Goal: Task Accomplishment & Management: Use online tool/utility

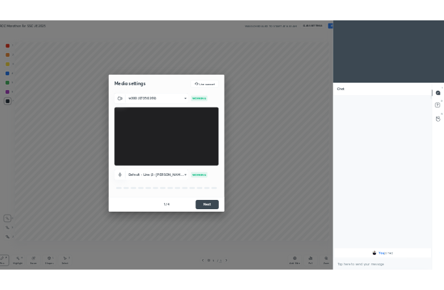
scroll to position [61200, 60948]
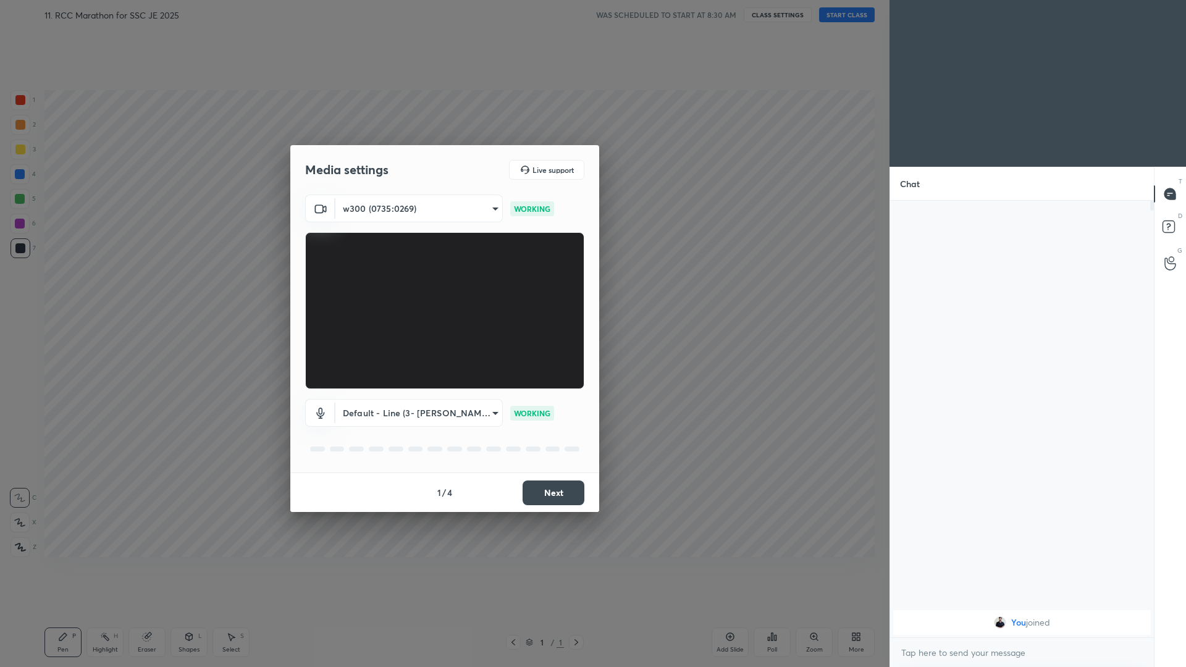
click at [436, 204] on body "1 2 3 4 5 6 7 C X Z C X Z E E Erase all H H 11. RCC Marathon for SSC JE 2025 WA…" at bounding box center [593, 333] width 1186 height 667
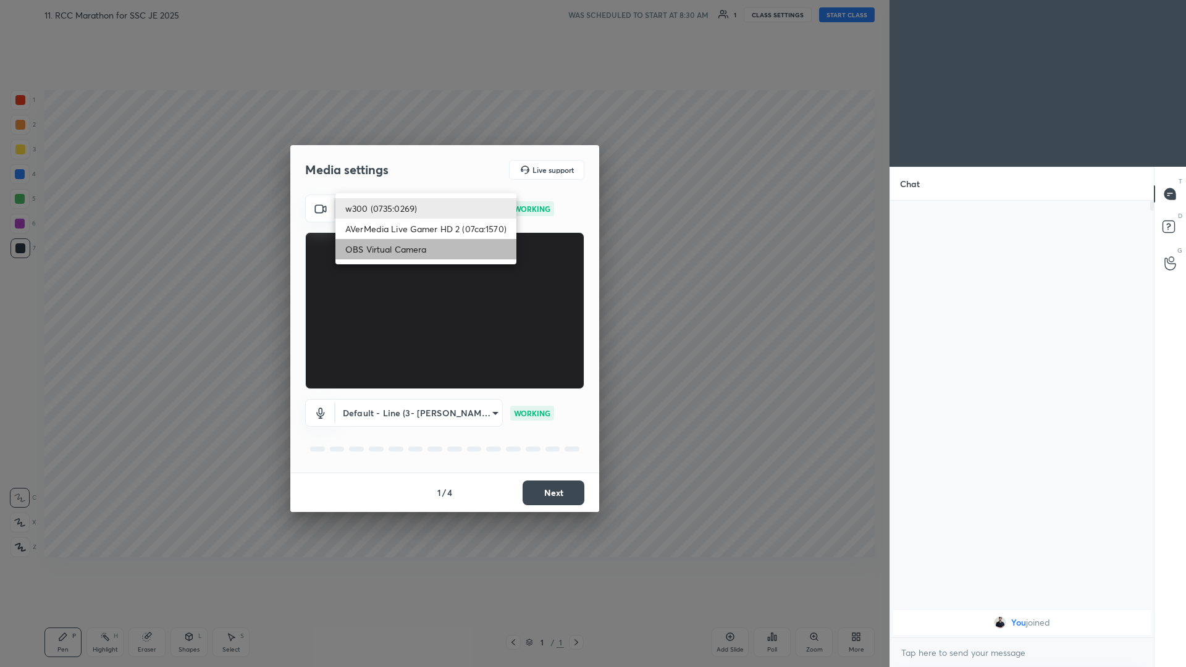
click at [398, 249] on li "OBS Virtual Camera" at bounding box center [426, 249] width 181 height 20
type input "d2e4f965c16918721883d655407341fd47ae0acccb618331a53775d56e40cf0c"
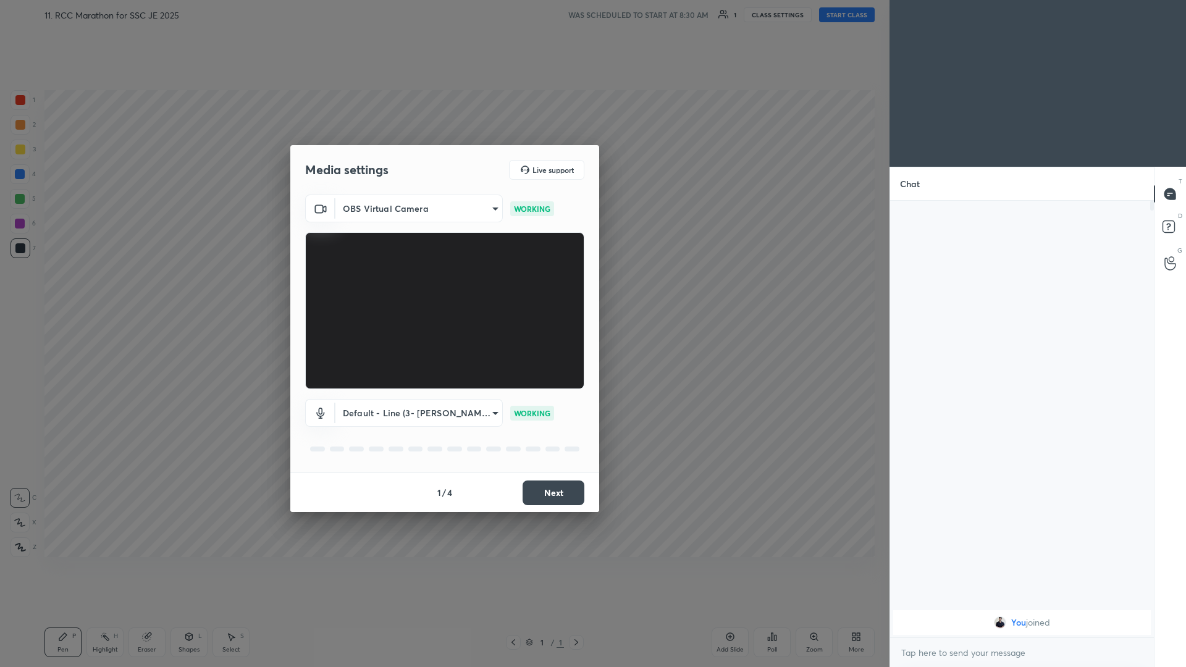
click at [443, 290] on button "Next" at bounding box center [554, 493] width 62 height 25
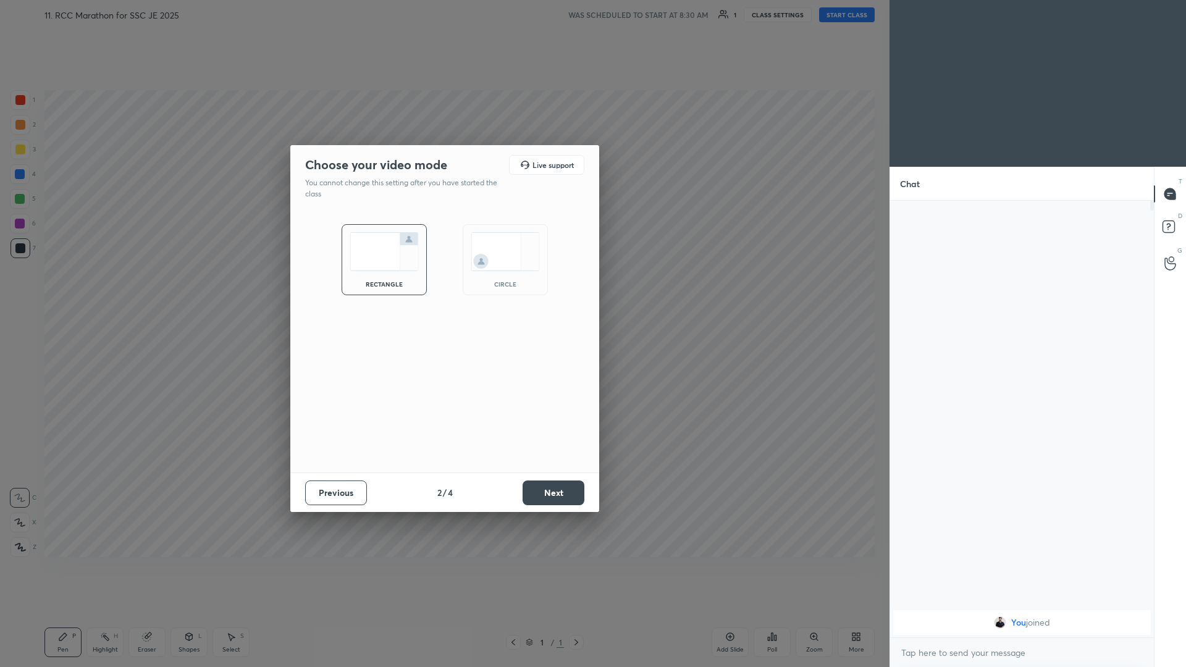
click at [443, 290] on button "Next" at bounding box center [554, 493] width 62 height 25
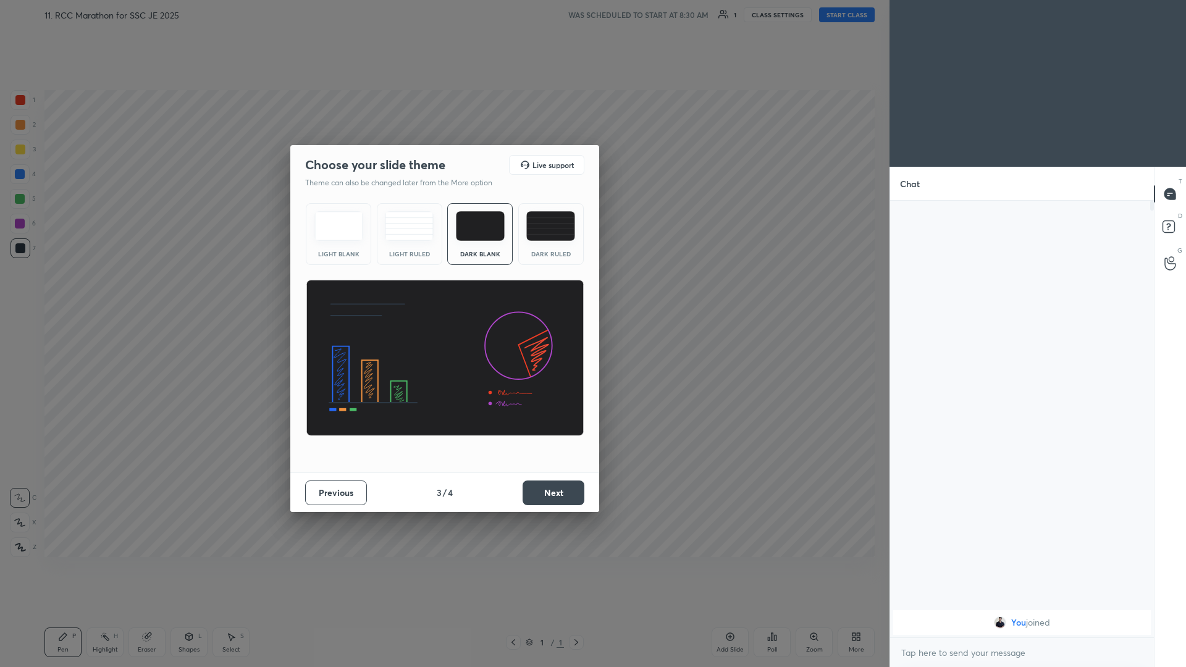
click at [443, 290] on button "Next" at bounding box center [554, 493] width 62 height 25
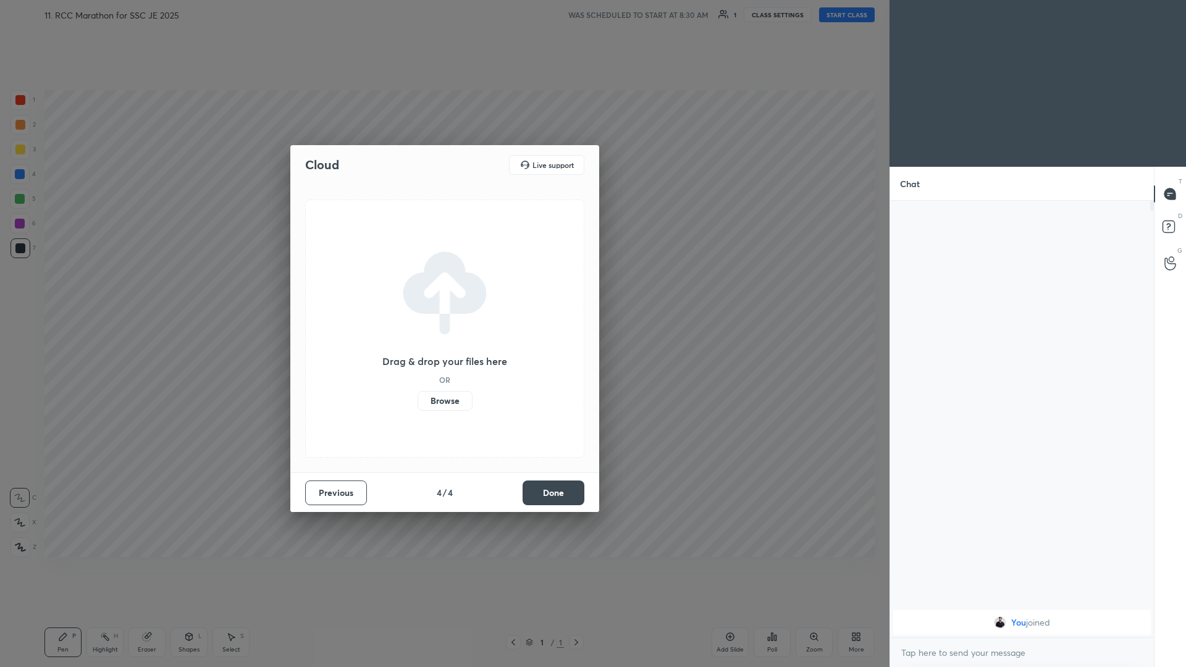
drag, startPoint x: 451, startPoint y: 399, endPoint x: 447, endPoint y: 353, distance: 45.9
click at [443, 290] on label "Browse" at bounding box center [445, 401] width 55 height 20
click at [418, 290] on input "Browse" at bounding box center [418, 401] width 0 height 20
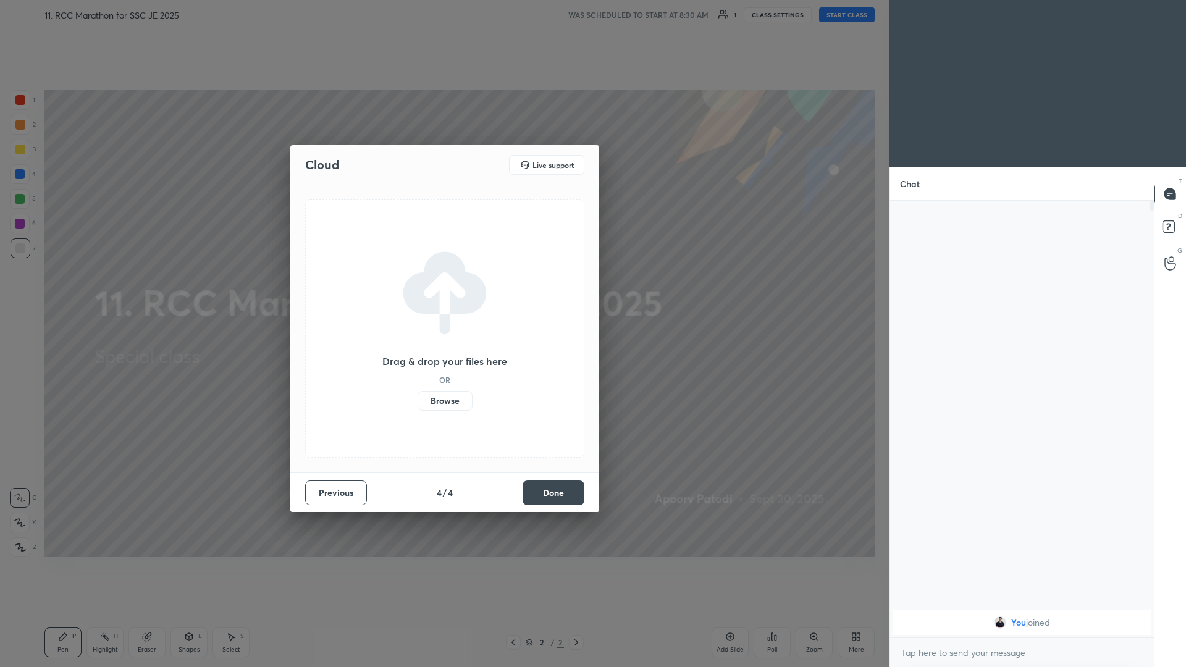
click at [443, 290] on button "Done" at bounding box center [554, 493] width 62 height 25
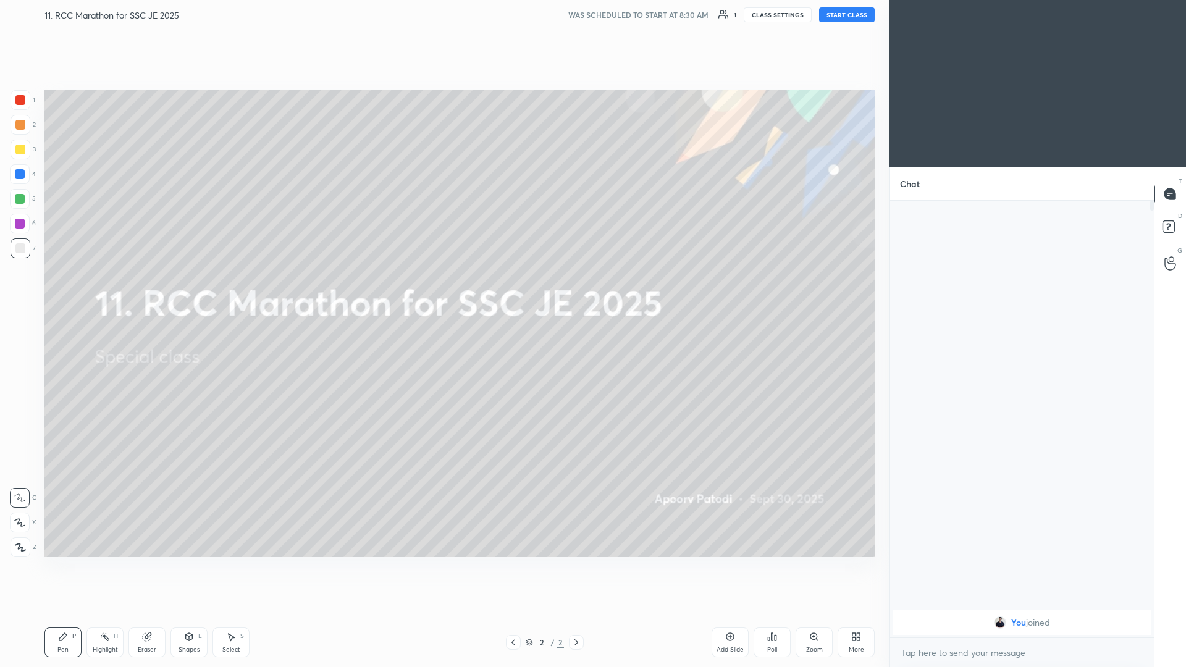
click at [443, 17] on button "START CLASS" at bounding box center [847, 14] width 56 height 15
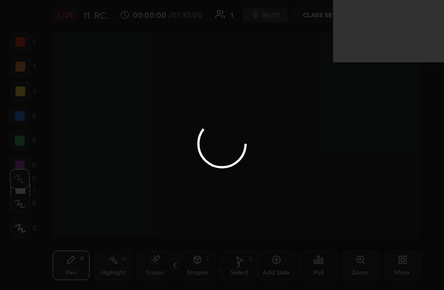
scroll to position [0, 0]
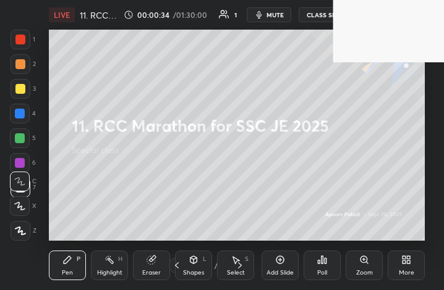
click at [410, 259] on icon at bounding box center [406, 260] width 10 height 10
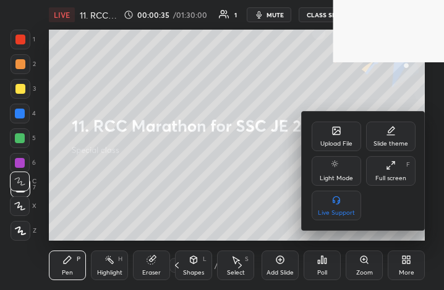
click at [334, 139] on div "Upload File" at bounding box center [335, 137] width 49 height 30
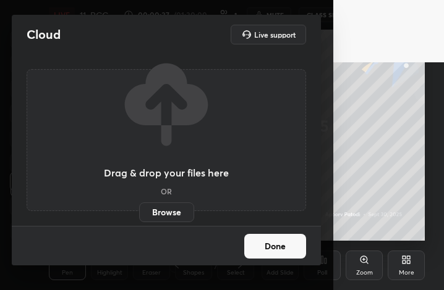
click at [171, 213] on label "Browse" at bounding box center [166, 213] width 55 height 20
click at [139, 213] on input "Browse" at bounding box center [139, 213] width 0 height 20
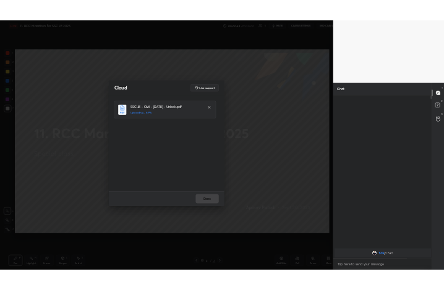
scroll to position [61200, 60948]
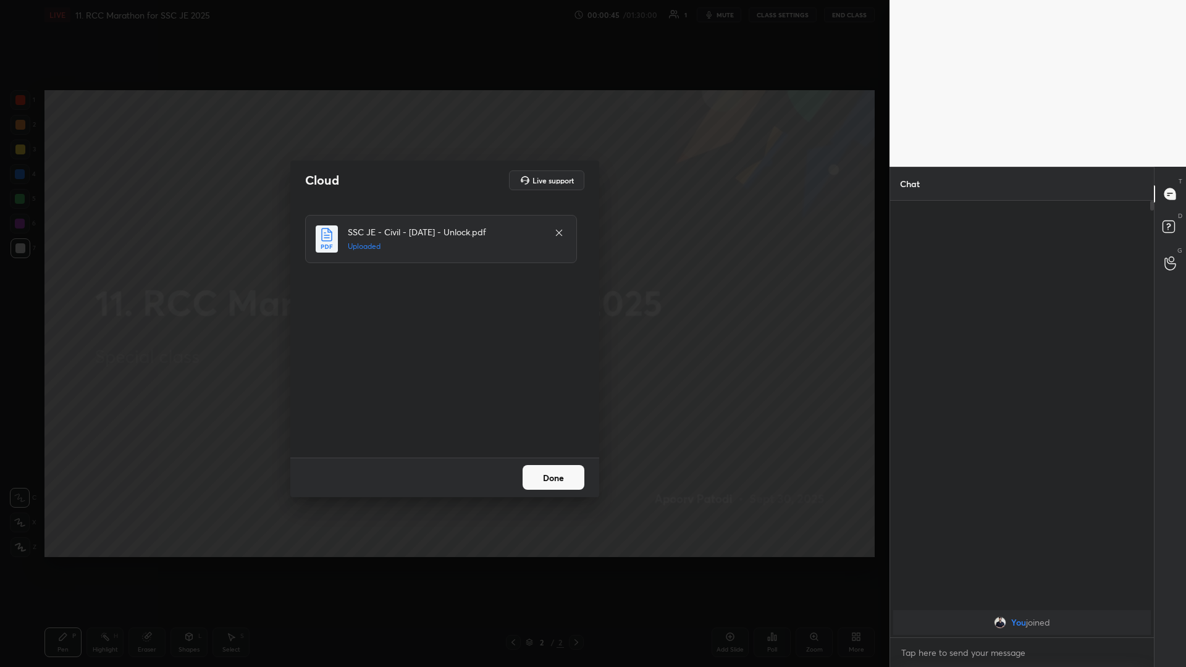
drag, startPoint x: 550, startPoint y: 479, endPoint x: 558, endPoint y: 478, distance: 8.1
click at [443, 290] on button "Done" at bounding box center [554, 477] width 62 height 25
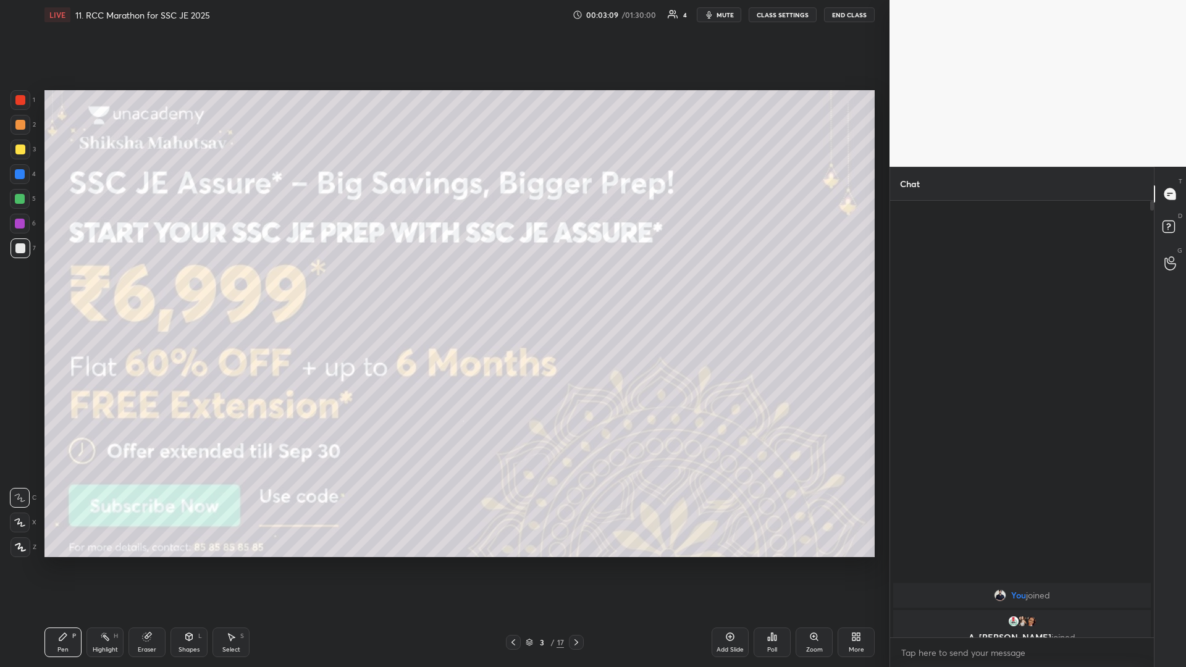
click at [443, 15] on button "CLASS SETTINGS" at bounding box center [783, 14] width 68 height 15
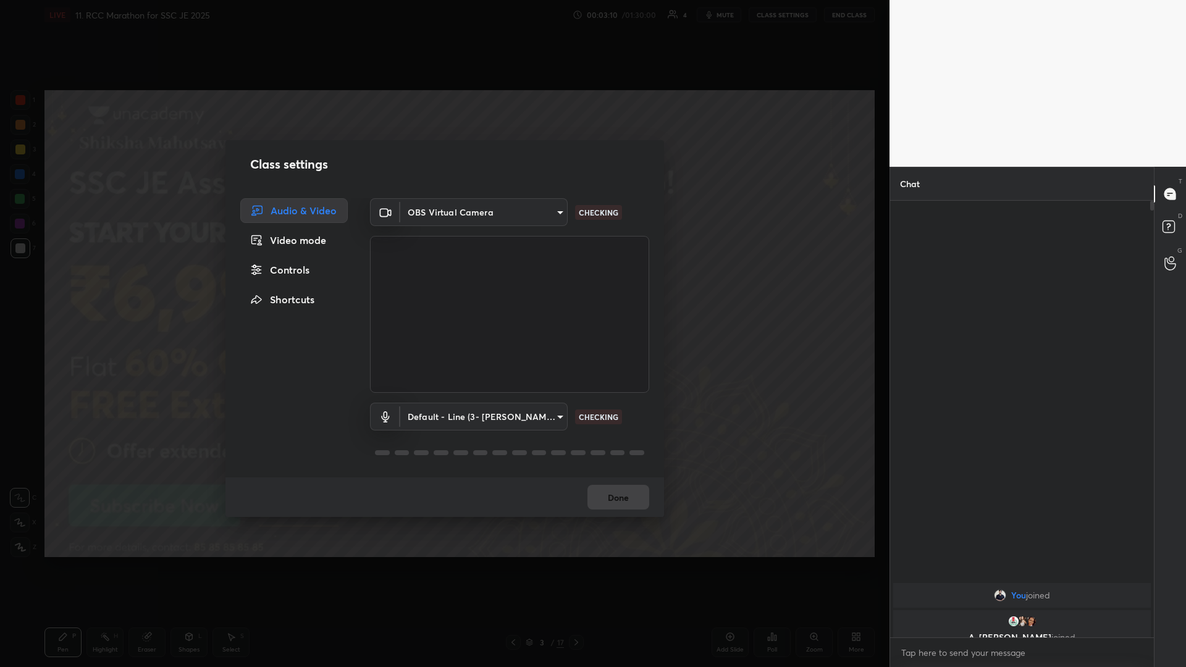
click at [443, 208] on body "1 2 3 4 5 6 7 C X Z C X Z E E Erase all H H LIVE 11. RCC Marathon for SSC JE 20…" at bounding box center [593, 333] width 1186 height 667
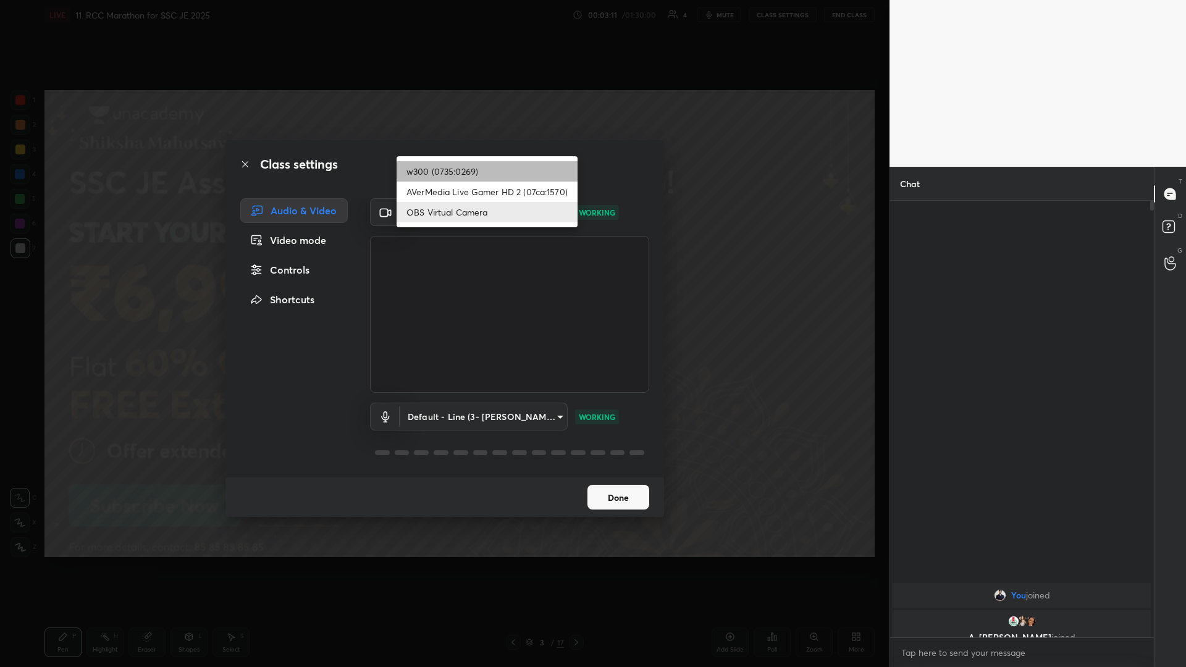
click at [443, 172] on li "w300 (0735:0269)" at bounding box center [487, 171] width 181 height 20
type input "b23cf7f29d7aad42a42b0093a36ad2a3f9f639687426db5b3e55ebd3ba9dec00"
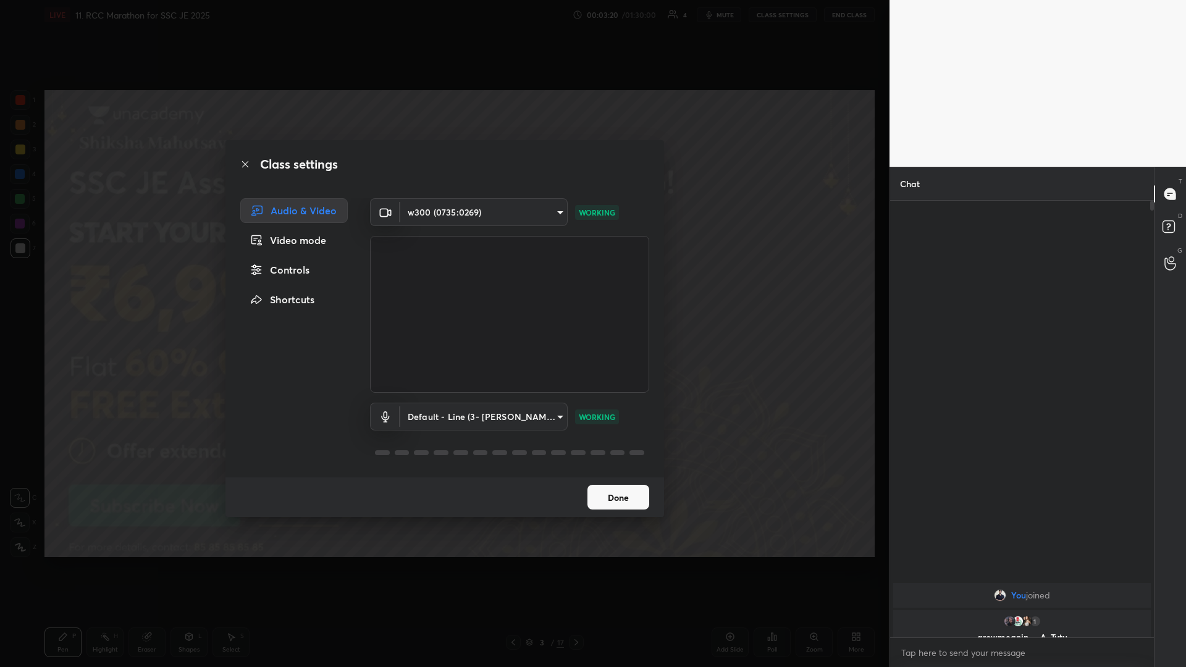
click at [443, 290] on button "Done" at bounding box center [619, 497] width 62 height 25
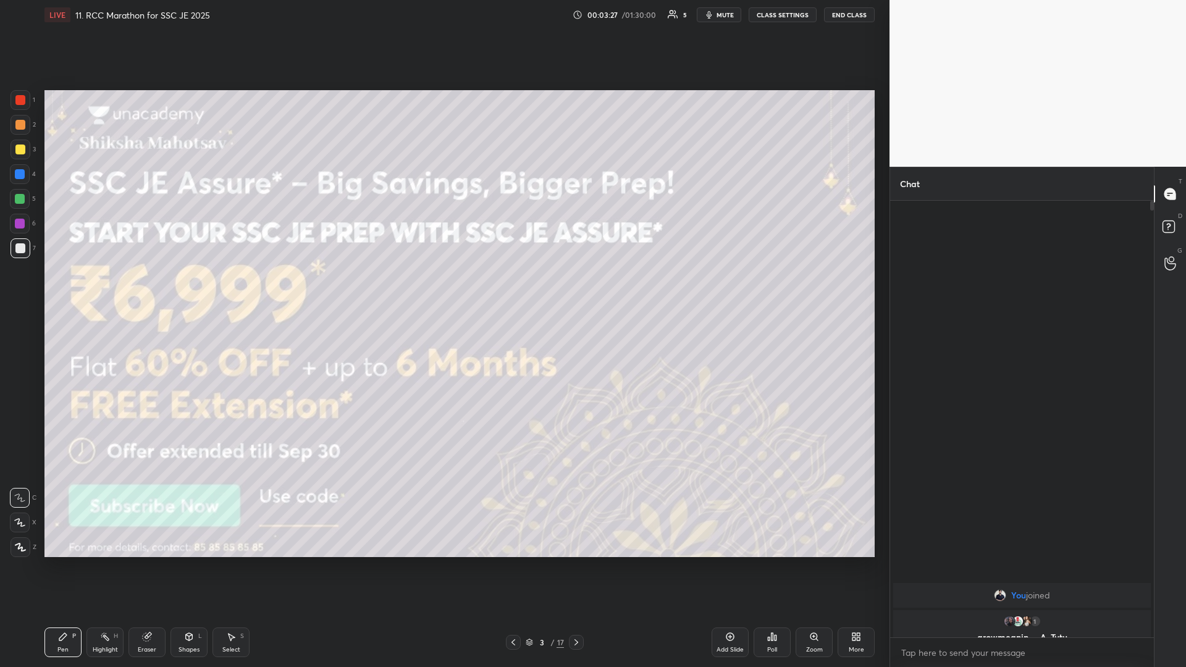
click at [19, 290] on icon at bounding box center [20, 522] width 10 height 7
click at [11, 290] on div at bounding box center [21, 548] width 20 height 20
click at [16, 127] on div at bounding box center [20, 125] width 10 height 10
click at [443, 20] on button "CLASS SETTINGS" at bounding box center [783, 14] width 68 height 15
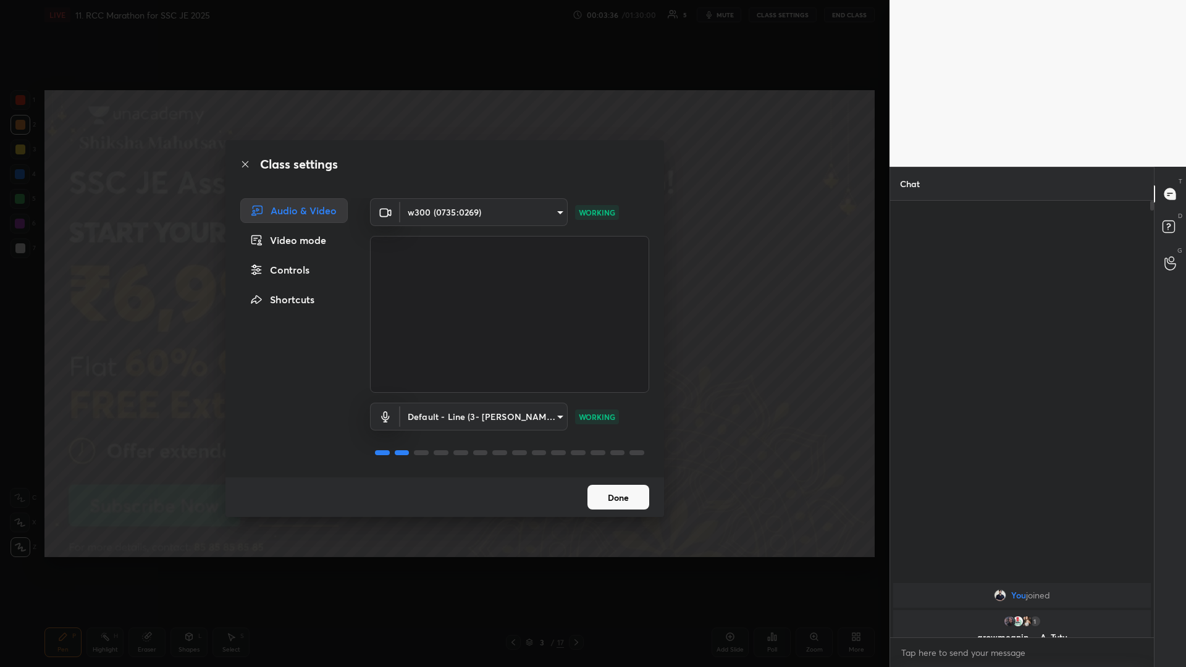
click at [243, 164] on icon at bounding box center [245, 164] width 10 height 10
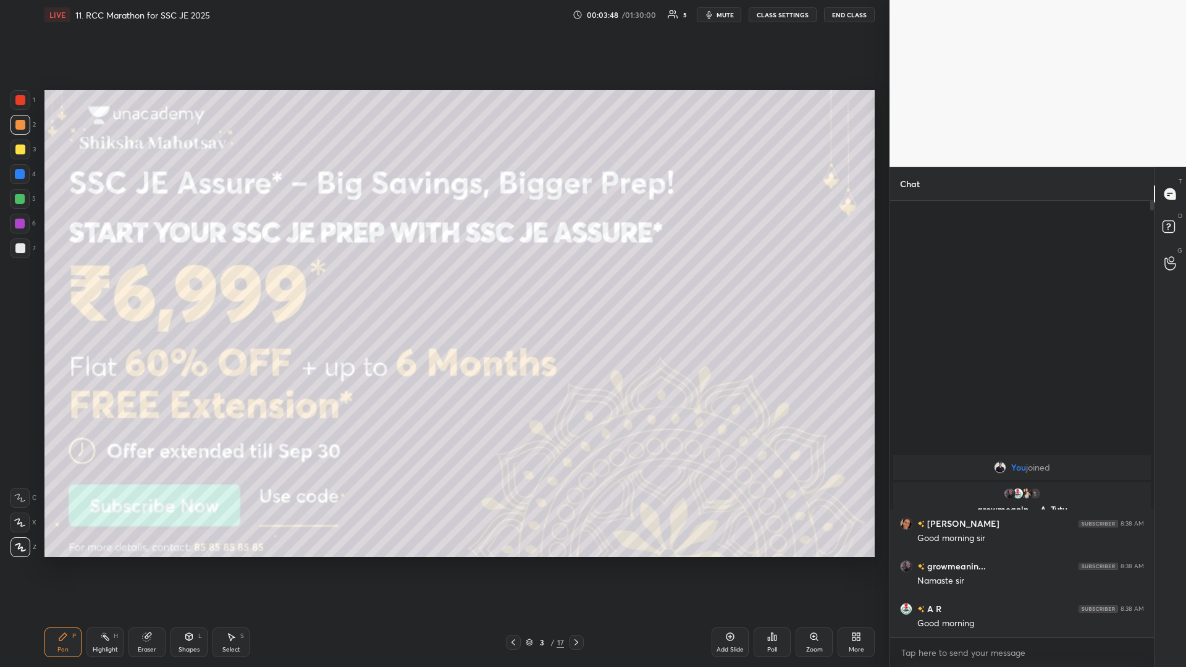
click at [187, 290] on icon at bounding box center [189, 636] width 7 height 7
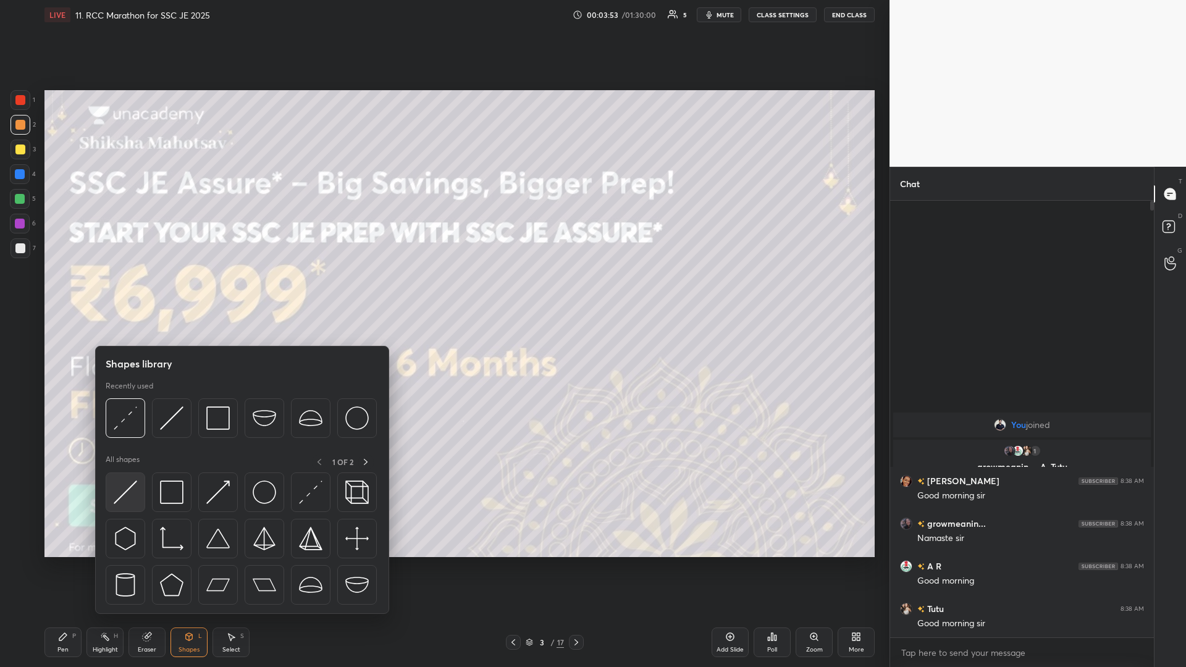
click at [123, 290] on img at bounding box center [125, 492] width 23 height 23
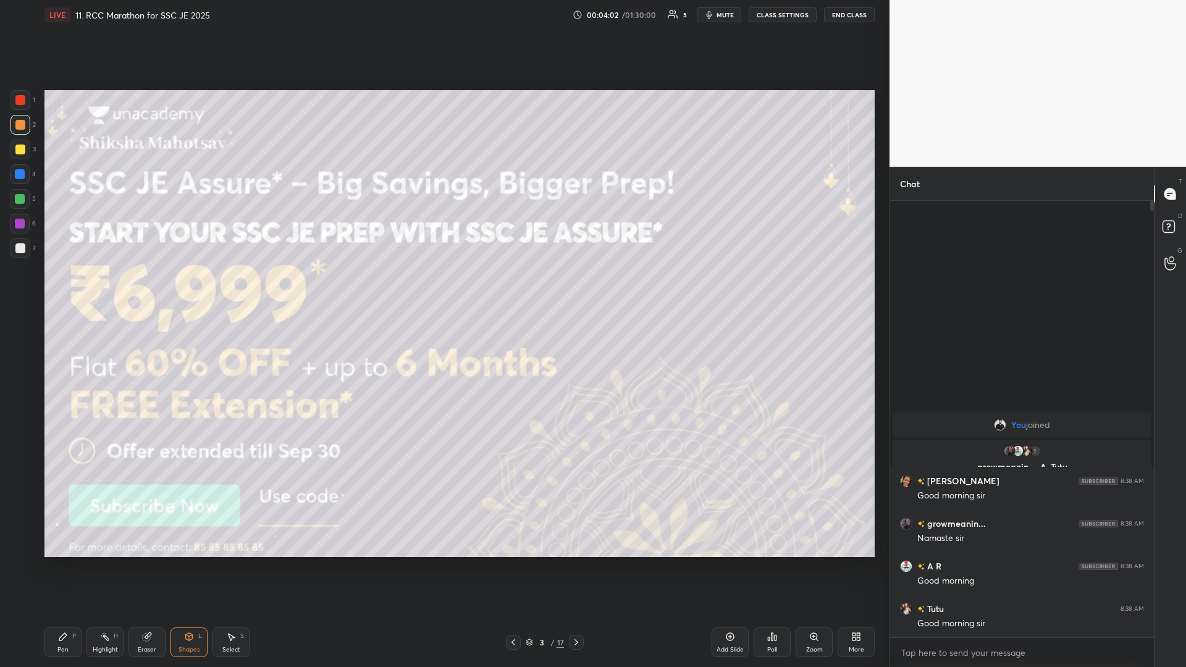
click at [61, 290] on div "Pen P" at bounding box center [62, 643] width 37 height 30
click at [65, 290] on icon at bounding box center [62, 636] width 7 height 7
click at [443, 290] on icon at bounding box center [577, 643] width 10 height 10
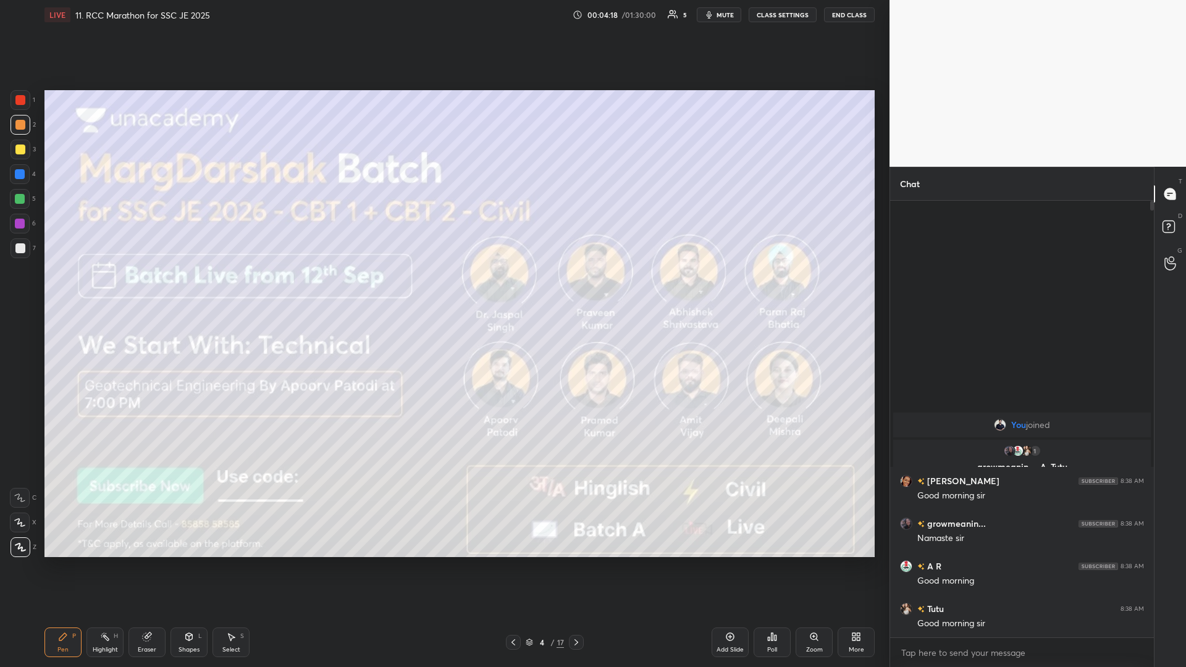
click at [443, 290] on icon at bounding box center [577, 643] width 10 height 10
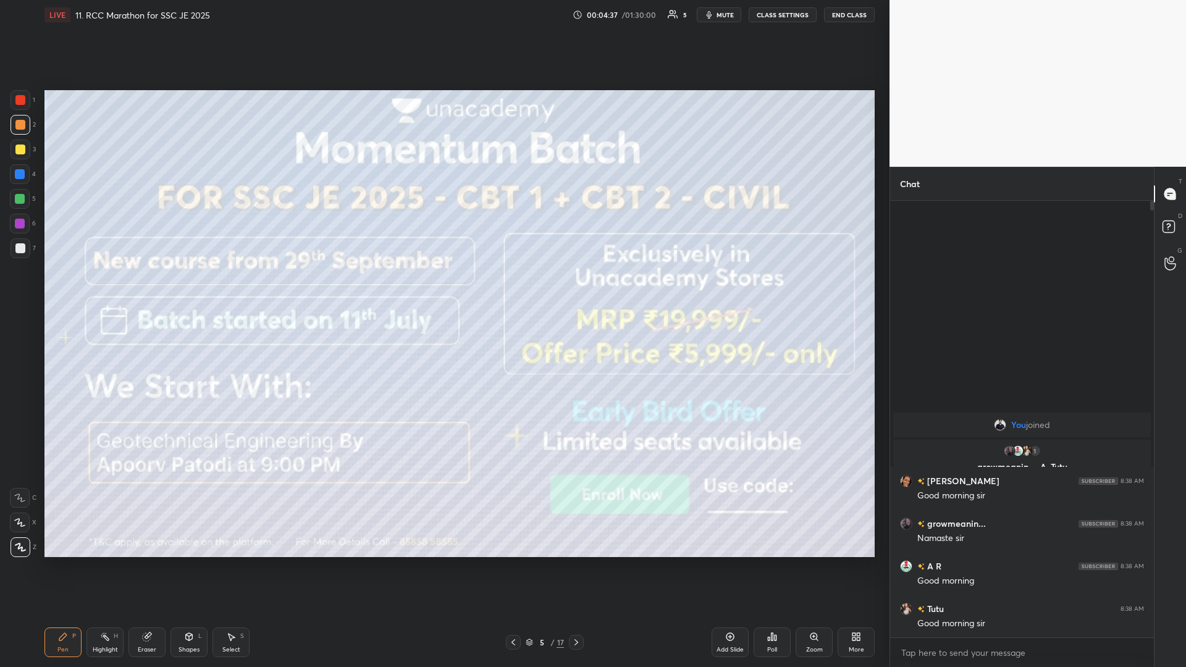
click at [443, 290] on icon at bounding box center [577, 643] width 4 height 6
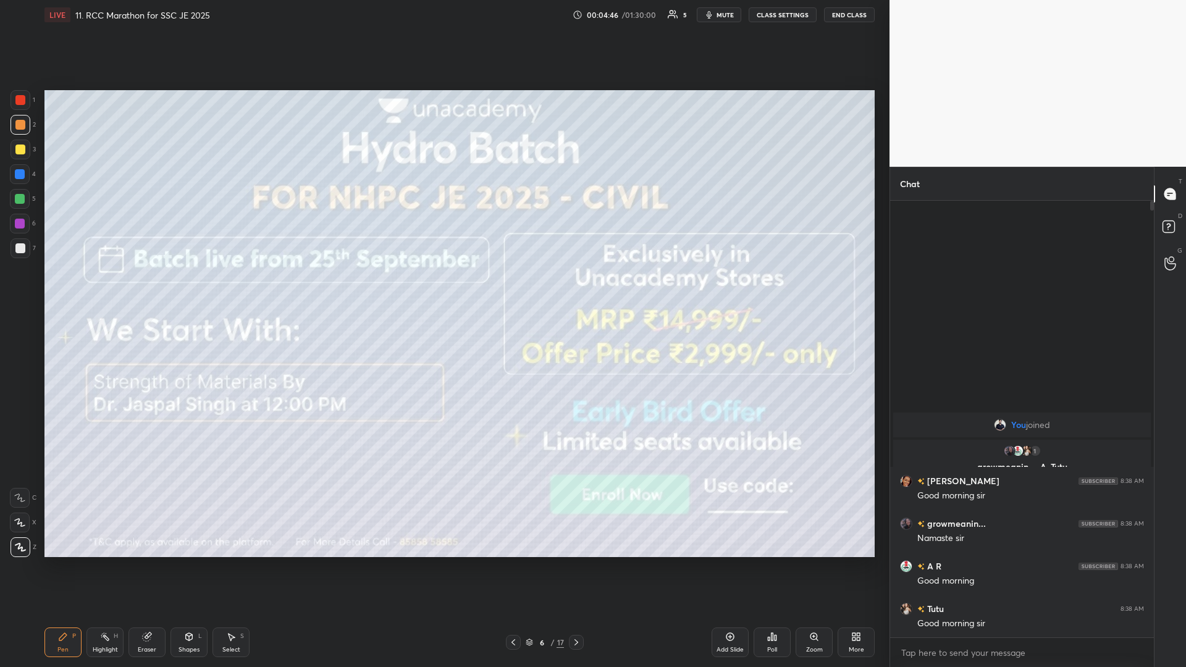
click at [443, 290] on icon at bounding box center [577, 643] width 10 height 10
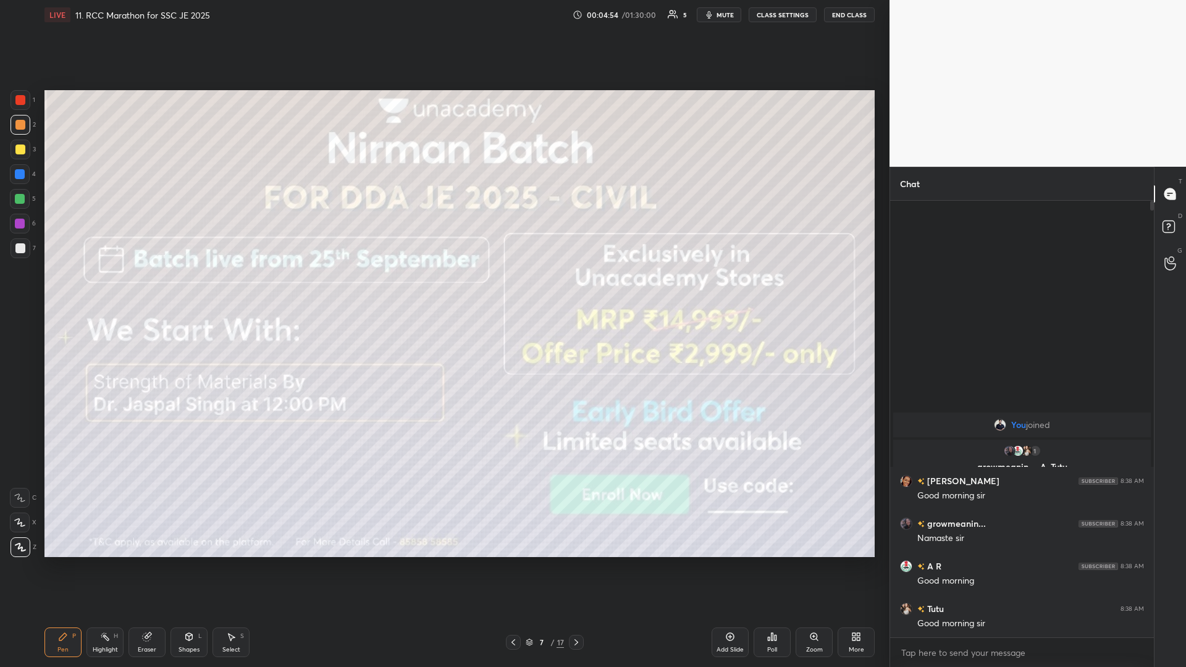
click at [443, 290] on div at bounding box center [576, 642] width 15 height 15
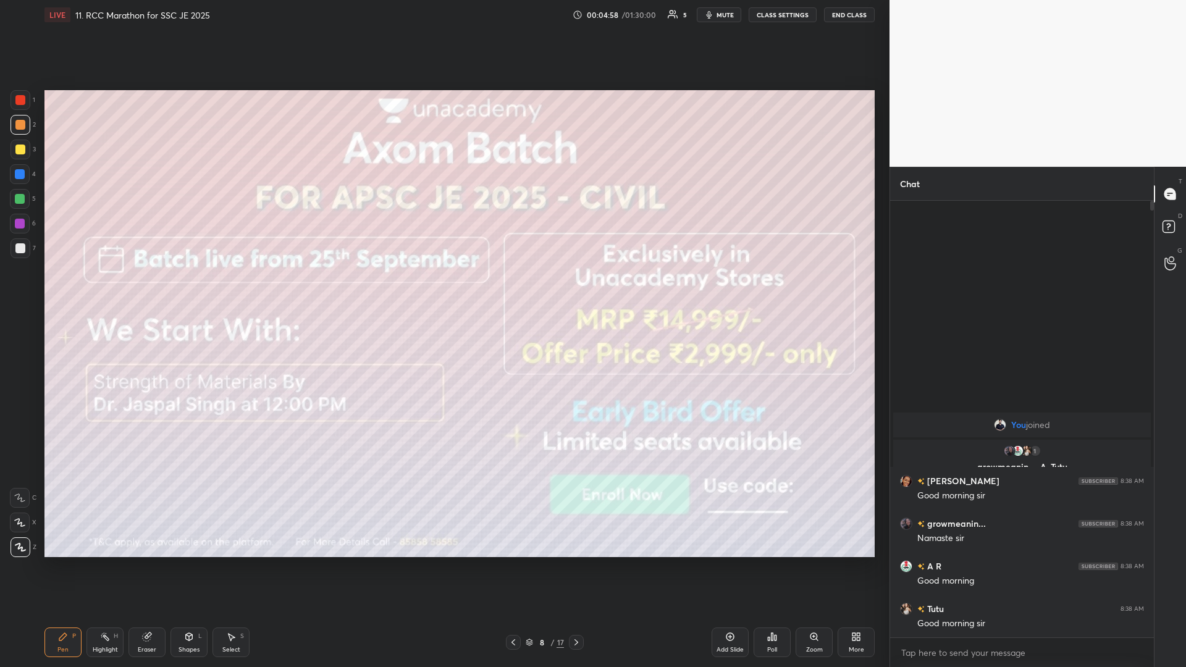
click at [443, 290] on icon at bounding box center [577, 643] width 10 height 10
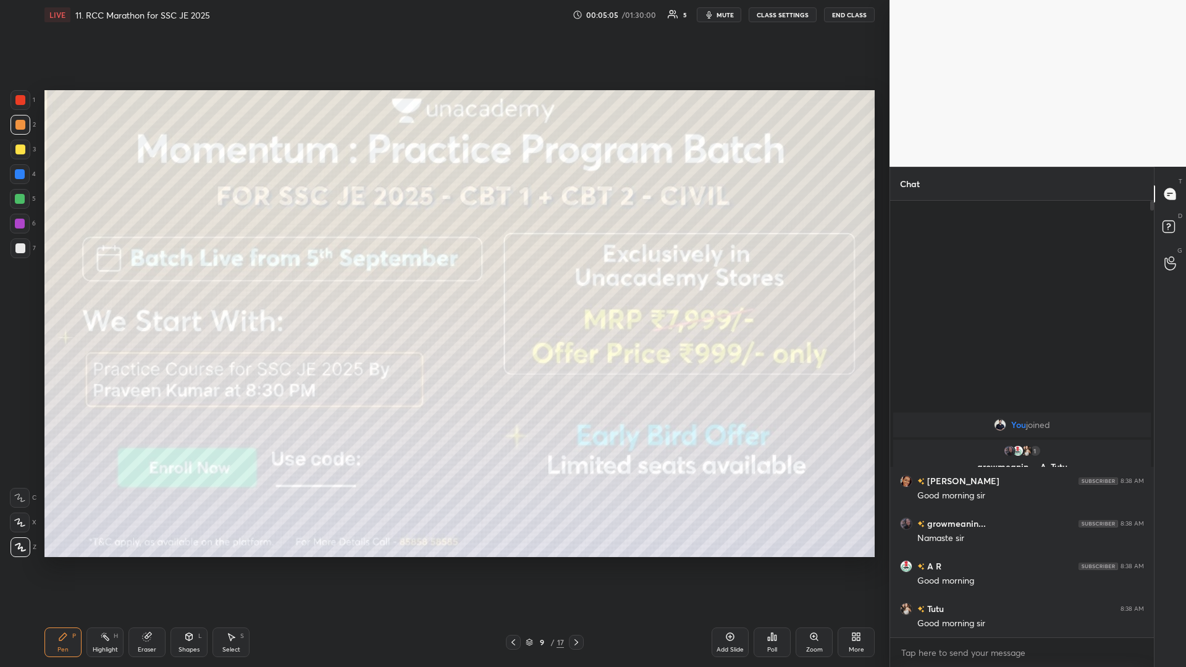
click at [443, 290] on icon at bounding box center [577, 643] width 10 height 10
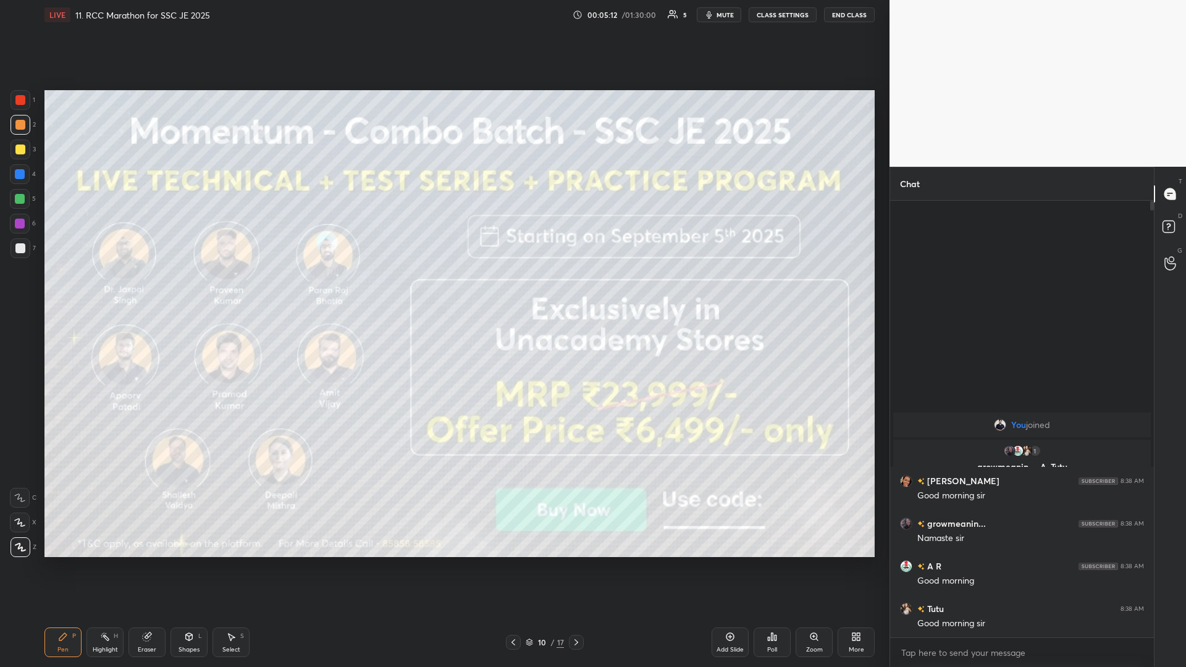
click at [443, 290] on icon at bounding box center [577, 643] width 10 height 10
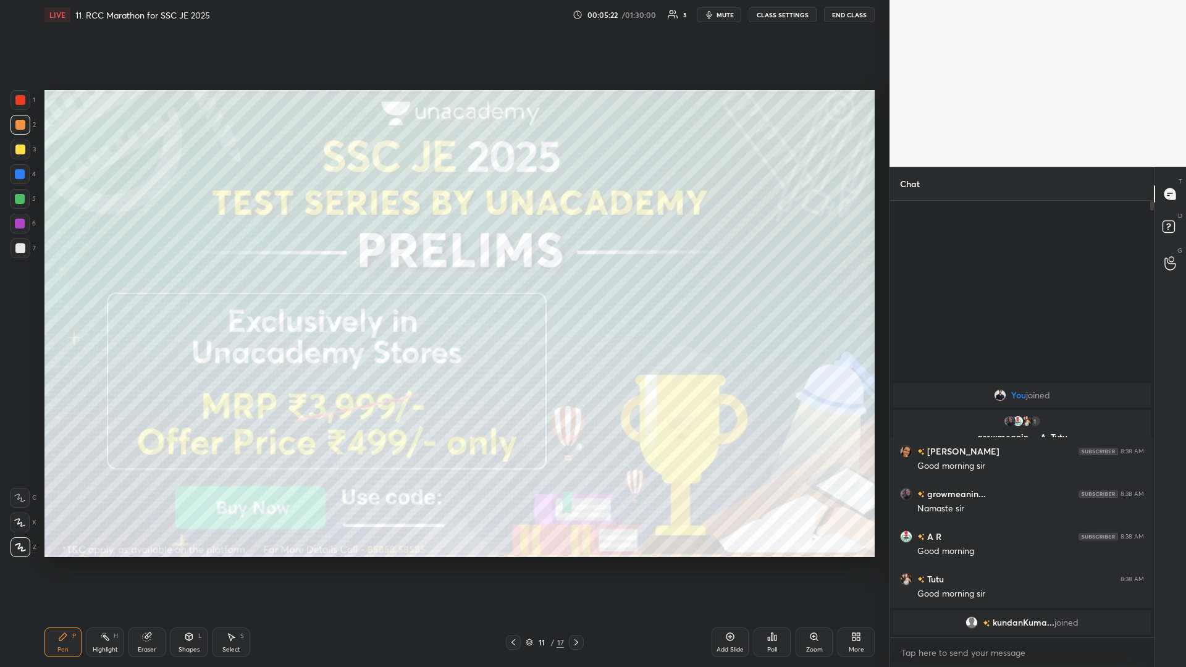
click at [443, 290] on icon at bounding box center [577, 643] width 4 height 6
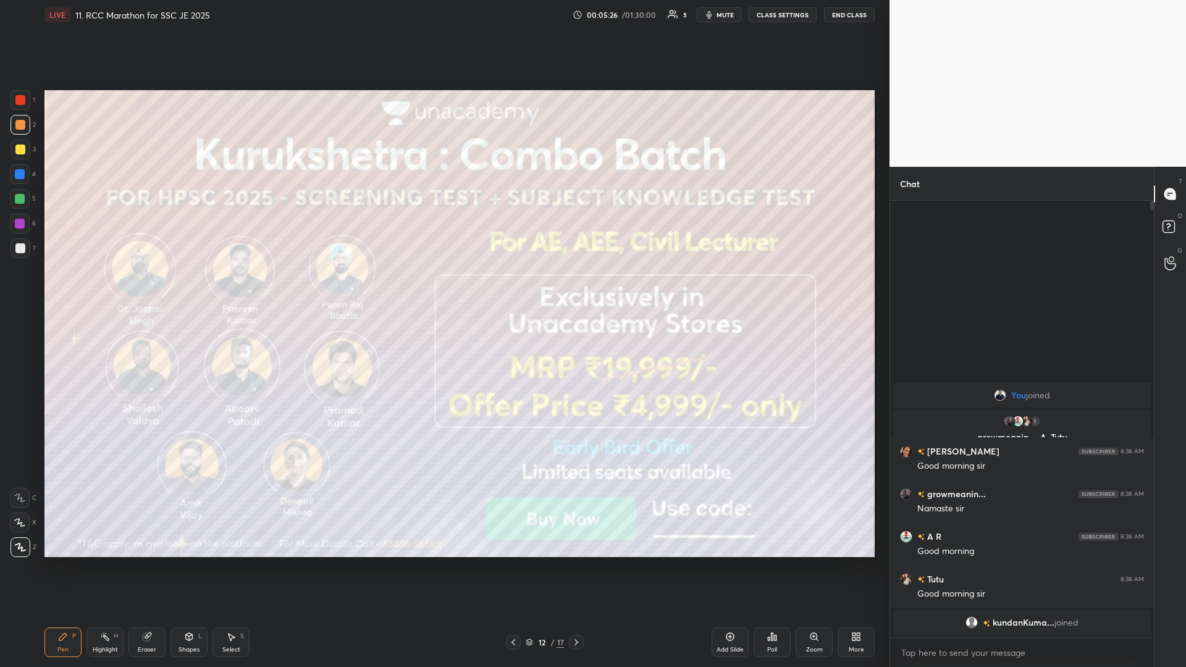
click at [443, 290] on icon at bounding box center [577, 643] width 10 height 10
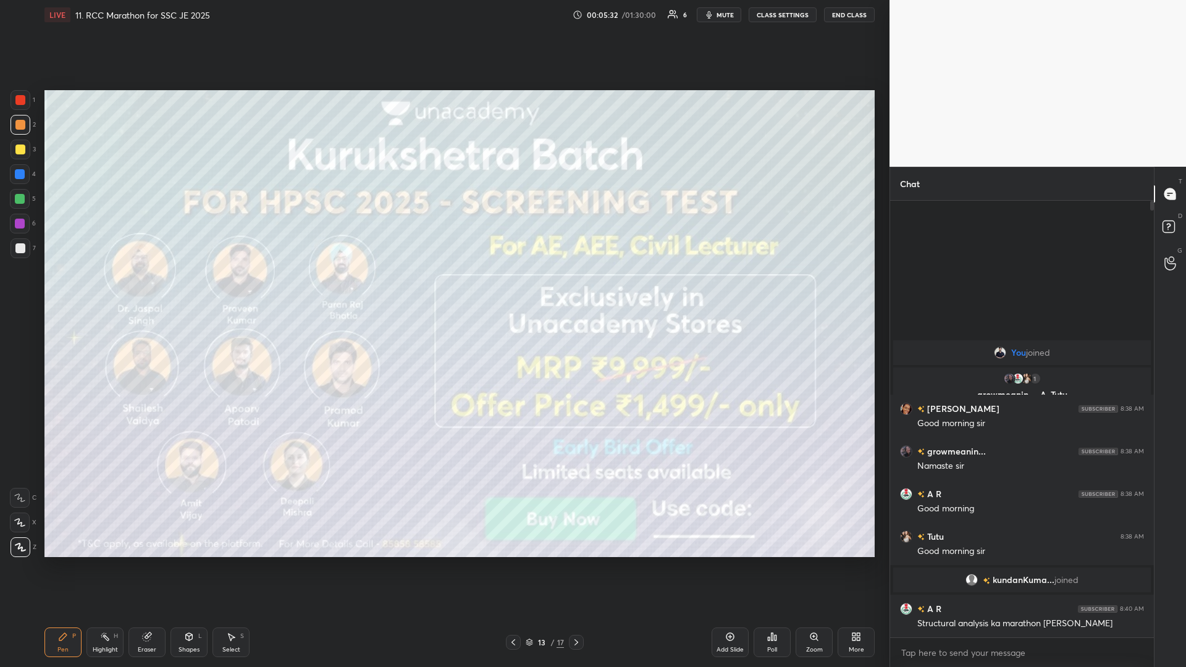
click at [443, 290] on icon at bounding box center [577, 643] width 10 height 10
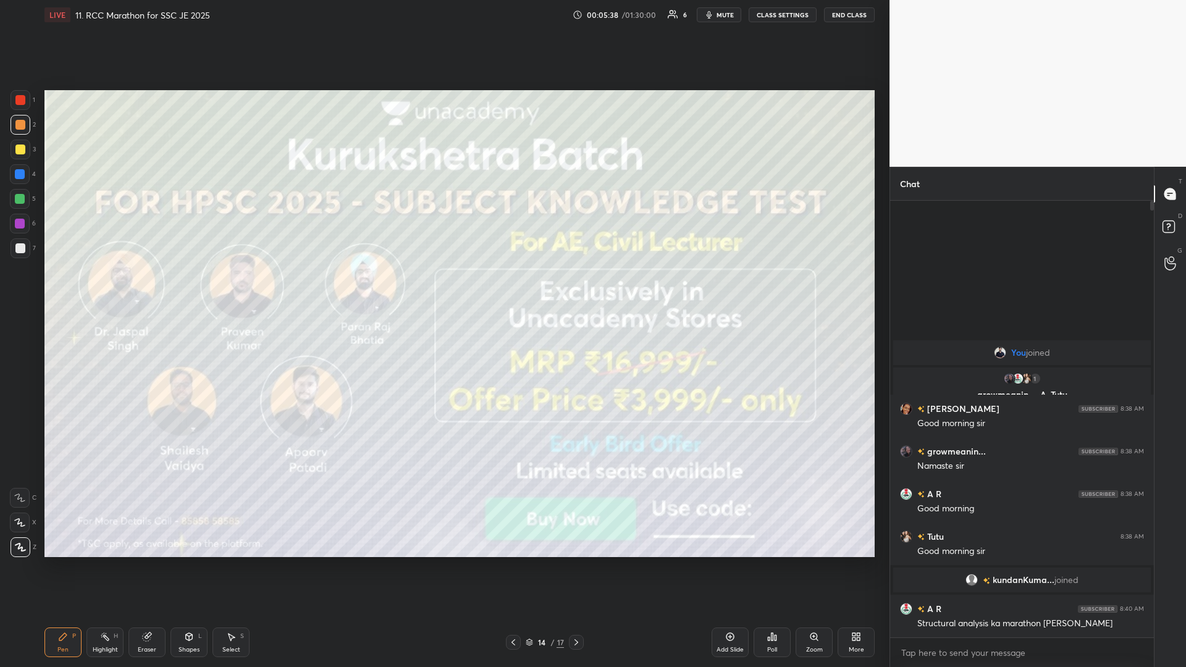
click at [443, 290] on icon at bounding box center [577, 643] width 10 height 10
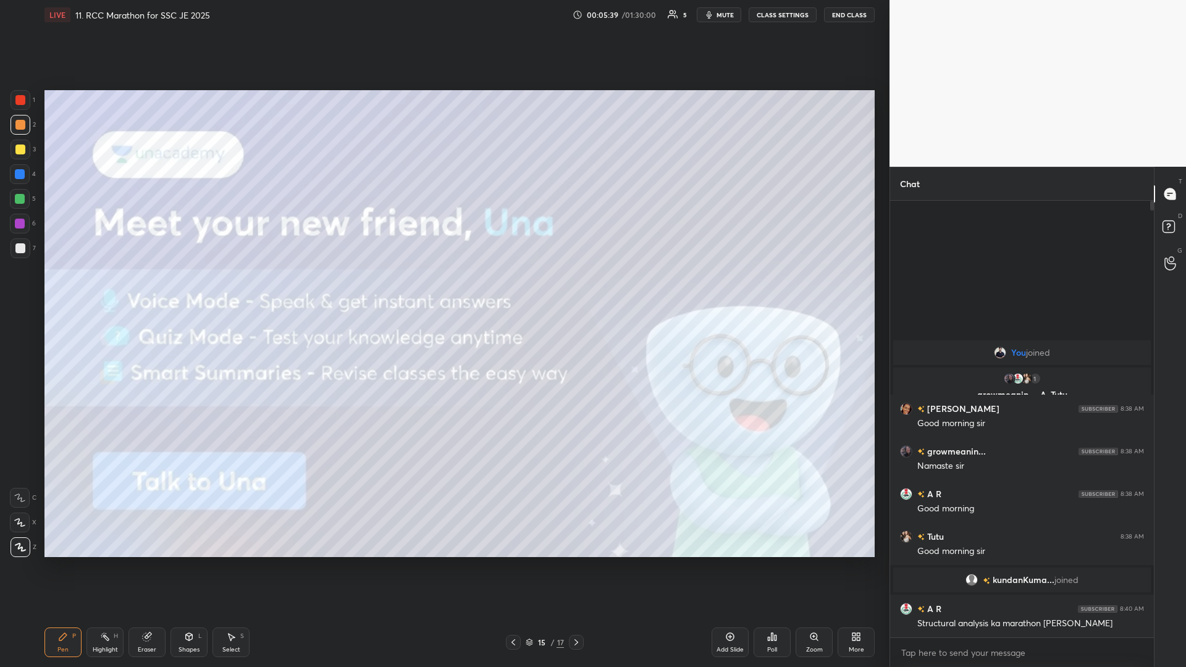
click at [443, 290] on icon at bounding box center [514, 643] width 10 height 10
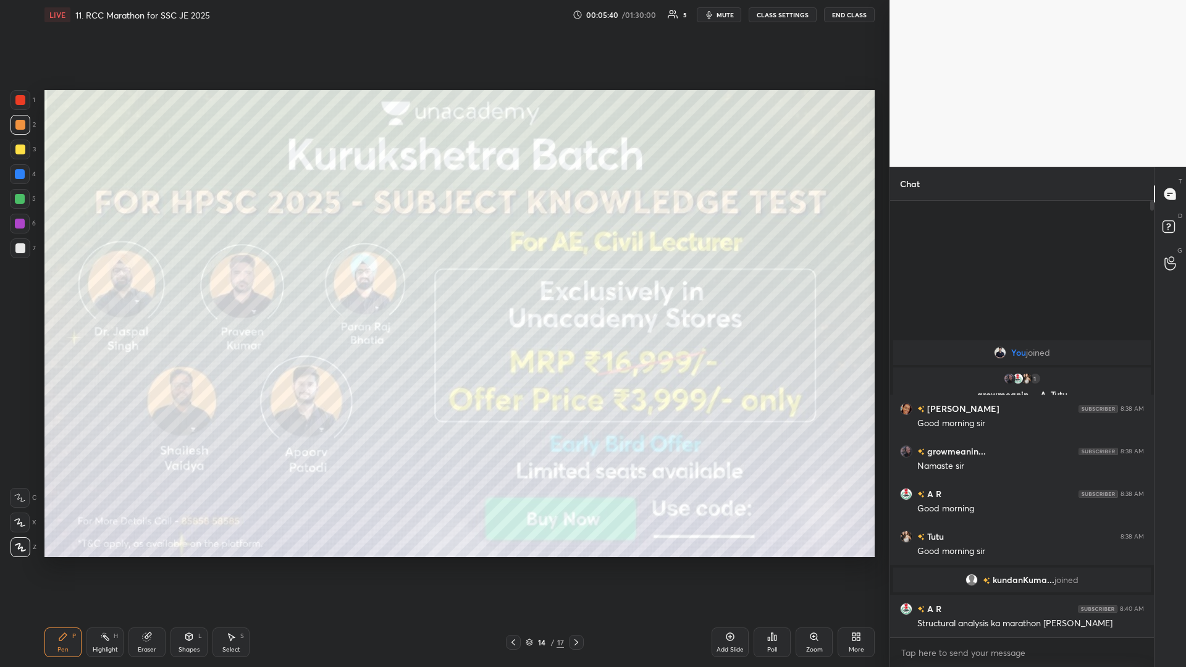
click at [443, 290] on icon at bounding box center [577, 643] width 10 height 10
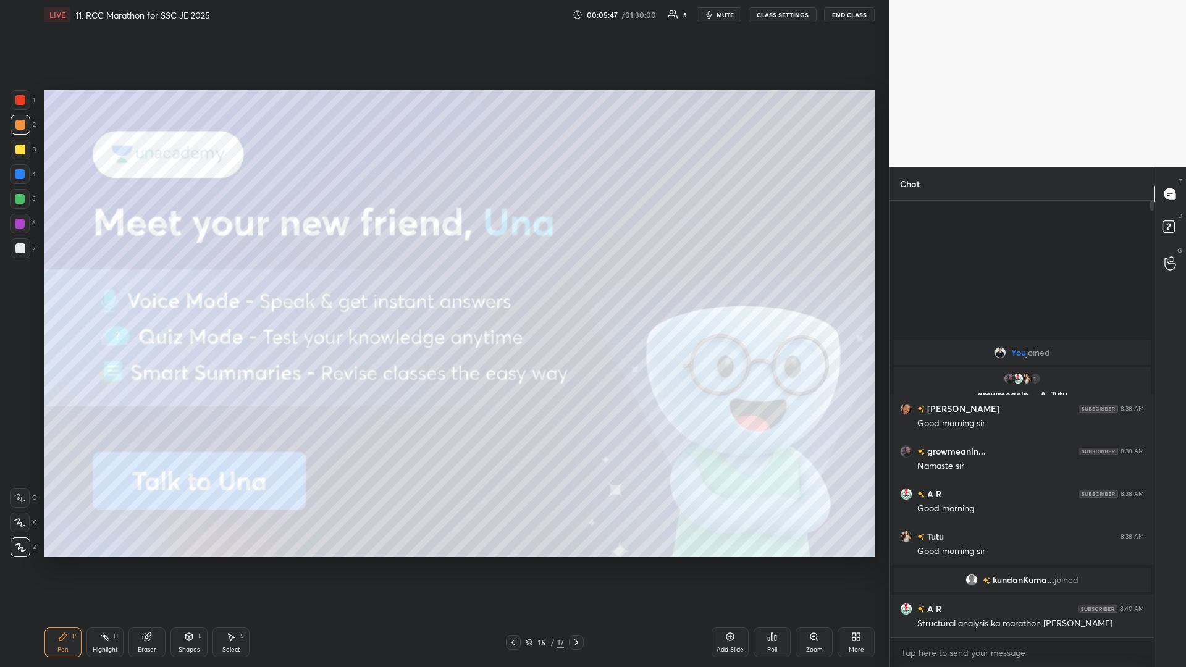
click at [443, 290] on icon at bounding box center [577, 643] width 10 height 10
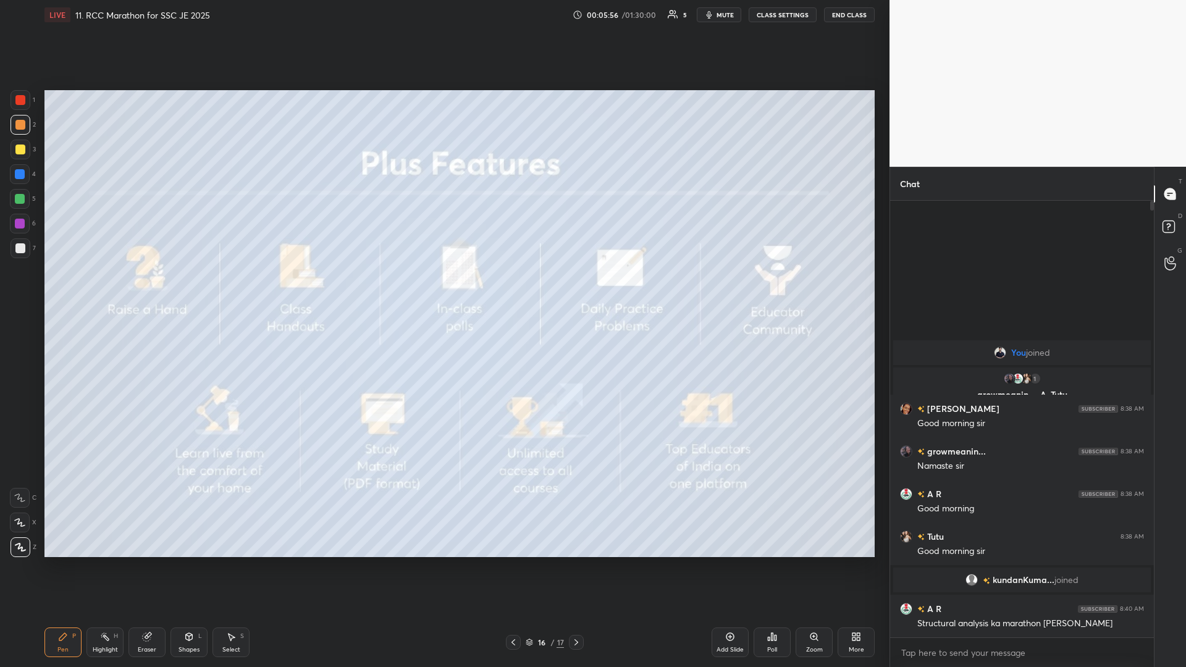
click at [443, 290] on icon at bounding box center [577, 643] width 10 height 10
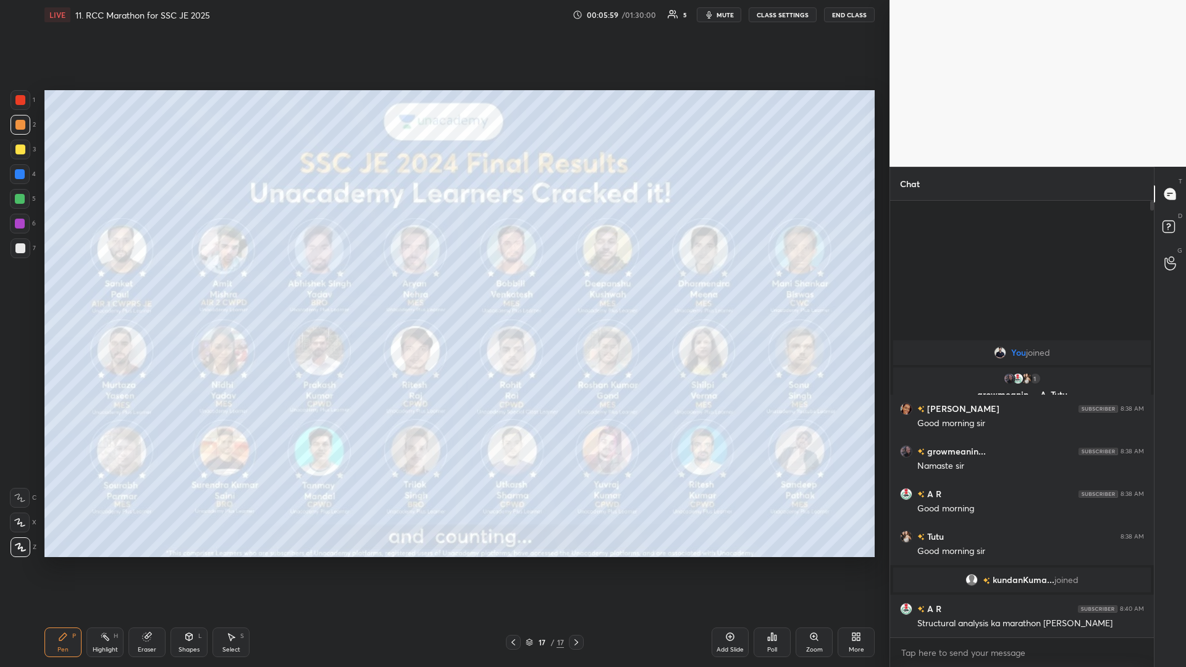
click at [19, 106] on div at bounding box center [21, 100] width 20 height 20
click at [28, 200] on div at bounding box center [20, 199] width 20 height 20
click at [13, 197] on div at bounding box center [20, 199] width 20 height 20
click at [21, 247] on div at bounding box center [20, 248] width 10 height 10
click at [443, 290] on icon at bounding box center [577, 643] width 10 height 10
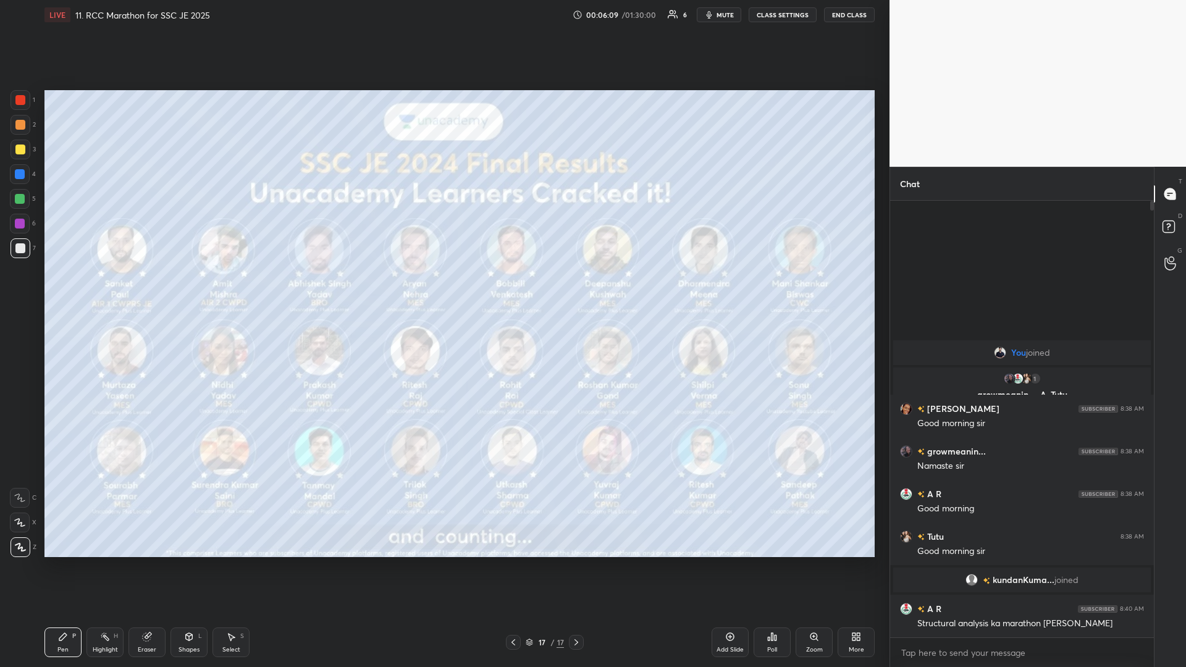
click at [443, 290] on icon at bounding box center [577, 643] width 10 height 10
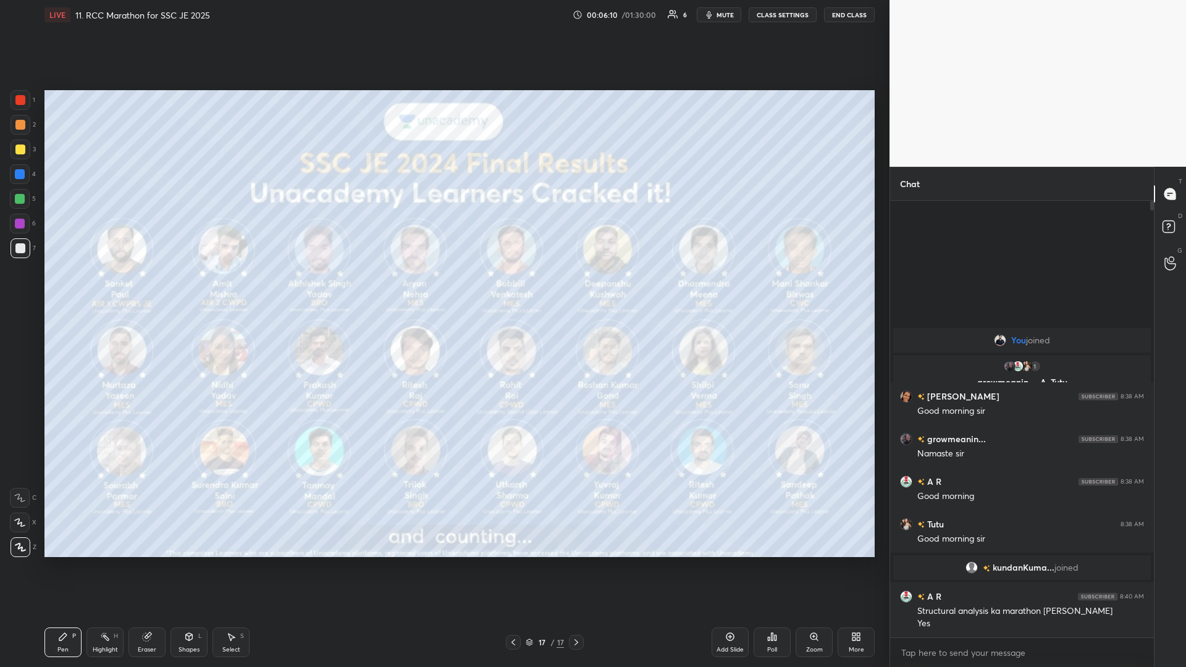
click at [22, 156] on div at bounding box center [21, 150] width 20 height 20
click at [443, 290] on div "Pen P Highlight H Eraser Shapes L Select S 17 / 17 Add Slide Poll Zoom More" at bounding box center [459, 642] width 830 height 49
click at [26, 94] on div at bounding box center [21, 100] width 20 height 20
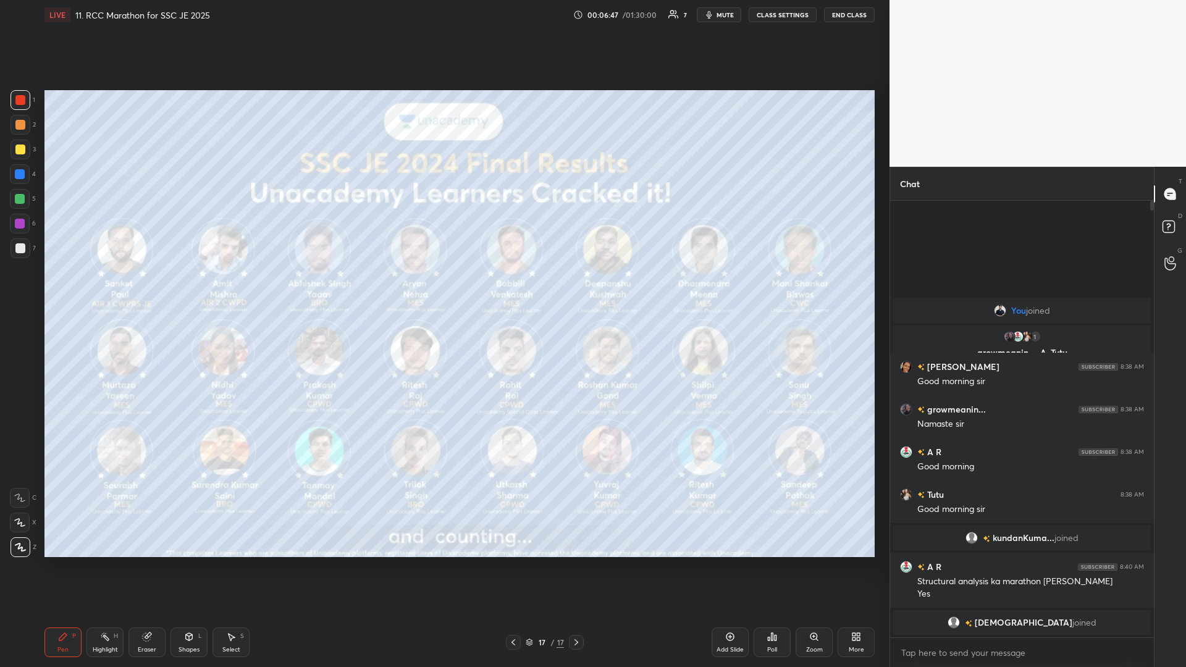
click at [16, 195] on div at bounding box center [20, 199] width 10 height 10
click at [443, 290] on icon at bounding box center [577, 643] width 10 height 10
click at [443, 290] on div "More" at bounding box center [856, 643] width 37 height 30
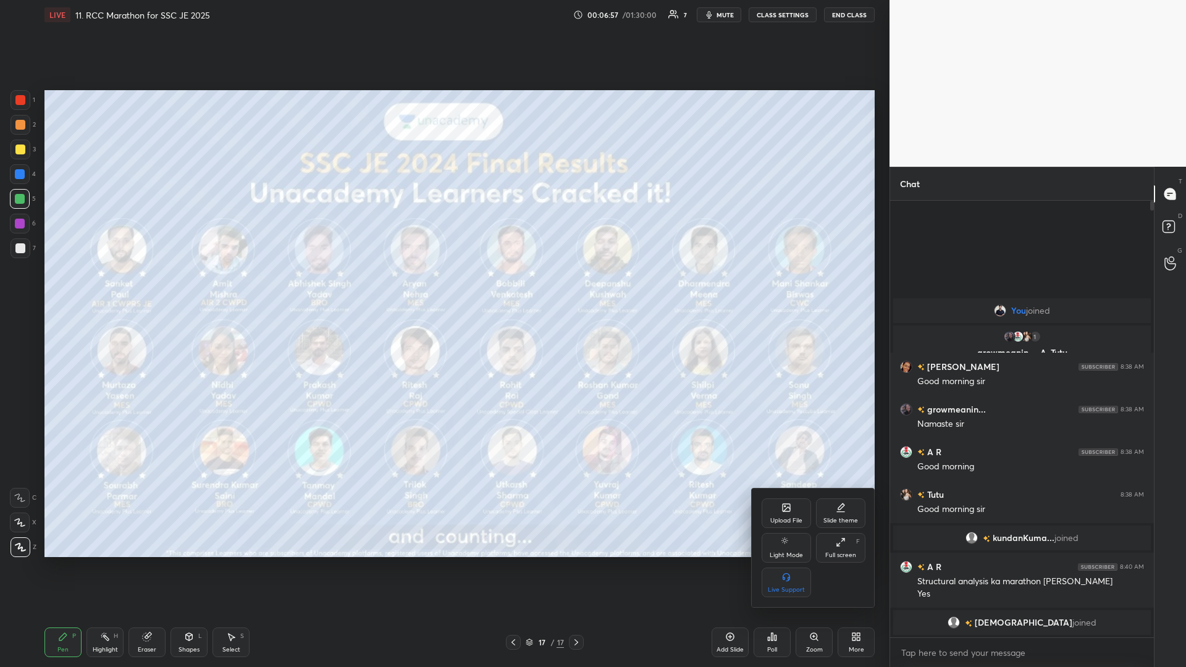
click at [443, 290] on div "Upload File" at bounding box center [787, 521] width 32 height 6
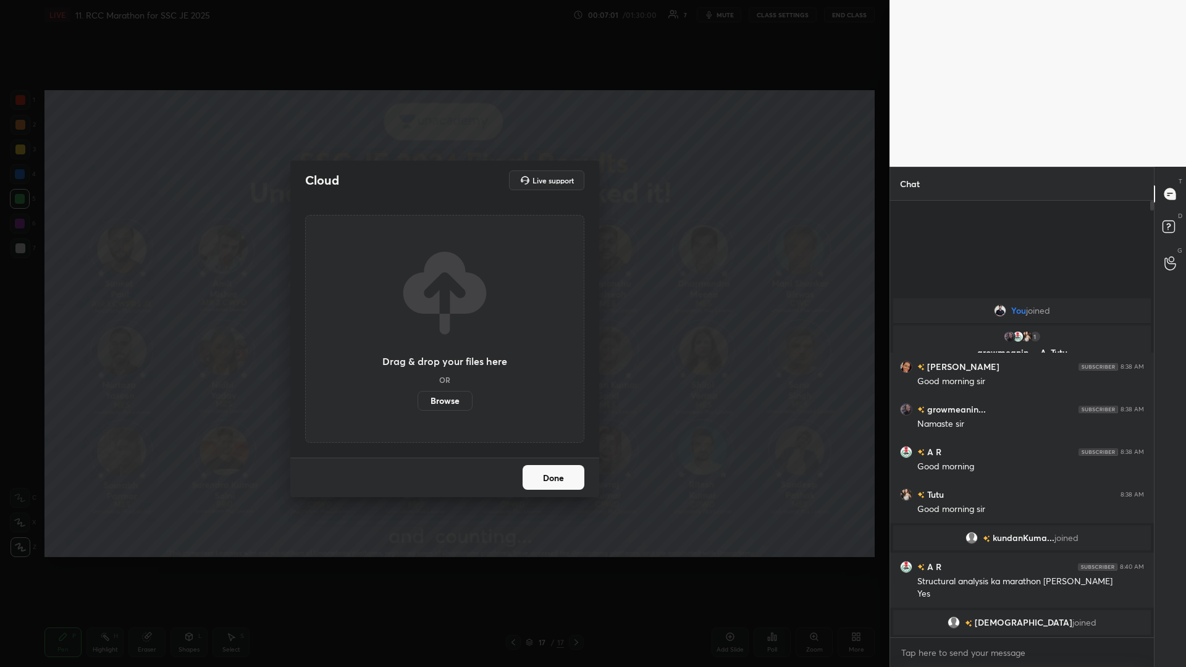
click at [443, 290] on label "Browse" at bounding box center [445, 401] width 55 height 20
click at [418, 290] on input "Browse" at bounding box center [418, 401] width 0 height 20
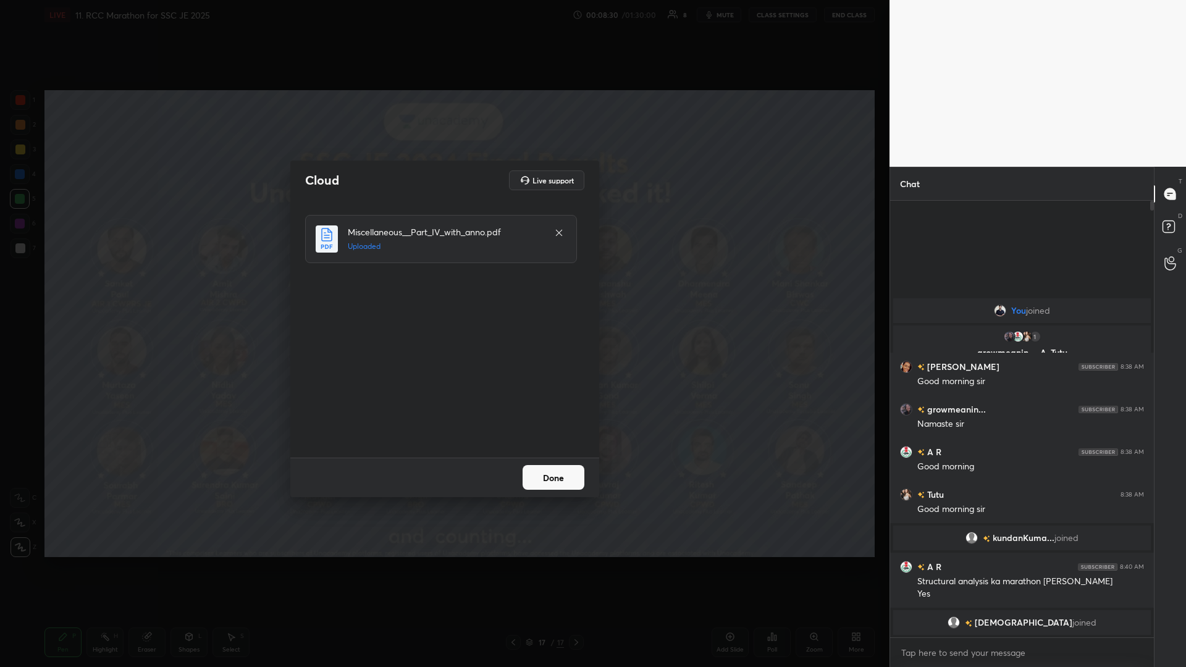
click at [443, 290] on button "Done" at bounding box center [554, 477] width 62 height 25
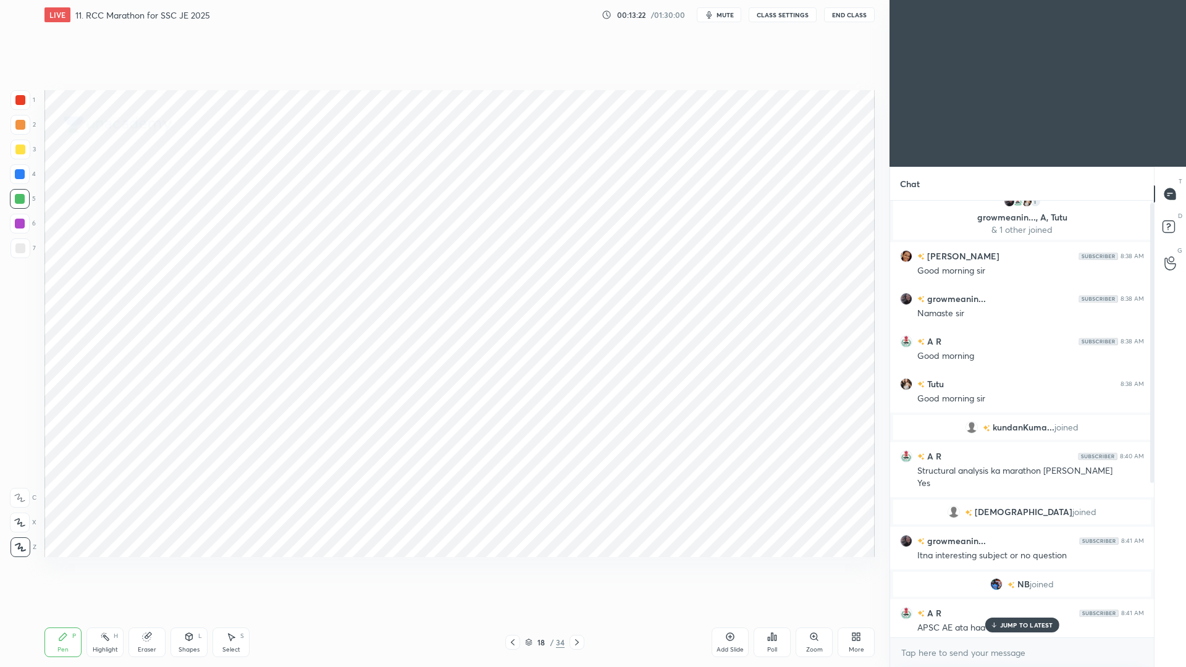
scroll to position [245, 0]
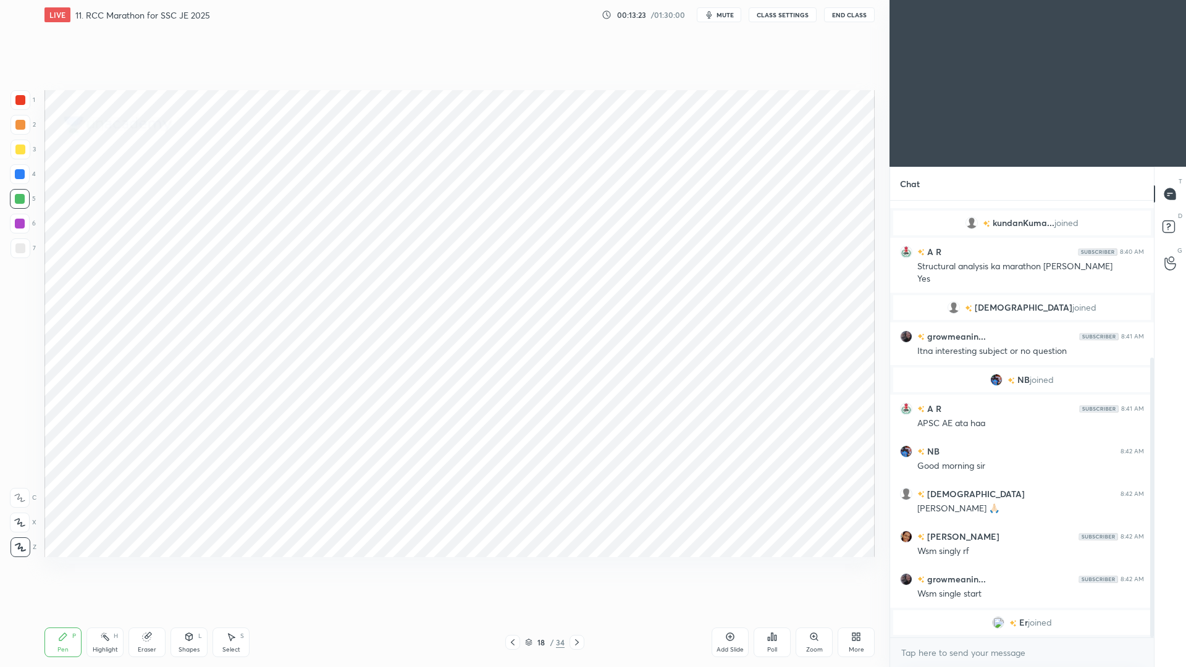
click at [443, 290] on div "More" at bounding box center [856, 650] width 15 height 6
click at [443, 290] on icon at bounding box center [787, 542] width 10 height 15
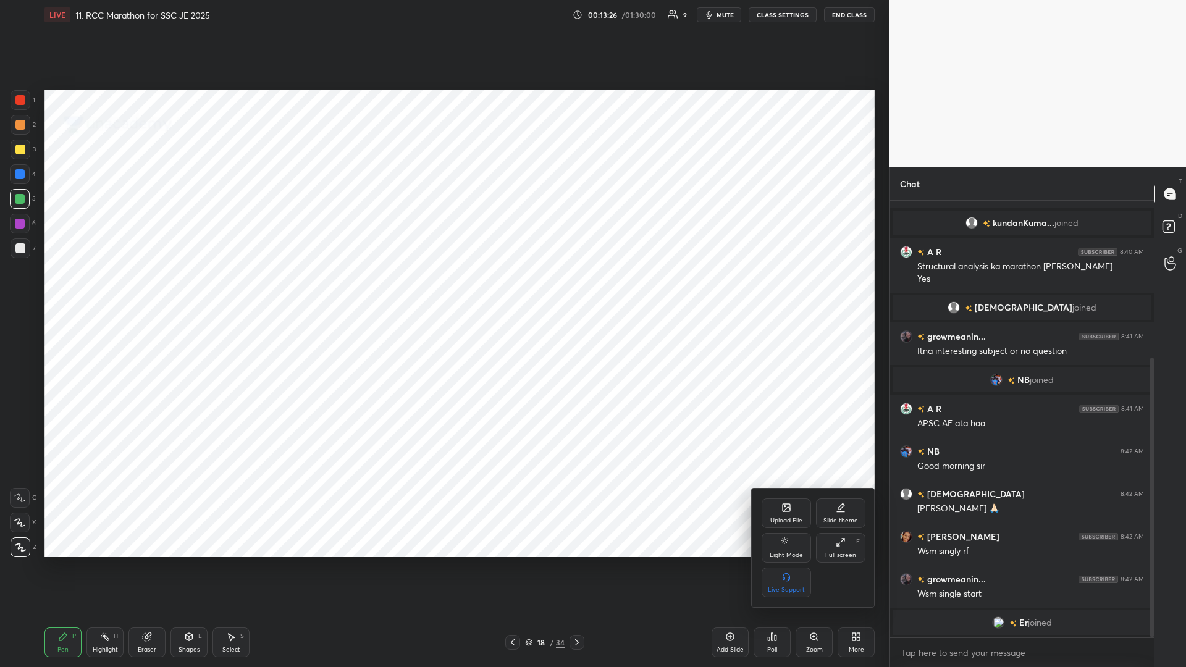
click at [443, 290] on div at bounding box center [593, 333] width 1186 height 667
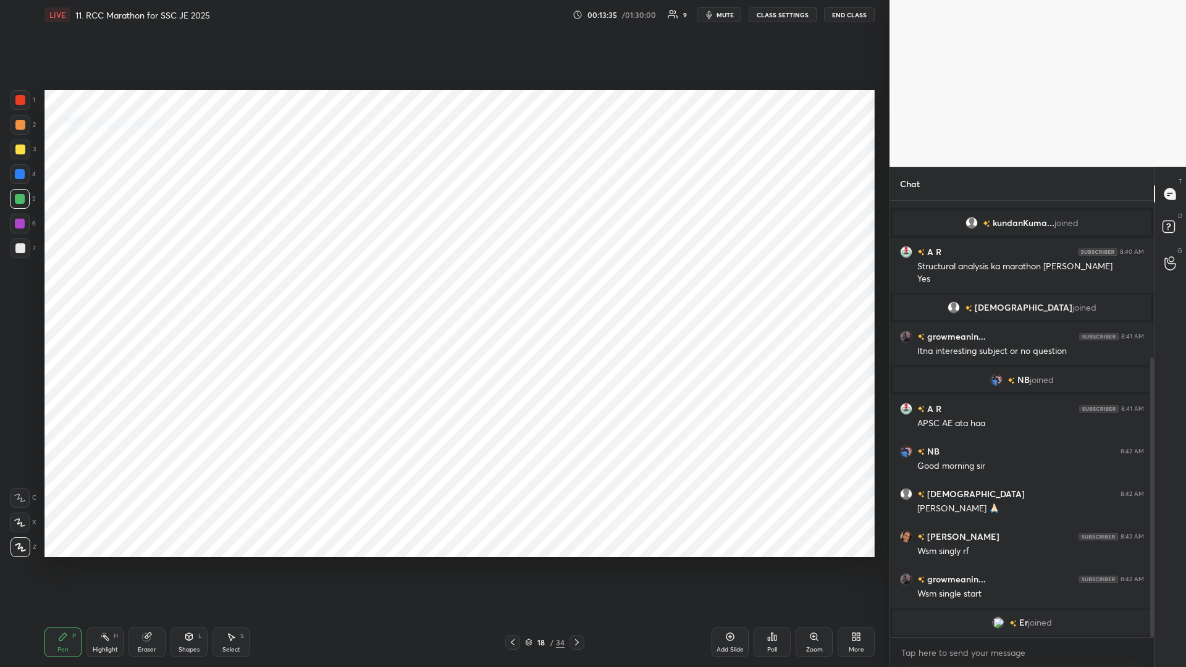
click at [17, 290] on div at bounding box center [20, 523] width 20 height 20
click at [22, 96] on div at bounding box center [20, 100] width 10 height 10
click at [443, 290] on icon at bounding box center [577, 643] width 10 height 10
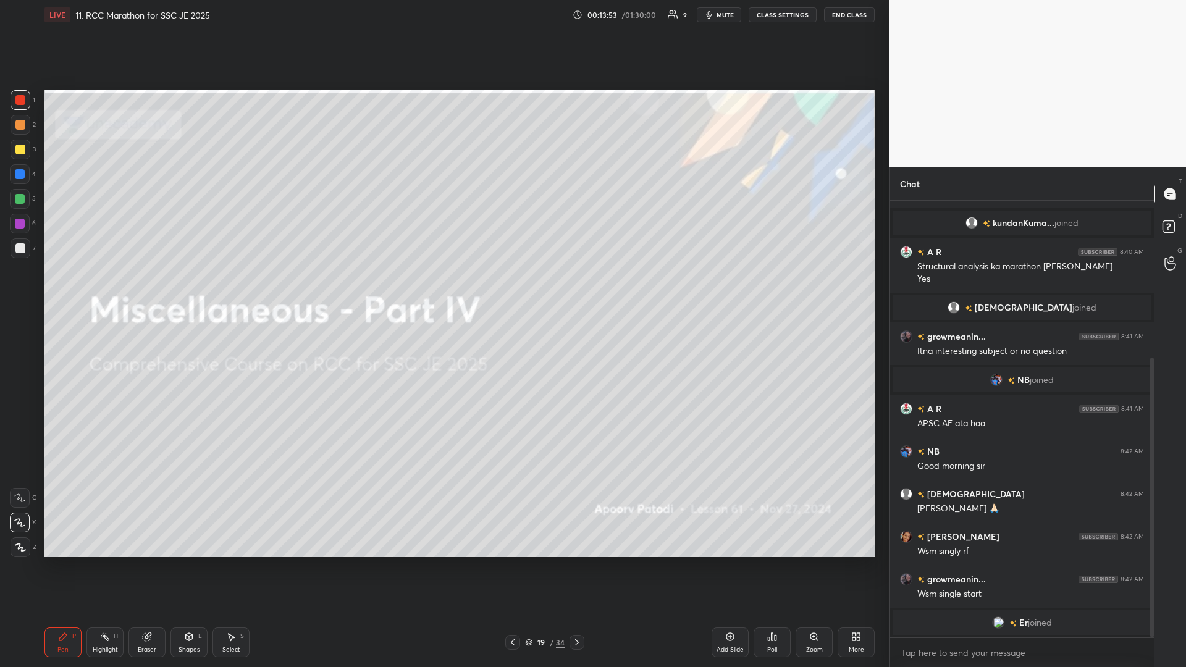
click at [443, 290] on icon at bounding box center [577, 643] width 10 height 10
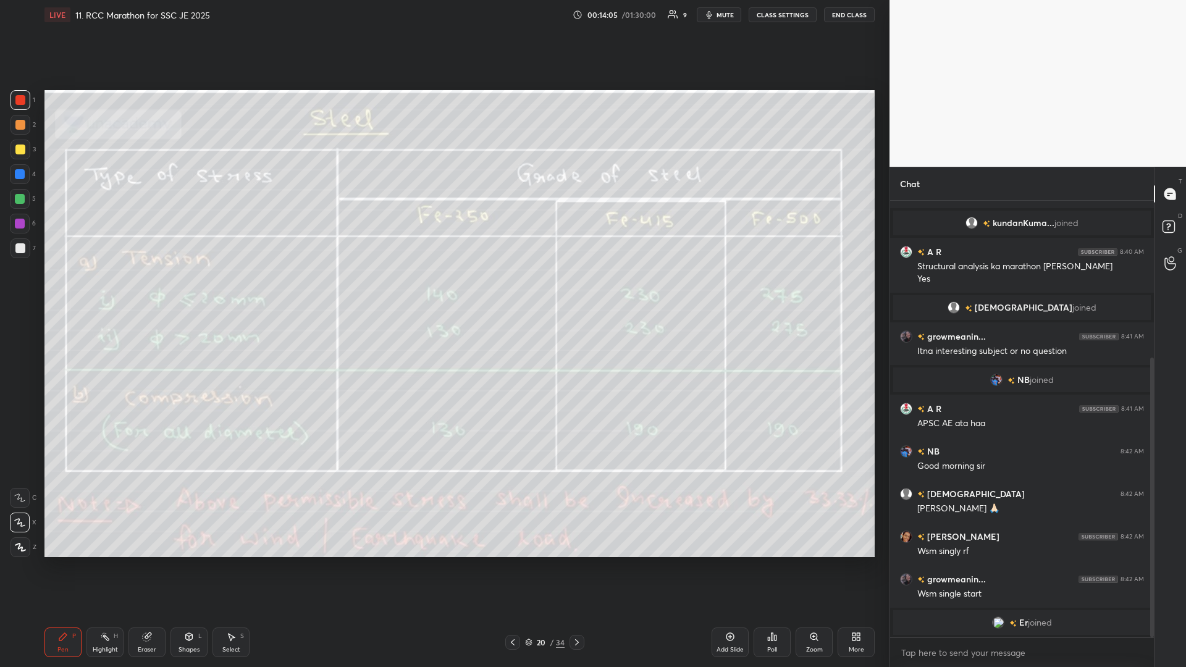
click at [19, 250] on div at bounding box center [20, 248] width 10 height 10
click at [14, 249] on div at bounding box center [21, 249] width 20 height 20
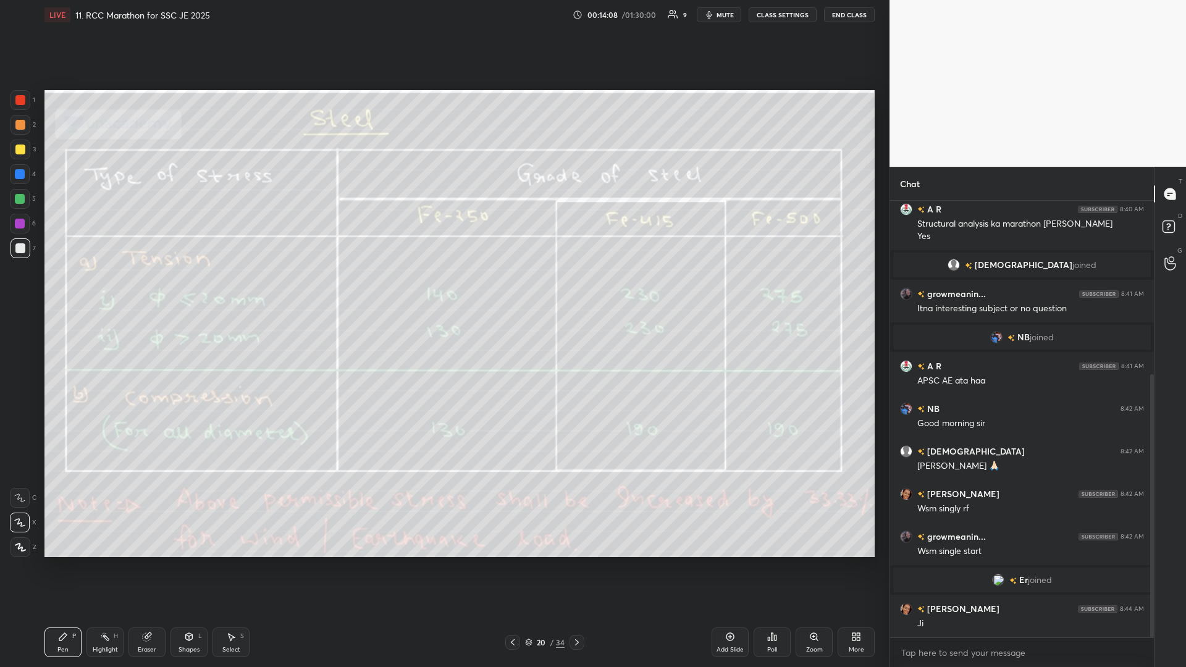
click at [99, 290] on div "Highlight" at bounding box center [105, 650] width 25 height 6
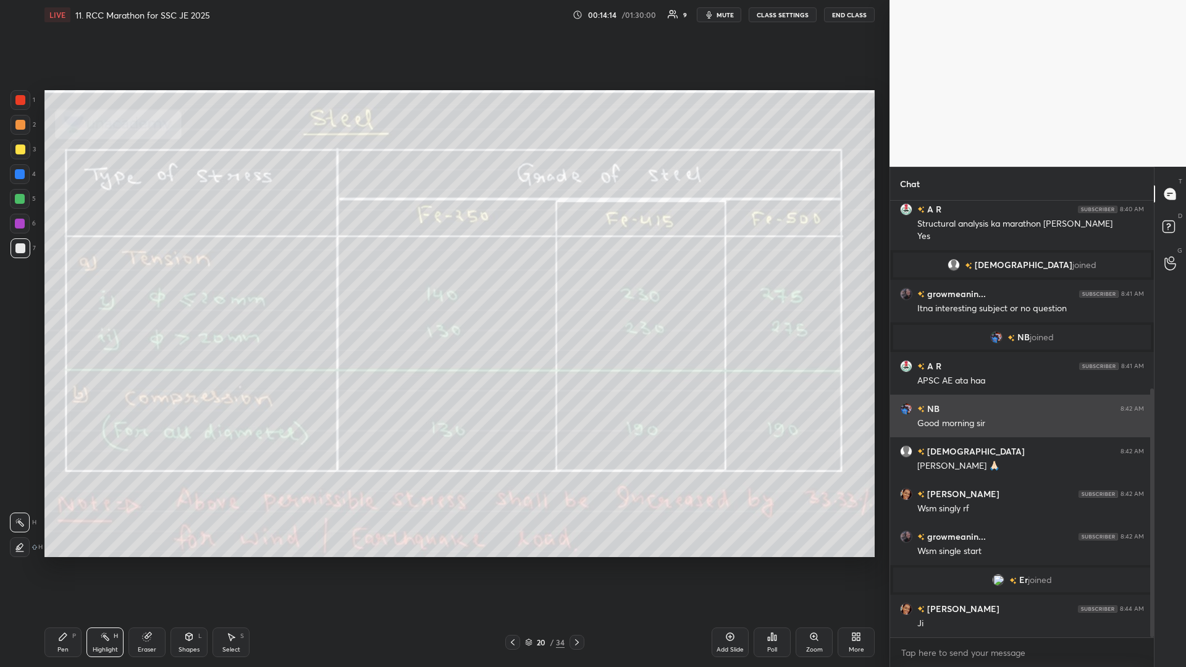
scroll to position [330, 0]
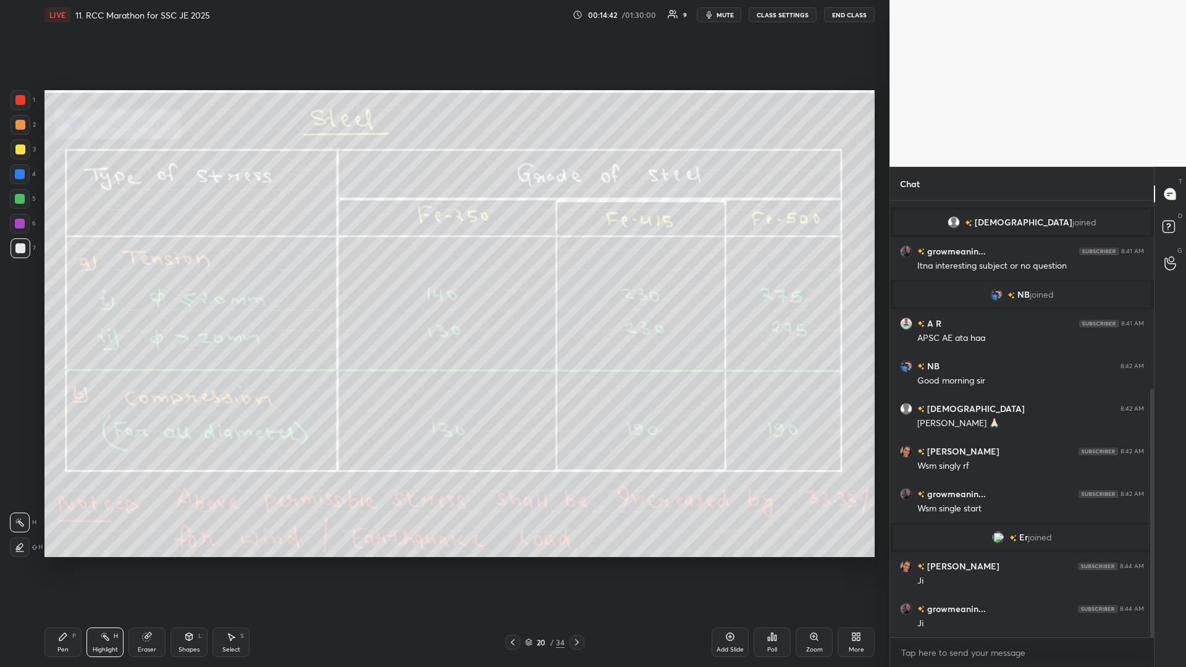
click at [443, 290] on icon at bounding box center [577, 643] width 10 height 10
click at [443, 290] on icon at bounding box center [577, 643] width 4 height 6
click at [443, 290] on icon at bounding box center [577, 643] width 10 height 10
click at [443, 290] on div at bounding box center [577, 642] width 15 height 15
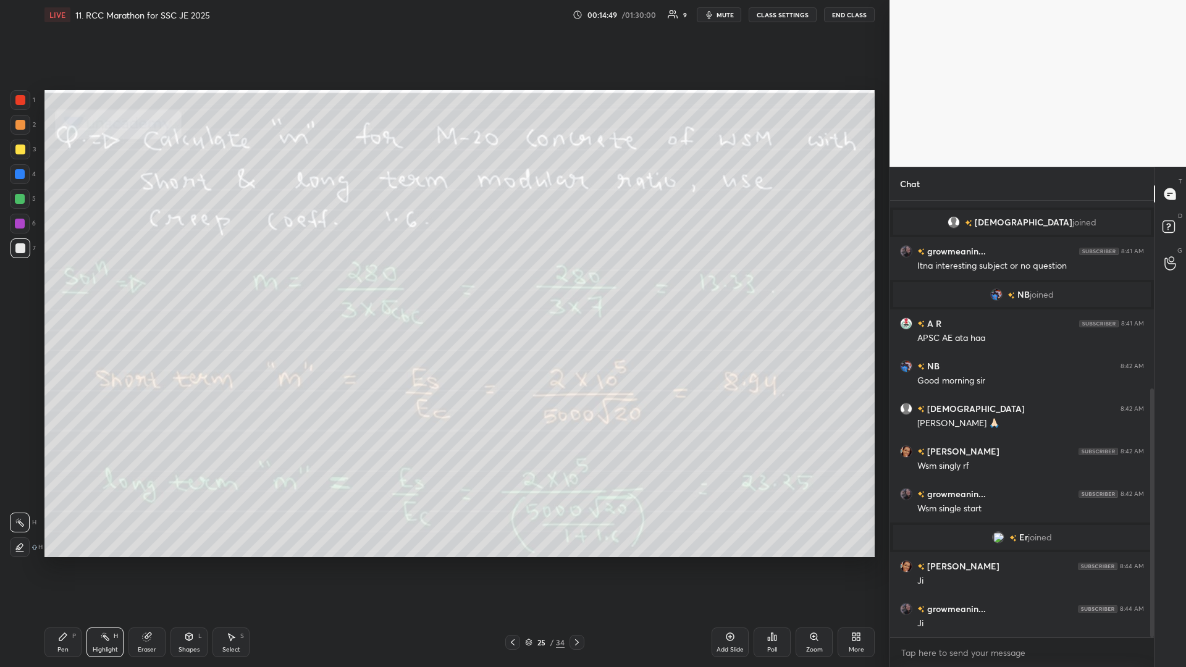
click at [443, 290] on icon at bounding box center [577, 643] width 10 height 10
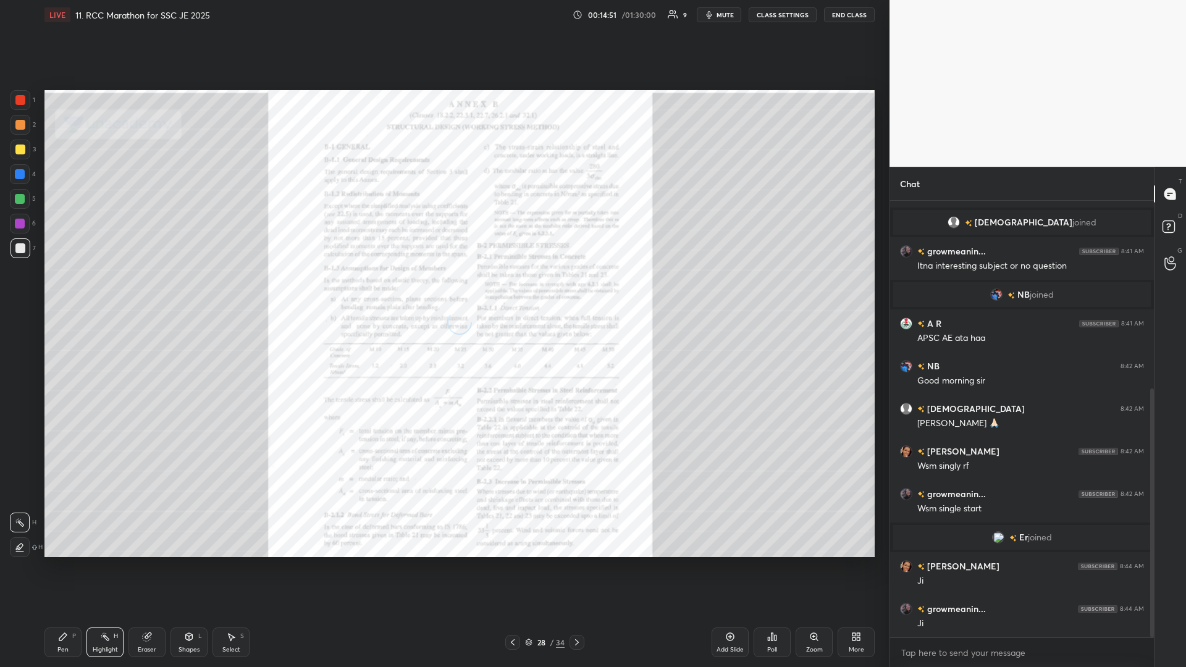
click at [443, 290] on icon at bounding box center [577, 643] width 10 height 10
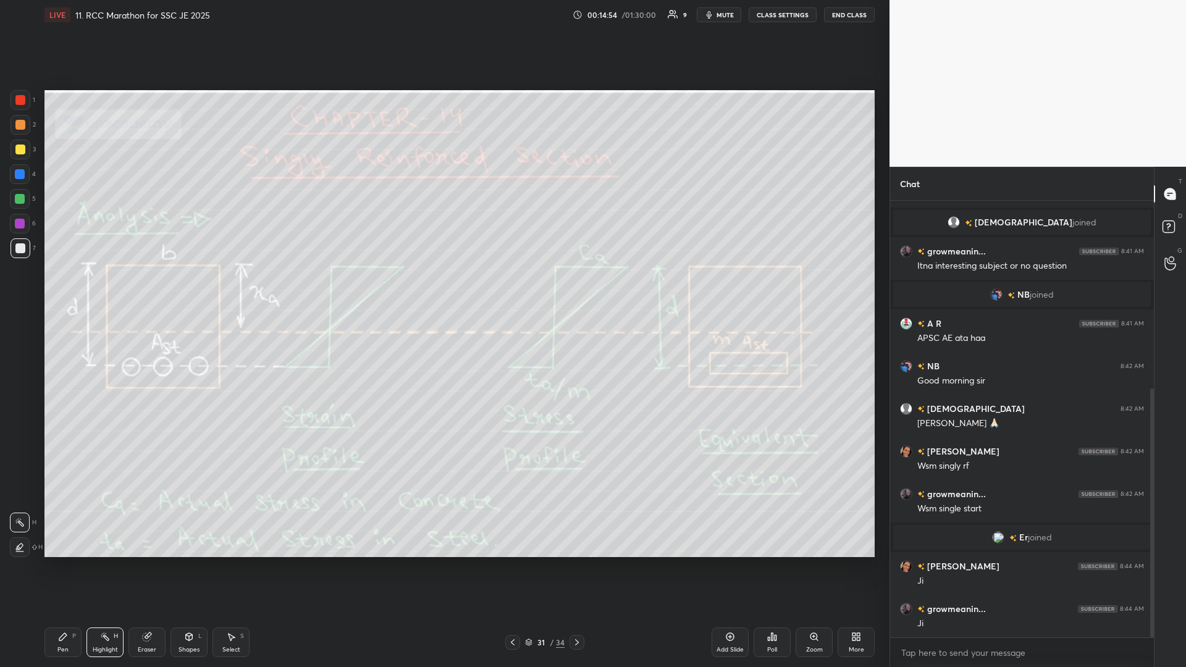
click at [443, 290] on icon at bounding box center [577, 643] width 10 height 10
click at [443, 290] on icon at bounding box center [513, 643] width 10 height 10
click at [33, 105] on div "1" at bounding box center [23, 100] width 25 height 20
click at [21, 125] on div at bounding box center [20, 125] width 10 height 10
click at [22, 127] on div at bounding box center [20, 125] width 10 height 10
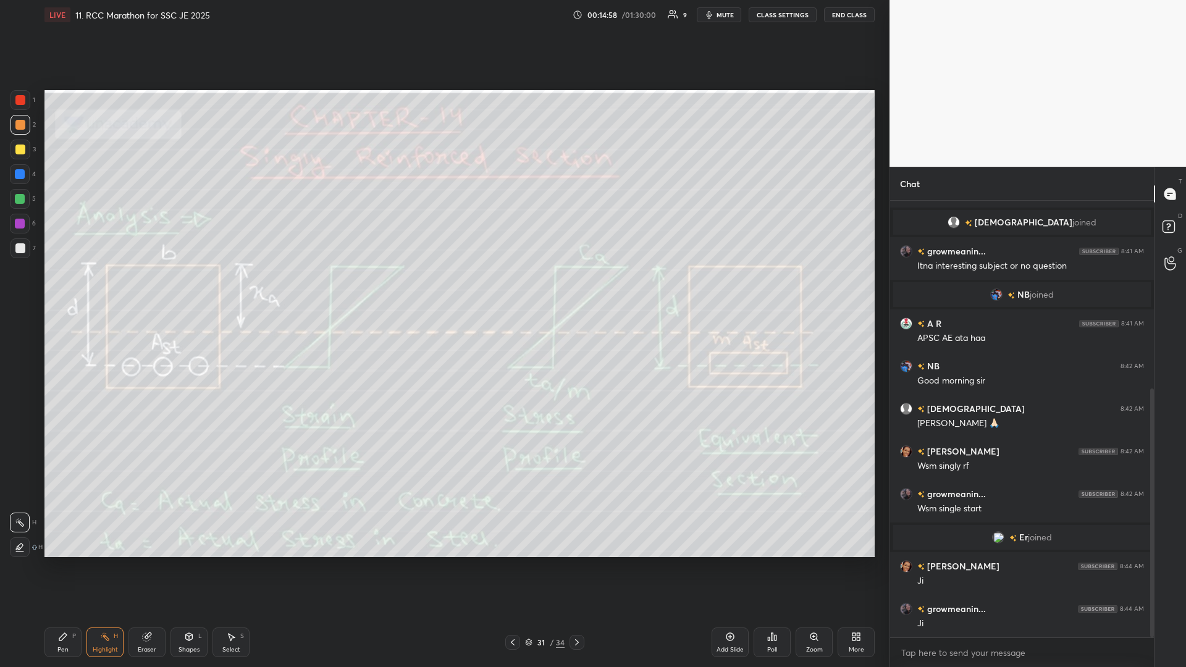
click at [16, 127] on div at bounding box center [20, 125] width 10 height 10
click at [69, 290] on div "Pen P" at bounding box center [62, 643] width 37 height 30
click at [97, 290] on div "Highlight H" at bounding box center [105, 643] width 37 height 30
click at [101, 290] on div "Highlight" at bounding box center [105, 650] width 25 height 6
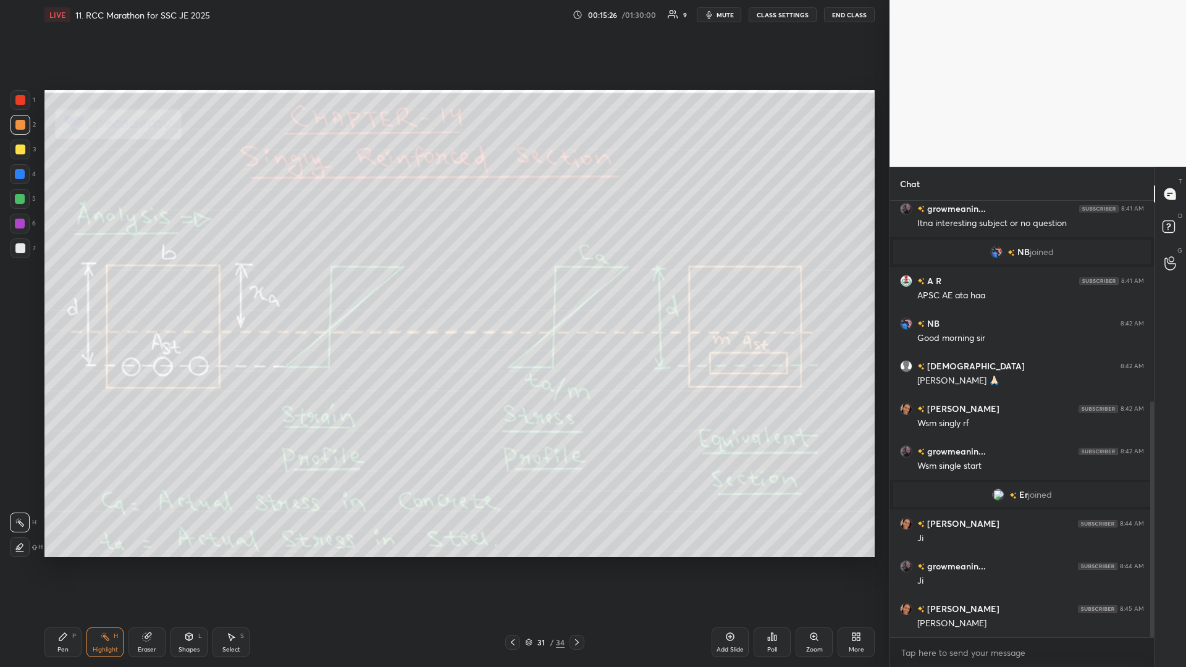
click at [149, 290] on icon at bounding box center [147, 637] width 8 height 8
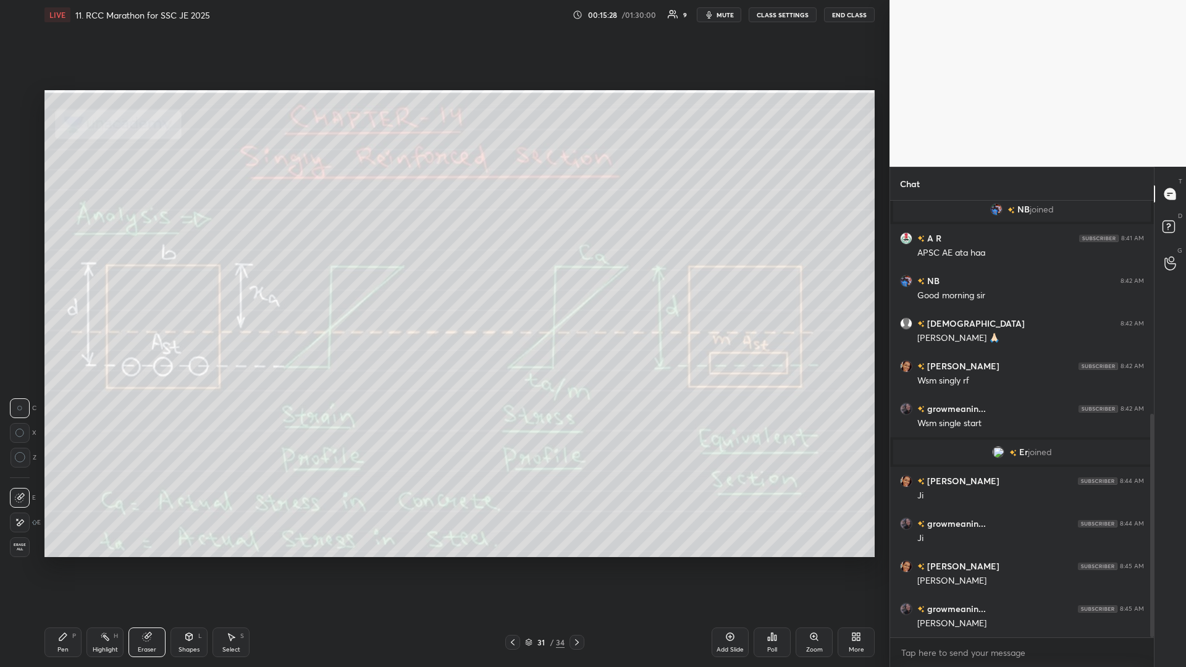
click at [73, 290] on div "Pen P" at bounding box center [62, 643] width 37 height 30
click at [74, 290] on div "Pen P" at bounding box center [62, 643] width 37 height 30
click at [103, 290] on div "Highlight" at bounding box center [105, 650] width 25 height 6
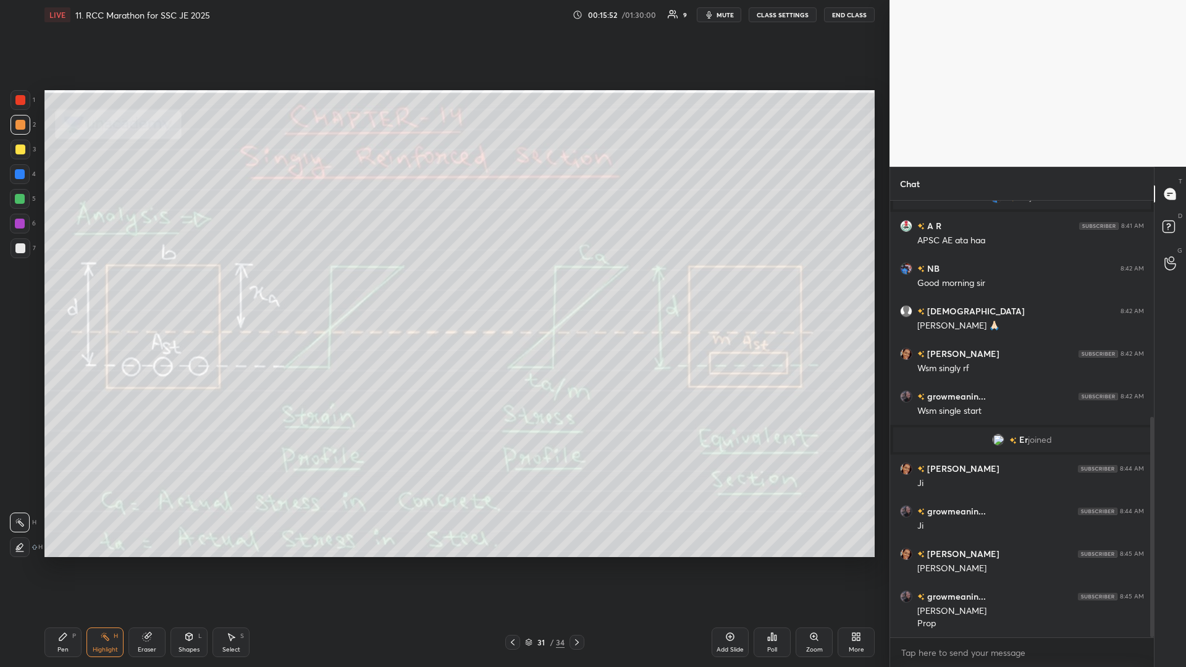
click at [227, 290] on div "Select S" at bounding box center [231, 643] width 37 height 30
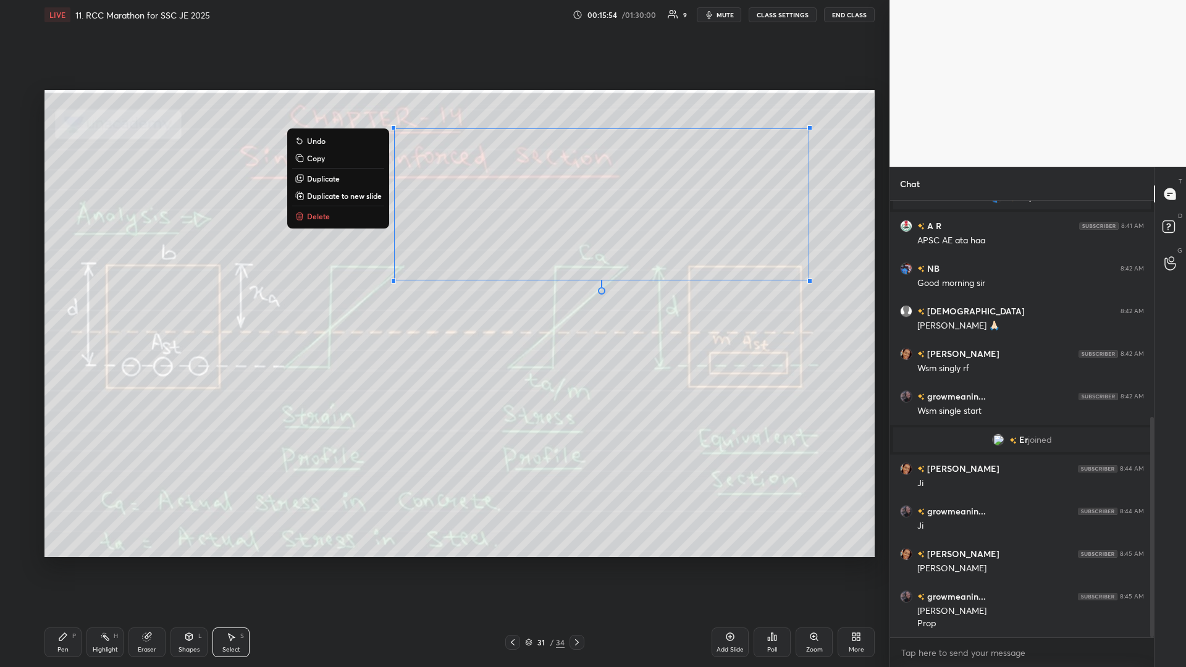
click at [321, 216] on p "Delete" at bounding box center [318, 216] width 23 height 10
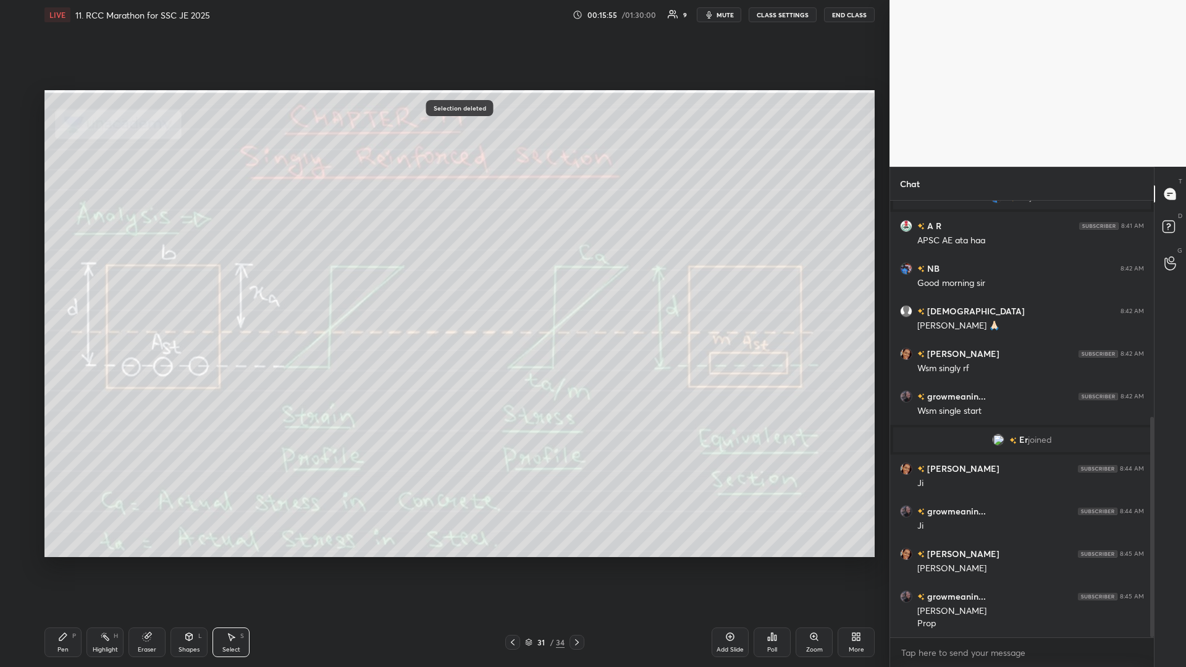
click at [103, 290] on div "Highlight H" at bounding box center [105, 643] width 37 height 30
click at [106, 290] on div "Highlight" at bounding box center [105, 650] width 25 height 6
click at [64, 290] on div "Pen" at bounding box center [62, 650] width 11 height 6
click at [98, 290] on div "Highlight H" at bounding box center [105, 643] width 37 height 30
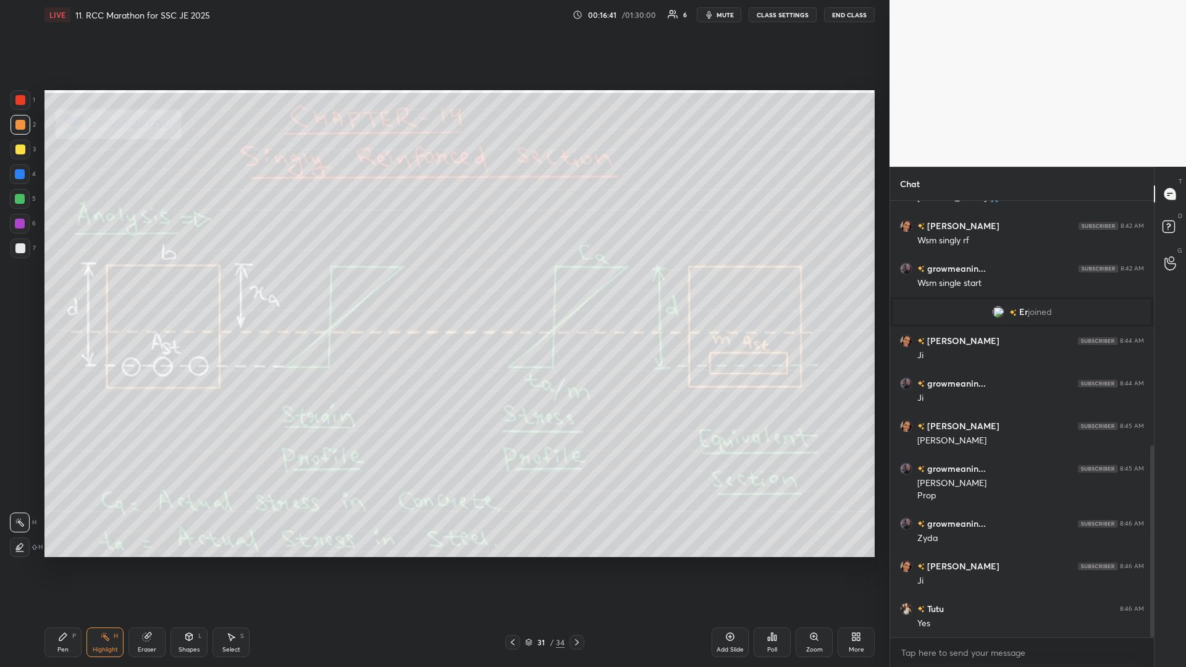
scroll to position [585, 0]
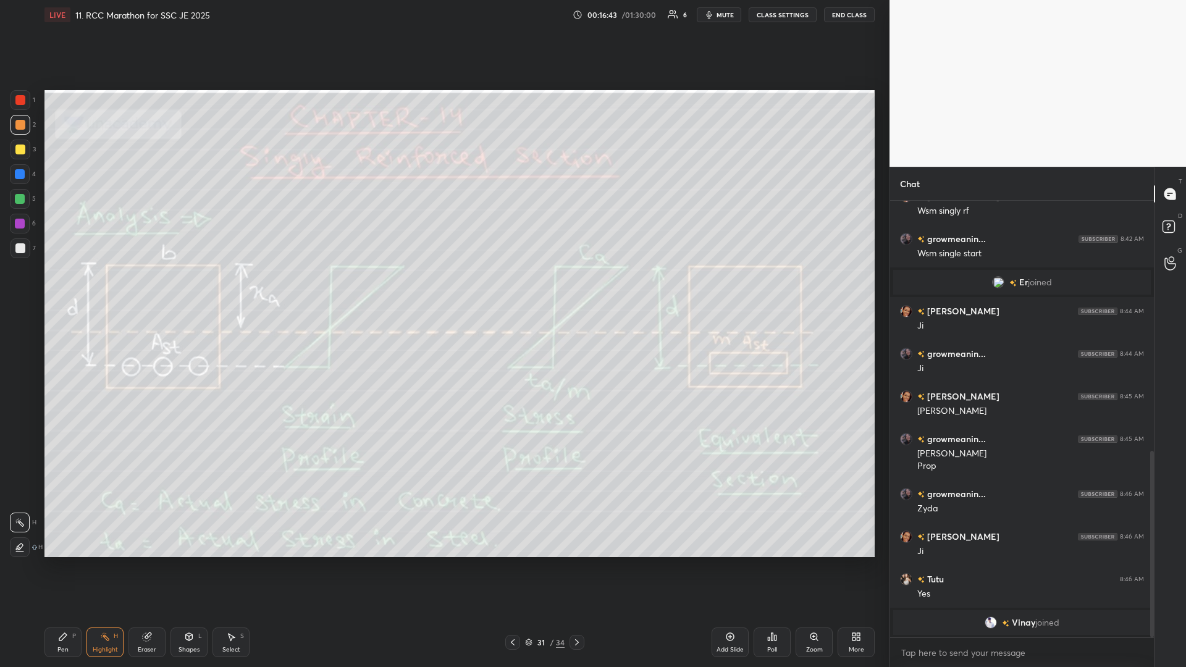
click at [68, 290] on div "Pen P" at bounding box center [62, 643] width 37 height 30
click at [70, 290] on div "Pen P" at bounding box center [62, 643] width 37 height 30
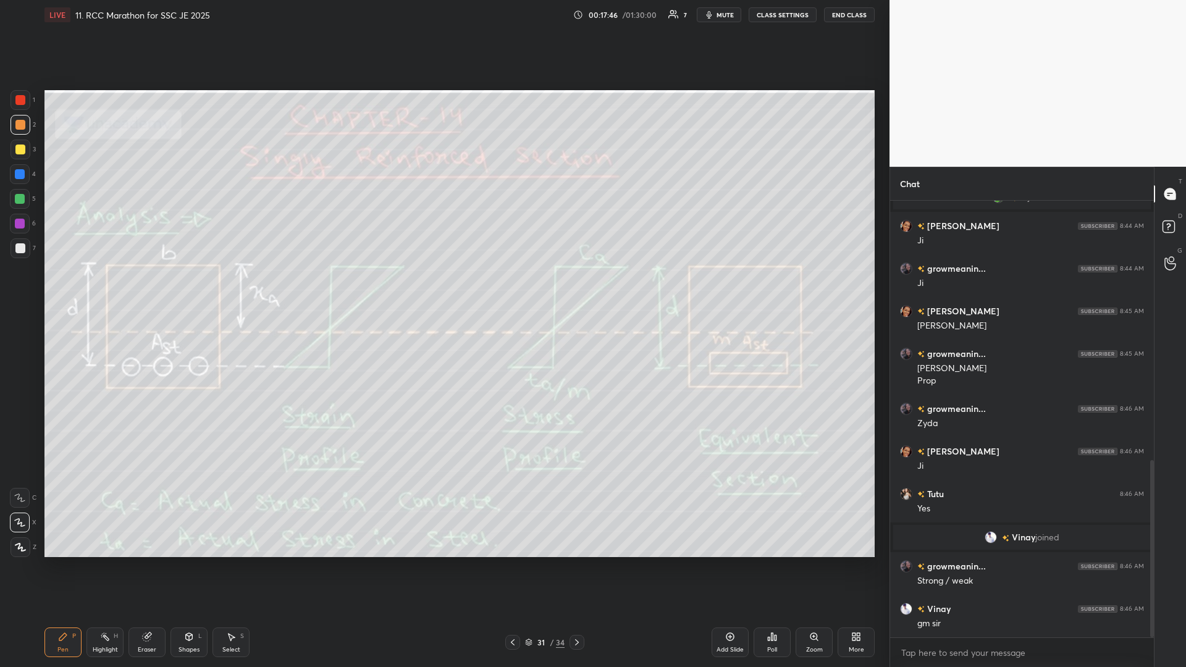
scroll to position [682, 0]
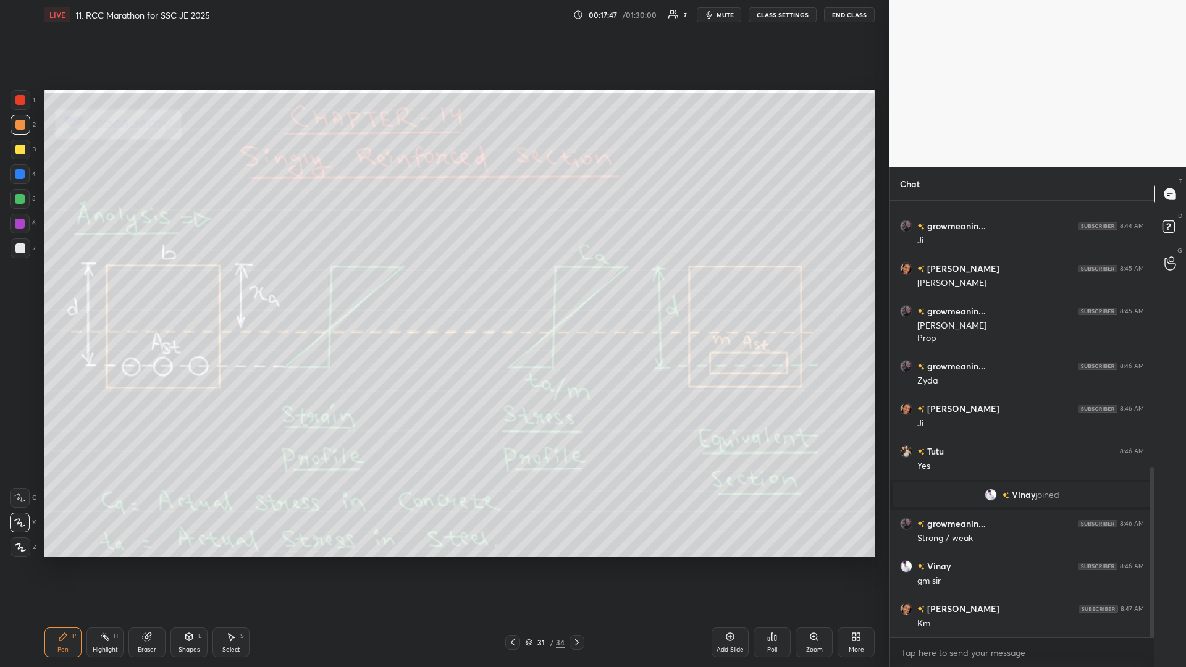
click at [235, 290] on div "Pen P Highlight H Eraser Shapes L Select S 31 / 34 Add Slide Poll Zoom More" at bounding box center [459, 642] width 830 height 49
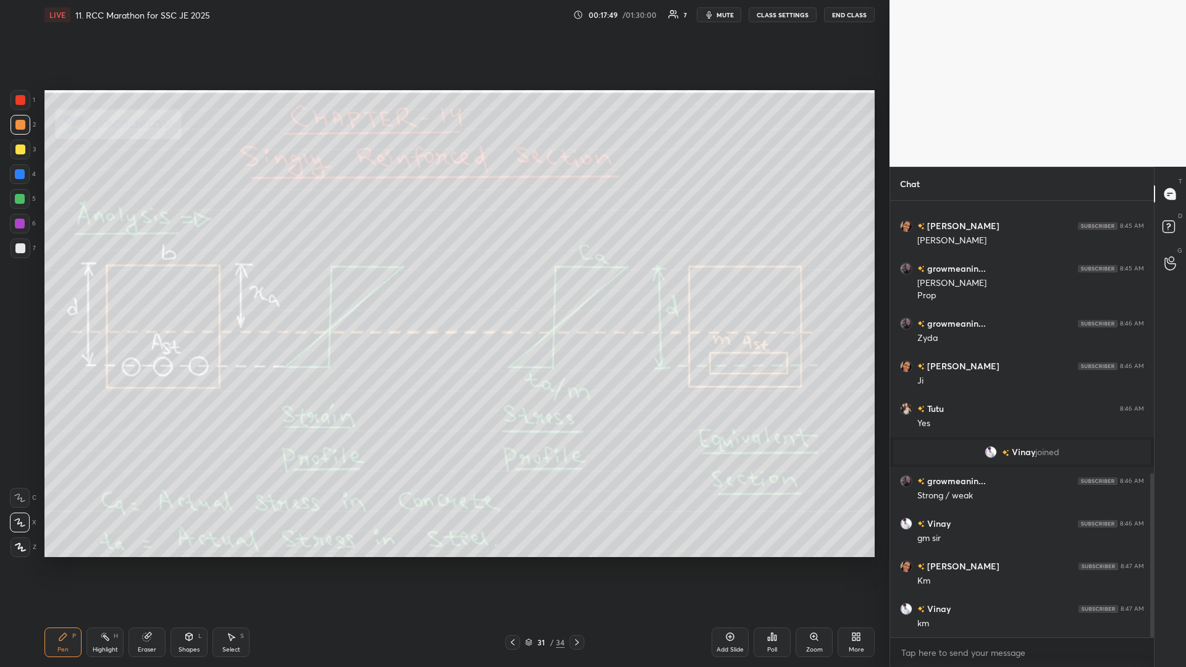
click at [253, 290] on div "Pen P Highlight H Eraser Shapes L Select S" at bounding box center [211, 643] width 334 height 30
click at [235, 290] on icon at bounding box center [231, 637] width 10 height 10
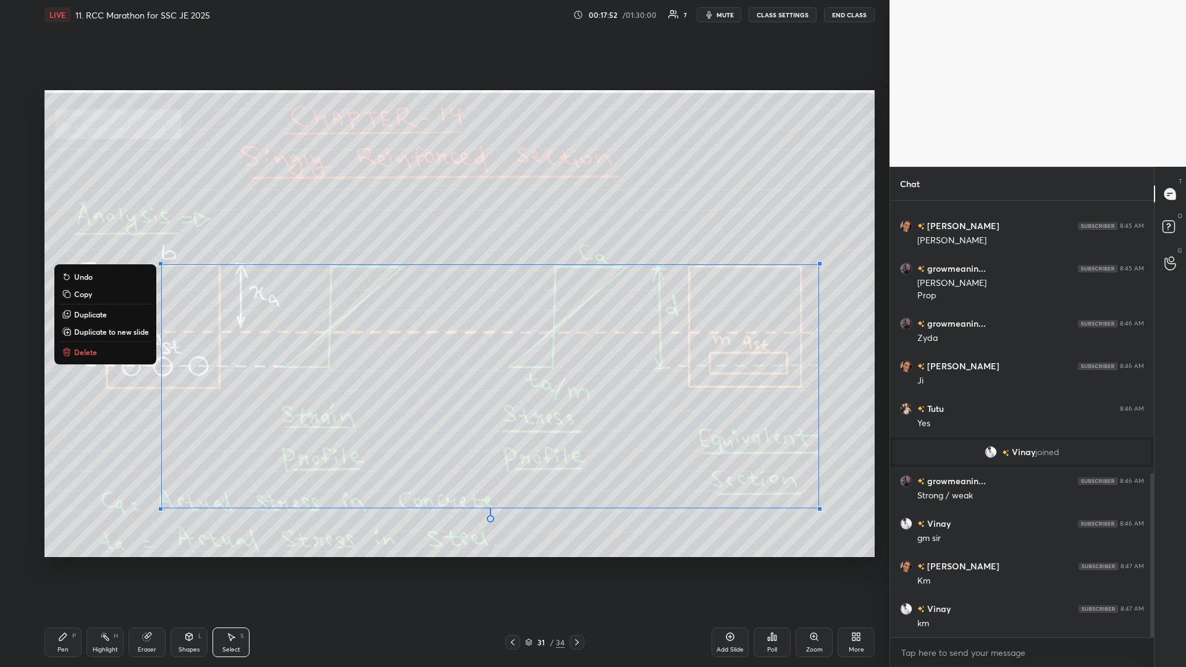
click at [111, 290] on button "Delete" at bounding box center [105, 352] width 92 height 15
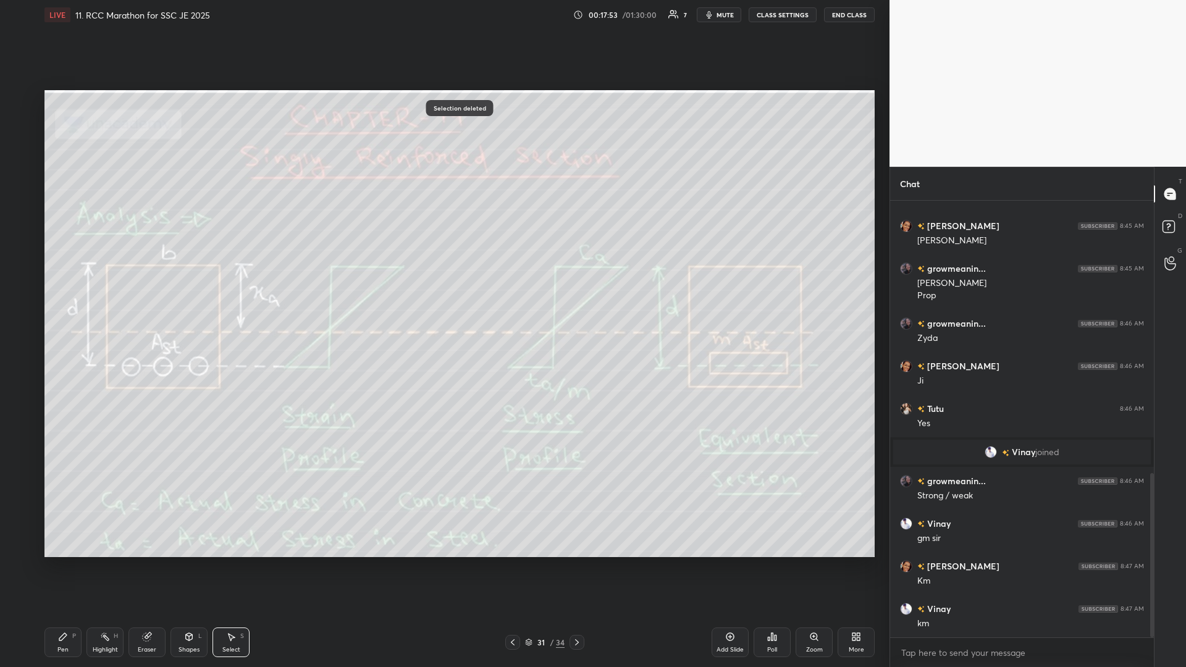
click at [99, 290] on div "Highlight H" at bounding box center [105, 643] width 37 height 30
click at [98, 290] on div "Highlight" at bounding box center [105, 650] width 25 height 6
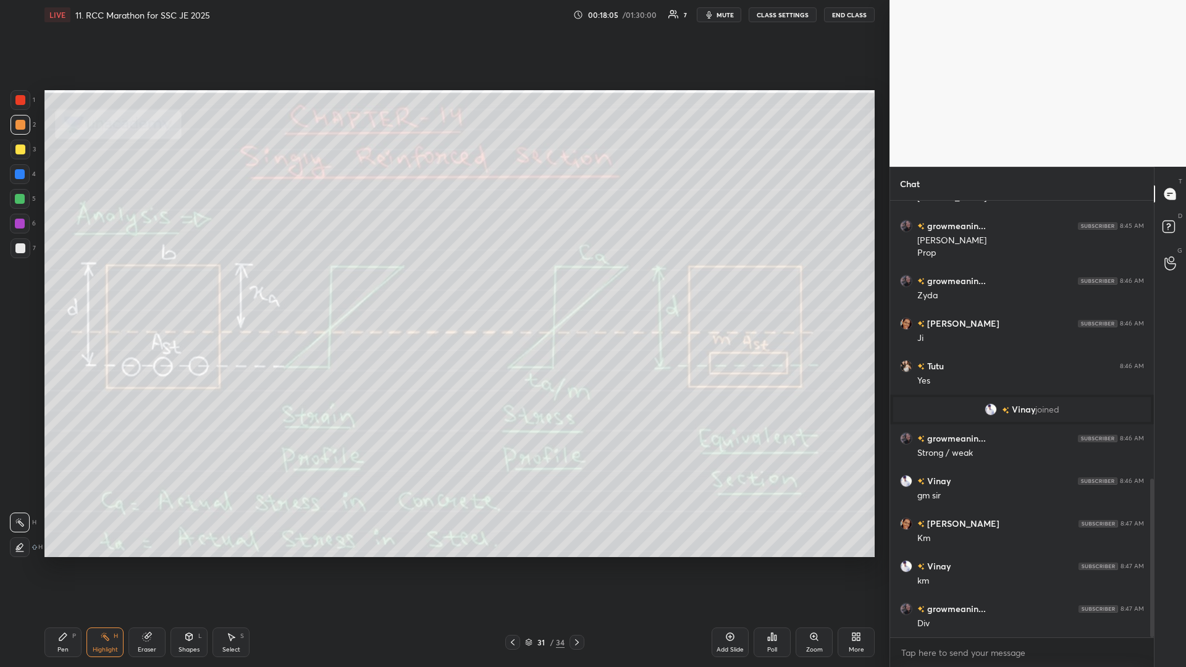
click at [443, 290] on icon at bounding box center [577, 643] width 4 height 6
click at [443, 290] on icon at bounding box center [513, 643] width 10 height 10
click at [443, 290] on icon at bounding box center [577, 643] width 10 height 10
click at [443, 290] on div at bounding box center [512, 642] width 15 height 15
click at [72, 290] on div "Pen P" at bounding box center [62, 643] width 37 height 30
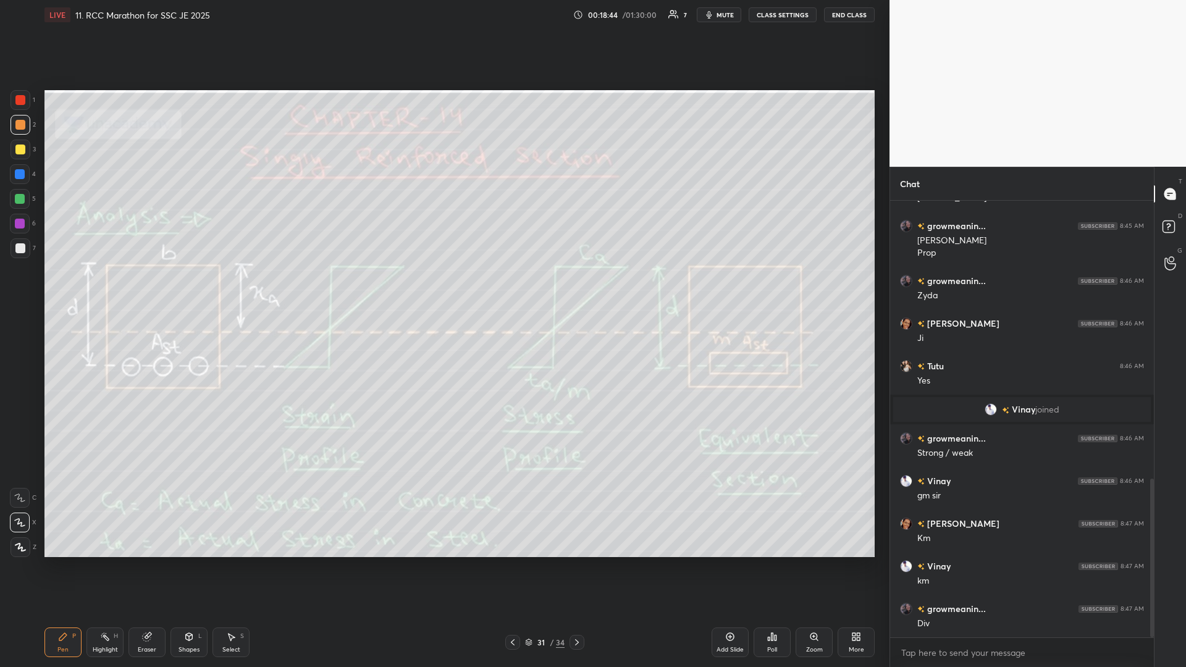
click at [443, 290] on icon at bounding box center [577, 643] width 10 height 10
click at [94, 290] on div "Highlight" at bounding box center [105, 650] width 25 height 6
click at [443, 290] on icon at bounding box center [513, 643] width 10 height 10
click at [443, 290] on icon at bounding box center [577, 643] width 10 height 10
click at [443, 290] on icon at bounding box center [513, 643] width 10 height 10
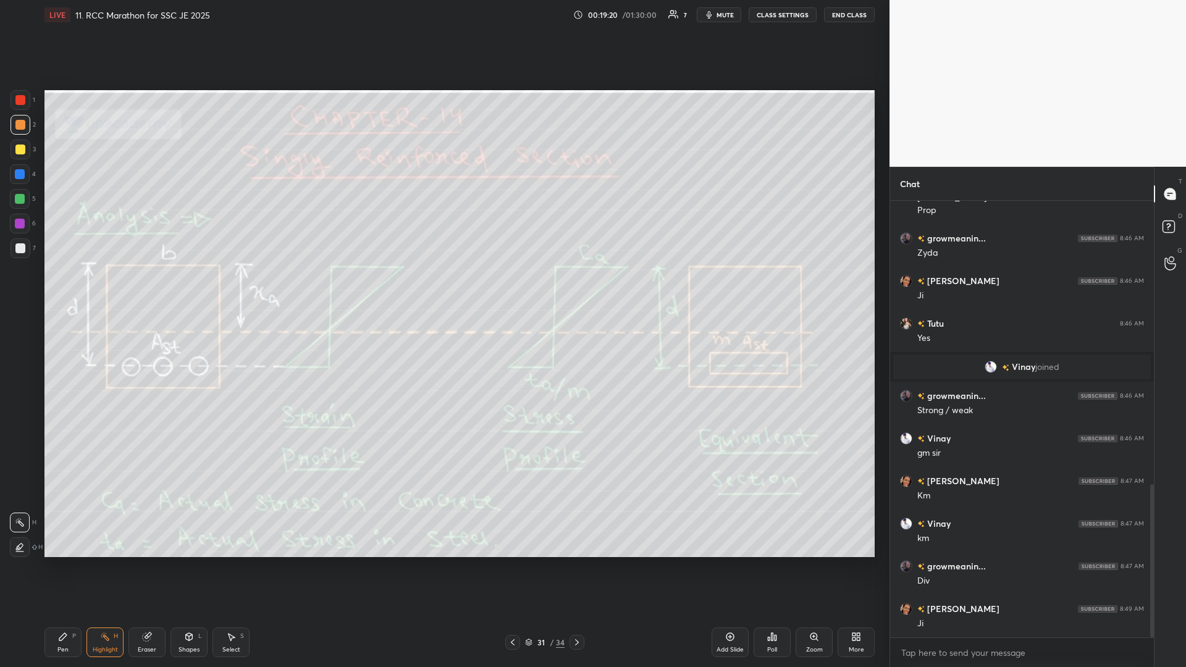
scroll to position [852, 0]
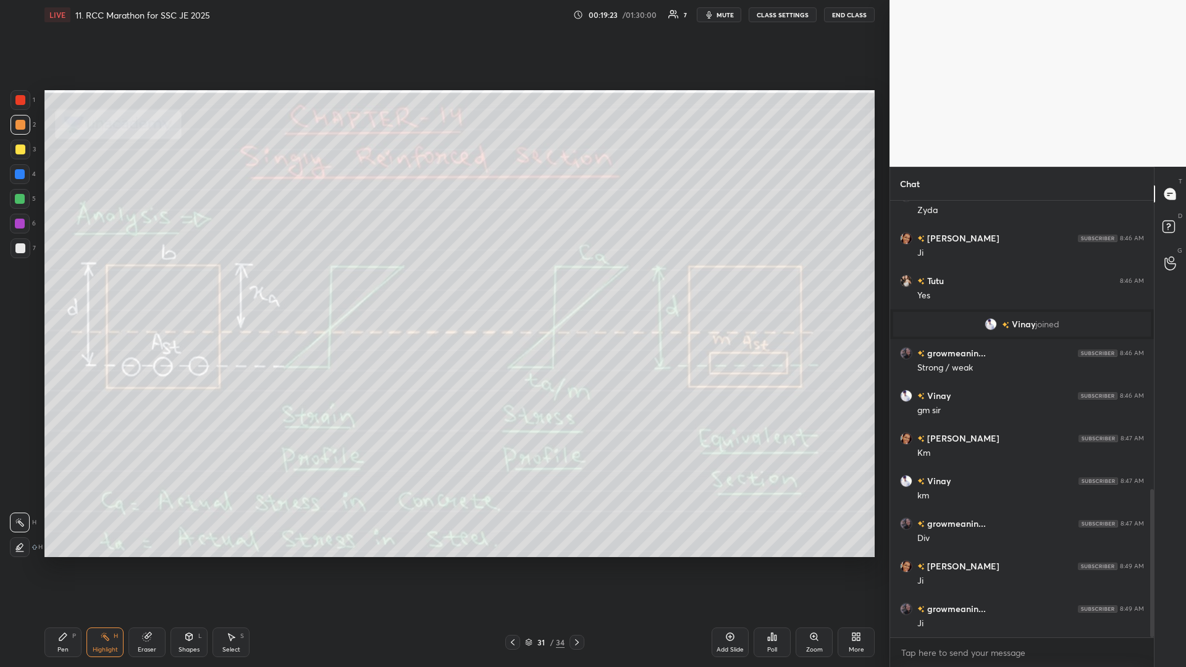
click at [65, 290] on icon at bounding box center [63, 637] width 10 height 10
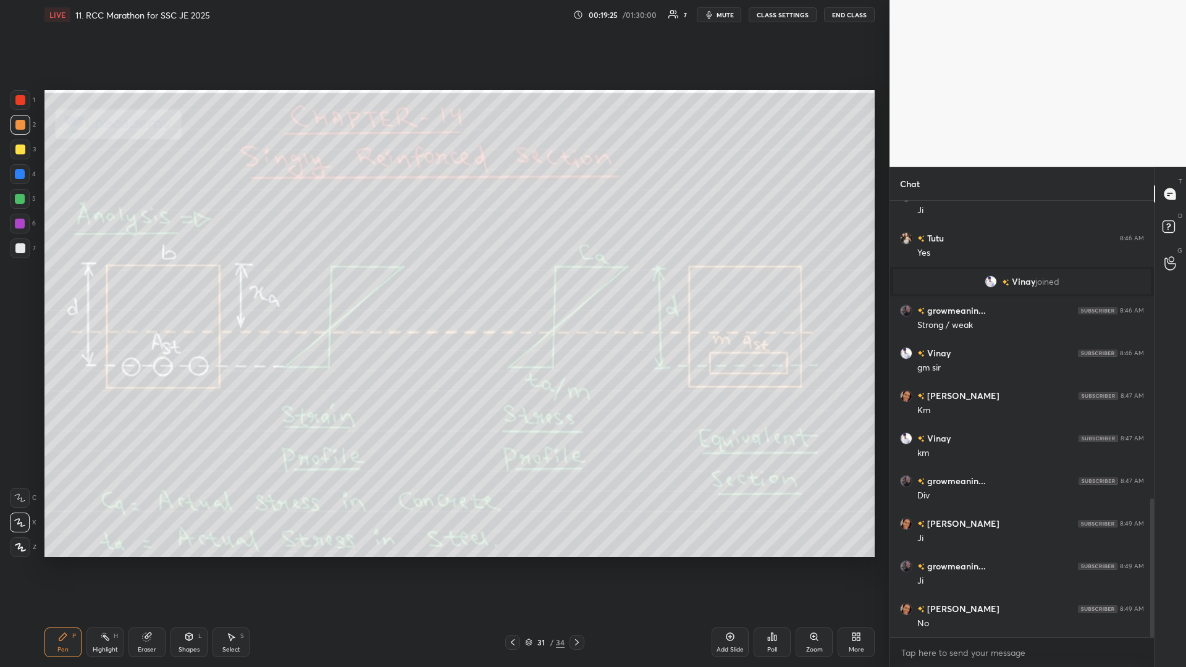
scroll to position [937, 0]
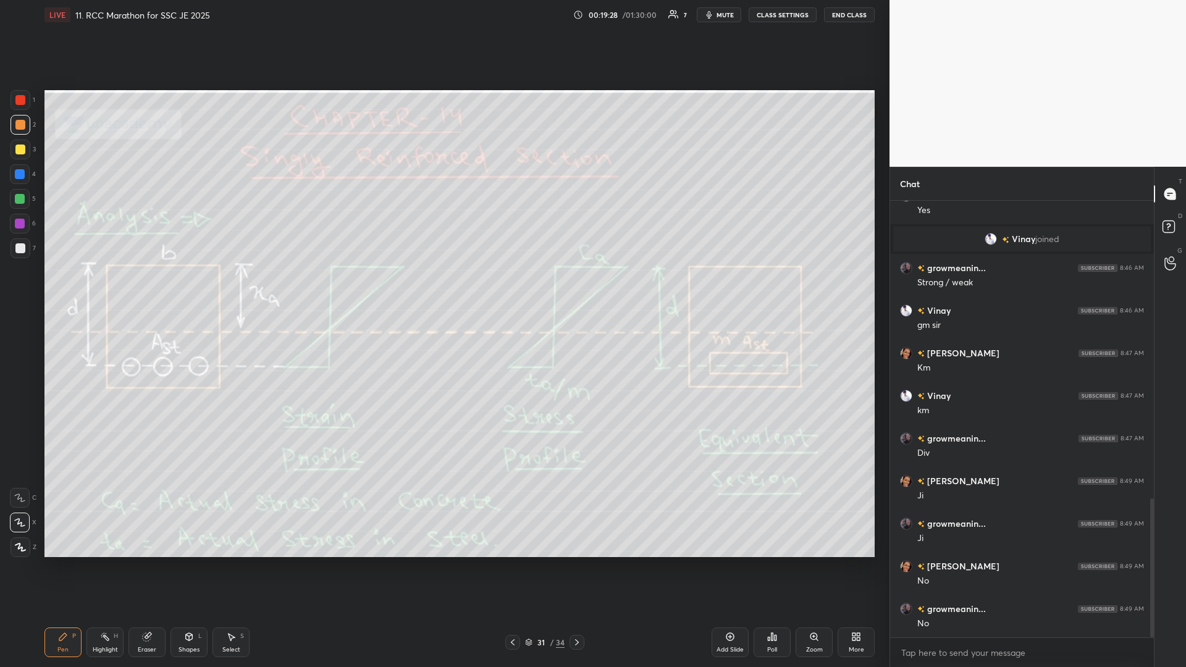
click at [148, 290] on div "Eraser" at bounding box center [147, 643] width 37 height 30
click at [16, 290] on icon at bounding box center [20, 523] width 10 height 11
click at [95, 290] on div "Highlight H" at bounding box center [105, 643] width 37 height 30
click at [443, 290] on icon at bounding box center [577, 643] width 10 height 10
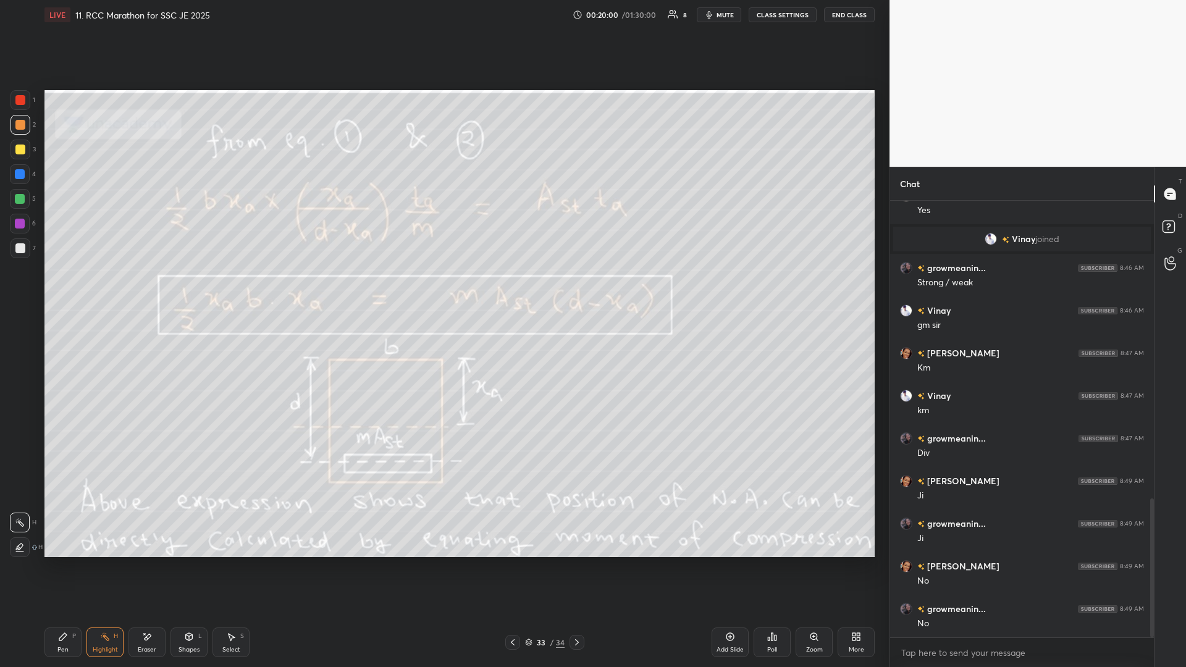
click at [443, 290] on icon at bounding box center [513, 643] width 10 height 10
click at [443, 290] on div at bounding box center [577, 642] width 15 height 15
click at [443, 290] on icon at bounding box center [577, 643] width 10 height 10
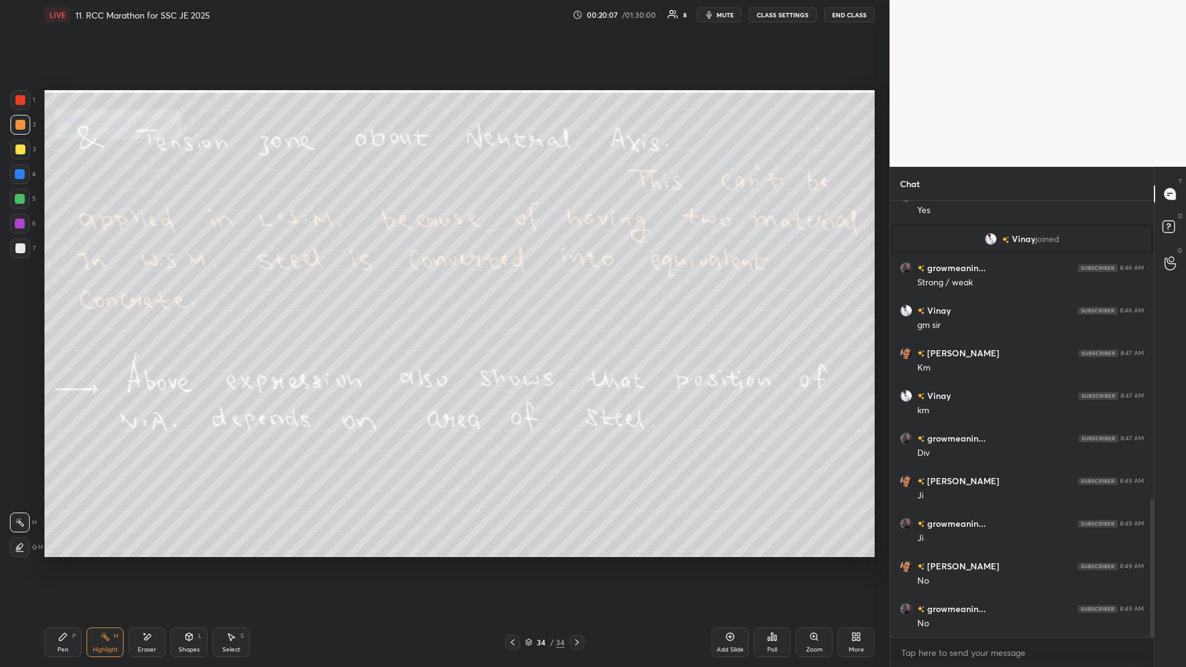
click at [443, 290] on icon at bounding box center [513, 643] width 10 height 10
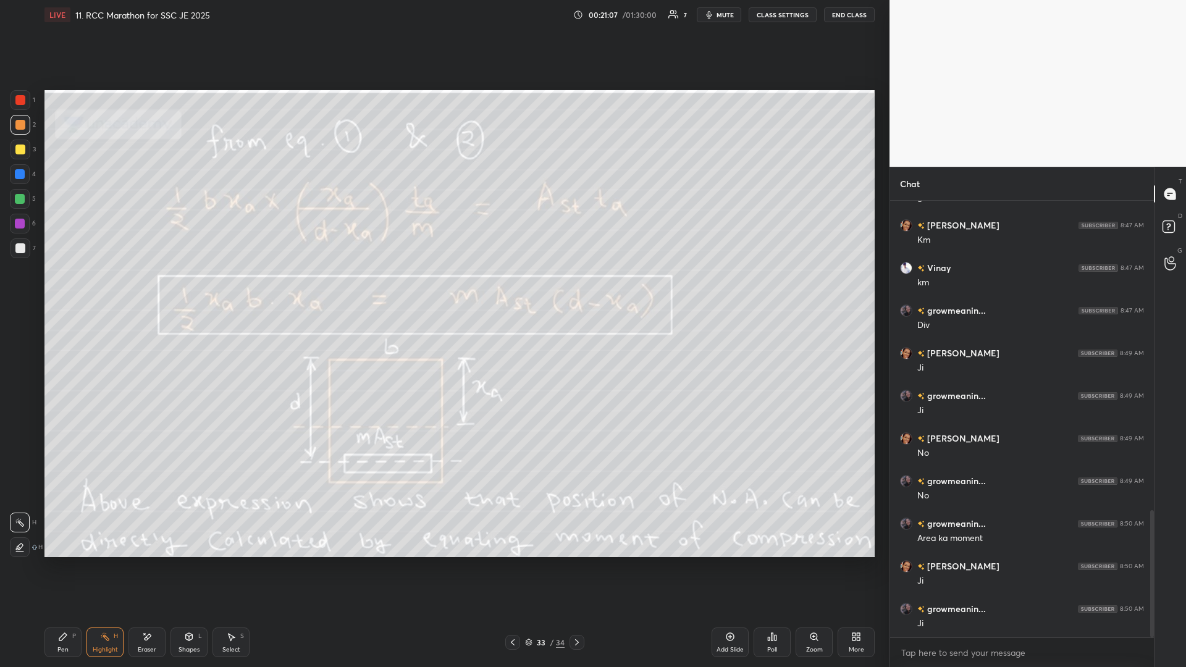
click at [443, 290] on div at bounding box center [577, 642] width 15 height 15
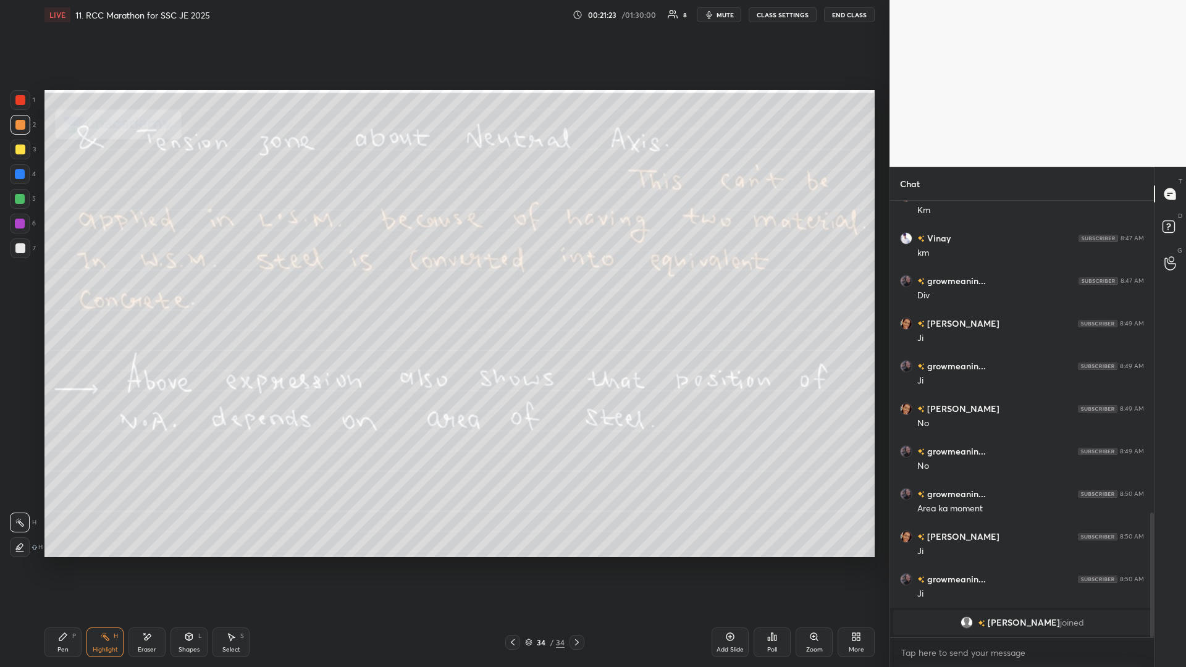
click at [443, 290] on div at bounding box center [512, 642] width 15 height 15
click at [70, 290] on div "Pen P" at bounding box center [62, 643] width 37 height 30
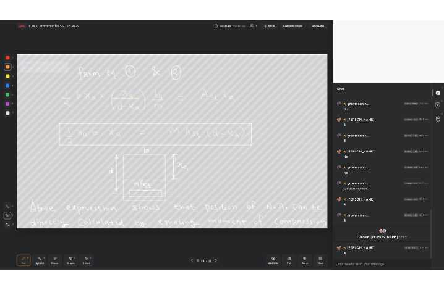
scroll to position [1069, 0]
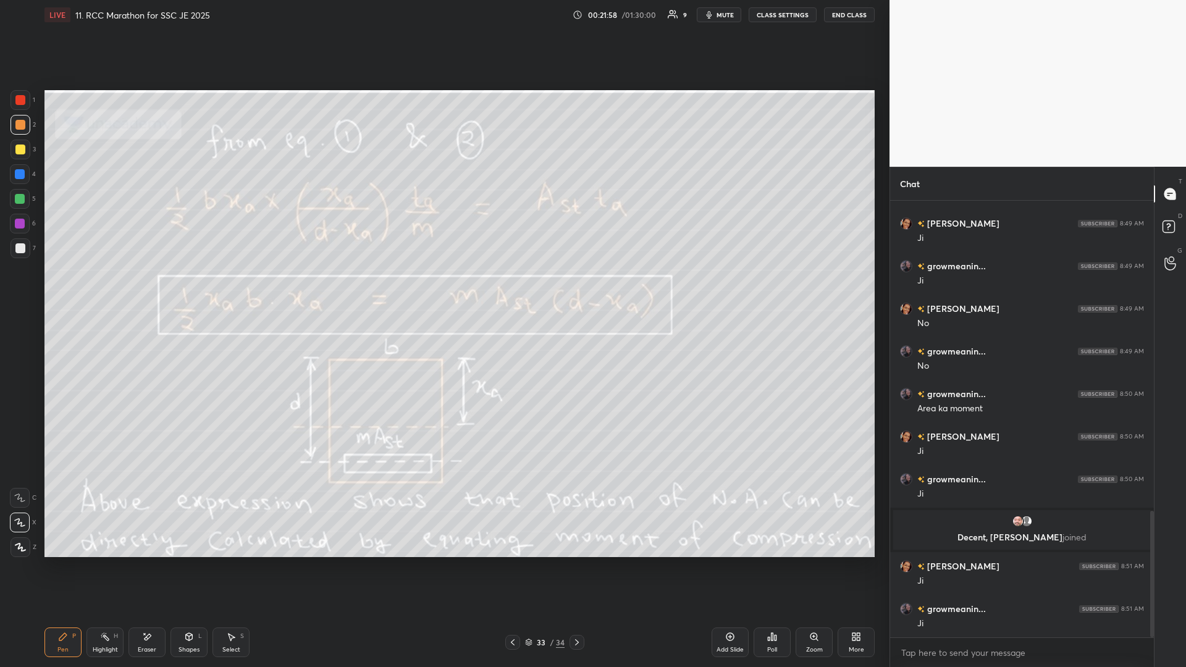
click at [218, 290] on div "Select S" at bounding box center [231, 643] width 37 height 30
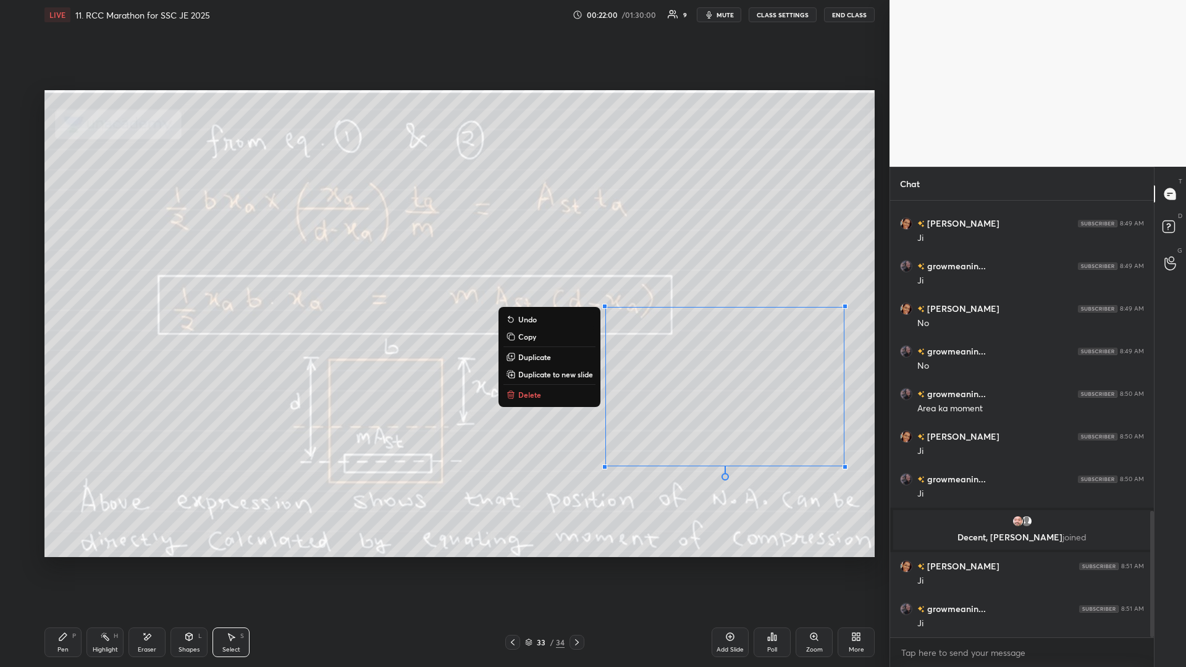
click at [443, 290] on p "Delete" at bounding box center [529, 395] width 23 height 10
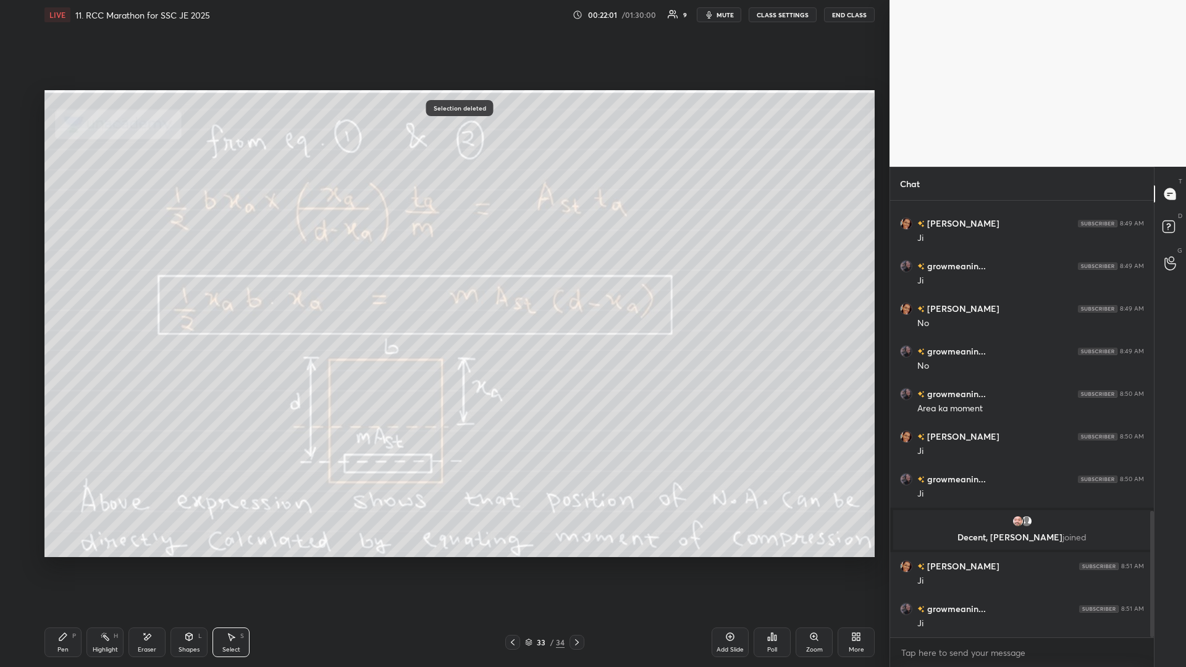
click at [107, 290] on div "Highlight" at bounding box center [105, 650] width 25 height 6
click at [443, 290] on icon at bounding box center [577, 643] width 10 height 10
click at [443, 290] on icon at bounding box center [854, 634] width 3 height 3
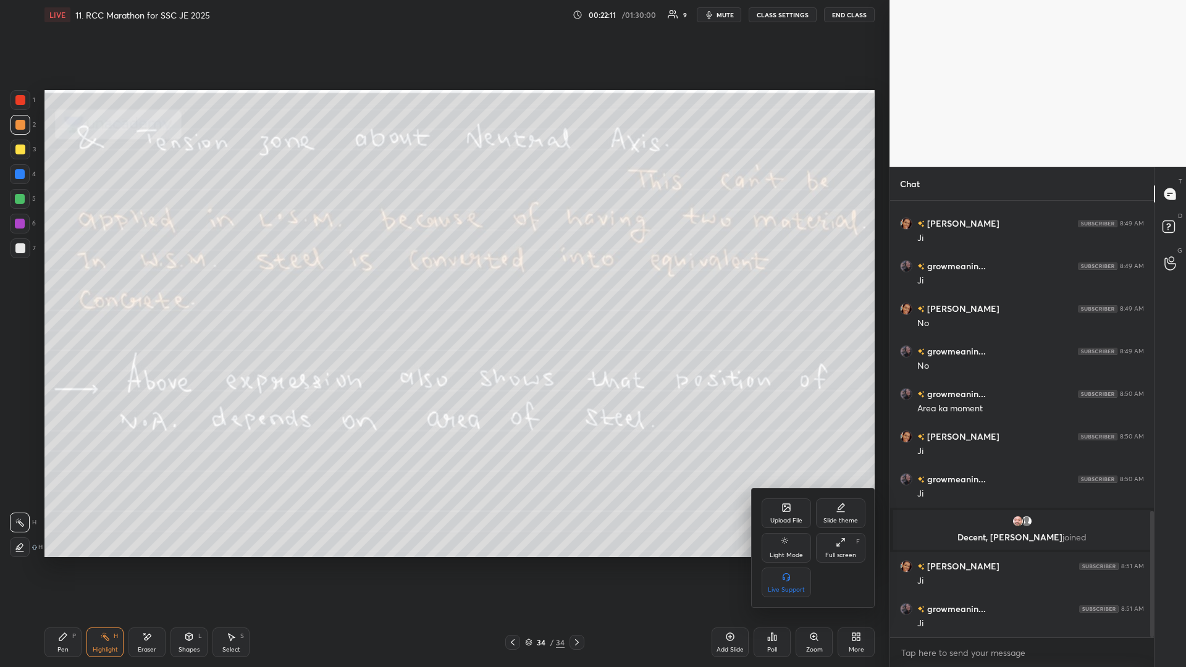
click at [443, 290] on div "Upload File" at bounding box center [786, 514] width 49 height 30
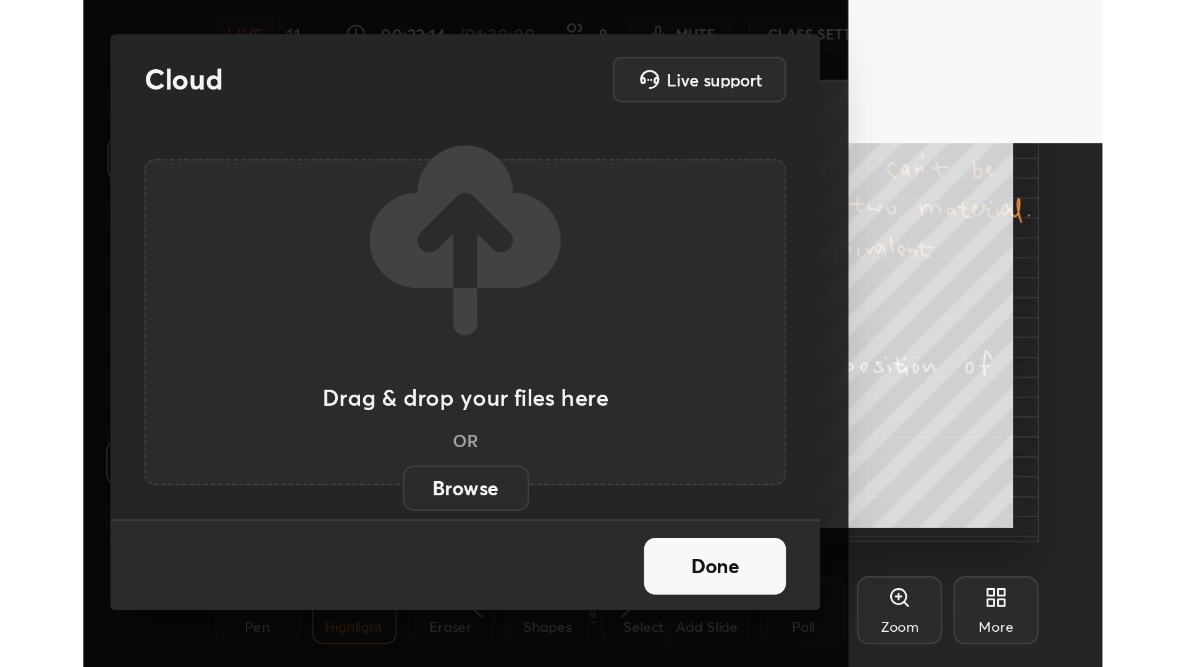
scroll to position [211, 394]
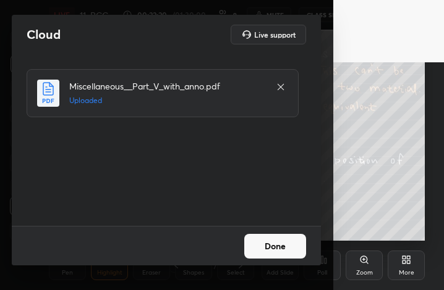
click at [265, 248] on button "Done" at bounding box center [275, 246] width 62 height 25
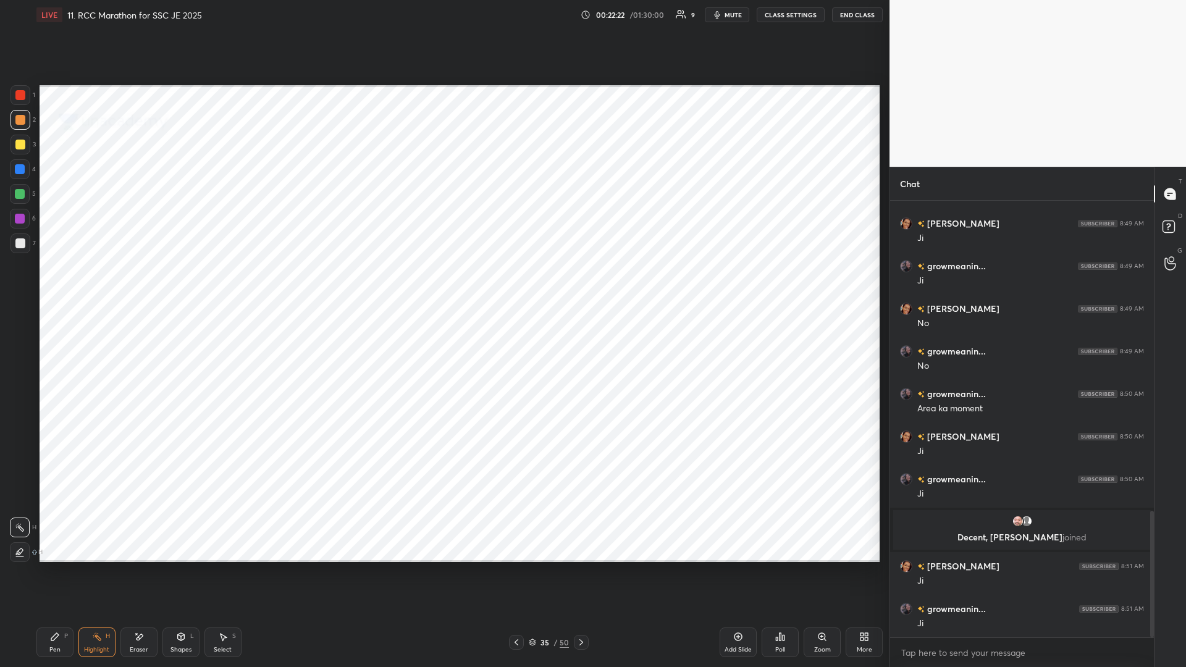
scroll to position [61200, 60948]
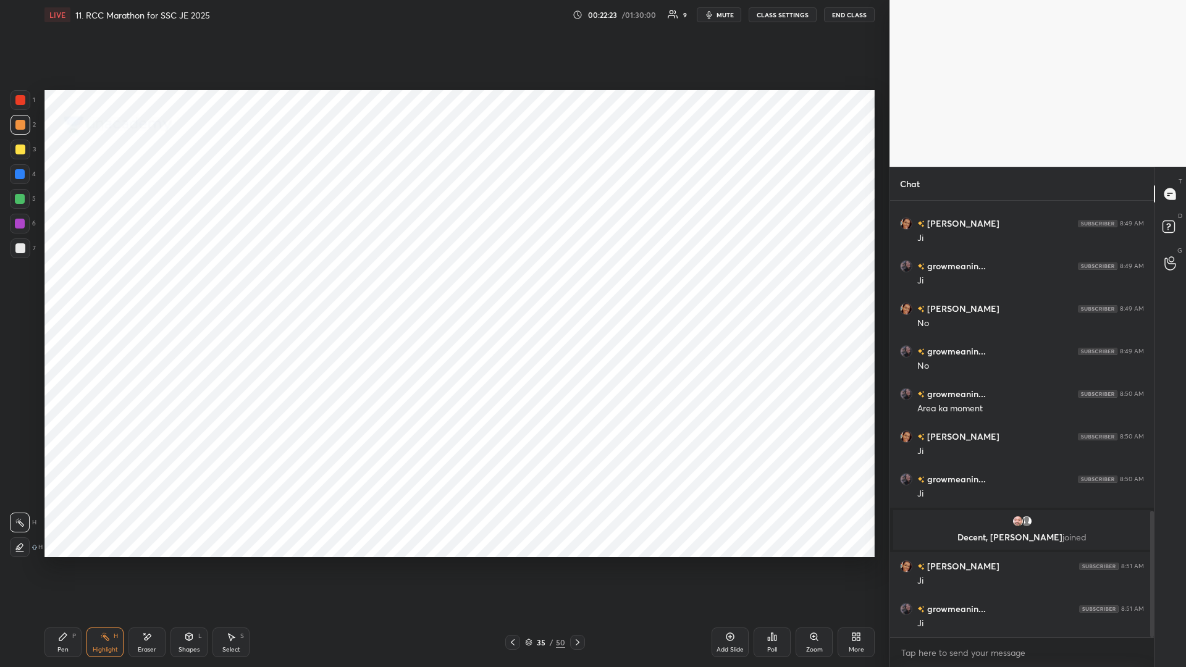
click at [29, 96] on div at bounding box center [21, 100] width 20 height 20
click at [23, 181] on div at bounding box center [20, 174] width 20 height 20
click at [443, 290] on icon at bounding box center [578, 643] width 10 height 10
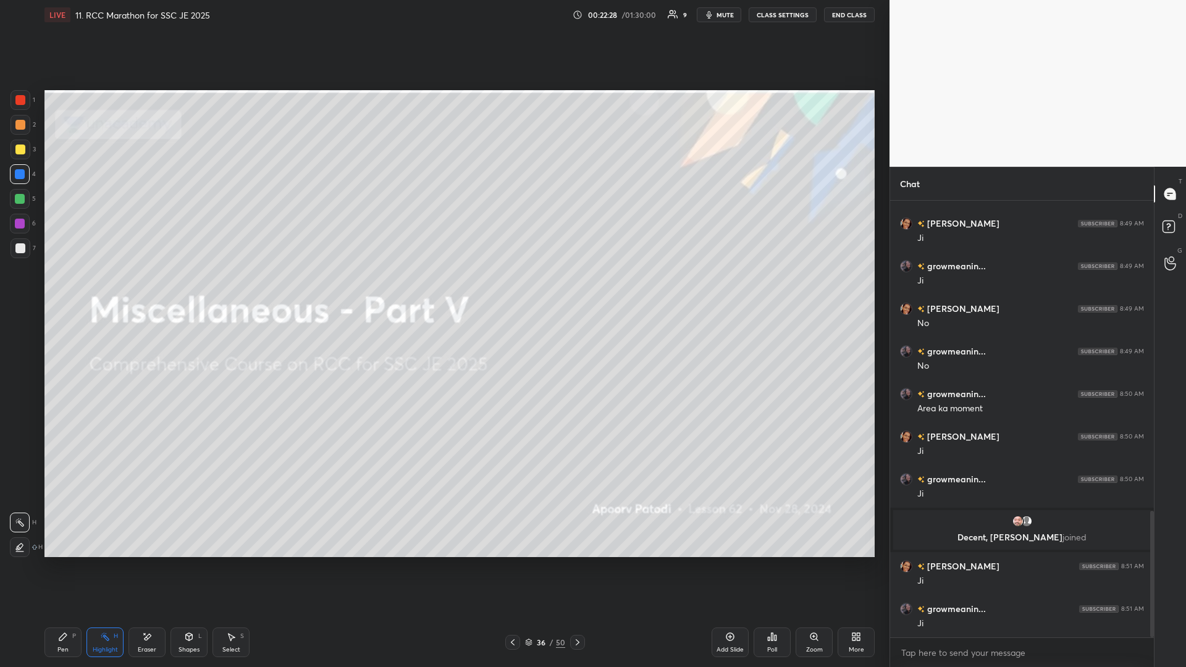
click at [443, 290] on icon at bounding box center [578, 643] width 10 height 10
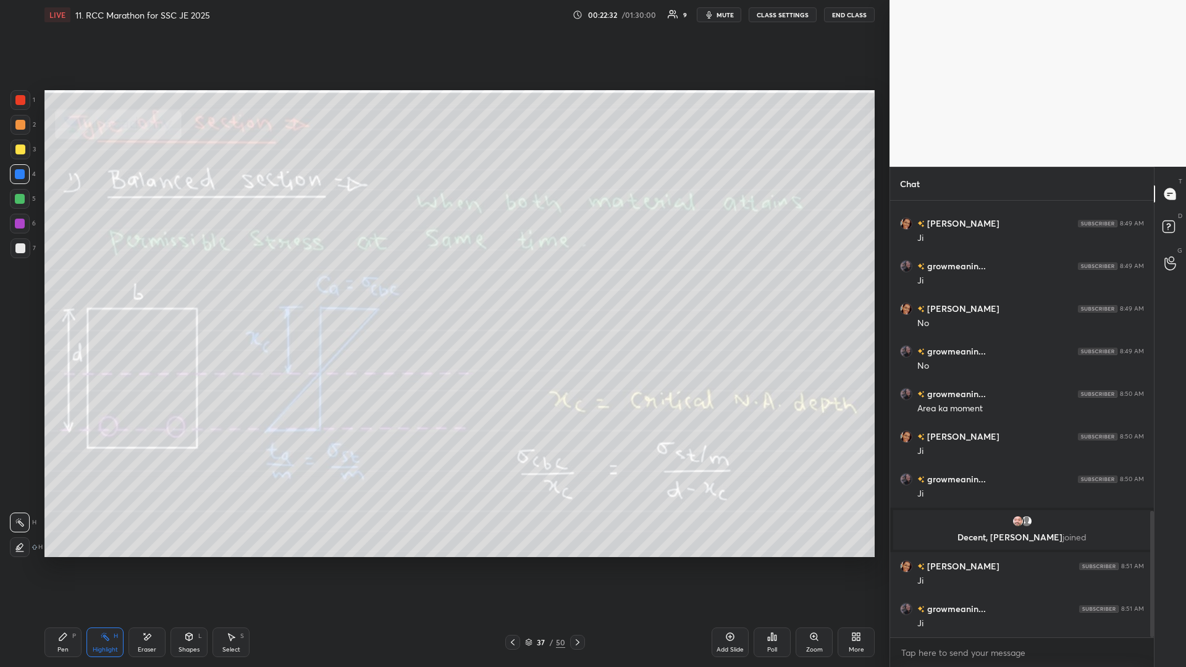
click at [443, 290] on icon at bounding box center [513, 643] width 10 height 10
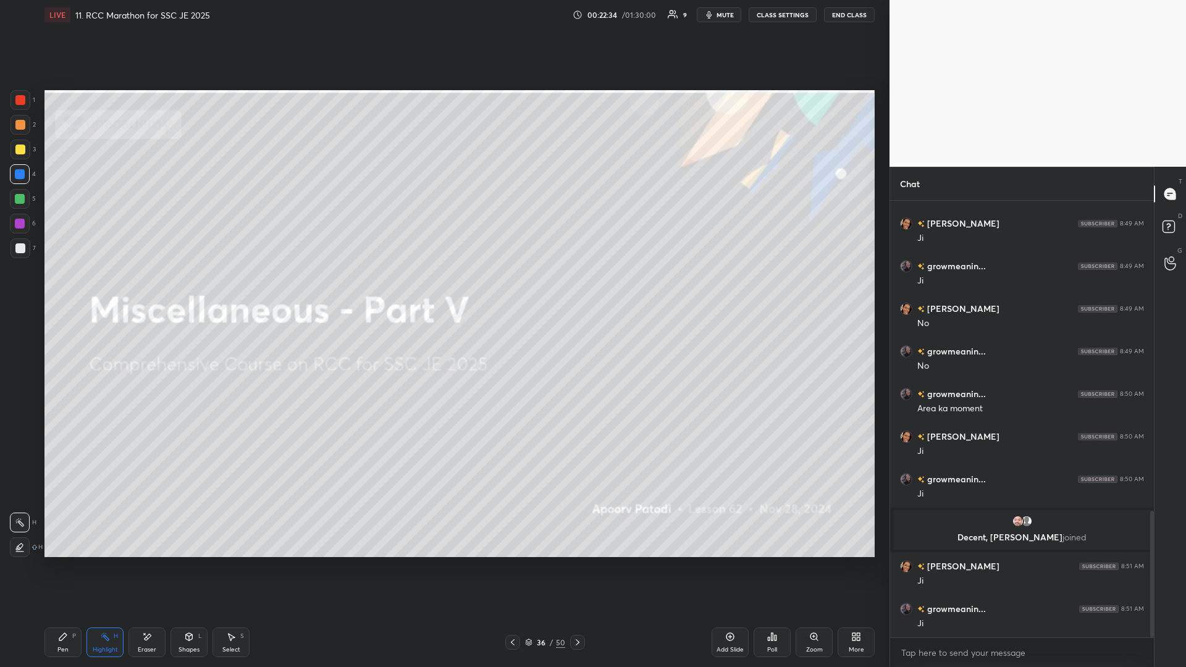
scroll to position [1099, 0]
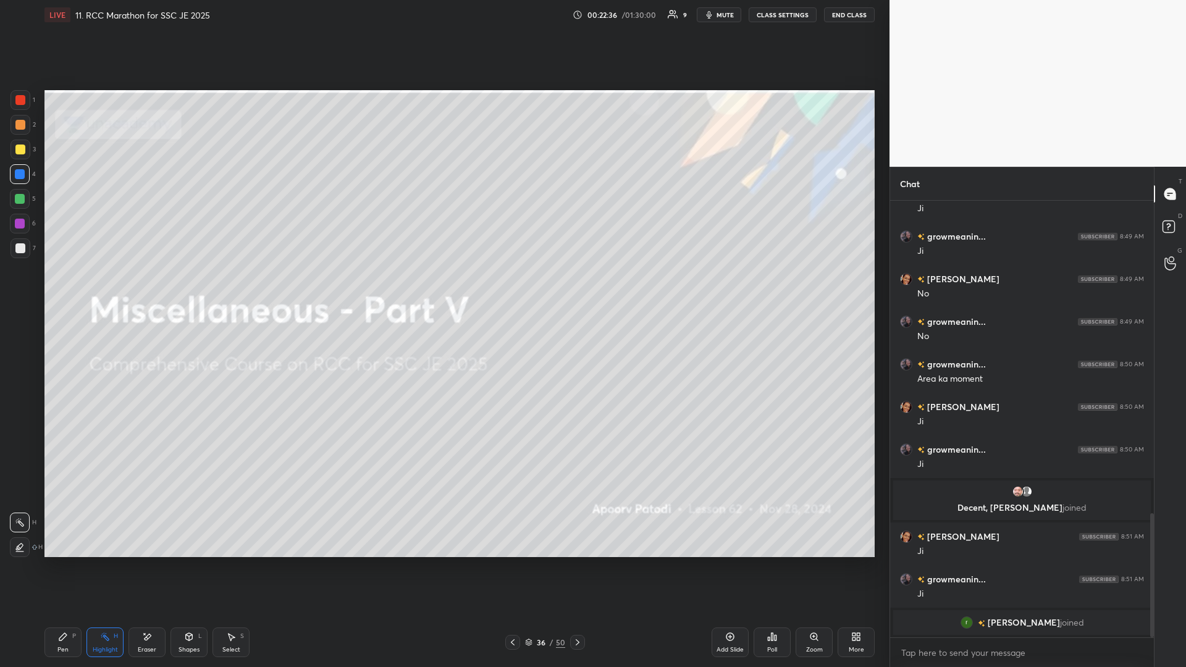
click at [15, 98] on div at bounding box center [21, 100] width 20 height 20
click at [23, 101] on div at bounding box center [20, 100] width 10 height 10
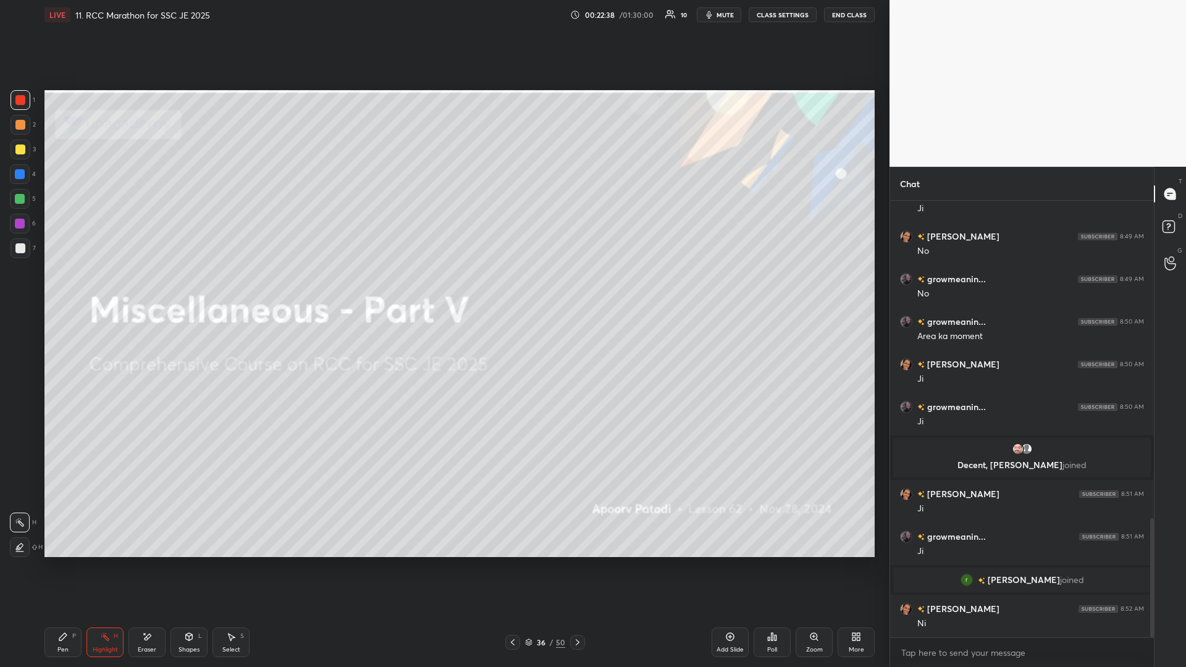
scroll to position [1162, 0]
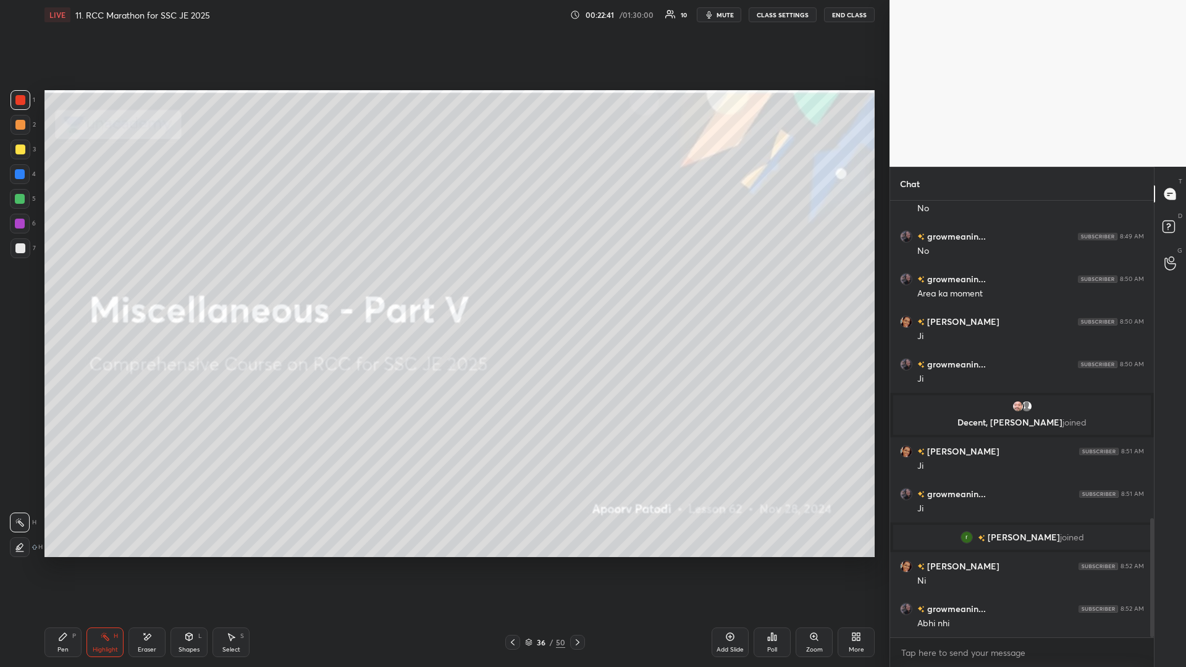
click at [69, 290] on div "Pen P" at bounding box center [62, 643] width 37 height 30
click at [65, 290] on icon at bounding box center [63, 637] width 10 height 10
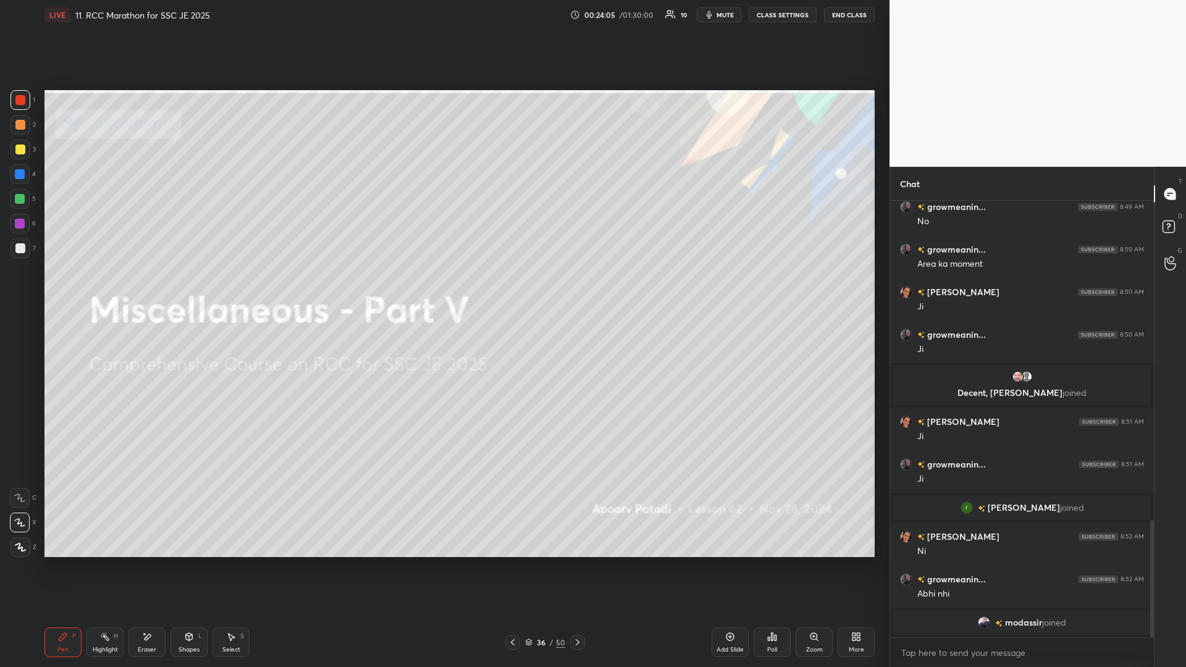
click at [244, 290] on div "Select S" at bounding box center [231, 643] width 37 height 30
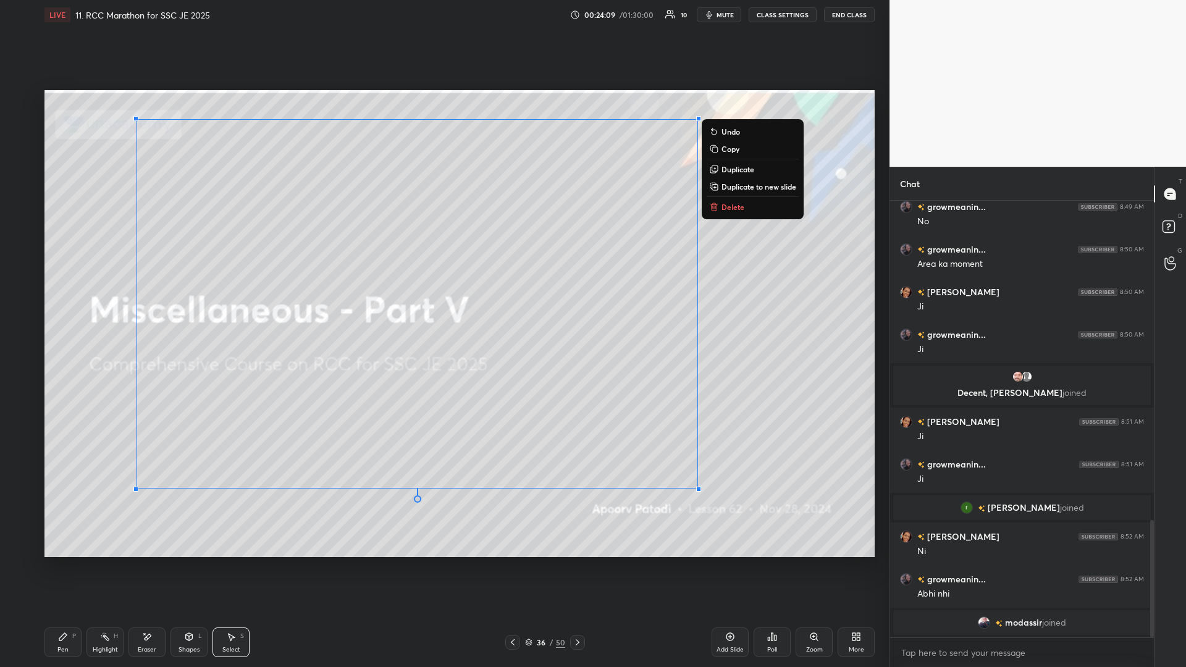
click at [443, 207] on p "Delete" at bounding box center [733, 207] width 23 height 10
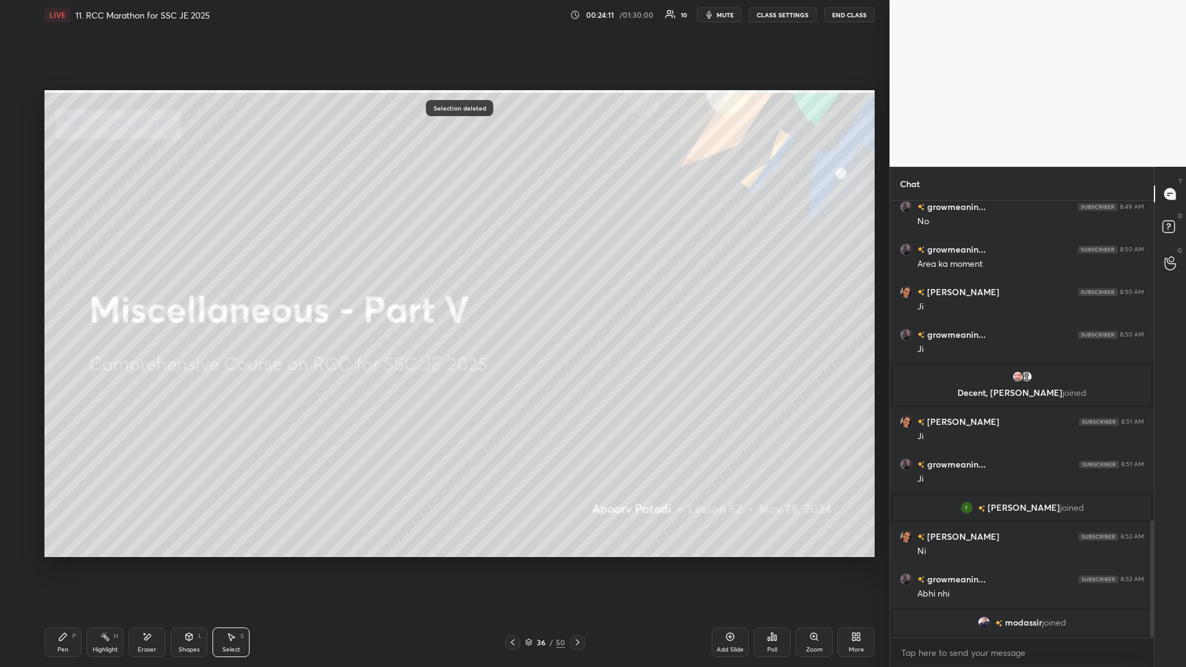
click at [58, 290] on div "Pen P" at bounding box center [62, 643] width 37 height 30
click at [22, 198] on div at bounding box center [20, 199] width 10 height 10
click at [443, 290] on icon at bounding box center [578, 643] width 10 height 10
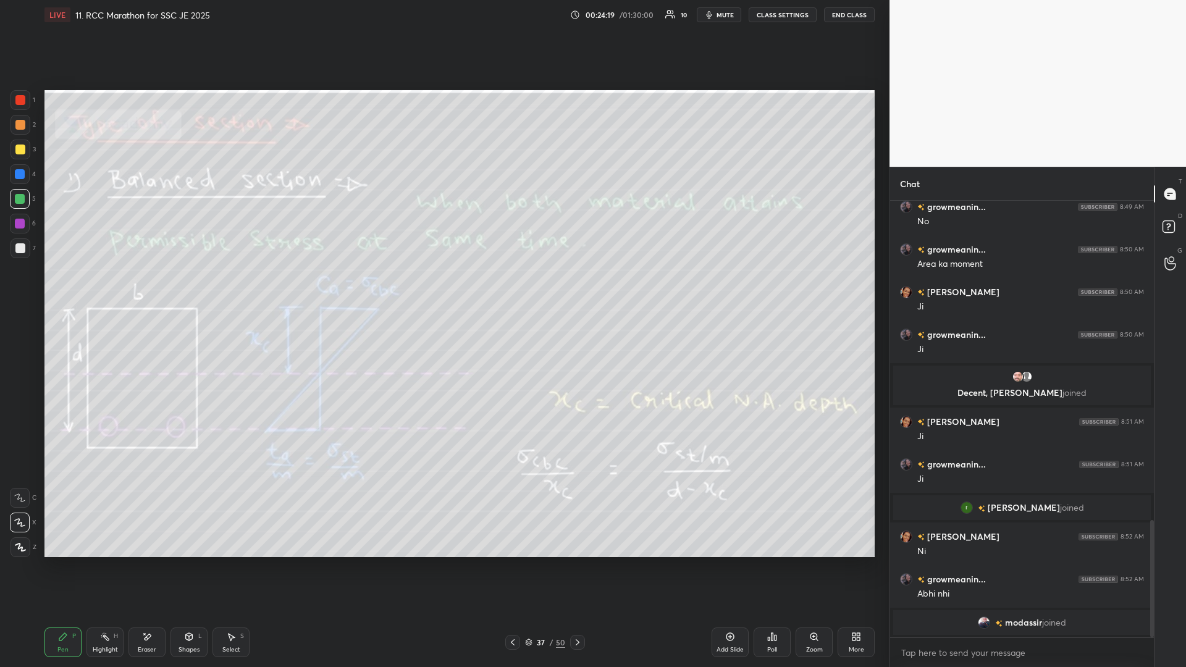
click at [105, 290] on div "Highlight" at bounding box center [105, 650] width 25 height 6
click at [20, 129] on div at bounding box center [20, 125] width 10 height 10
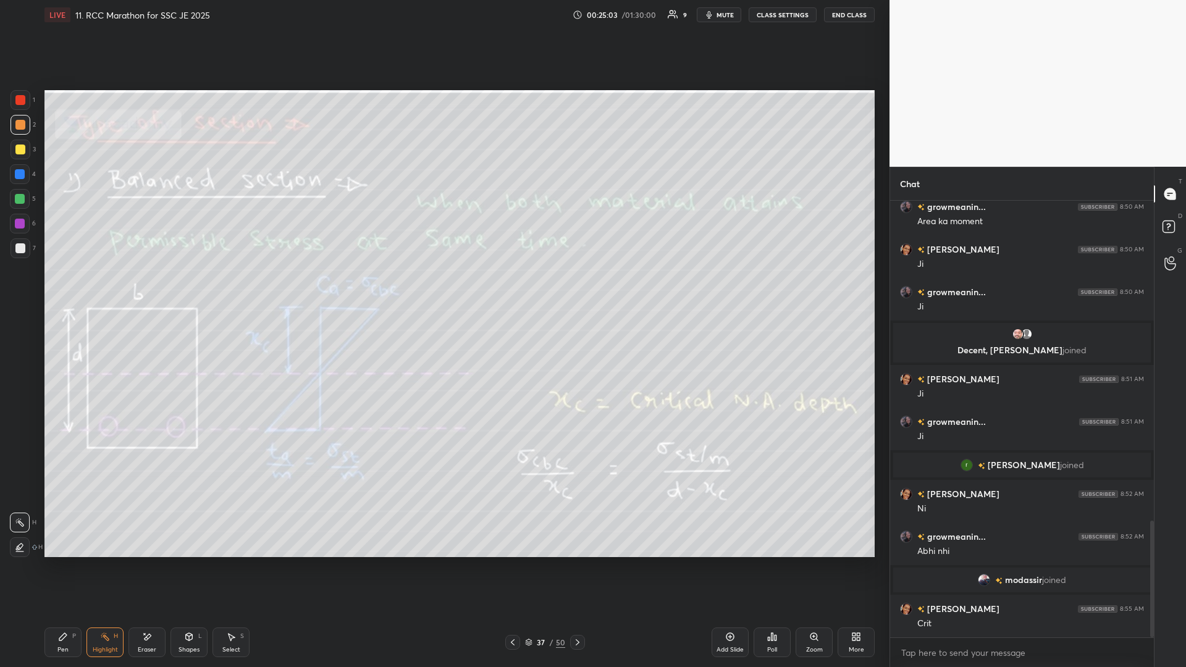
scroll to position [1241, 0]
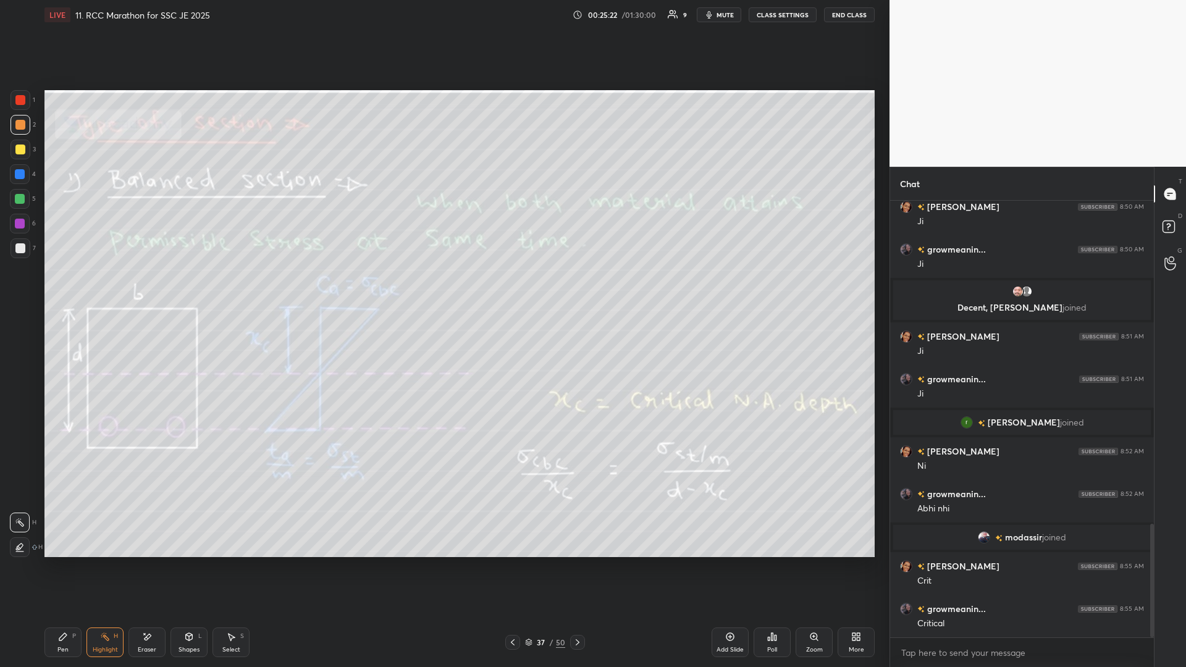
click at [443, 290] on icon at bounding box center [578, 643] width 4 height 6
click at [189, 290] on icon at bounding box center [189, 638] width 0 height 4
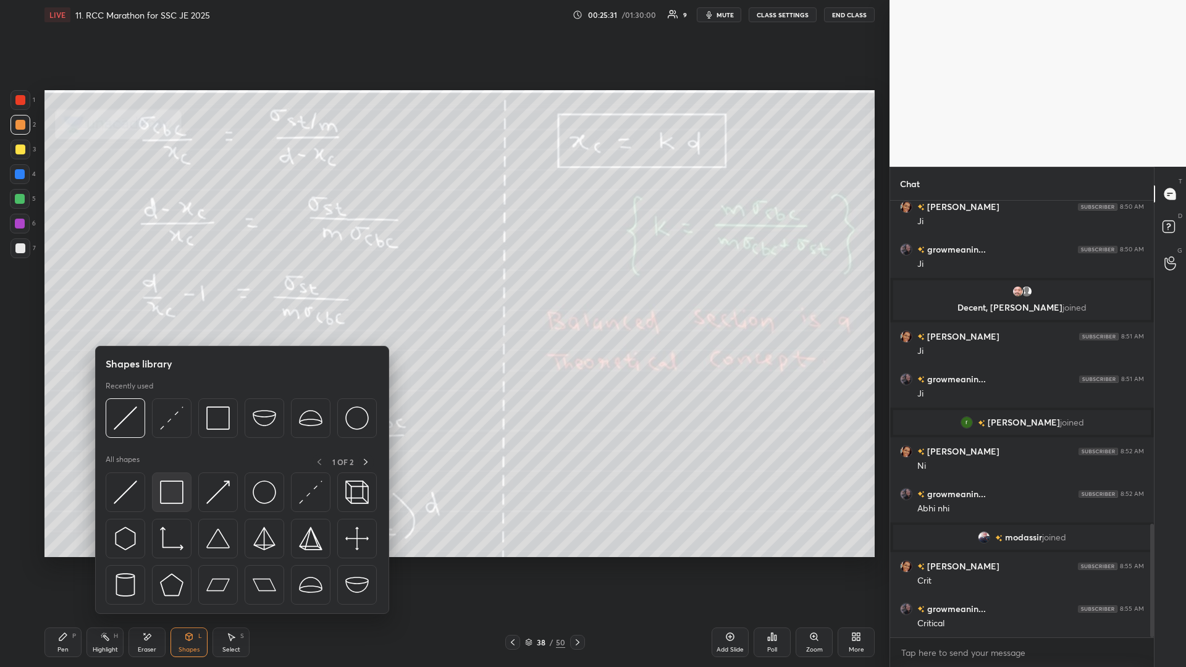
click at [166, 290] on img at bounding box center [171, 492] width 23 height 23
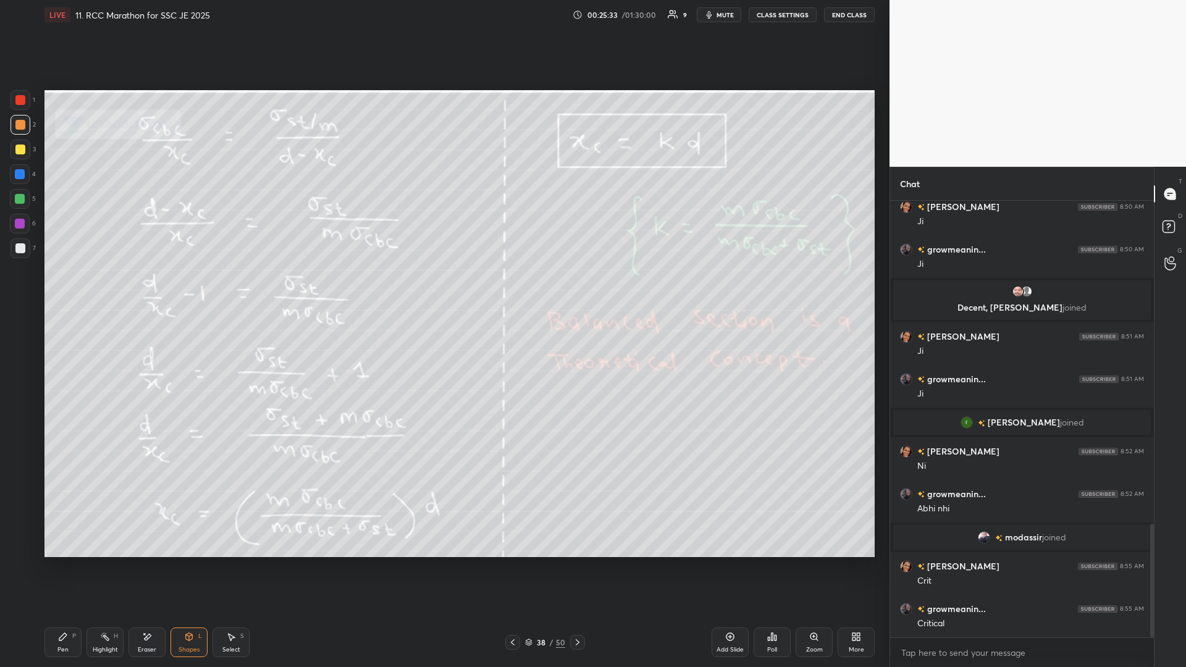
click at [111, 290] on div "Highlight" at bounding box center [105, 650] width 25 height 6
click at [59, 290] on div "Pen" at bounding box center [62, 650] width 11 height 6
click at [150, 290] on div "Eraser" at bounding box center [147, 643] width 37 height 30
click at [81, 290] on div "Pen P" at bounding box center [62, 643] width 37 height 30
click at [70, 290] on div "Pen P" at bounding box center [62, 643] width 37 height 30
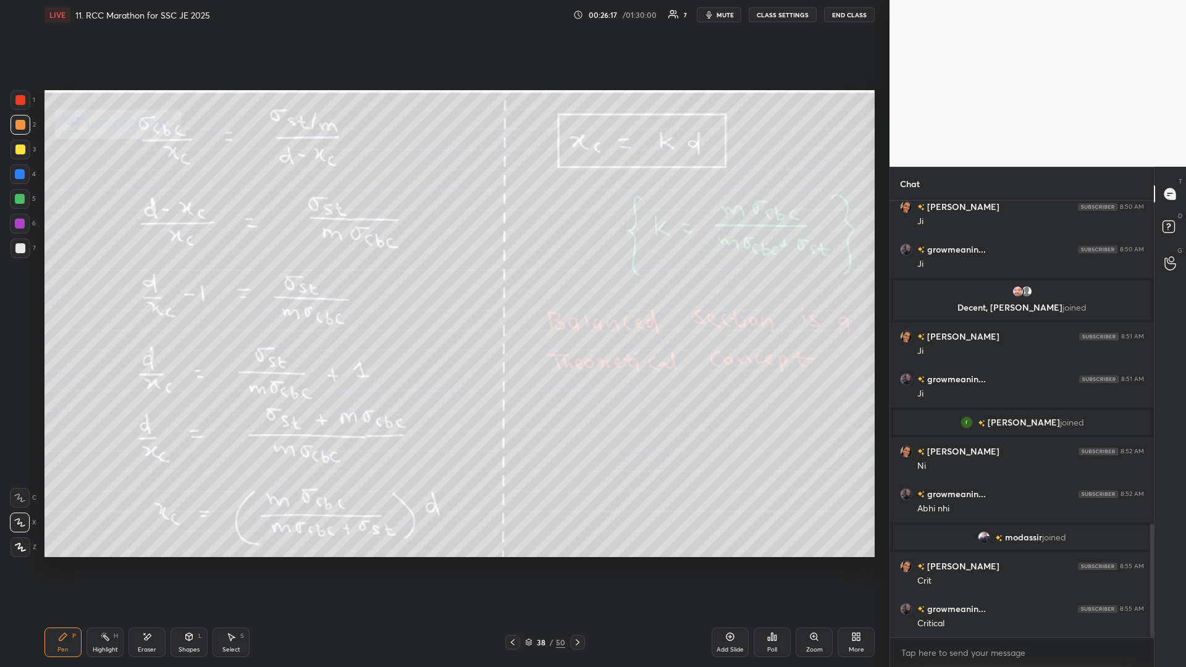
click at [74, 290] on div "Pen P" at bounding box center [62, 643] width 37 height 30
click at [443, 290] on icon at bounding box center [578, 643] width 10 height 10
click at [109, 290] on icon at bounding box center [105, 637] width 10 height 10
click at [108, 290] on rect at bounding box center [106, 638] width 6 height 6
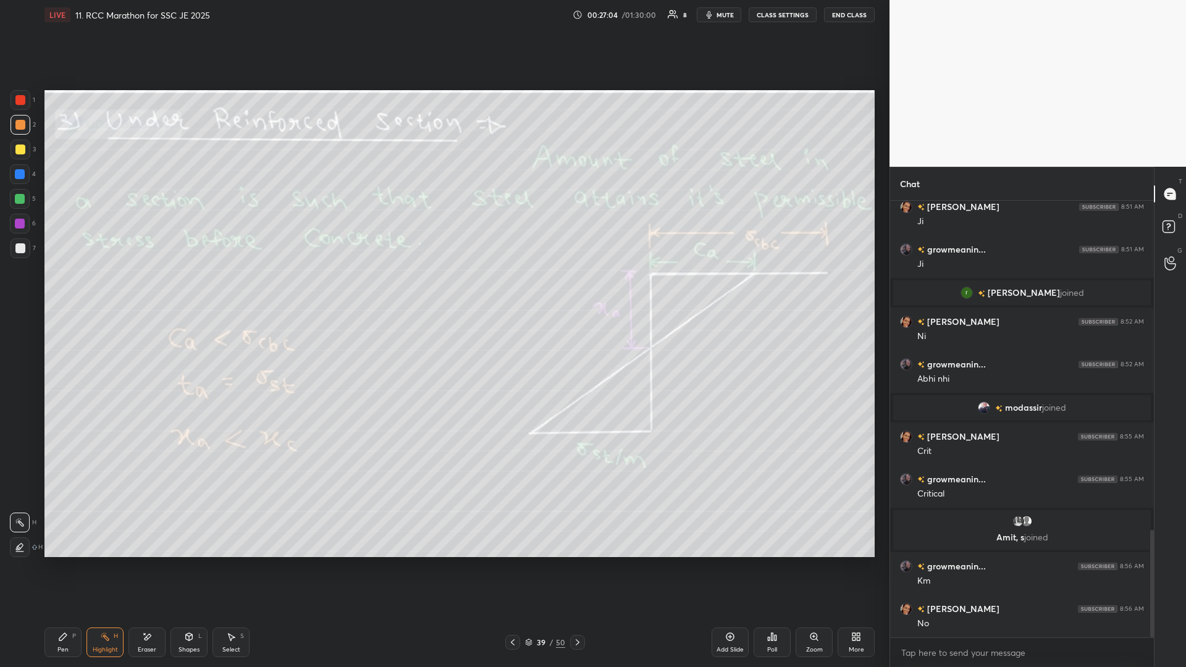
scroll to position [1378, 0]
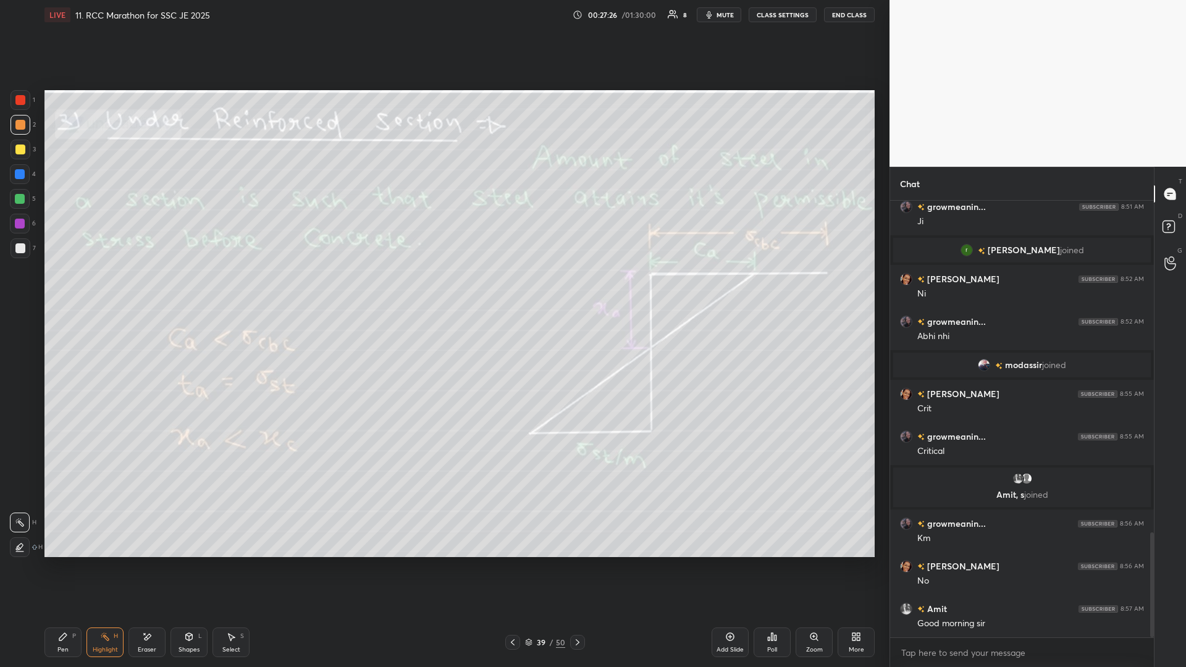
click at [443, 290] on icon at bounding box center [578, 643] width 10 height 10
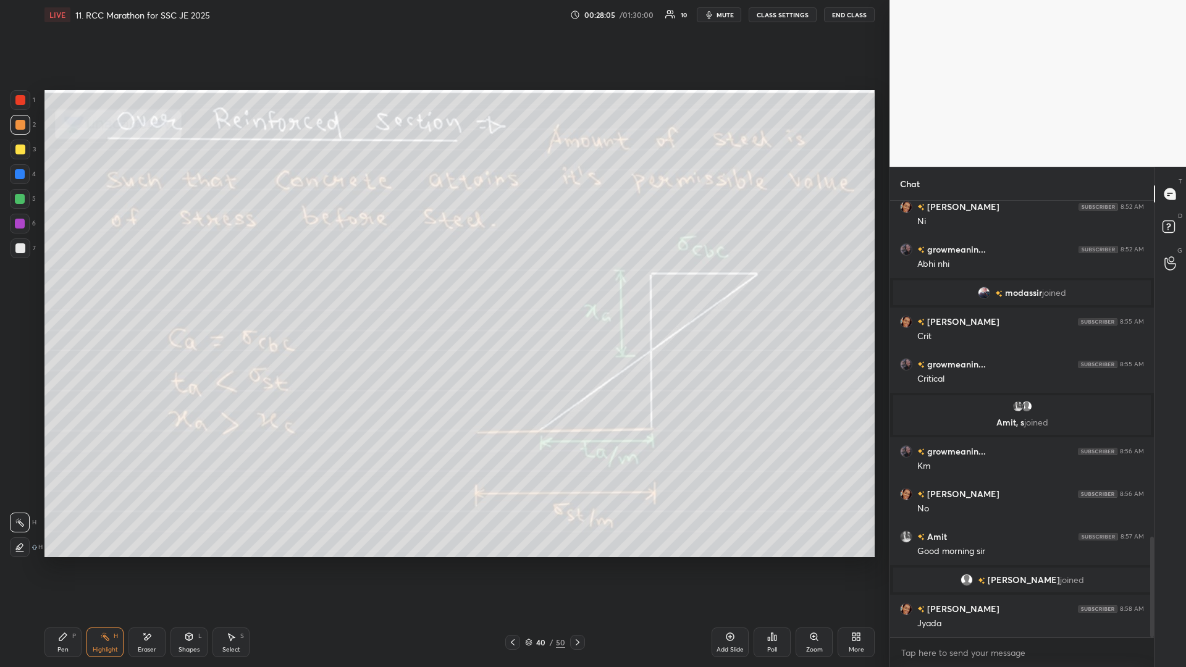
scroll to position [1459, 0]
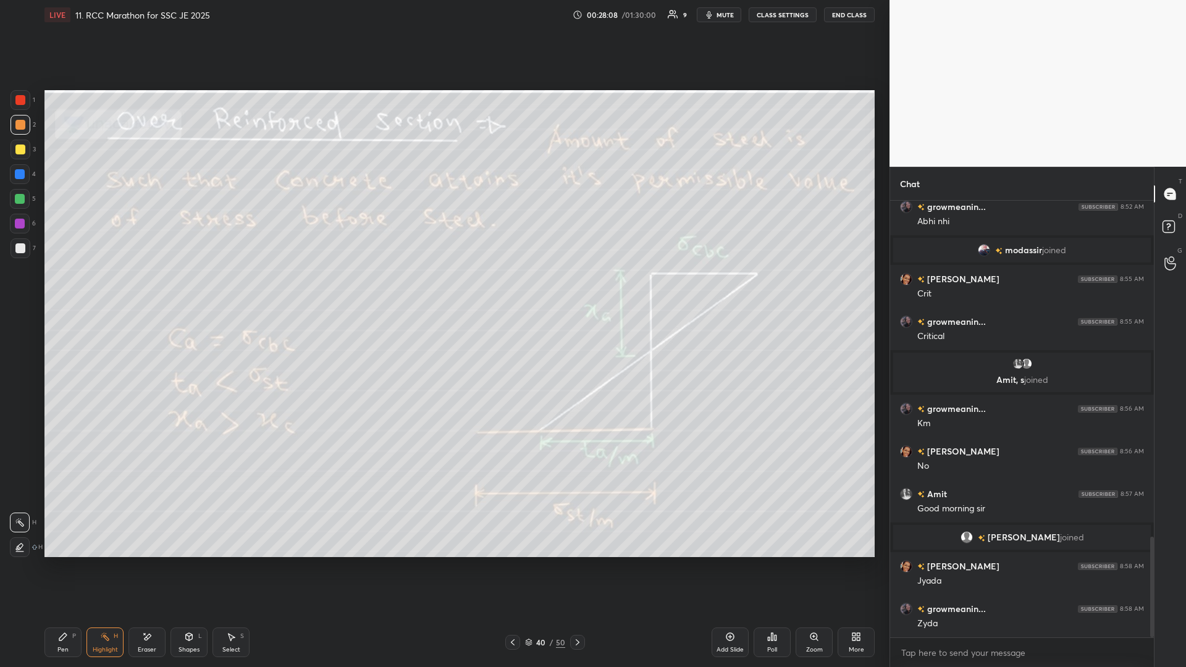
click at [443, 290] on icon at bounding box center [578, 643] width 10 height 10
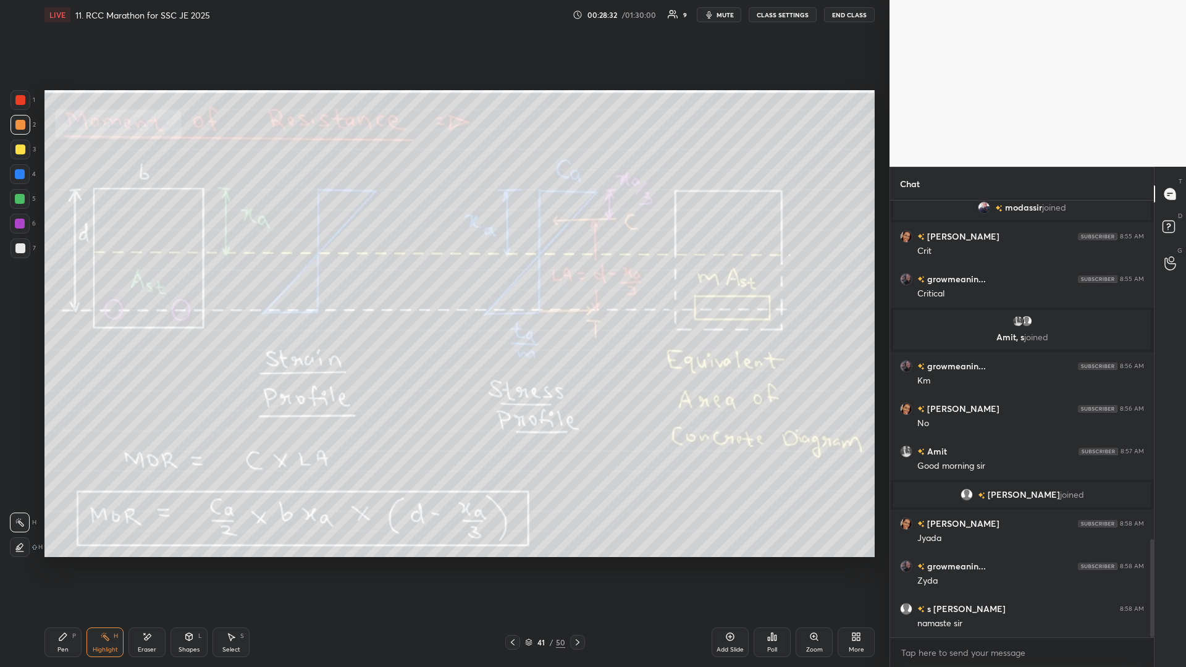
scroll to position [1544, 0]
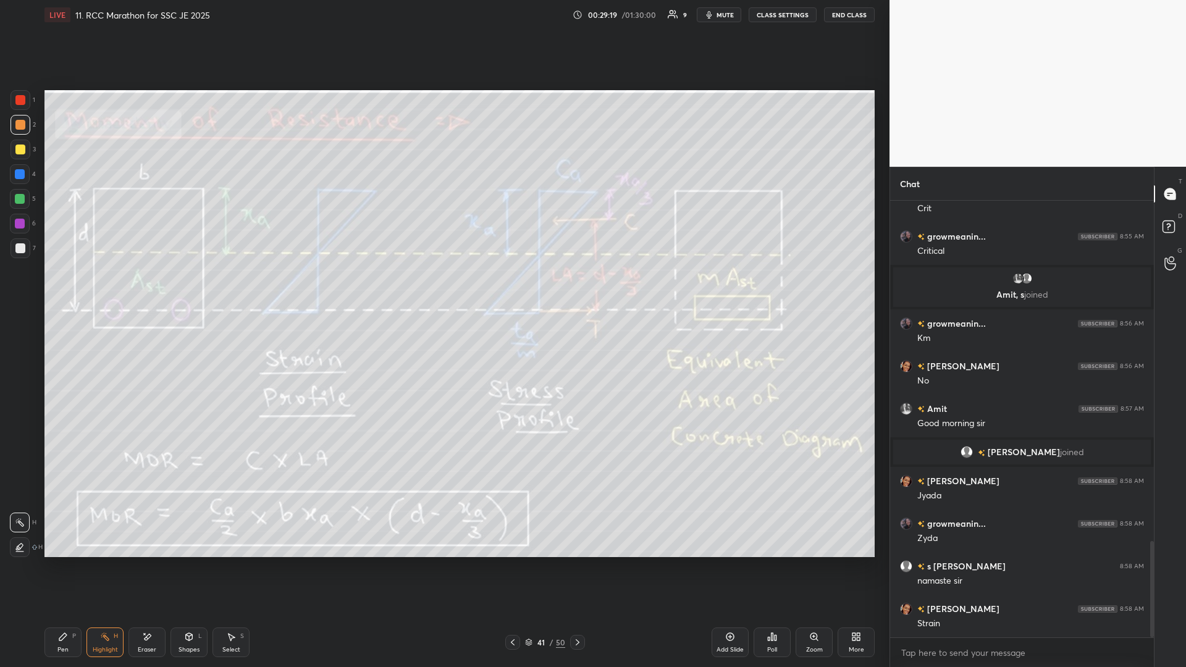
click at [443, 290] on icon at bounding box center [578, 643] width 10 height 10
click at [443, 290] on div at bounding box center [512, 642] width 15 height 15
click at [443, 290] on icon at bounding box center [578, 643] width 10 height 10
click at [443, 290] on icon at bounding box center [513, 643] width 10 height 10
click at [443, 290] on icon at bounding box center [578, 643] width 10 height 10
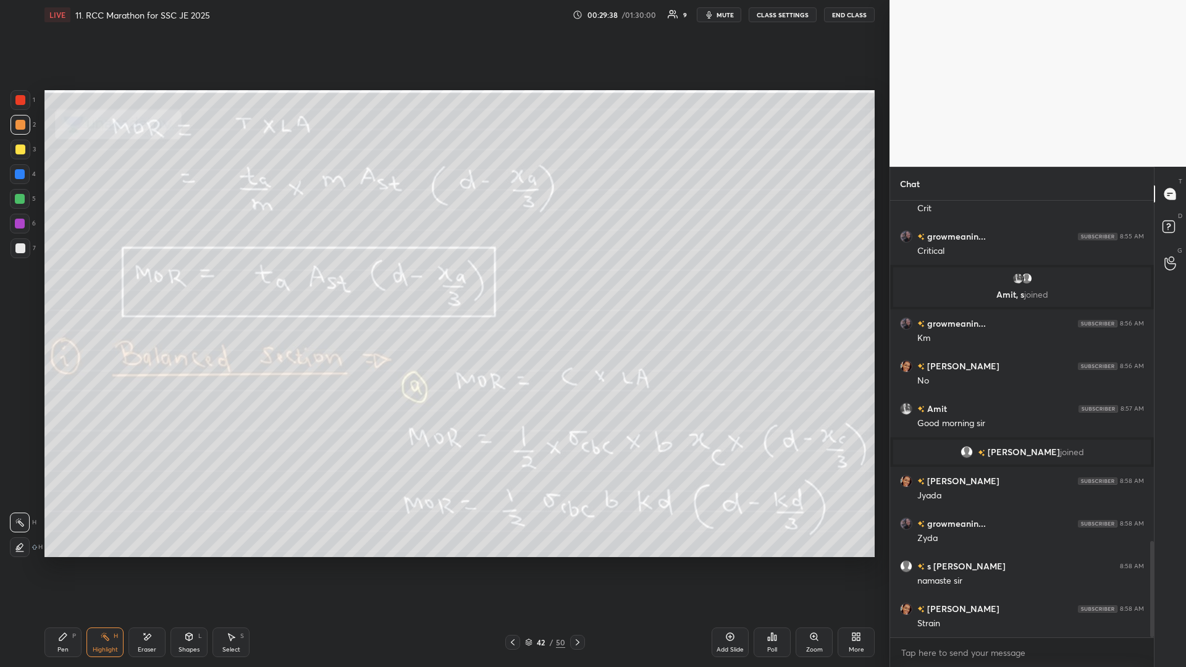
click at [67, 290] on div "Pen P" at bounding box center [62, 643] width 37 height 30
click at [114, 290] on div "H" at bounding box center [116, 636] width 4 height 6
click at [443, 290] on icon at bounding box center [513, 643] width 10 height 10
click at [443, 290] on icon at bounding box center [578, 643] width 10 height 10
click at [443, 290] on icon at bounding box center [513, 643] width 10 height 10
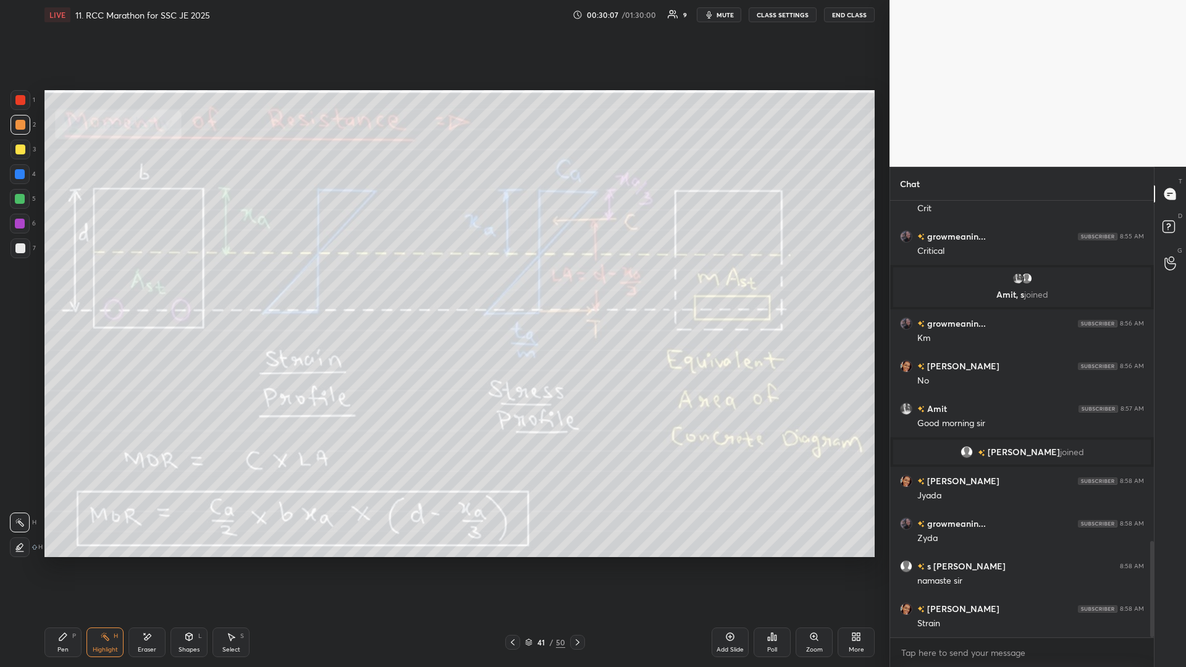
click at [443, 290] on div at bounding box center [512, 642] width 15 height 15
click at [443, 290] on icon at bounding box center [513, 643] width 10 height 10
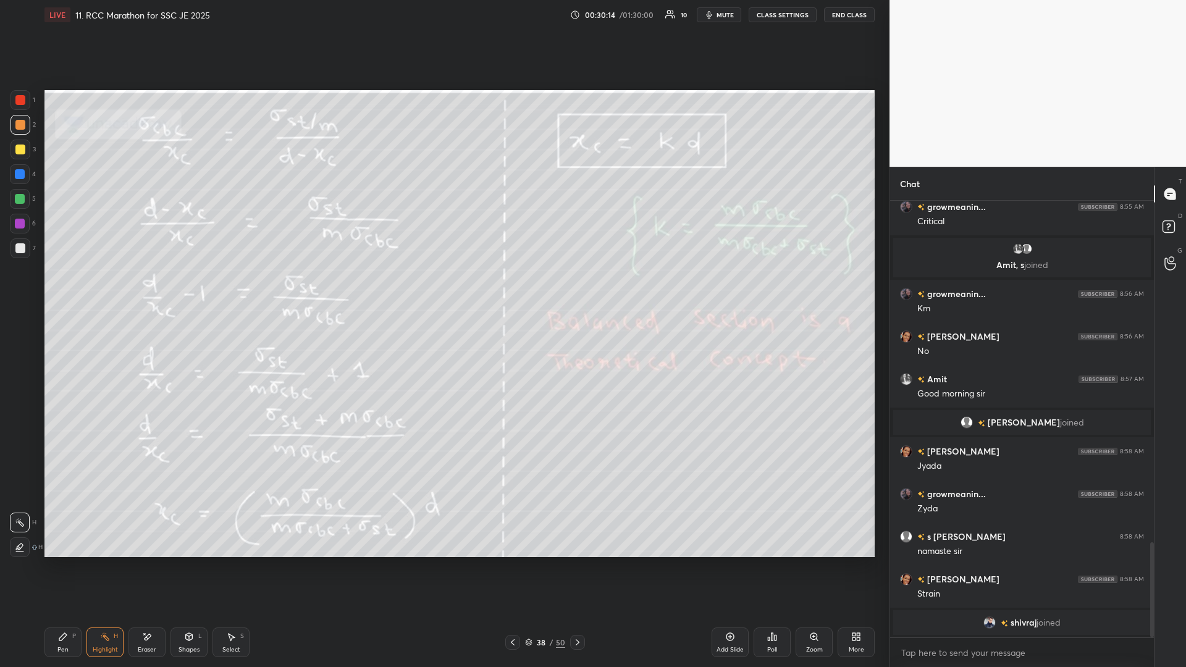
click at [443, 290] on icon at bounding box center [578, 643] width 10 height 10
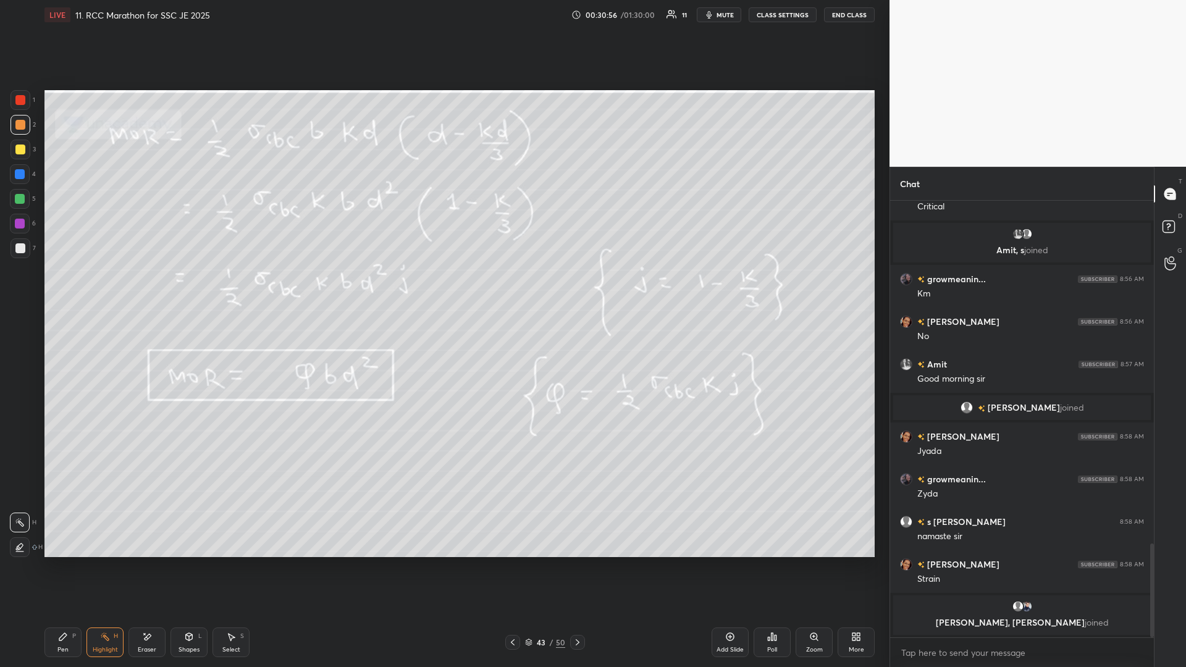
scroll to position [1561, 0]
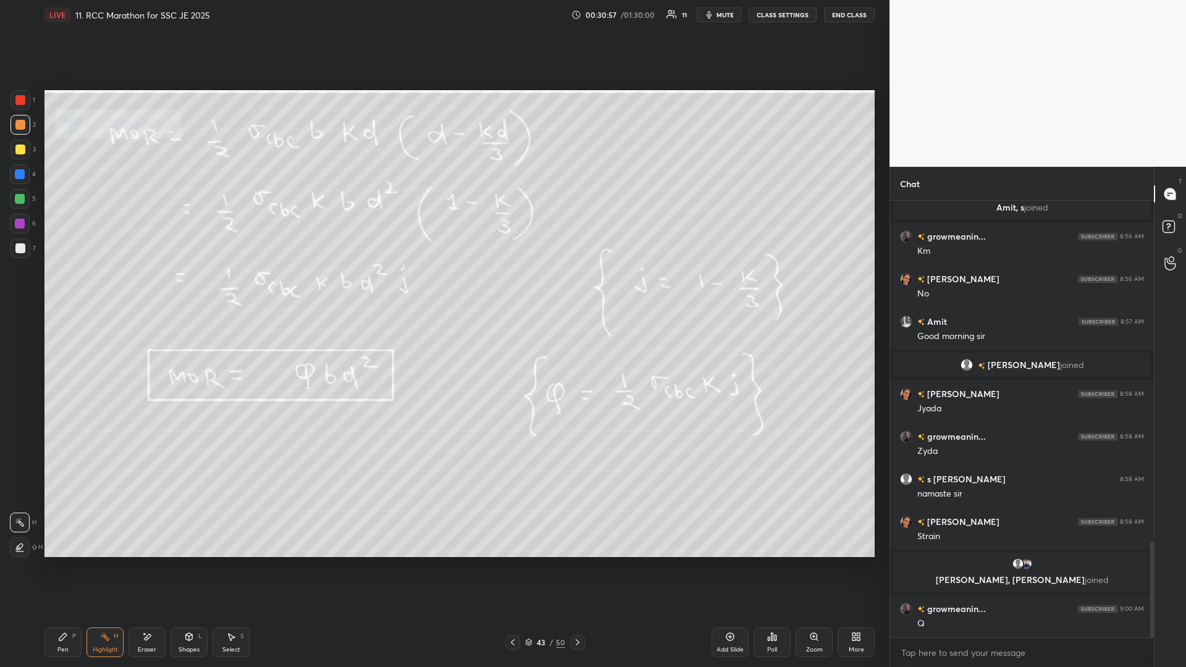
click at [65, 290] on icon at bounding box center [63, 637] width 10 height 10
click at [101, 290] on icon at bounding box center [105, 637] width 10 height 10
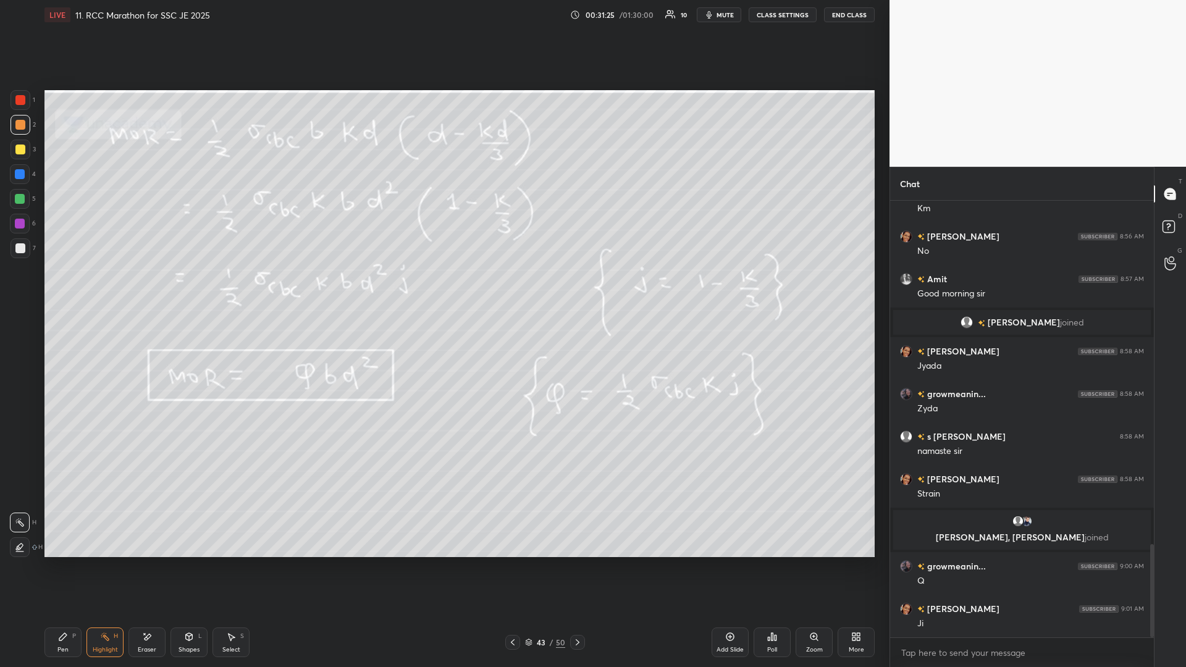
click at [65, 290] on icon at bounding box center [62, 636] width 7 height 7
click at [64, 290] on icon at bounding box center [63, 637] width 10 height 10
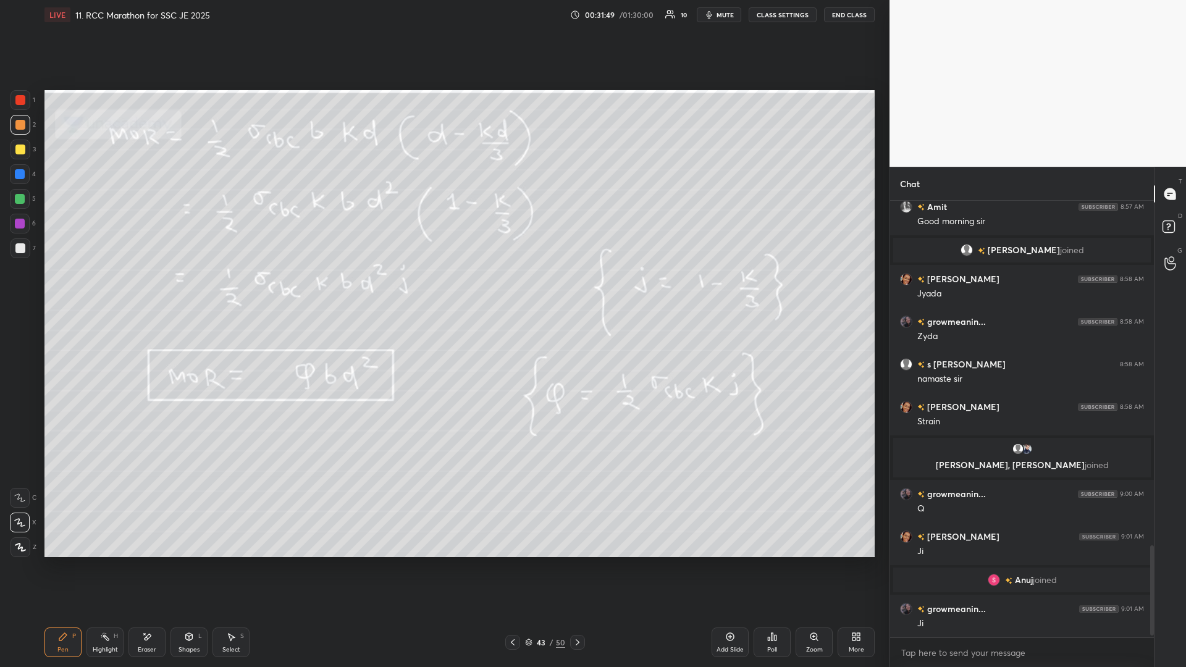
scroll to position [1683, 0]
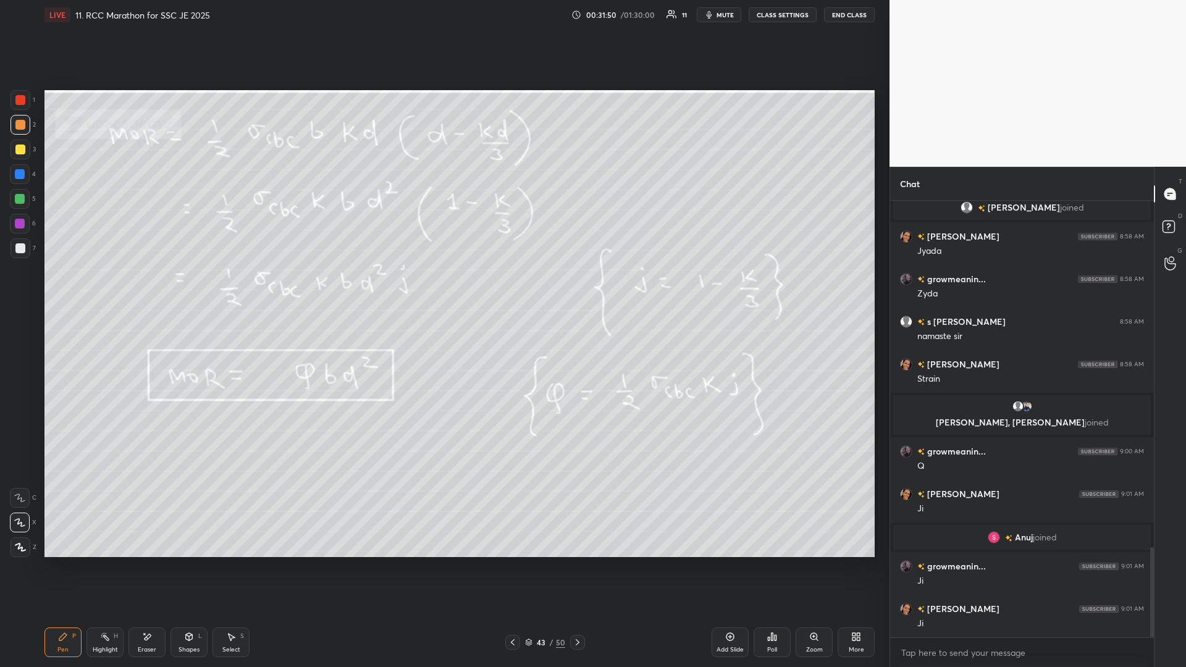
click at [229, 290] on div "Select S" at bounding box center [231, 643] width 37 height 30
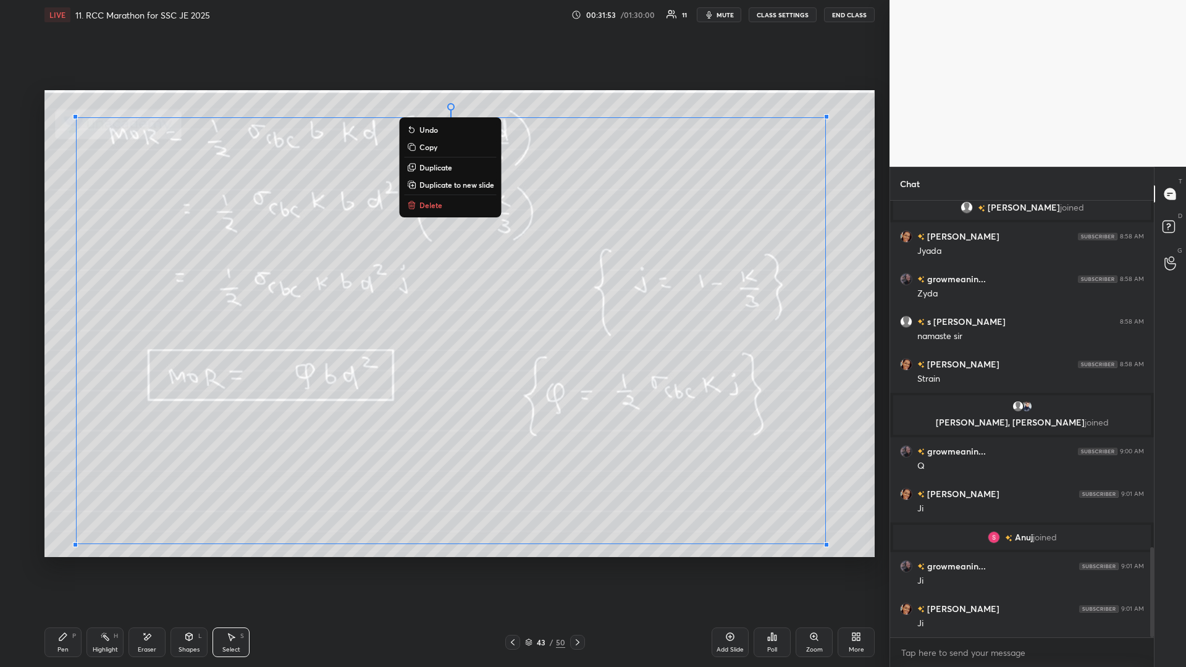
click at [438, 204] on p "Delete" at bounding box center [431, 205] width 23 height 10
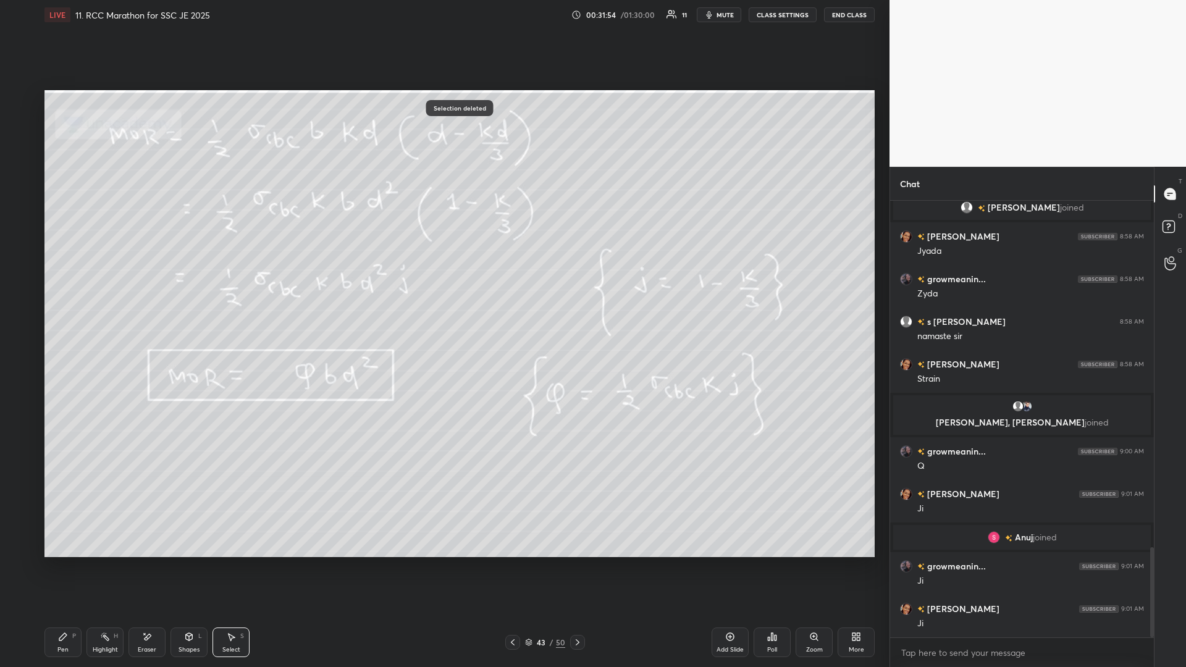
click at [108, 290] on rect at bounding box center [106, 638] width 6 height 6
click at [107, 290] on div "Highlight" at bounding box center [105, 650] width 25 height 6
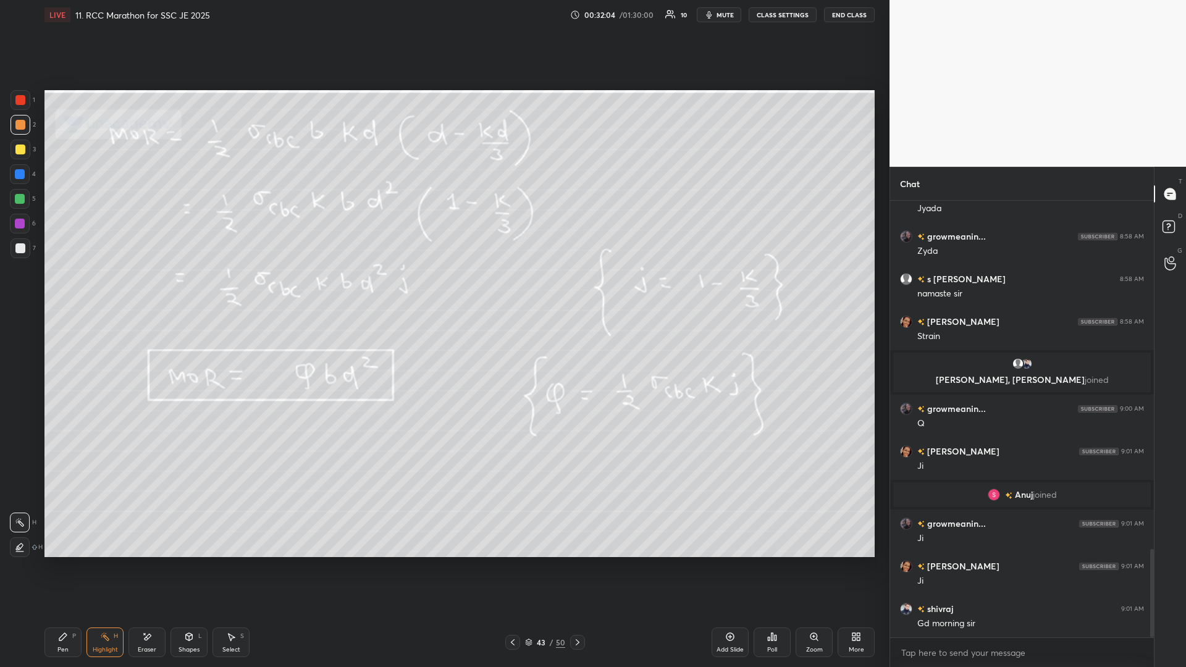
click at [443, 290] on icon at bounding box center [578, 643] width 4 height 6
click at [64, 290] on div "Pen" at bounding box center [62, 650] width 11 height 6
click at [105, 290] on icon at bounding box center [105, 637] width 10 height 10
click at [443, 290] on icon at bounding box center [513, 643] width 10 height 10
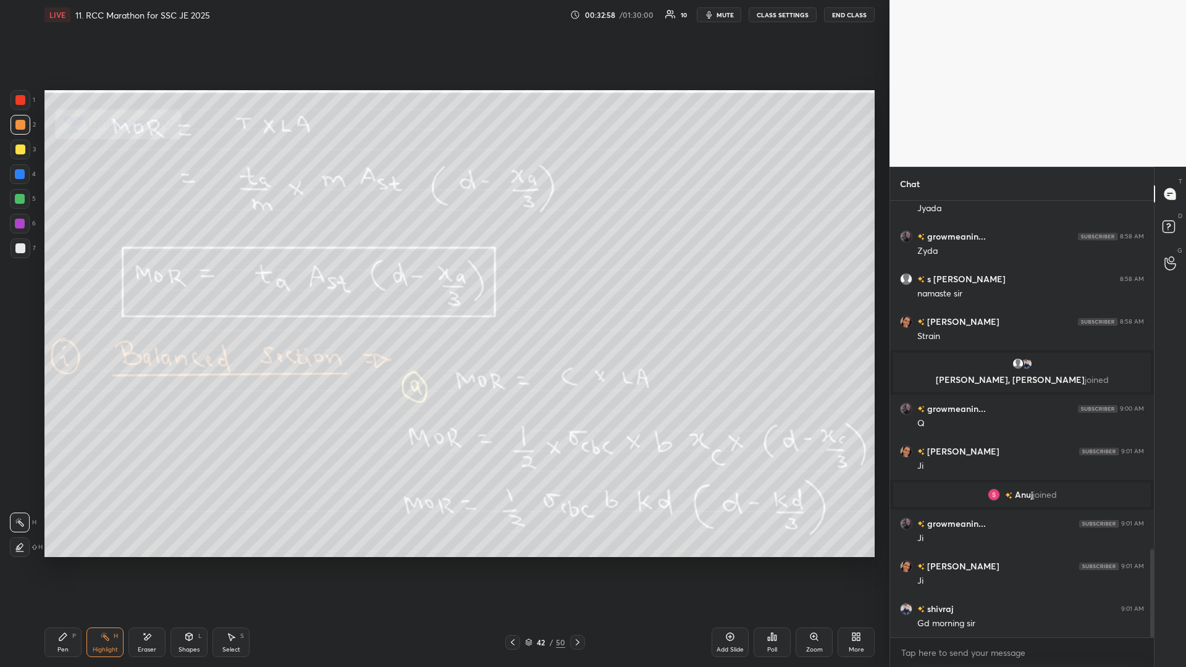
click at [443, 290] on icon at bounding box center [513, 643] width 10 height 10
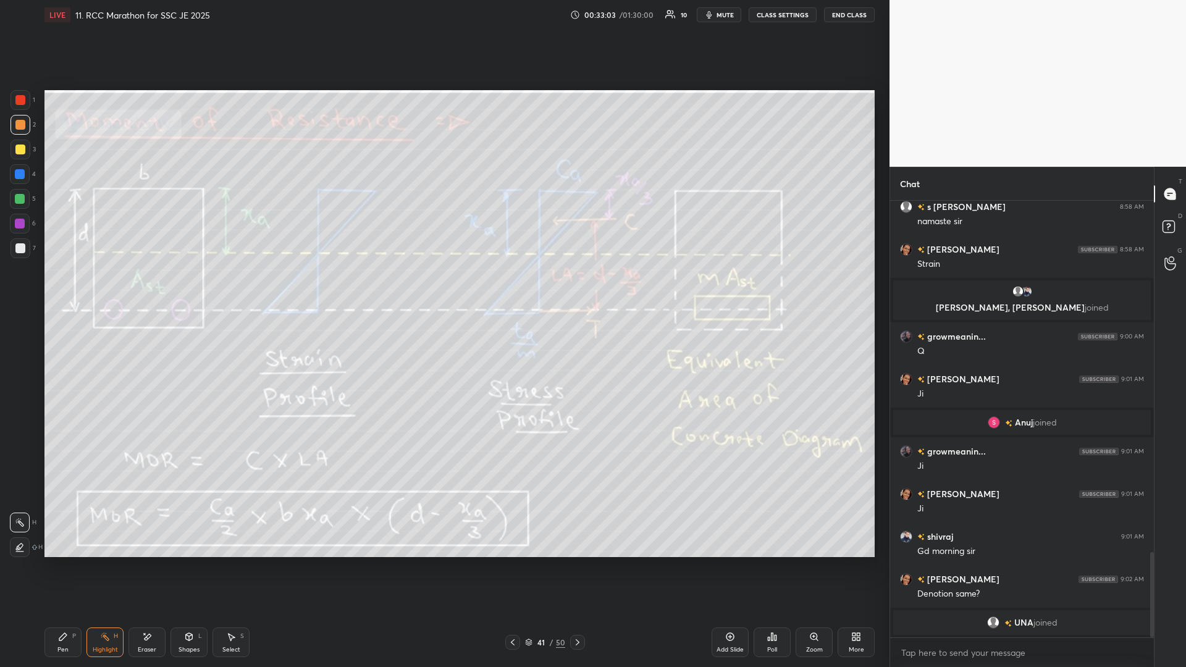
click at [443, 290] on icon at bounding box center [578, 643] width 10 height 10
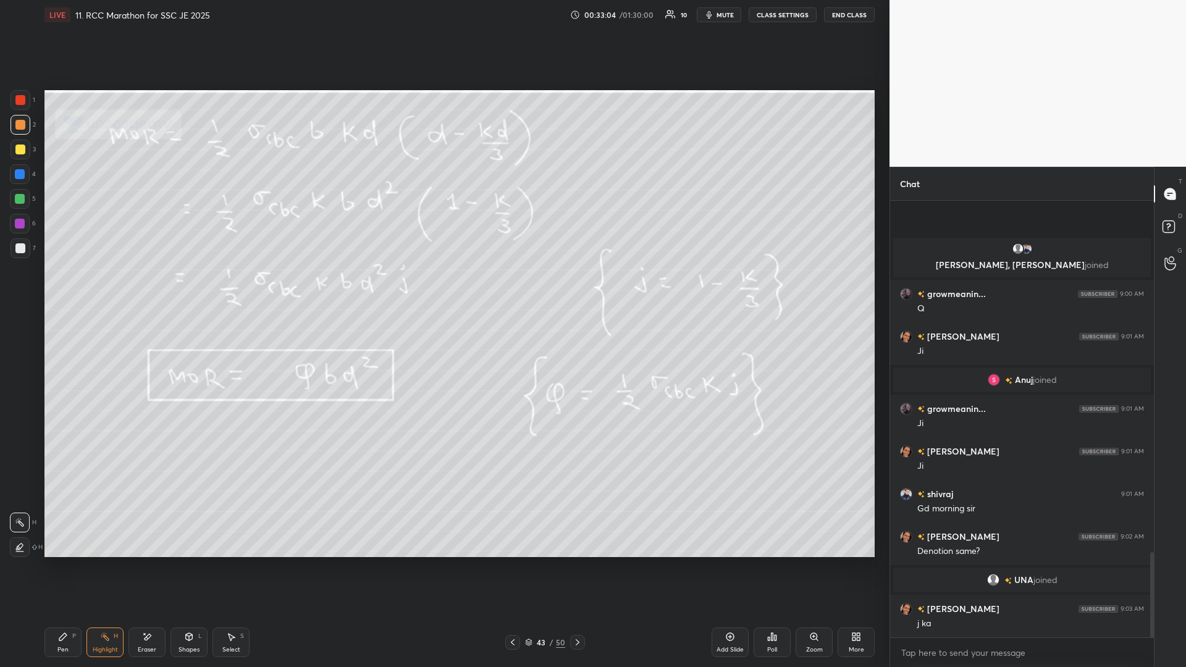
scroll to position [1793, 0]
click at [443, 290] on icon at bounding box center [578, 643] width 10 height 10
click at [67, 290] on div "Pen" at bounding box center [62, 650] width 11 height 6
click at [227, 290] on div "Select" at bounding box center [231, 650] width 18 height 6
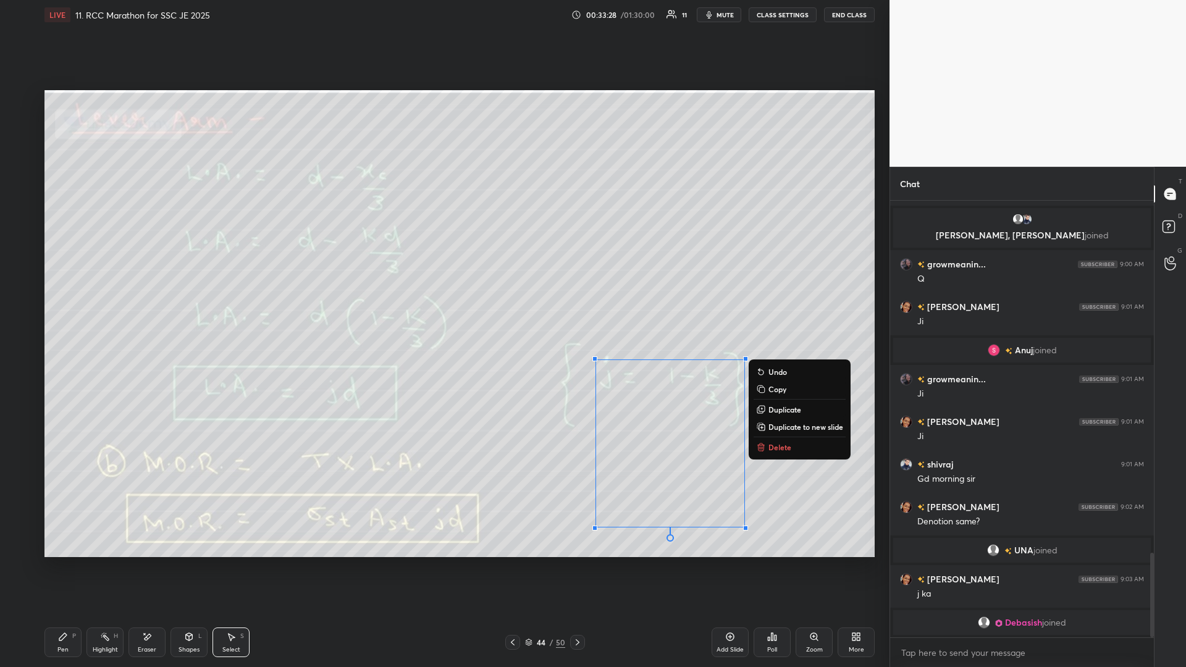
scroll to position [1854, 0]
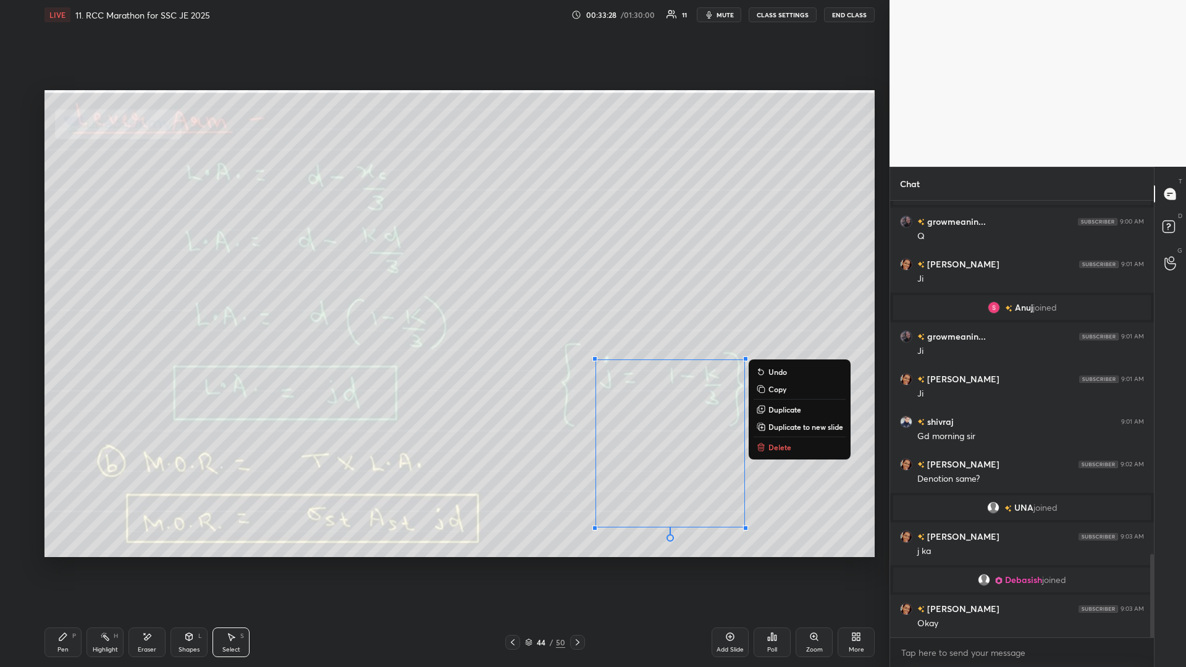
click at [443, 290] on p "Delete" at bounding box center [780, 447] width 23 height 10
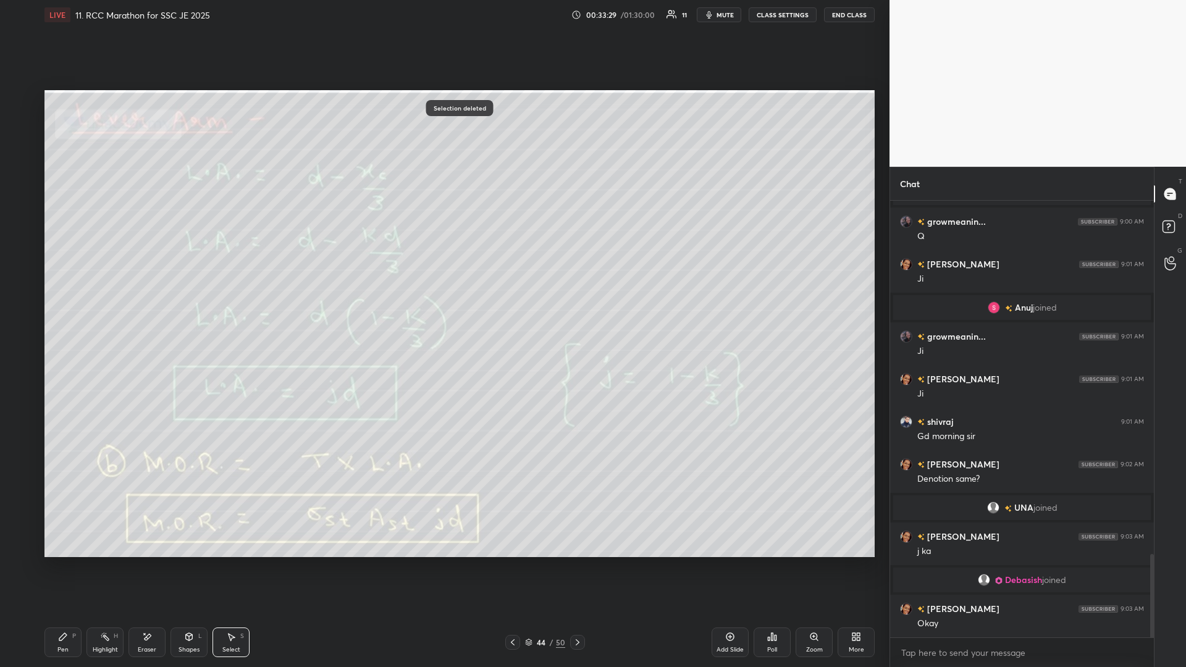
click at [101, 290] on div "Highlight H" at bounding box center [105, 643] width 37 height 30
click at [443, 290] on icon at bounding box center [578, 643] width 4 height 6
click at [67, 290] on div "Pen P" at bounding box center [62, 643] width 37 height 30
click at [107, 290] on icon at bounding box center [105, 637] width 10 height 10
click at [109, 290] on div "Highlight H" at bounding box center [105, 643] width 37 height 30
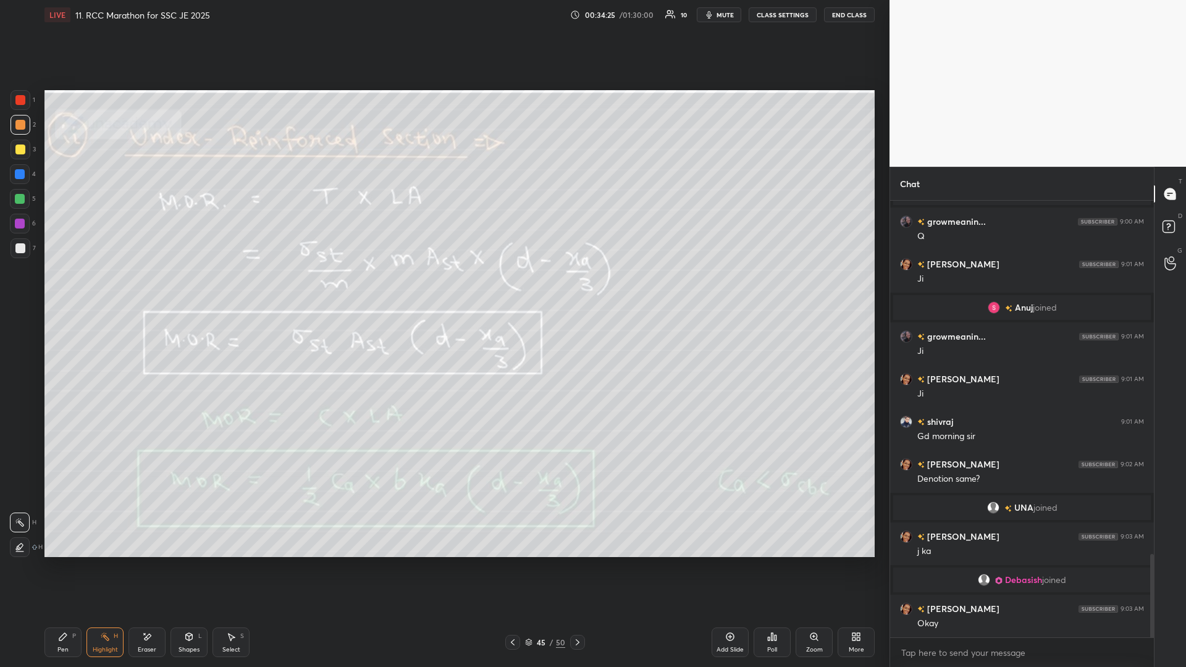
click at [443, 290] on icon at bounding box center [578, 643] width 10 height 10
click at [59, 290] on div "Pen P" at bounding box center [62, 643] width 37 height 30
click at [106, 290] on div "Highlight H" at bounding box center [105, 643] width 37 height 30
click at [61, 290] on div "Pen P" at bounding box center [62, 643] width 37 height 30
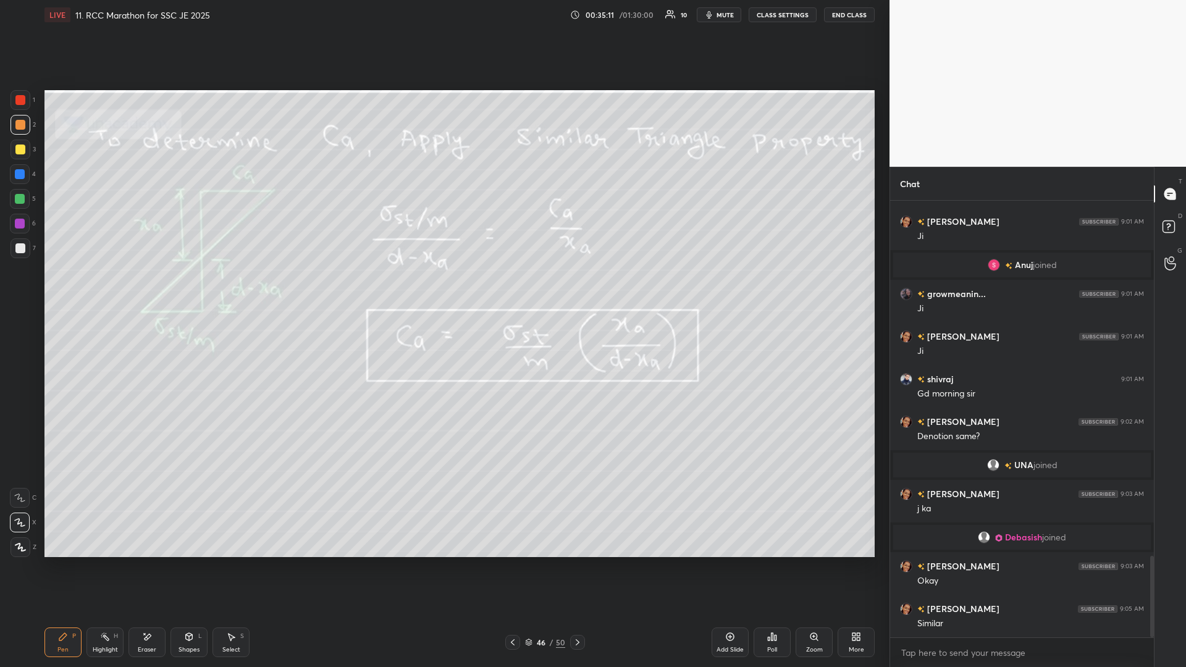
click at [111, 290] on div "Highlight H" at bounding box center [105, 643] width 37 height 30
click at [109, 290] on rect at bounding box center [106, 638] width 6 height 6
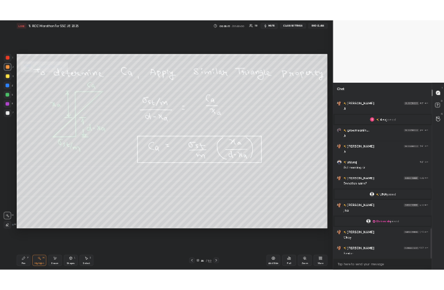
scroll to position [1939, 0]
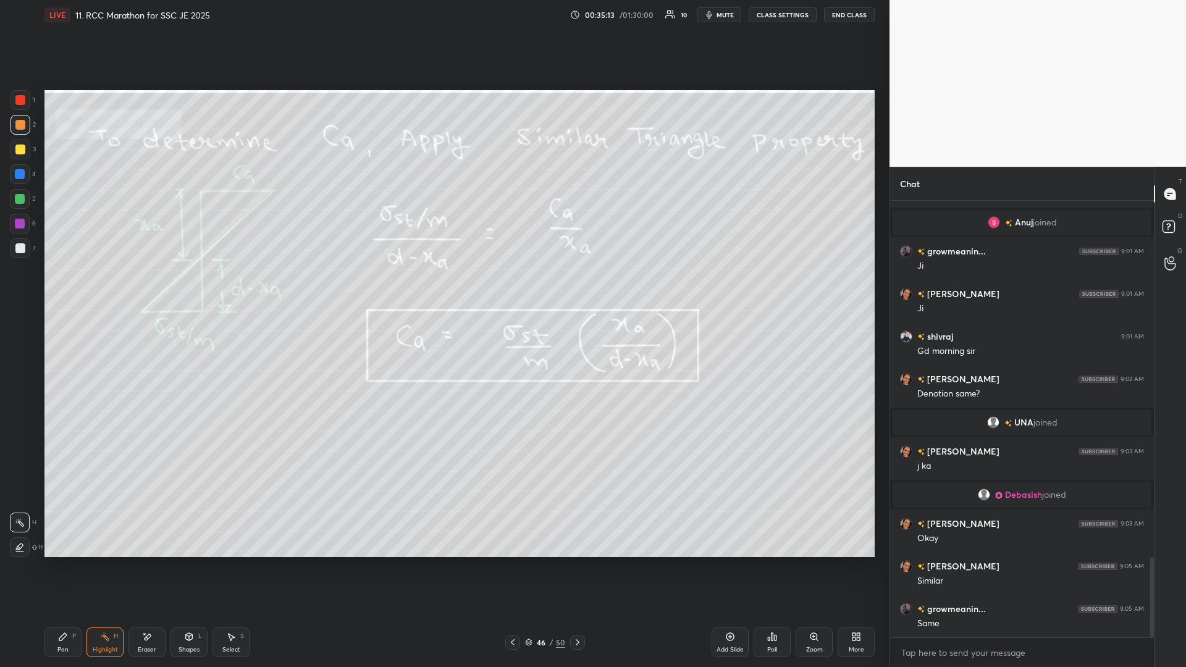
click at [443, 290] on icon at bounding box center [578, 643] width 10 height 10
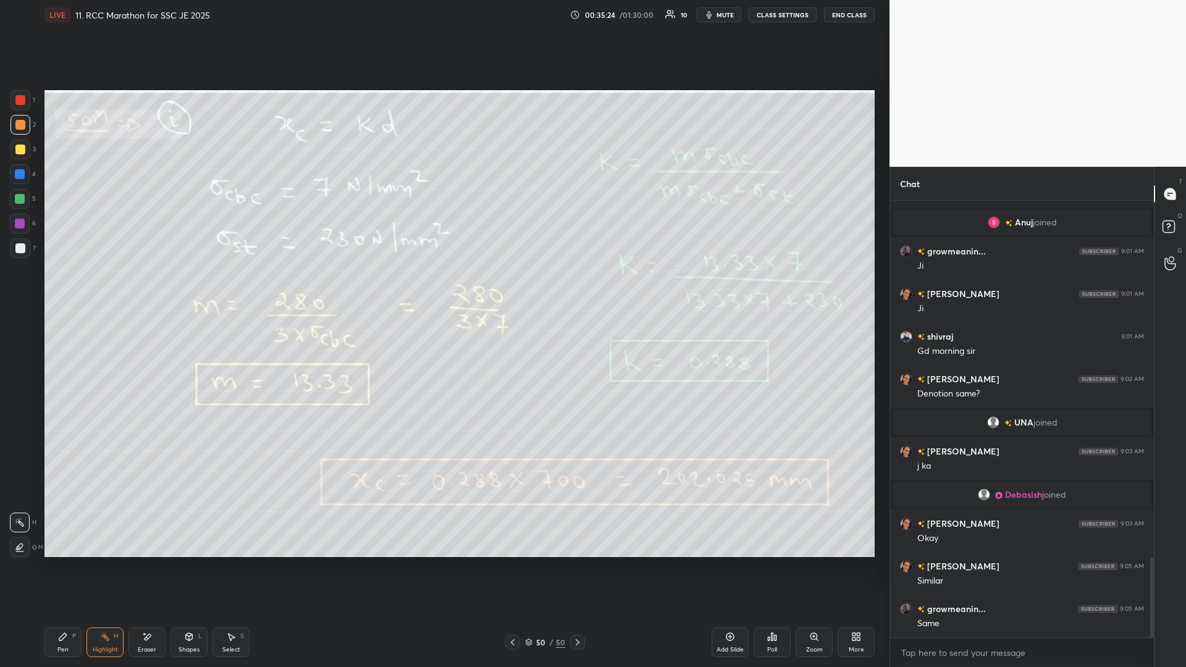
click at [443, 290] on icon at bounding box center [578, 643] width 10 height 10
click at [443, 290] on icon at bounding box center [578, 643] width 4 height 6
click at [443, 290] on div "More" at bounding box center [856, 643] width 37 height 30
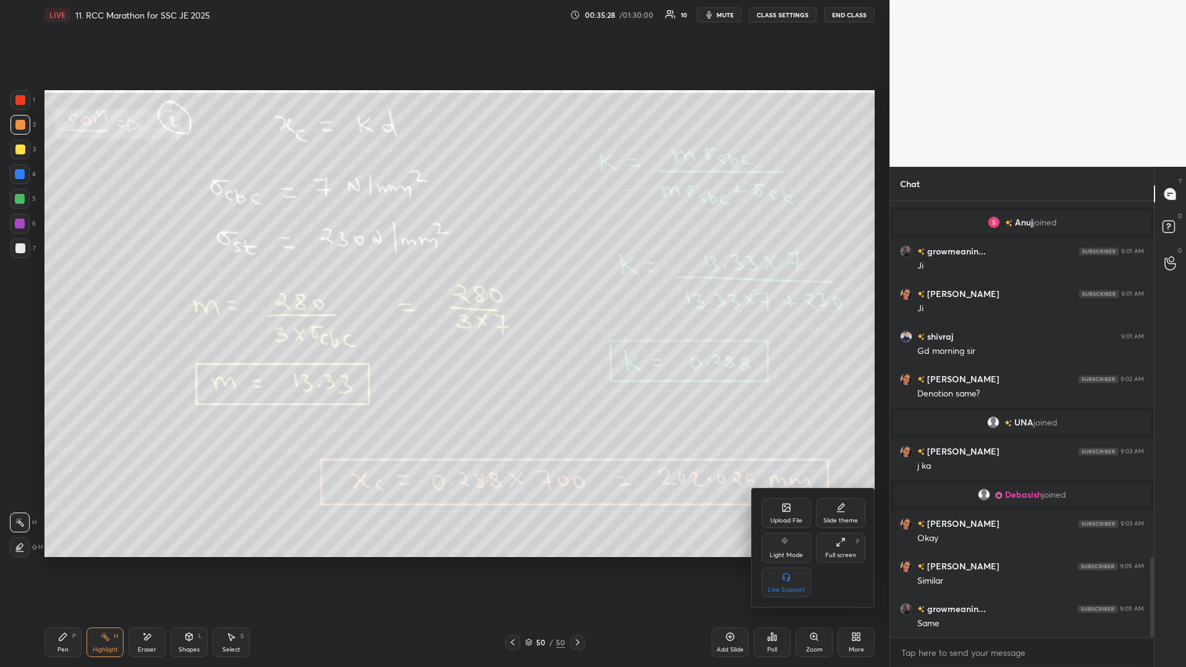
click at [443, 290] on div "Upload File" at bounding box center [786, 514] width 49 height 30
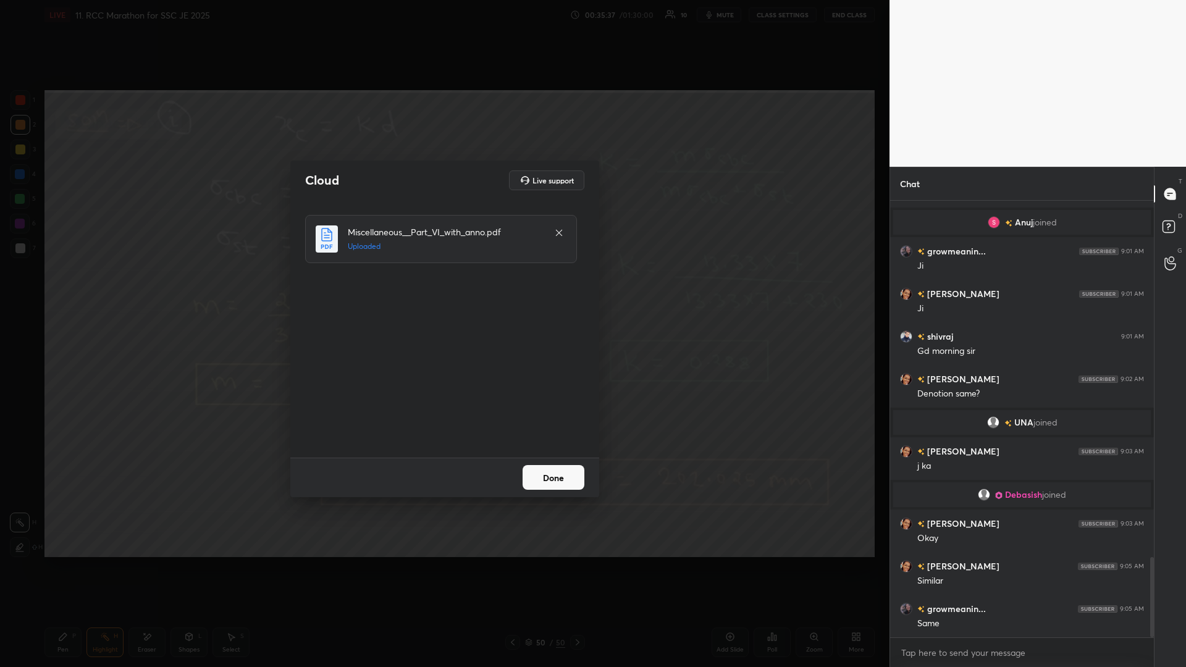
scroll to position [61200, 60948]
click at [443, 290] on button "Done" at bounding box center [554, 477] width 62 height 25
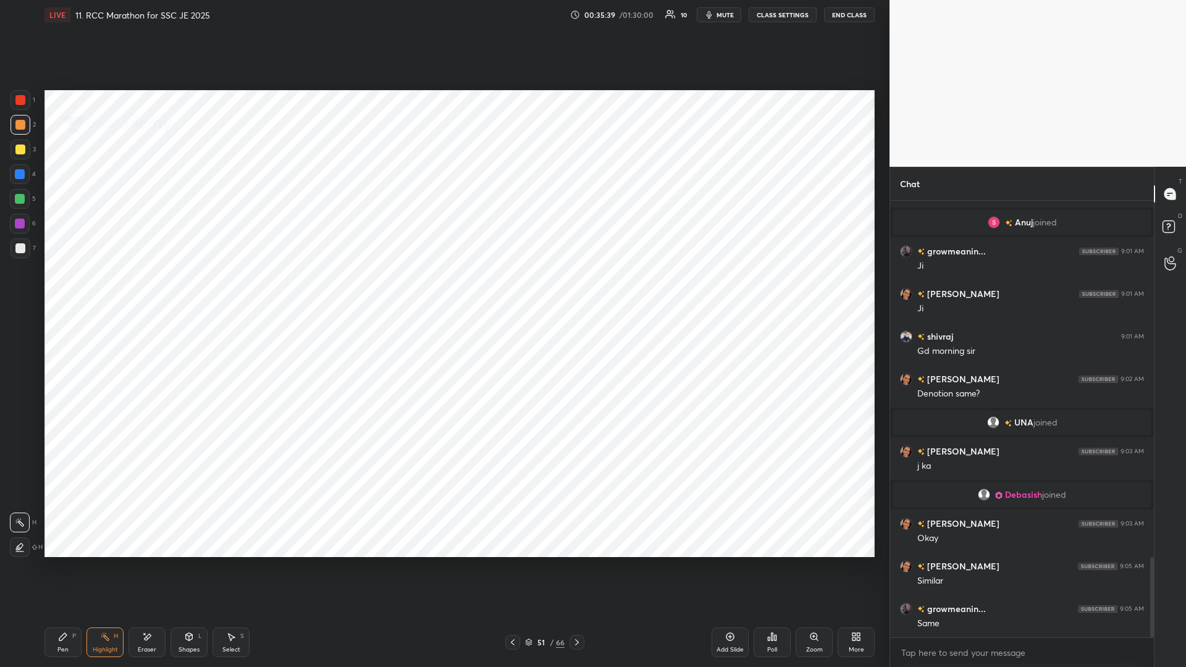
click at [443, 290] on icon at bounding box center [577, 643] width 10 height 10
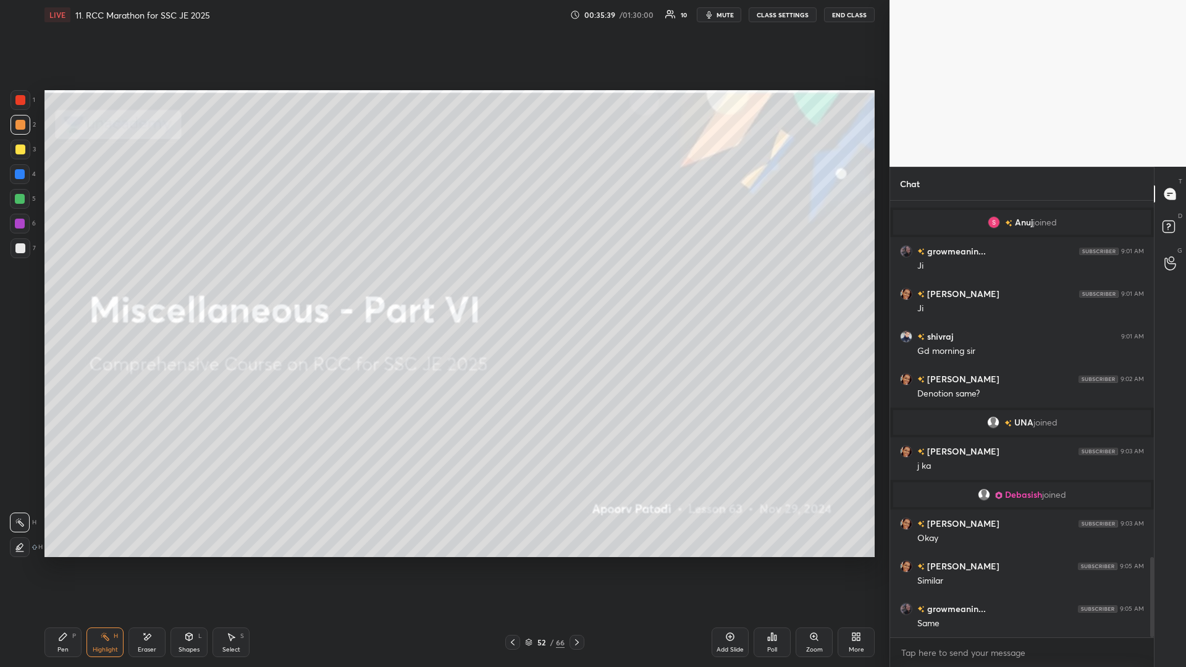
click at [443, 290] on icon at bounding box center [577, 643] width 10 height 10
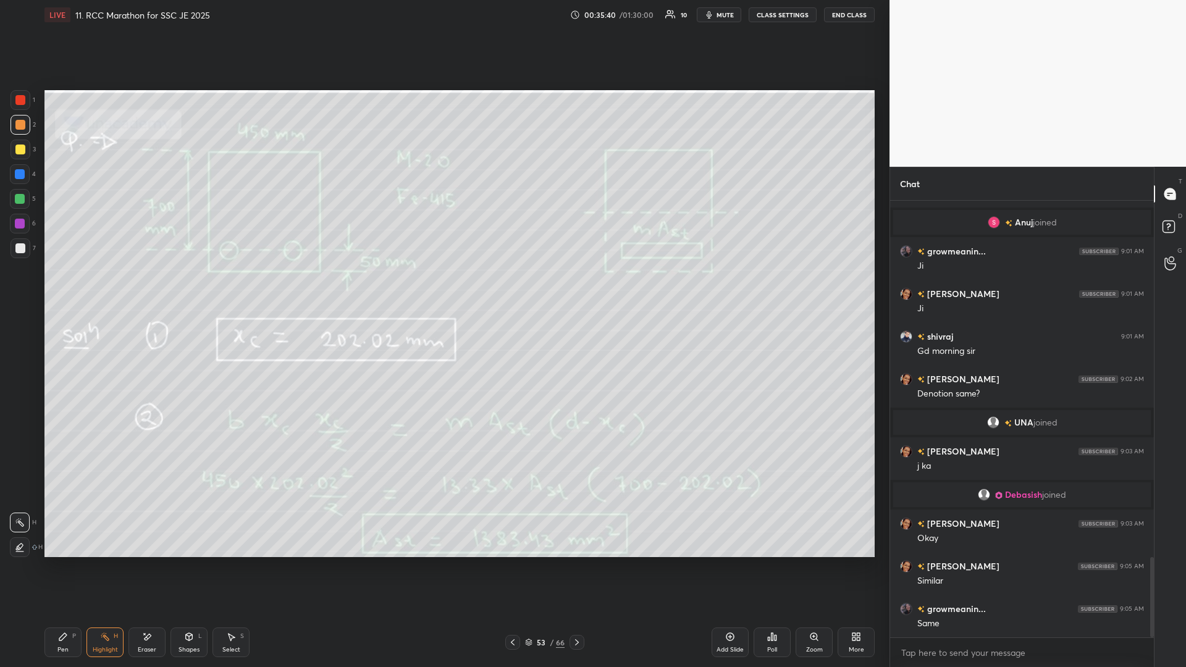
click at [443, 290] on icon at bounding box center [577, 643] width 10 height 10
click at [443, 290] on div at bounding box center [577, 642] width 15 height 15
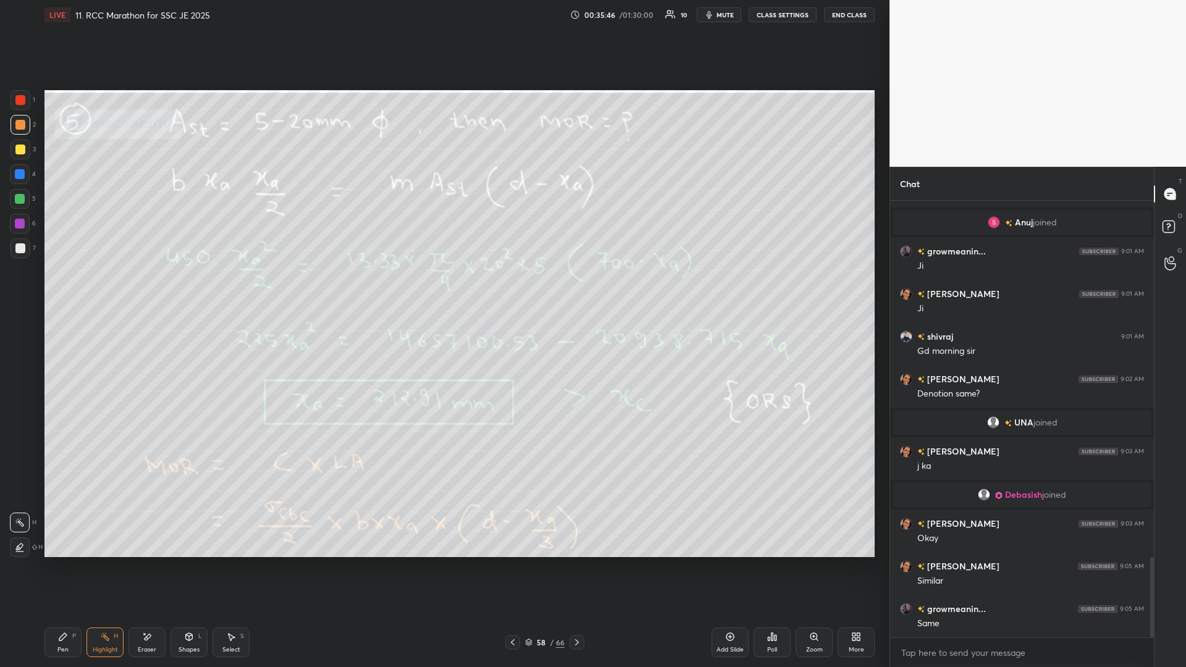
click at [443, 290] on icon at bounding box center [577, 643] width 10 height 10
click at [17, 196] on div at bounding box center [20, 199] width 10 height 10
click at [70, 290] on div "Pen P" at bounding box center [62, 643] width 37 height 30
click at [74, 290] on div "P" at bounding box center [74, 636] width 4 height 6
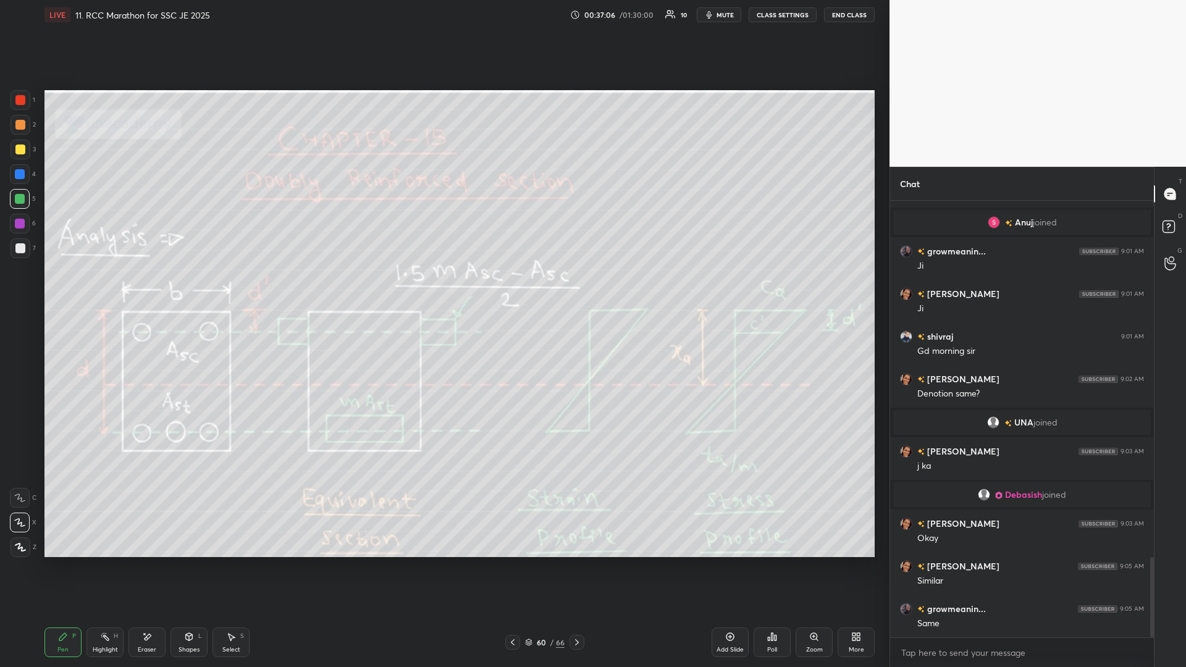
click at [102, 290] on div "Highlight" at bounding box center [105, 650] width 25 height 6
click at [66, 290] on div "Pen P" at bounding box center [62, 643] width 37 height 30
click at [19, 222] on div at bounding box center [20, 224] width 10 height 10
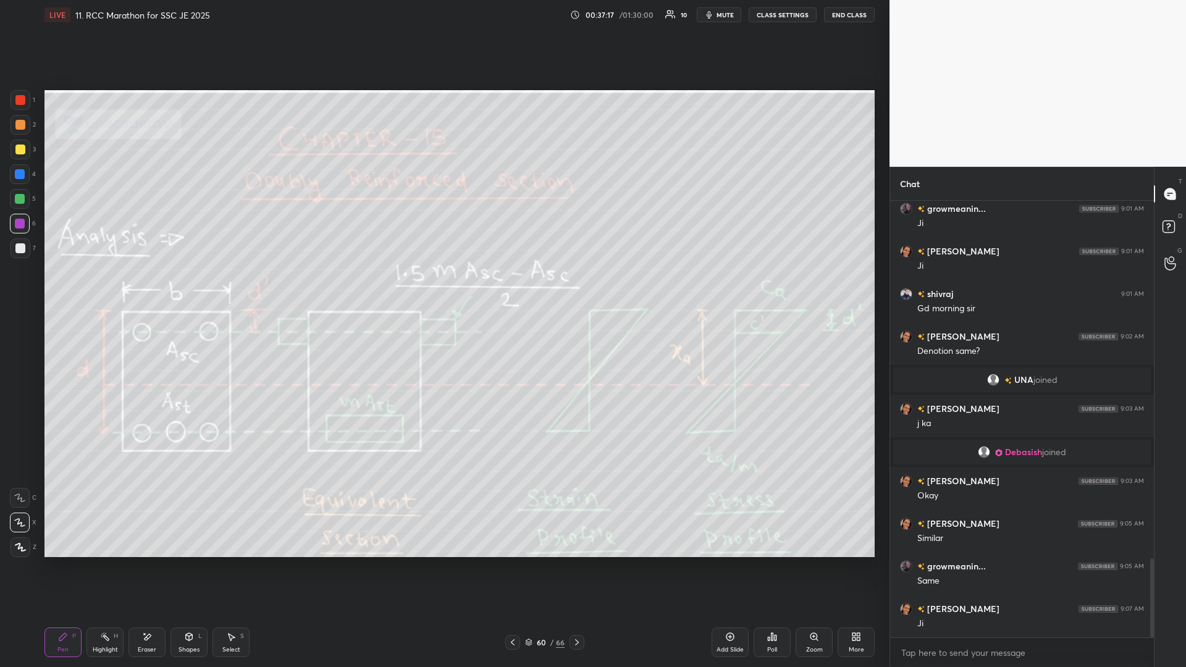
click at [111, 290] on div "Highlight H" at bounding box center [105, 643] width 37 height 30
click at [109, 290] on icon at bounding box center [105, 637] width 10 height 10
click at [58, 290] on div "Pen P" at bounding box center [62, 643] width 37 height 30
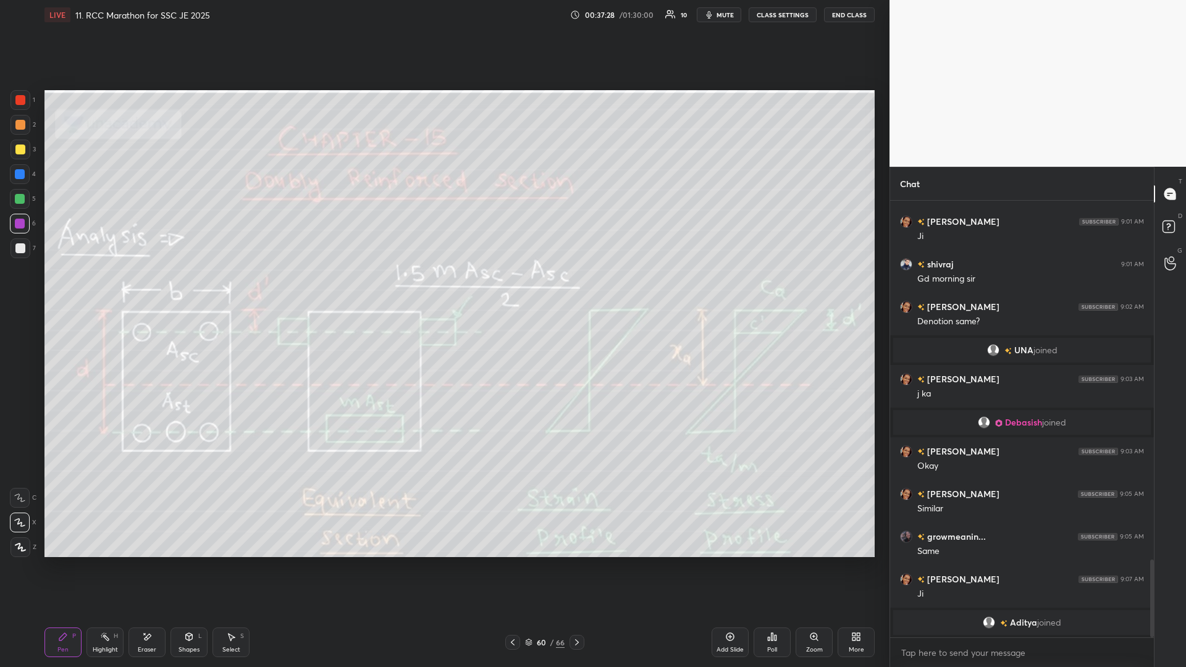
click at [107, 290] on div "Highlight H" at bounding box center [105, 643] width 37 height 30
click at [109, 290] on div "Highlight H" at bounding box center [105, 643] width 37 height 30
click at [79, 290] on div "Pen P" at bounding box center [62, 643] width 37 height 30
click at [72, 290] on div "Pen P" at bounding box center [62, 643] width 37 height 30
click at [96, 290] on div "Highlight H" at bounding box center [105, 643] width 37 height 30
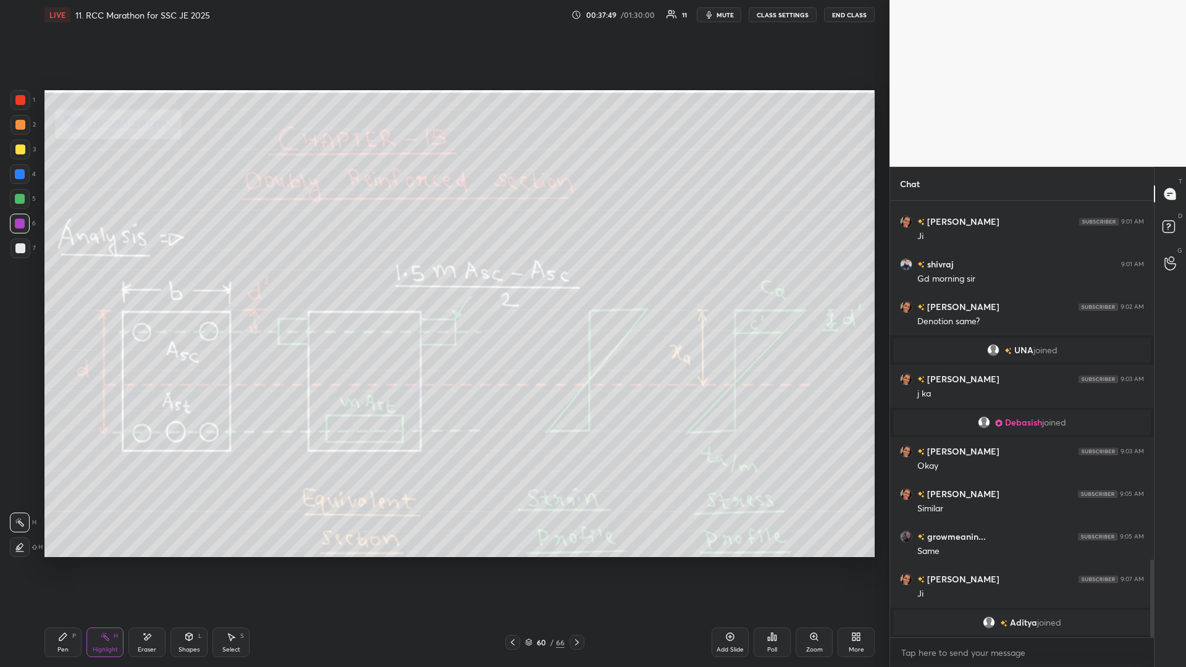
click at [93, 290] on div "Highlight H" at bounding box center [105, 643] width 37 height 30
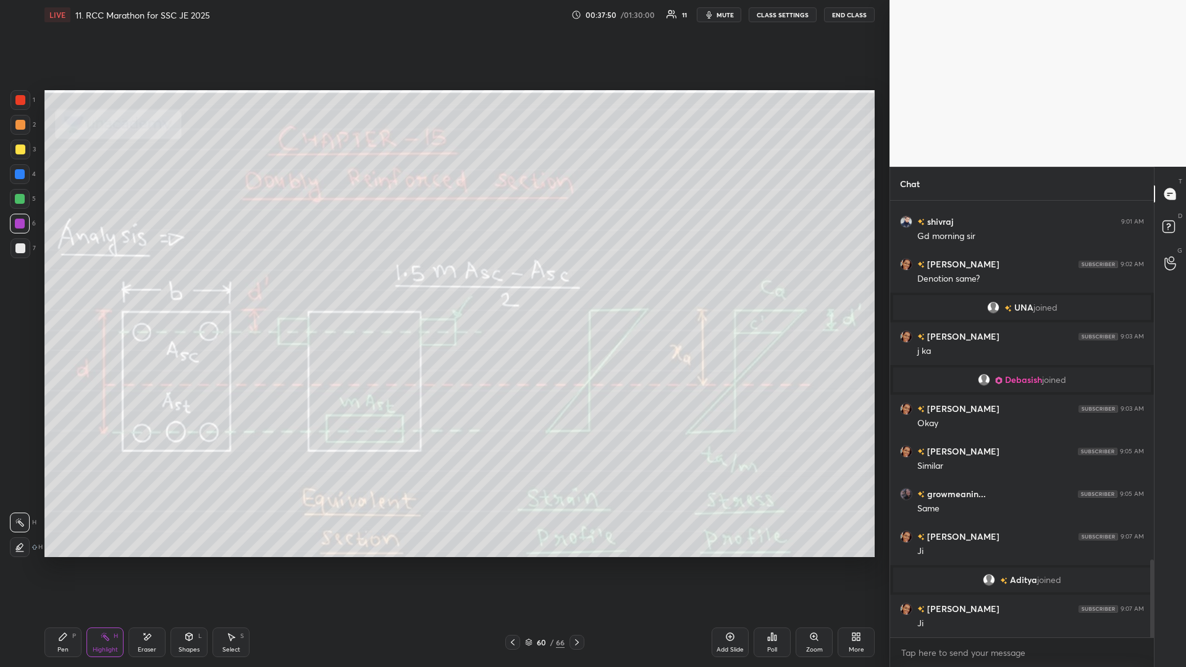
scroll to position [2006, 0]
click at [443, 290] on icon at bounding box center [577, 643] width 10 height 10
click at [443, 290] on div at bounding box center [512, 642] width 15 height 15
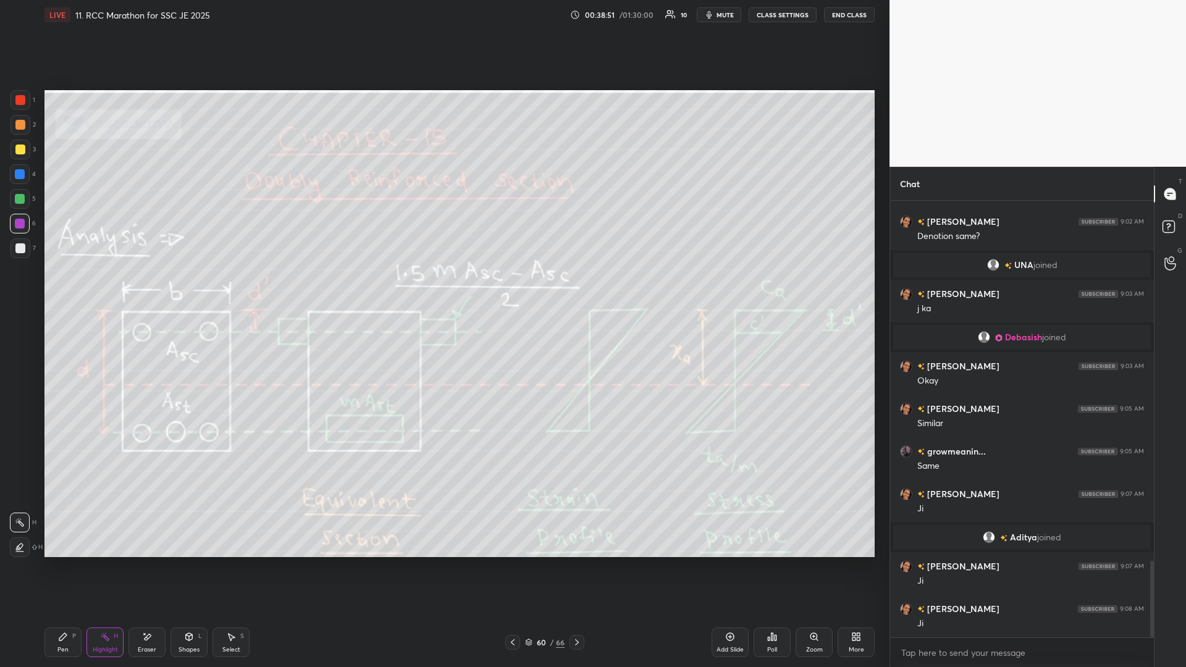
scroll to position [2092, 0]
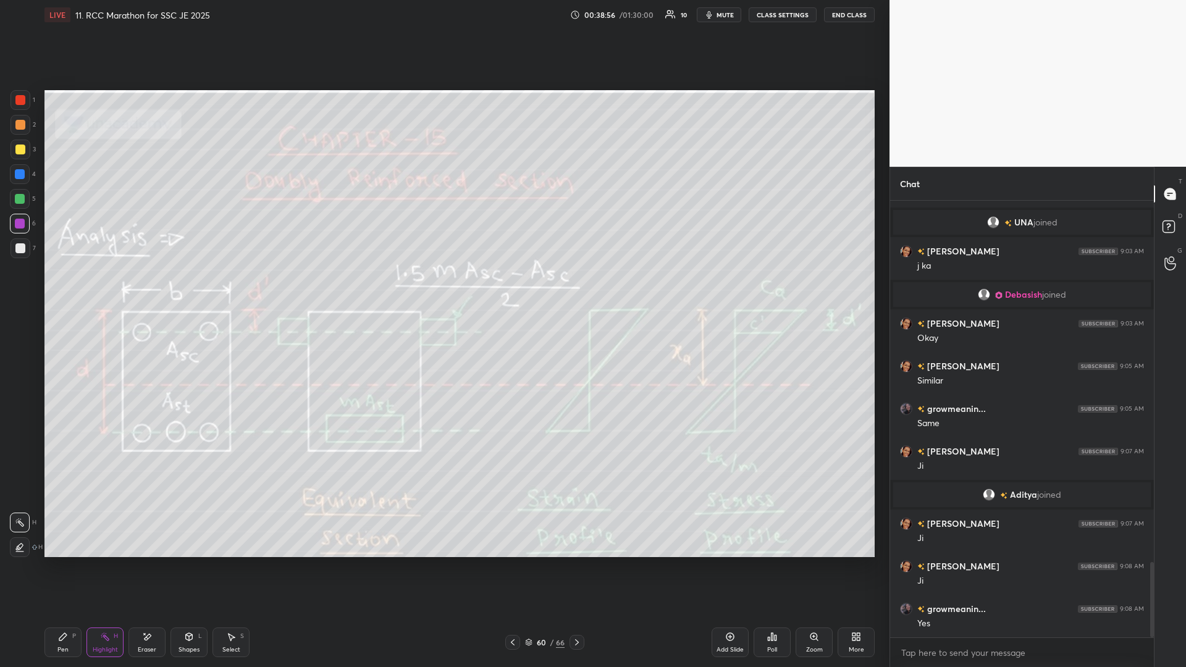
click at [443, 290] on icon at bounding box center [577, 643] width 10 height 10
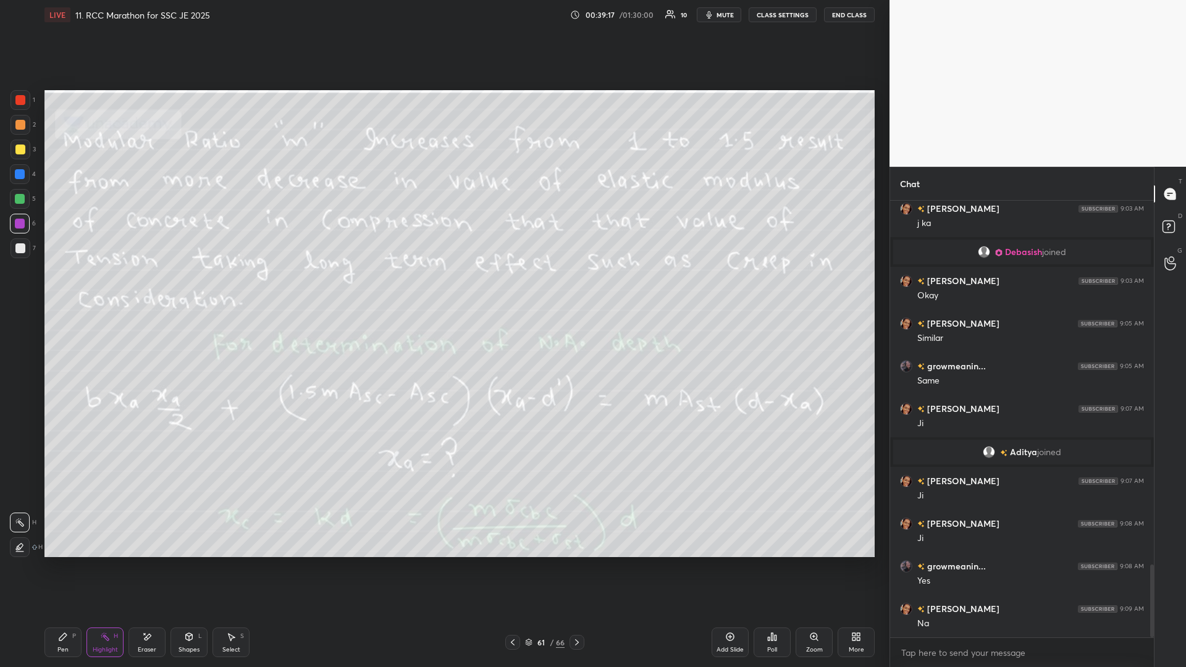
scroll to position [2177, 0]
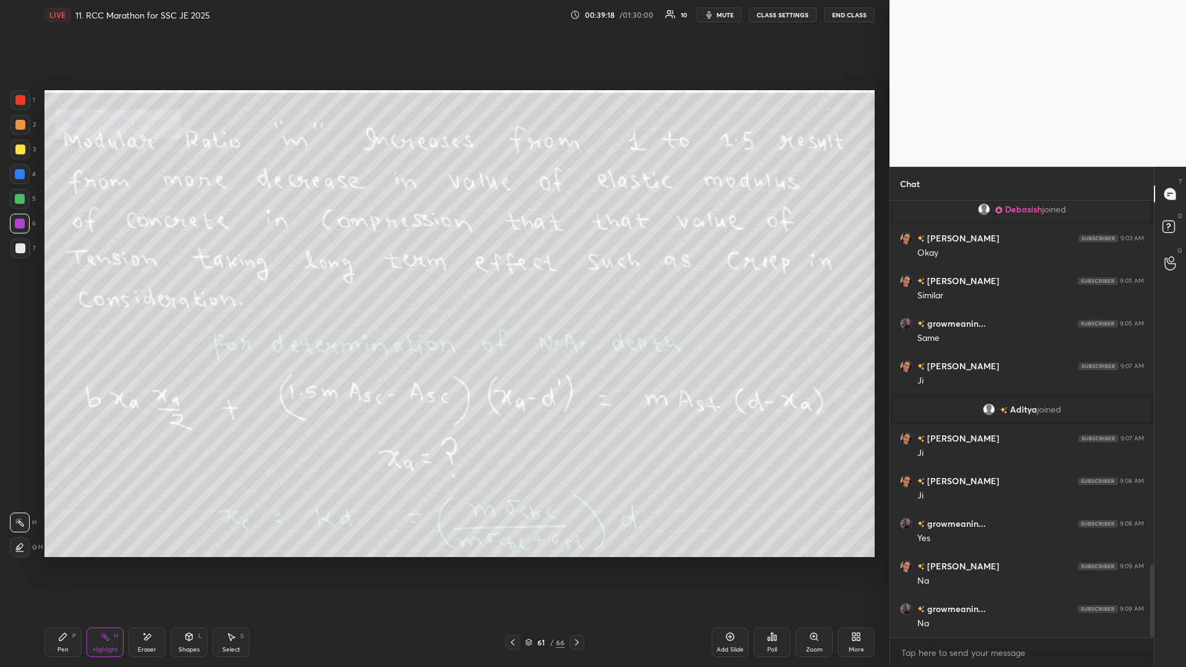
click at [443, 290] on icon at bounding box center [513, 643] width 10 height 10
click at [153, 290] on div "Eraser" at bounding box center [147, 643] width 37 height 30
click at [106, 290] on div "Highlight H" at bounding box center [105, 643] width 37 height 30
click at [443, 290] on div at bounding box center [577, 642] width 15 height 15
click at [443, 290] on icon at bounding box center [513, 643] width 10 height 10
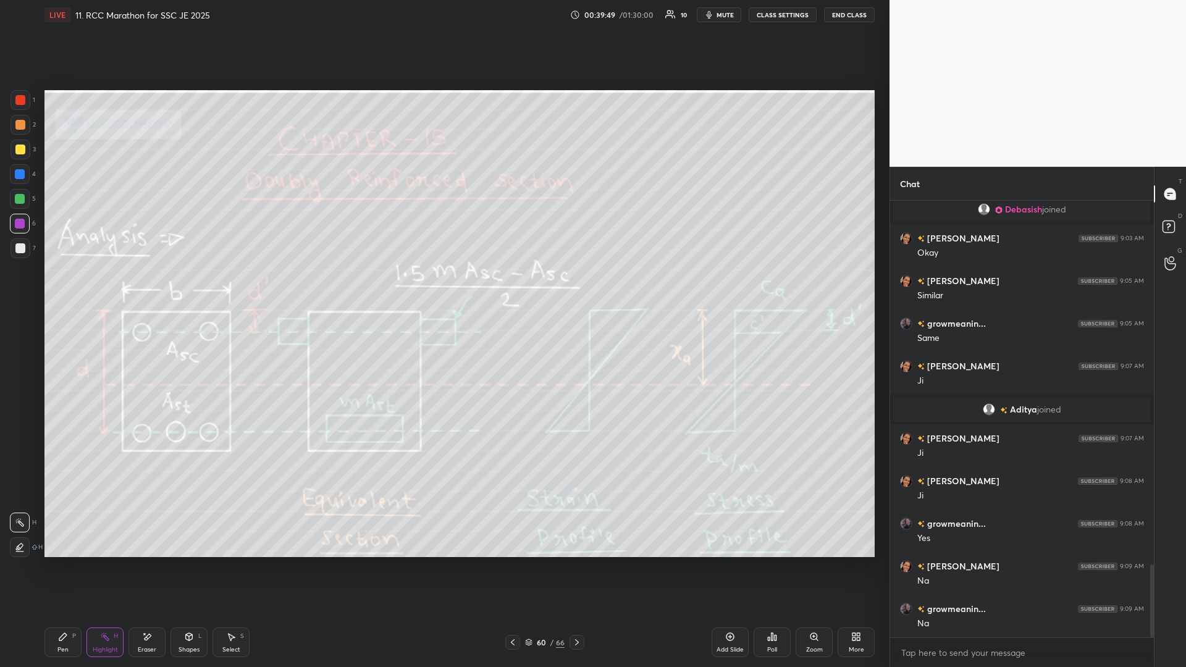
click at [443, 290] on div "60 / 66" at bounding box center [544, 642] width 79 height 15
click at [443, 290] on icon at bounding box center [577, 643] width 10 height 10
click at [443, 290] on icon at bounding box center [577, 643] width 4 height 6
click at [443, 290] on div at bounding box center [512, 642] width 15 height 15
click at [443, 290] on icon at bounding box center [577, 643] width 10 height 10
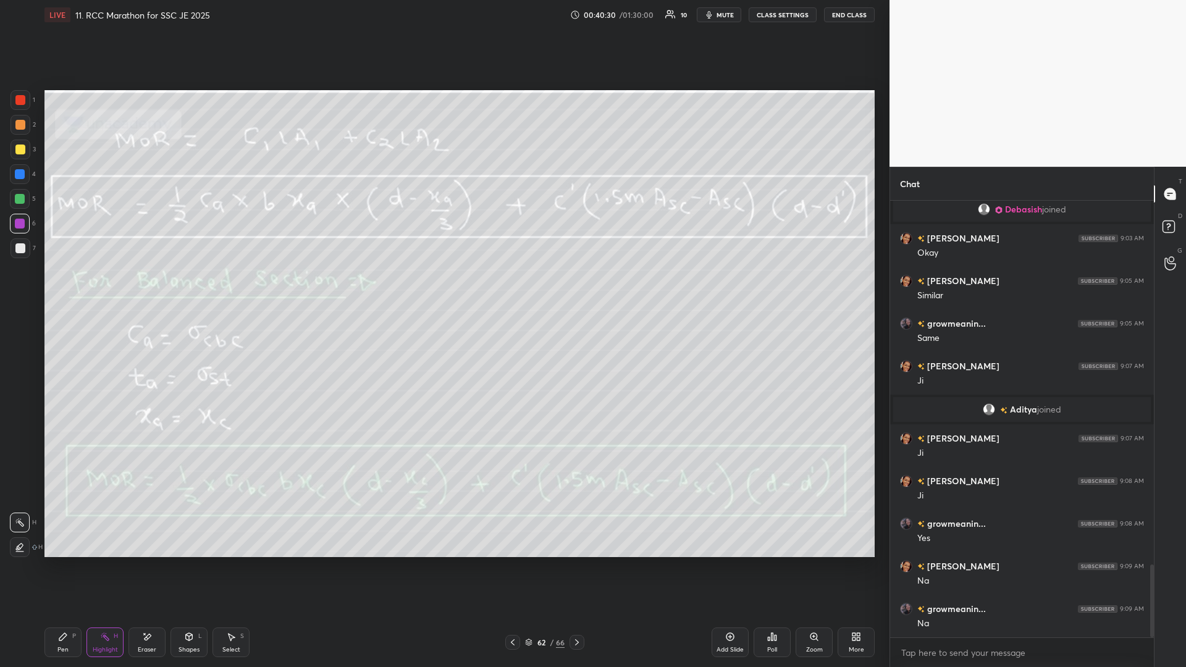
click at [443, 290] on icon at bounding box center [577, 643] width 10 height 10
click at [50, 290] on div "Pen P Highlight H Eraser Shapes L Select S 65 / 66 Add Slide Poll Zoom More" at bounding box center [459, 642] width 830 height 49
click at [67, 290] on div "Pen P" at bounding box center [62, 643] width 37 height 30
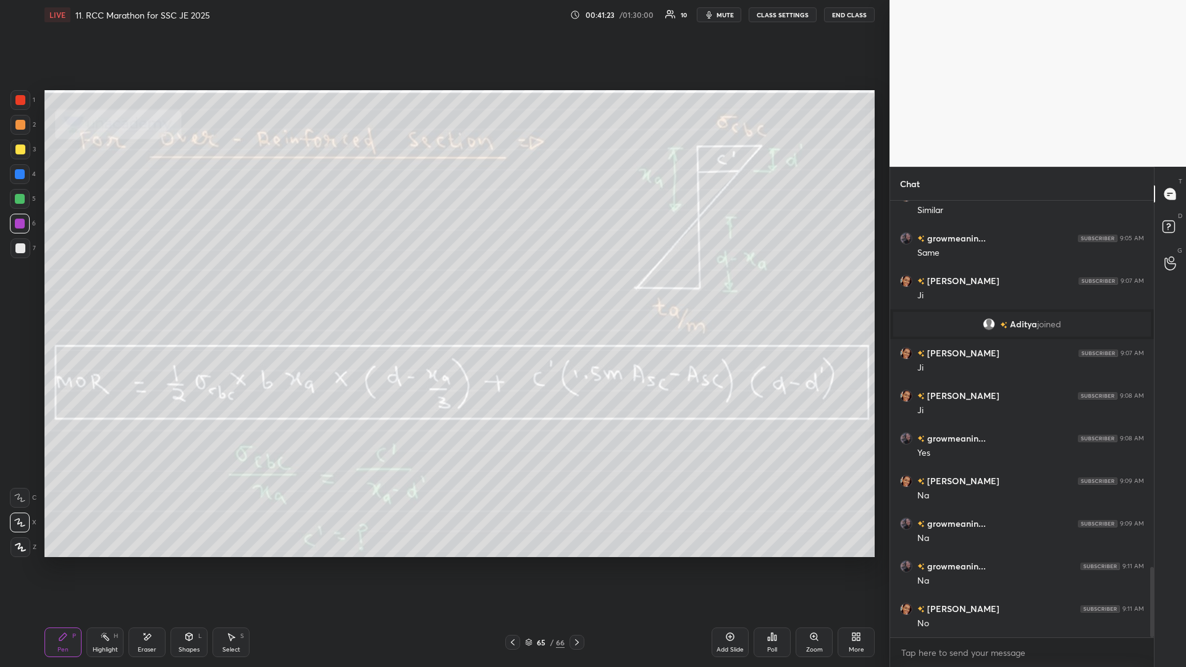
scroll to position [2305, 0]
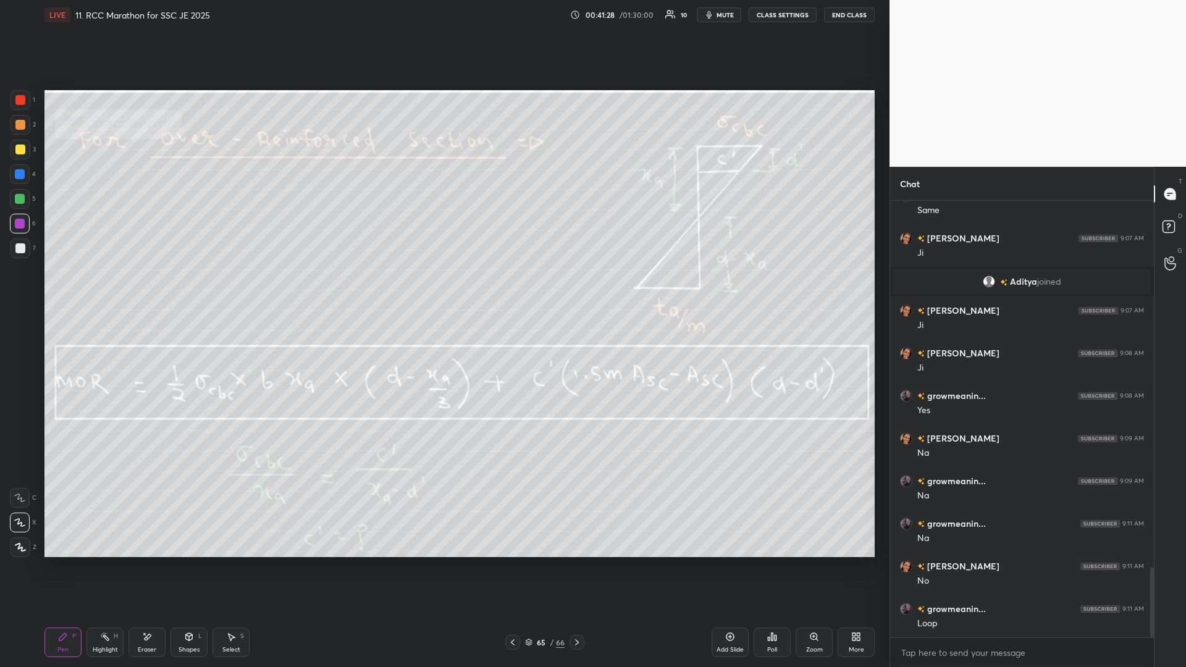
click at [19, 206] on div at bounding box center [20, 199] width 20 height 20
click at [99, 290] on div "Highlight H" at bounding box center [105, 643] width 37 height 30
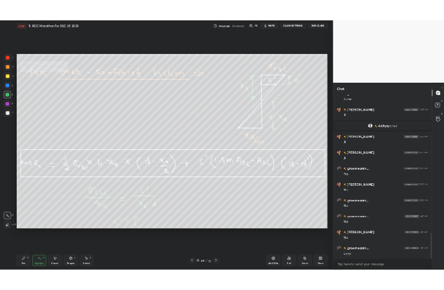
scroll to position [2347, 0]
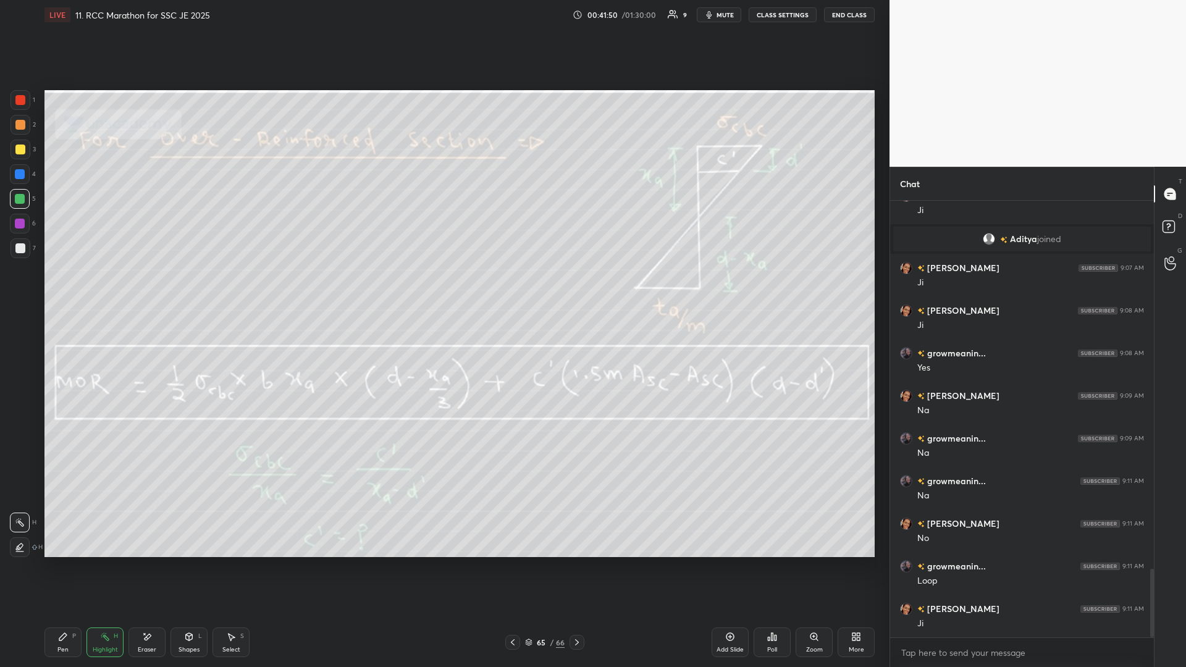
click at [227, 290] on icon at bounding box center [231, 637] width 10 height 10
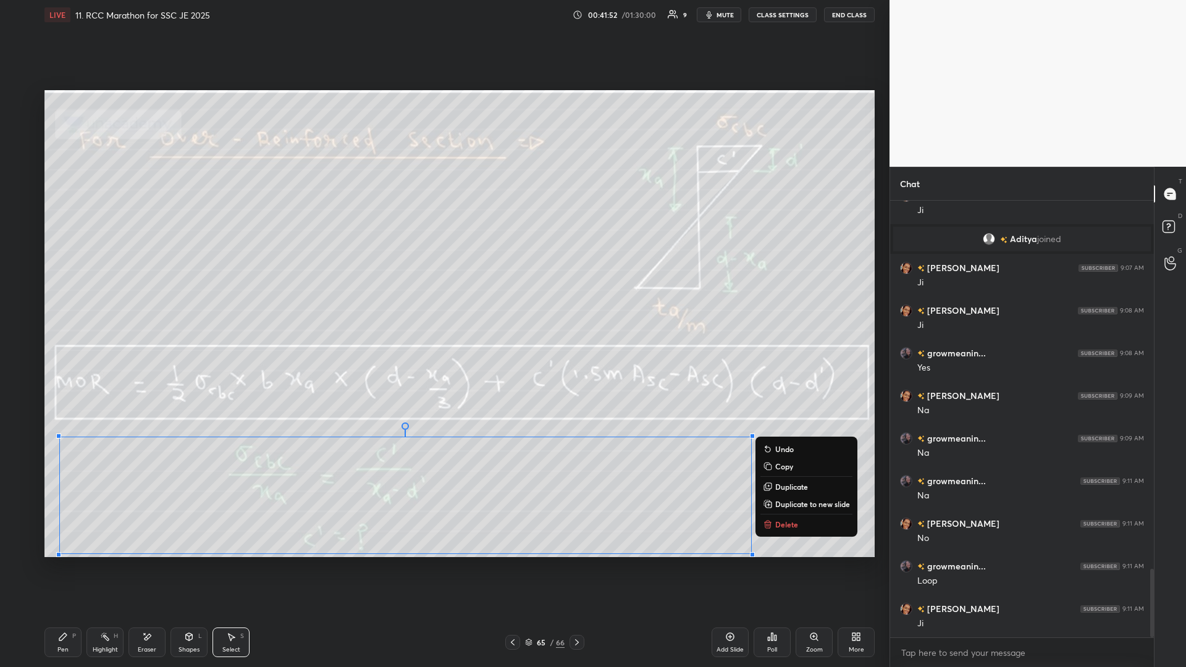
click at [443, 290] on p "Delete" at bounding box center [786, 525] width 23 height 10
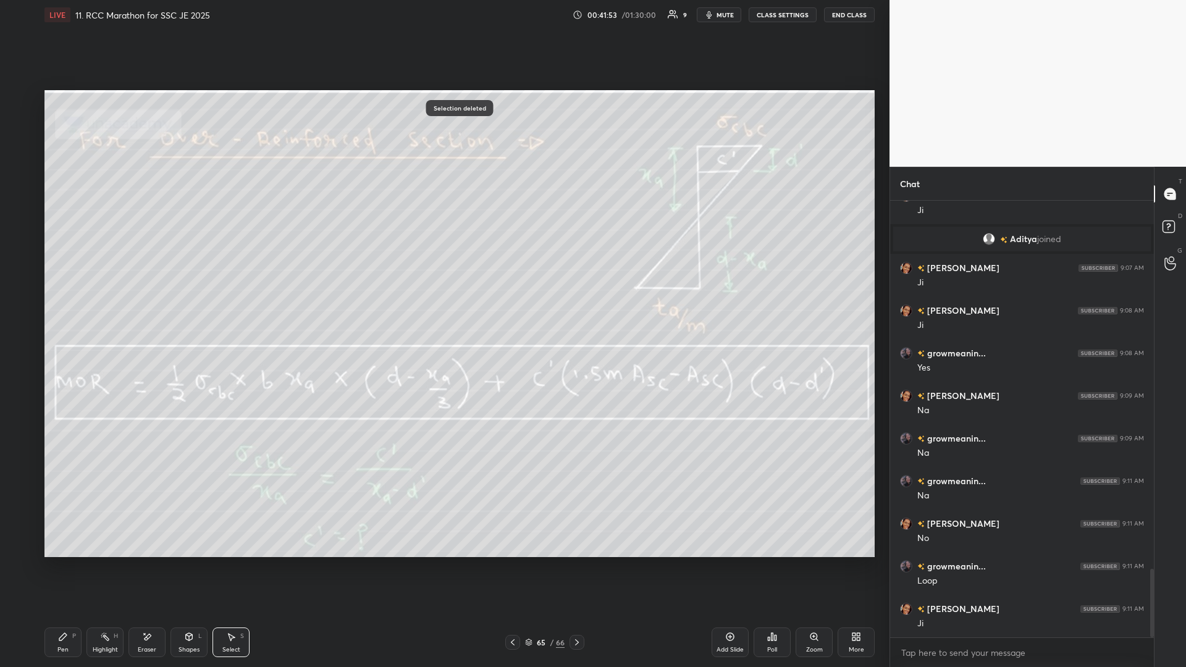
click at [114, 290] on div "Highlight H" at bounding box center [105, 643] width 37 height 30
click at [119, 290] on div "Highlight H" at bounding box center [105, 643] width 37 height 30
click at [66, 290] on div "Pen" at bounding box center [62, 650] width 11 height 6
click at [235, 290] on icon at bounding box center [231, 637] width 10 height 10
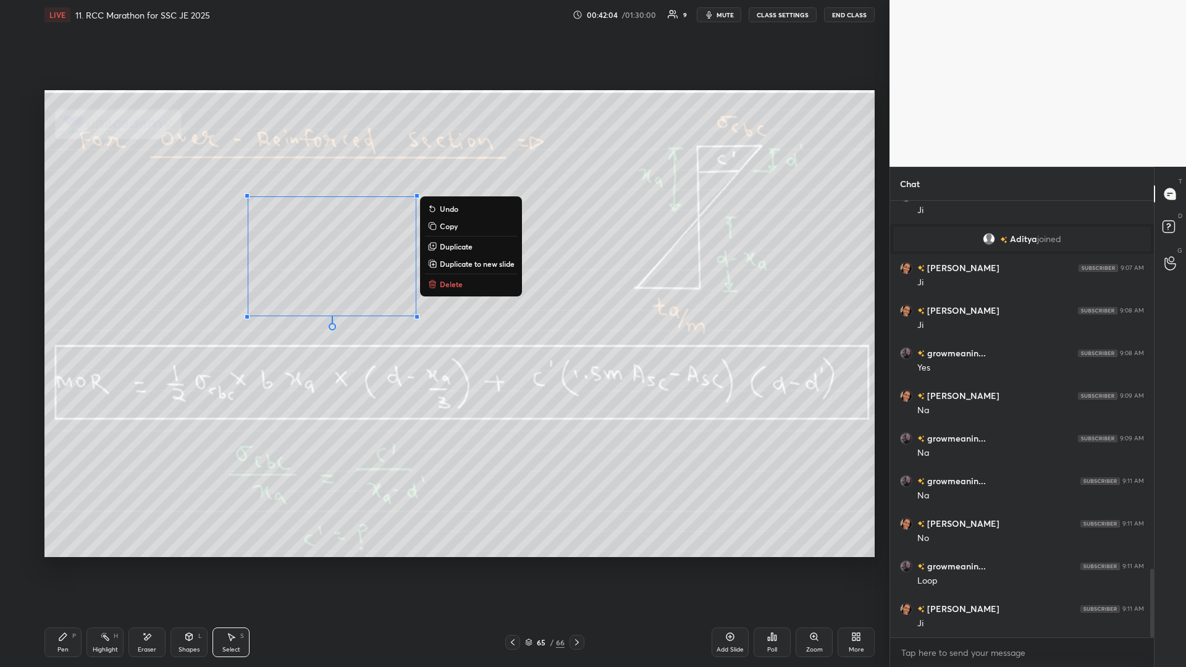
click at [443, 289] on button "Delete" at bounding box center [471, 284] width 92 height 15
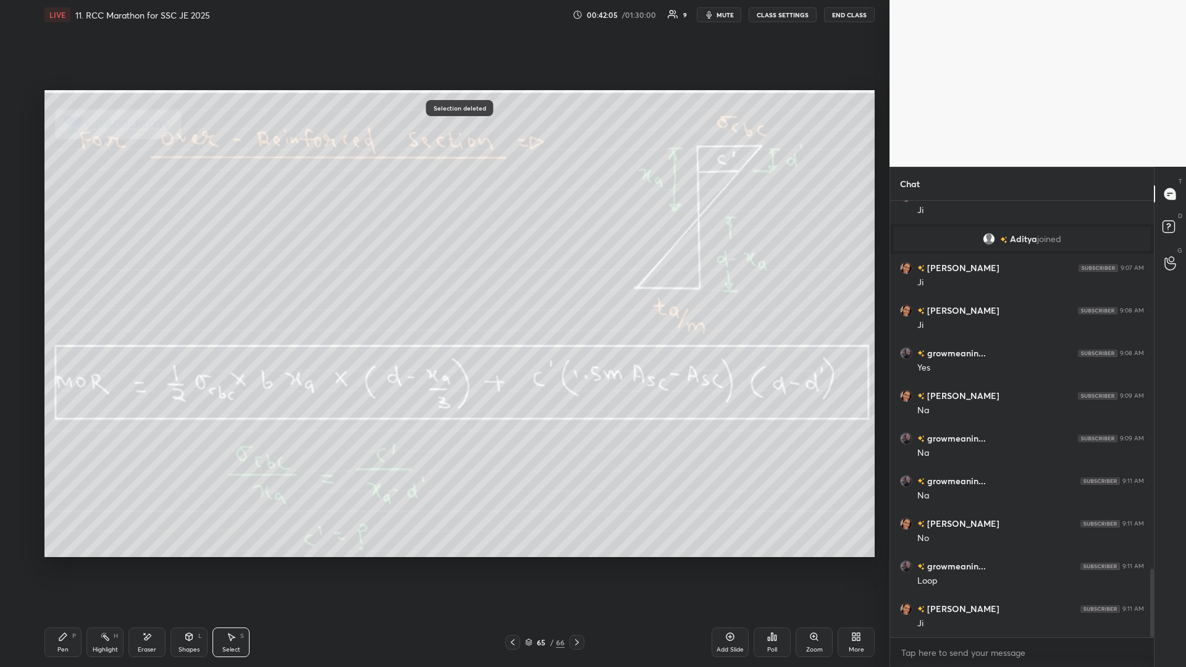
click at [106, 290] on div "Highlight" at bounding box center [105, 650] width 25 height 6
click at [65, 290] on div "Pen P" at bounding box center [62, 643] width 37 height 30
click at [227, 290] on div "Select" at bounding box center [231, 650] width 18 height 6
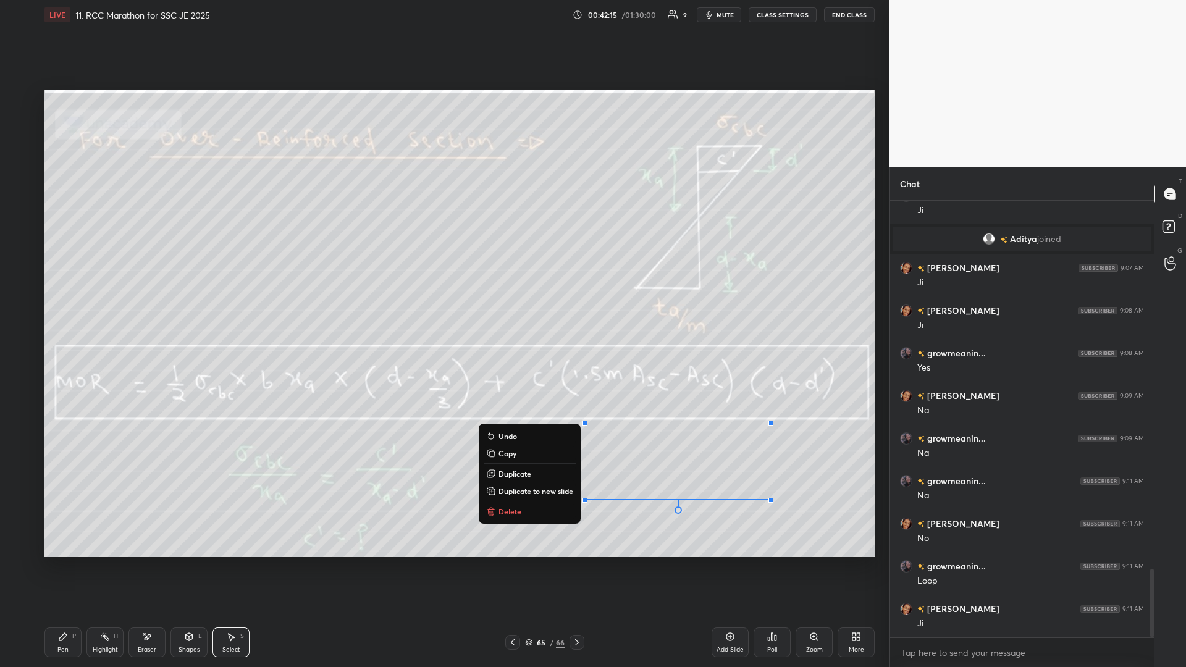
click at [443, 290] on button "Delete" at bounding box center [530, 511] width 92 height 15
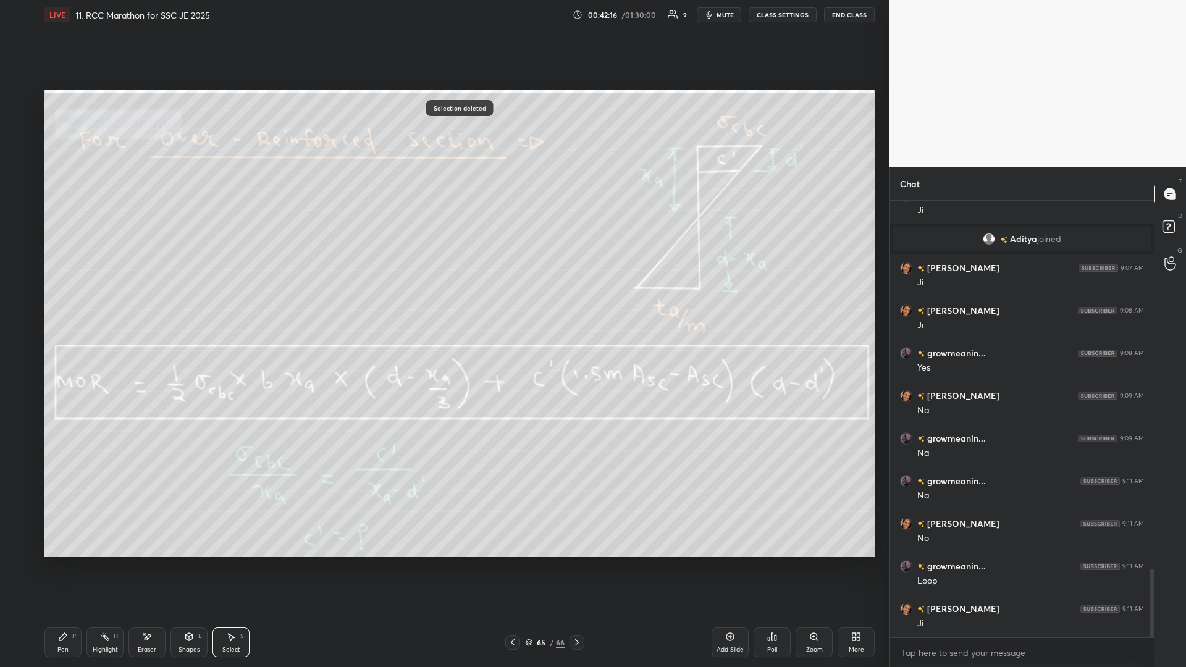
click at [94, 290] on div "Highlight" at bounding box center [105, 650] width 25 height 6
click at [443, 290] on icon at bounding box center [577, 643] width 10 height 10
click at [443, 290] on icon at bounding box center [577, 643] width 4 height 6
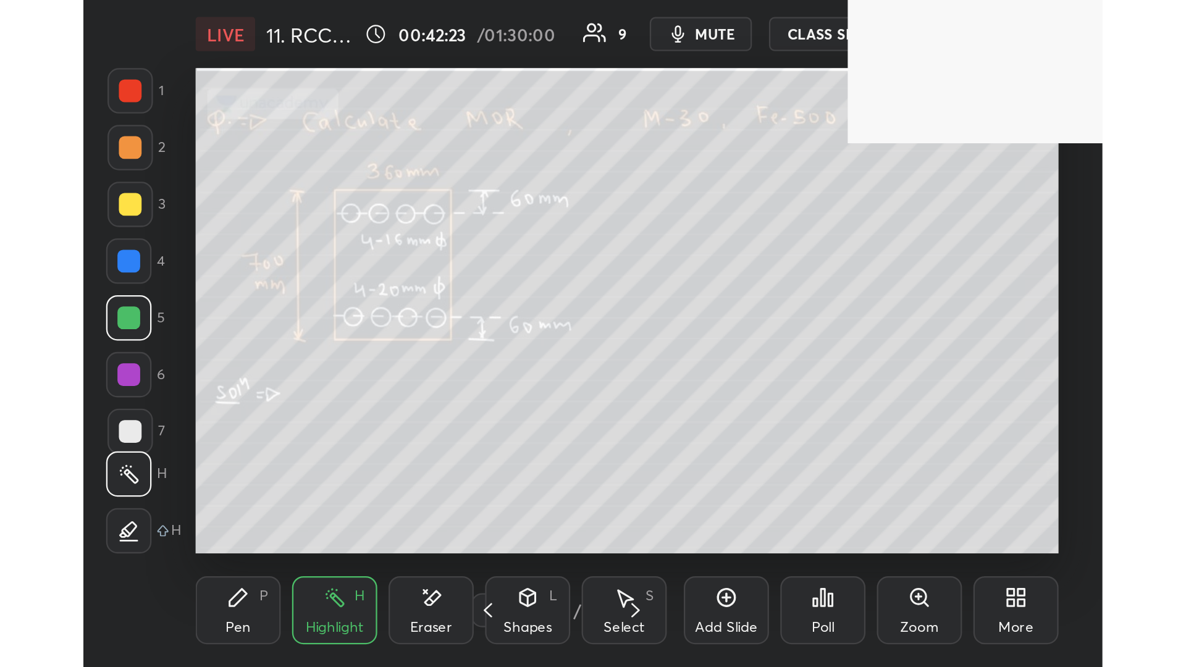
scroll to position [211, 394]
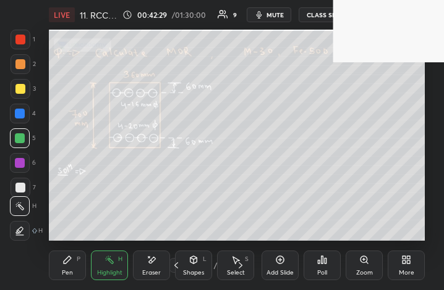
click at [407, 263] on icon at bounding box center [408, 262] width 3 height 3
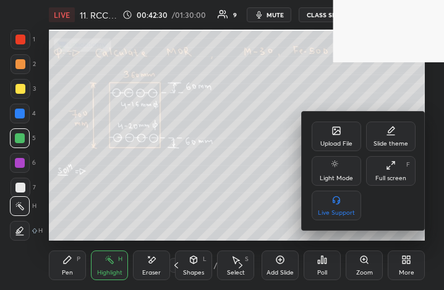
click at [334, 141] on div "Upload File" at bounding box center [336, 144] width 32 height 6
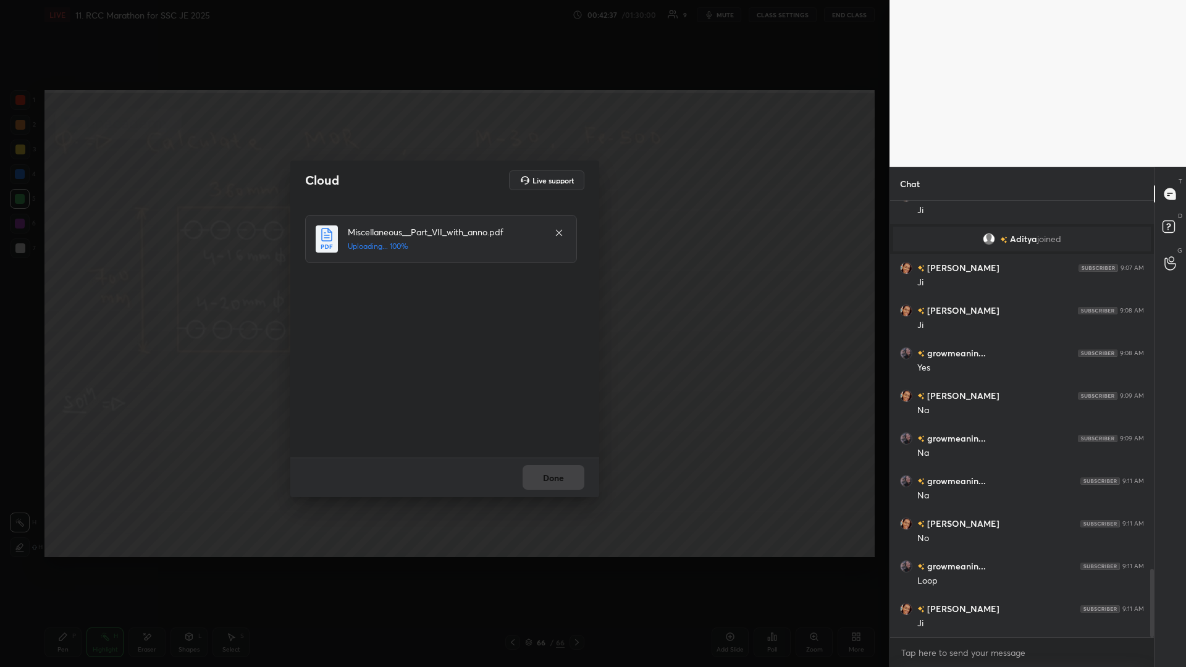
scroll to position [61200, 60948]
click at [443, 290] on button "Done" at bounding box center [554, 477] width 62 height 25
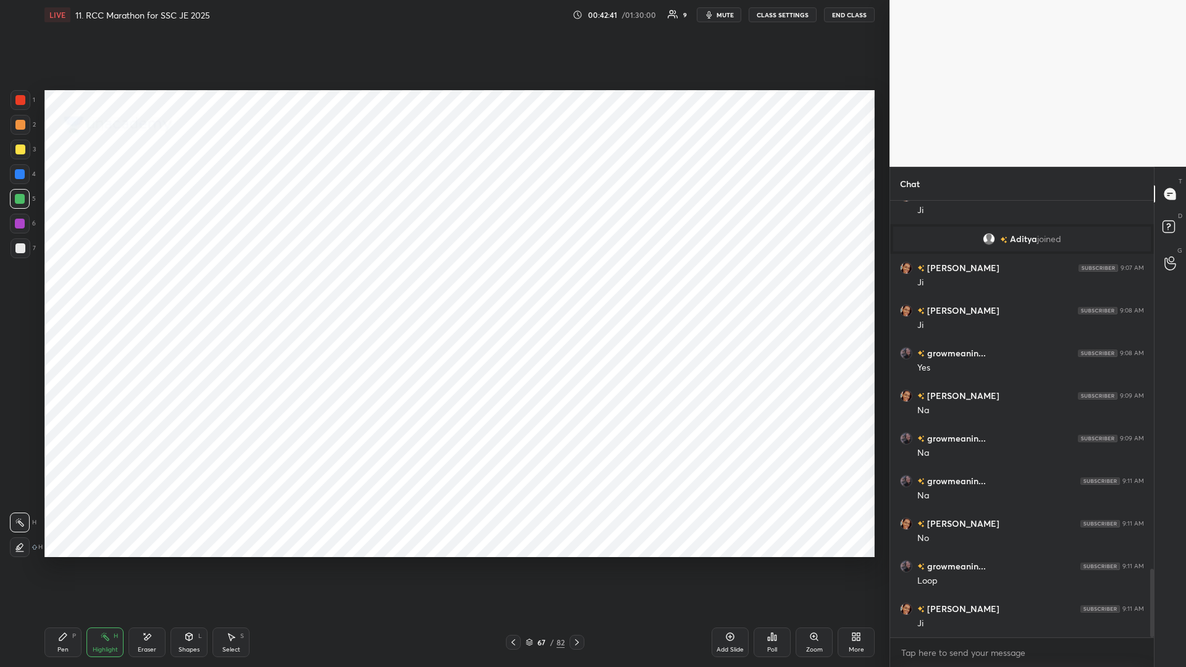
click at [443, 290] on icon at bounding box center [577, 643] width 10 height 10
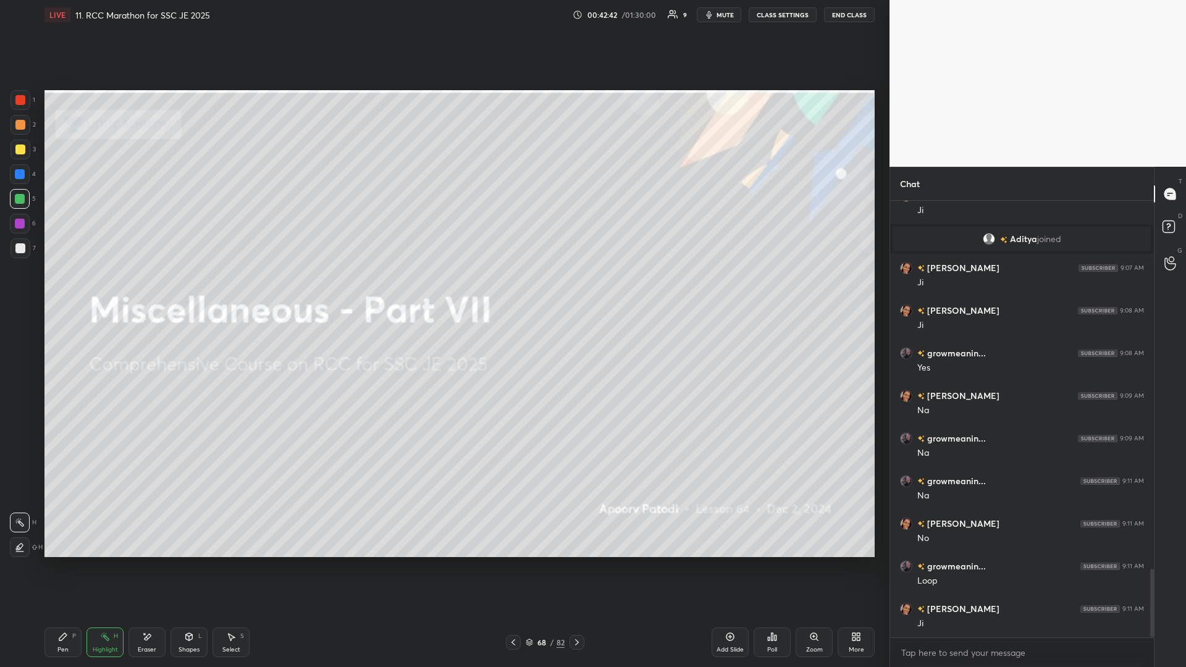
click at [443, 290] on icon at bounding box center [577, 643] width 10 height 10
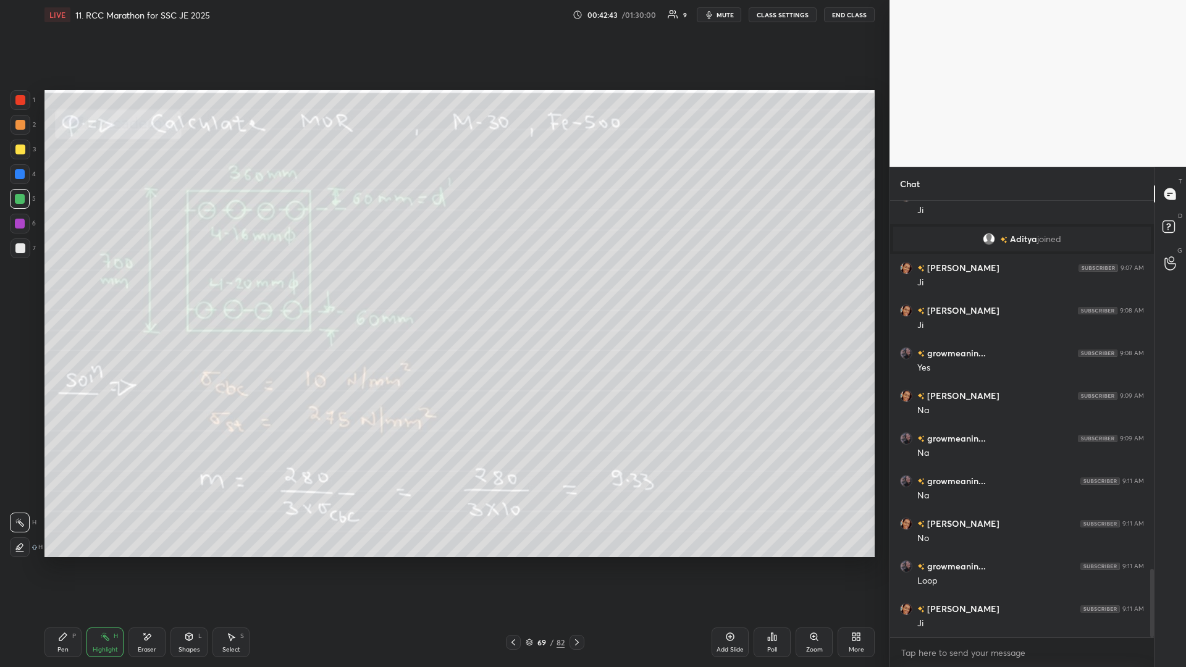
click at [443, 290] on icon at bounding box center [577, 643] width 10 height 10
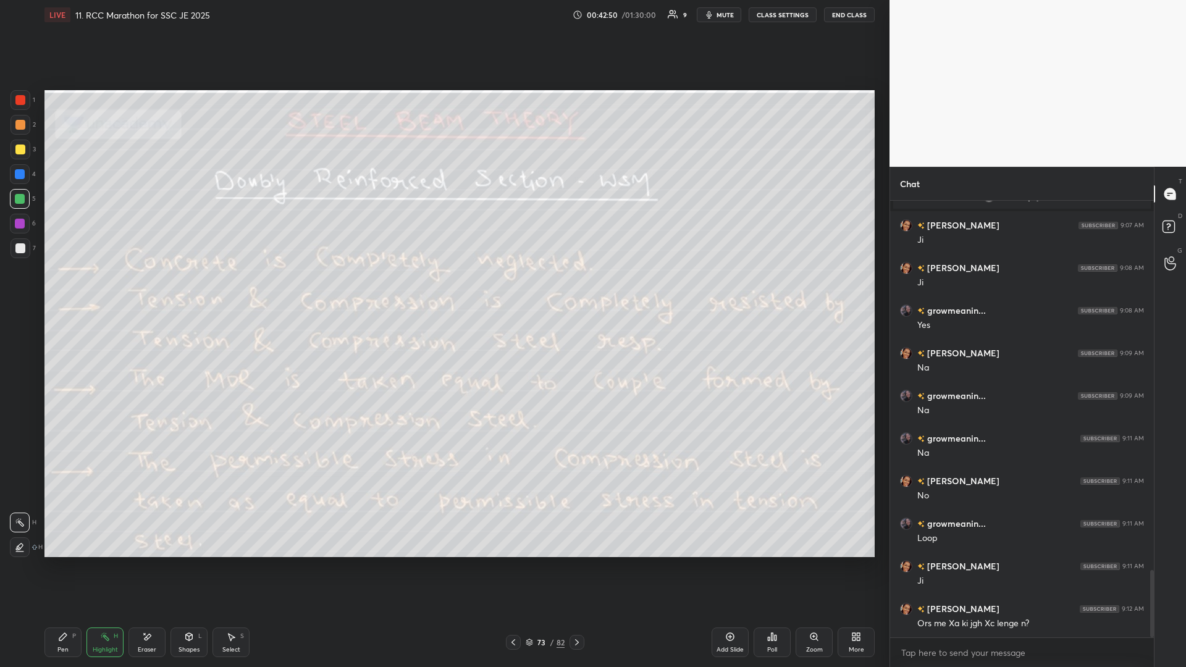
click at [11, 256] on div "7" at bounding box center [23, 249] width 25 height 20
click at [443, 290] on div at bounding box center [513, 642] width 15 height 15
click at [443, 290] on icon at bounding box center [514, 643] width 10 height 10
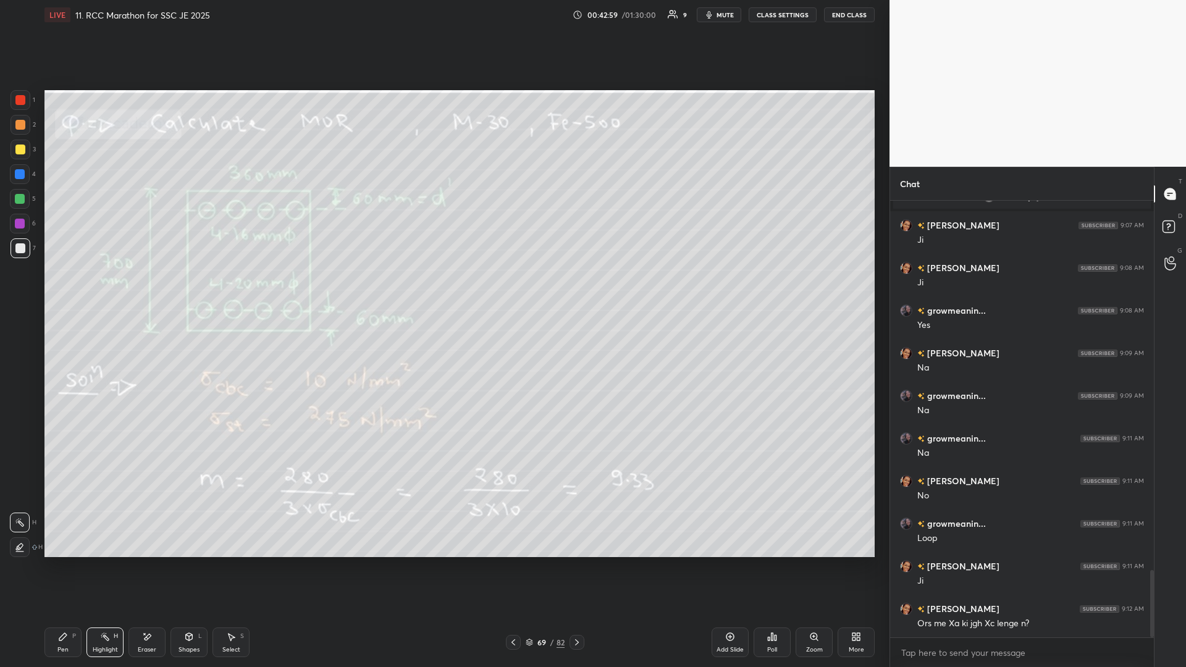
click at [443, 290] on icon at bounding box center [514, 643] width 10 height 10
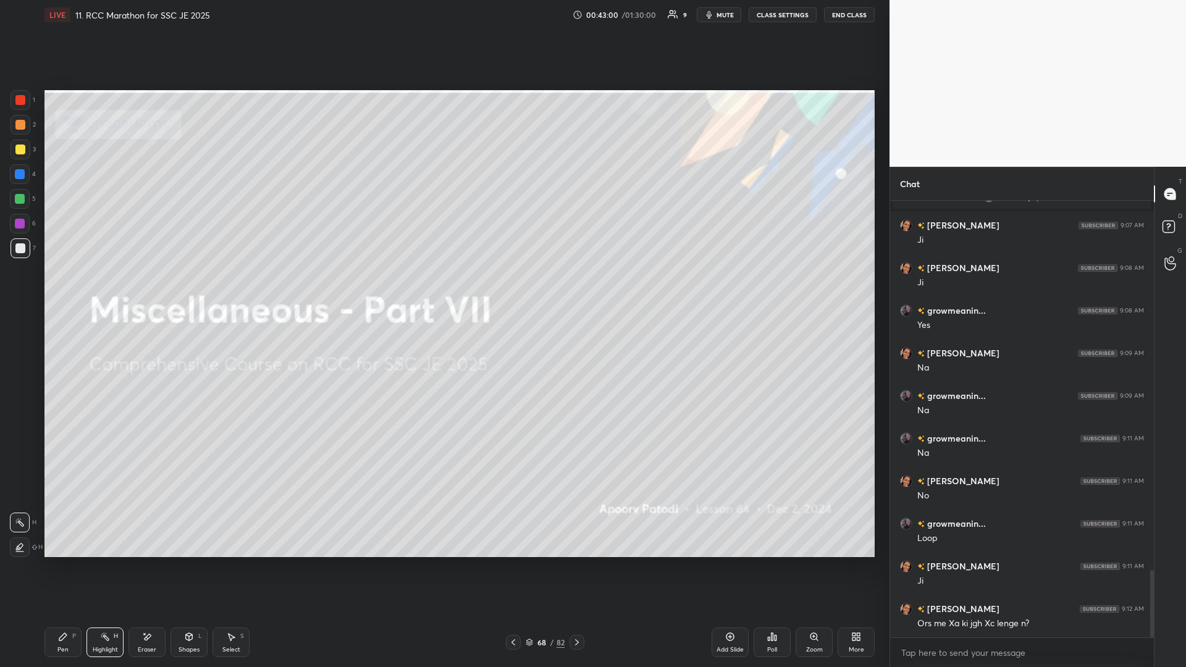
click at [443, 290] on icon at bounding box center [514, 643] width 10 height 10
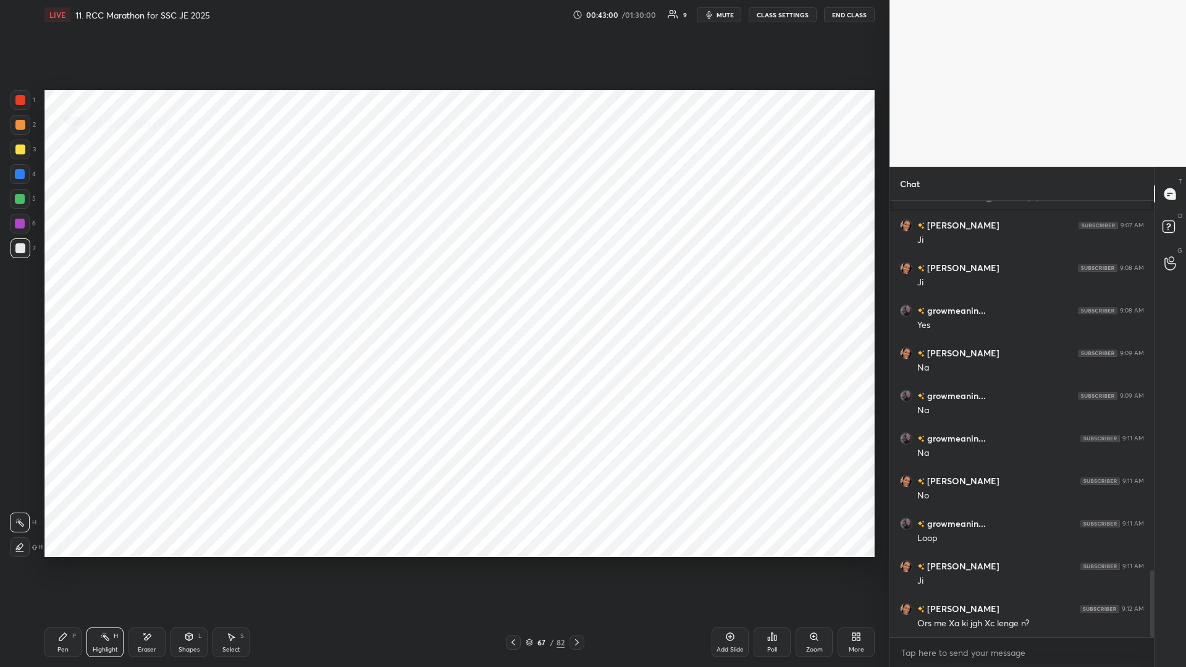
click at [443, 290] on icon at bounding box center [514, 643] width 4 height 6
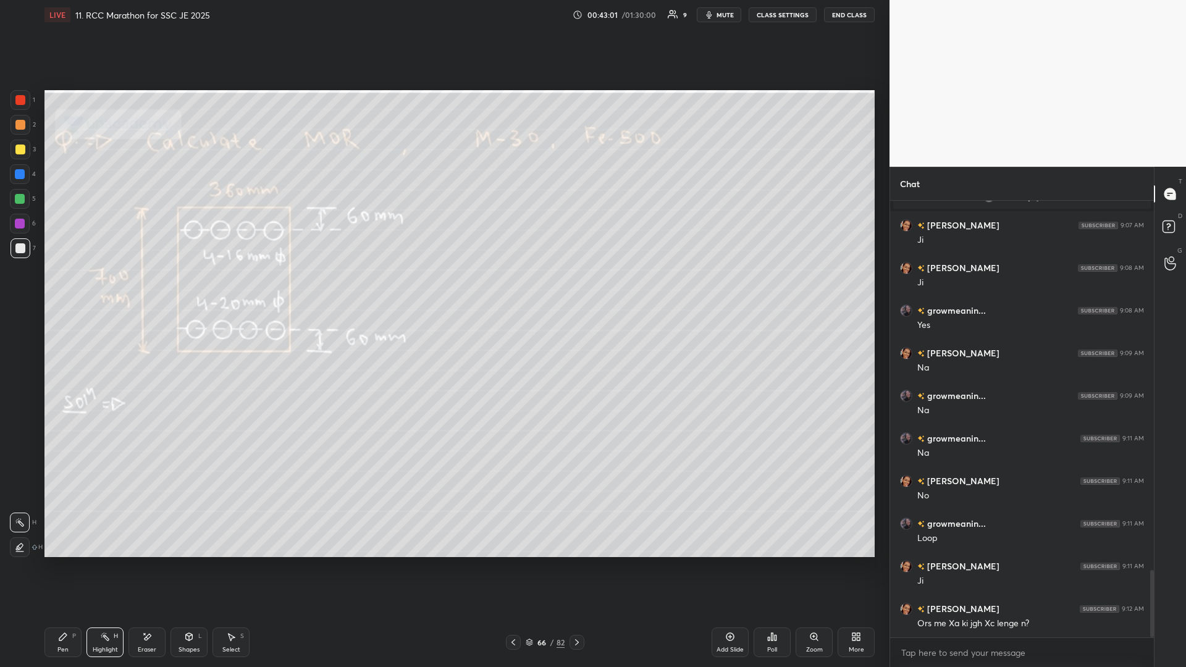
click at [443, 290] on icon at bounding box center [514, 643] width 4 height 6
click at [63, 290] on div "Pen" at bounding box center [62, 650] width 11 height 6
click at [14, 156] on div at bounding box center [21, 150] width 20 height 20
click at [104, 290] on div "Highlight" at bounding box center [105, 650] width 25 height 6
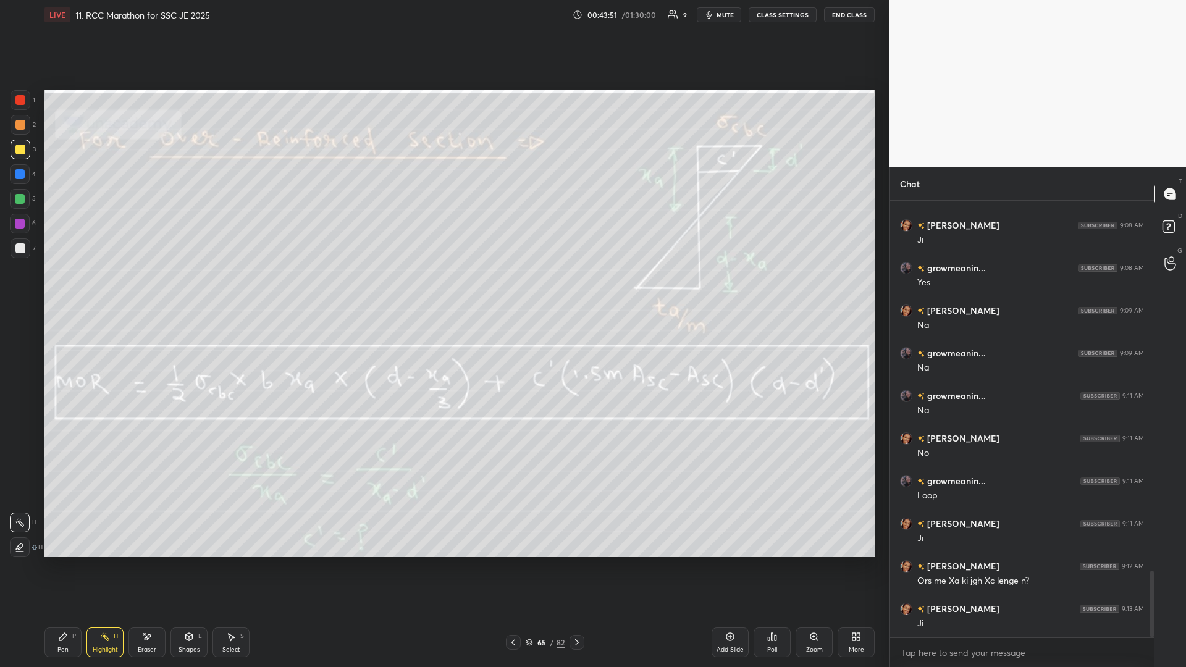
click at [108, 290] on rect at bounding box center [106, 638] width 6 height 6
click at [56, 290] on div "Pen P" at bounding box center [62, 643] width 37 height 30
click at [110, 290] on div "Highlight H" at bounding box center [105, 643] width 37 height 30
click at [57, 290] on div "Pen P" at bounding box center [62, 643] width 37 height 30
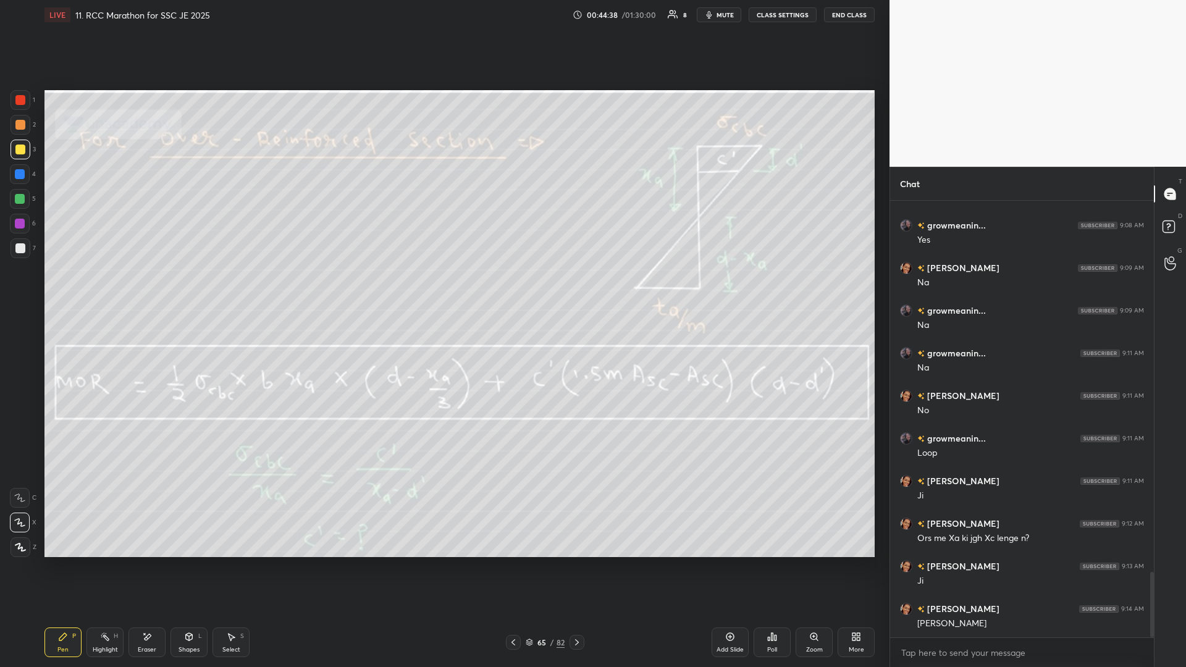
click at [106, 290] on icon at bounding box center [105, 637] width 10 height 10
click at [111, 290] on div "Highlight H" at bounding box center [105, 643] width 37 height 30
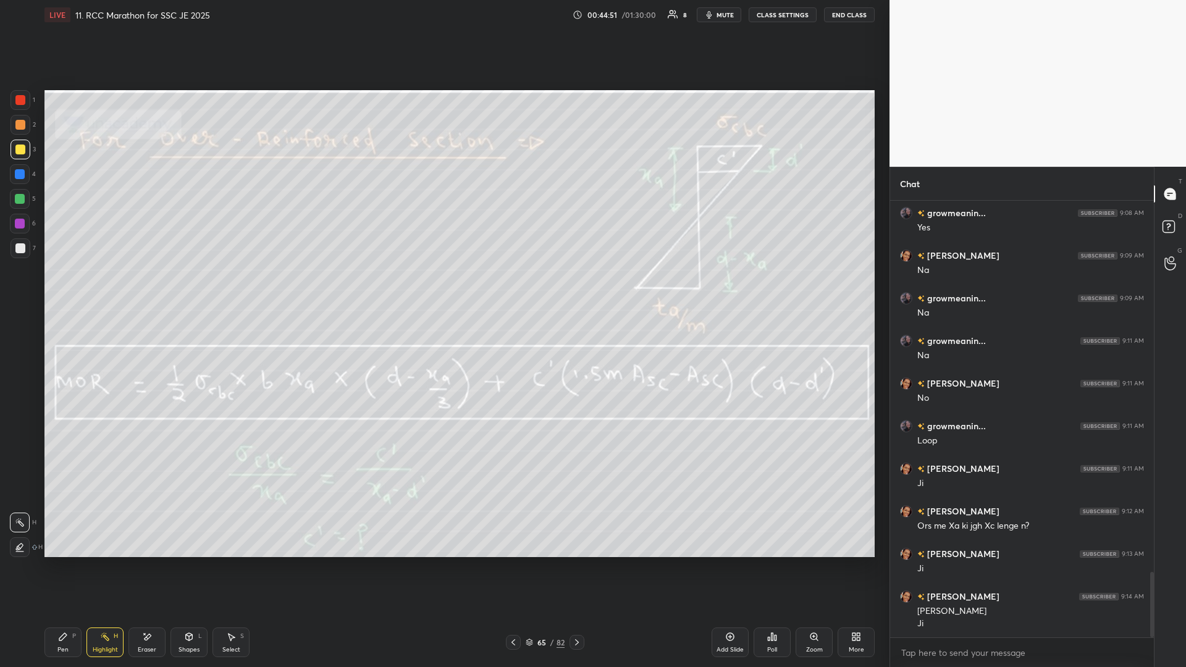
click at [154, 290] on div "Eraser" at bounding box center [147, 643] width 37 height 30
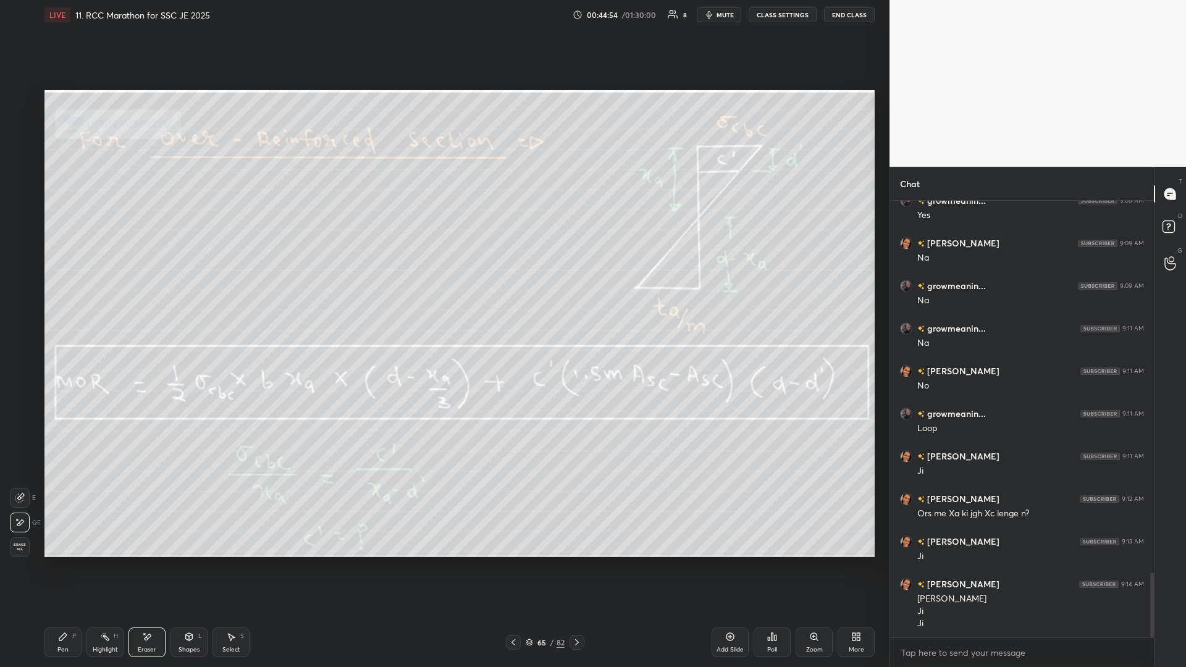
click at [109, 290] on rect at bounding box center [106, 638] width 6 height 6
click at [443, 290] on icon at bounding box center [577, 643] width 10 height 10
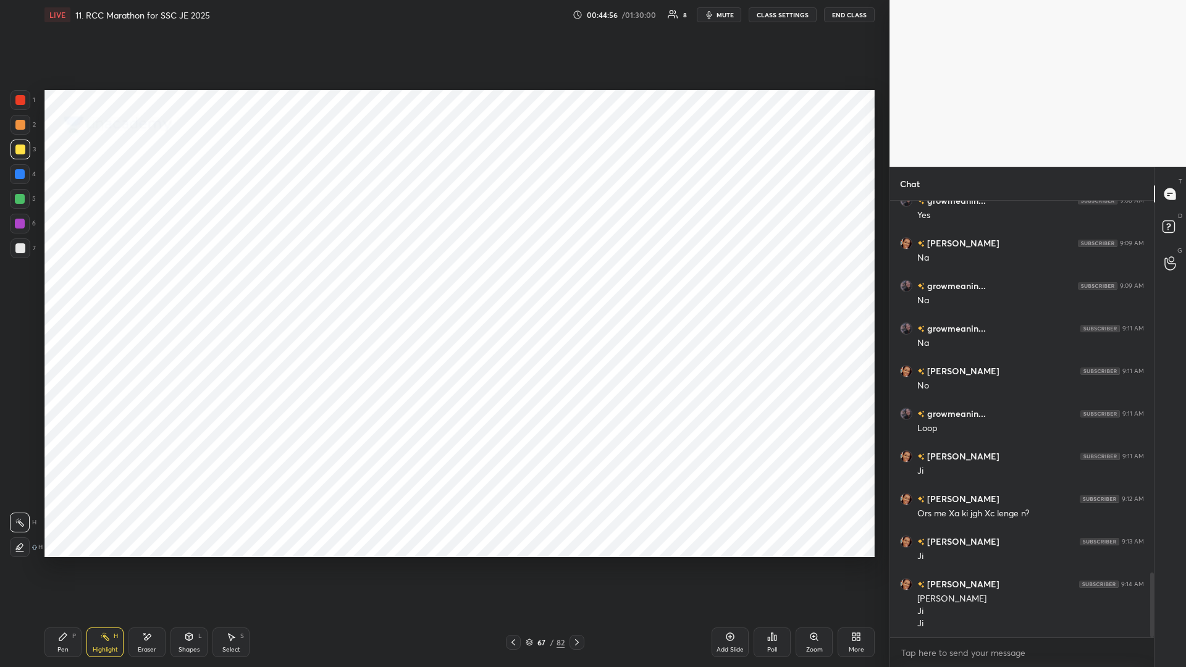
click at [443, 290] on icon at bounding box center [577, 643] width 10 height 10
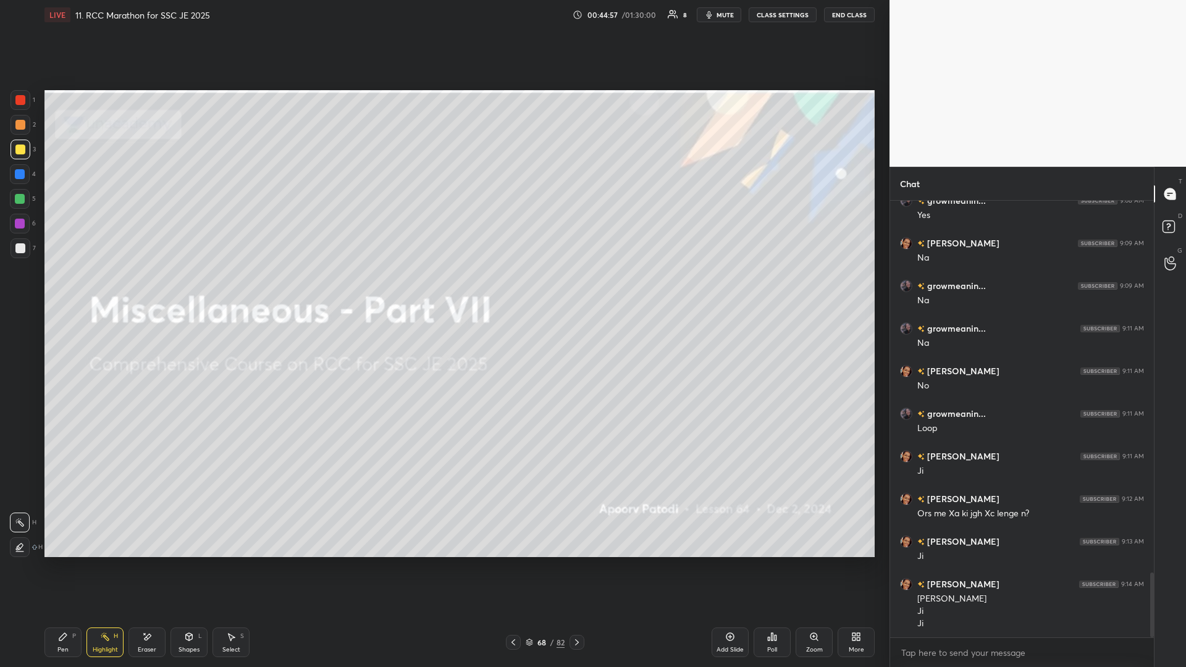
click at [443, 290] on icon at bounding box center [577, 643] width 10 height 10
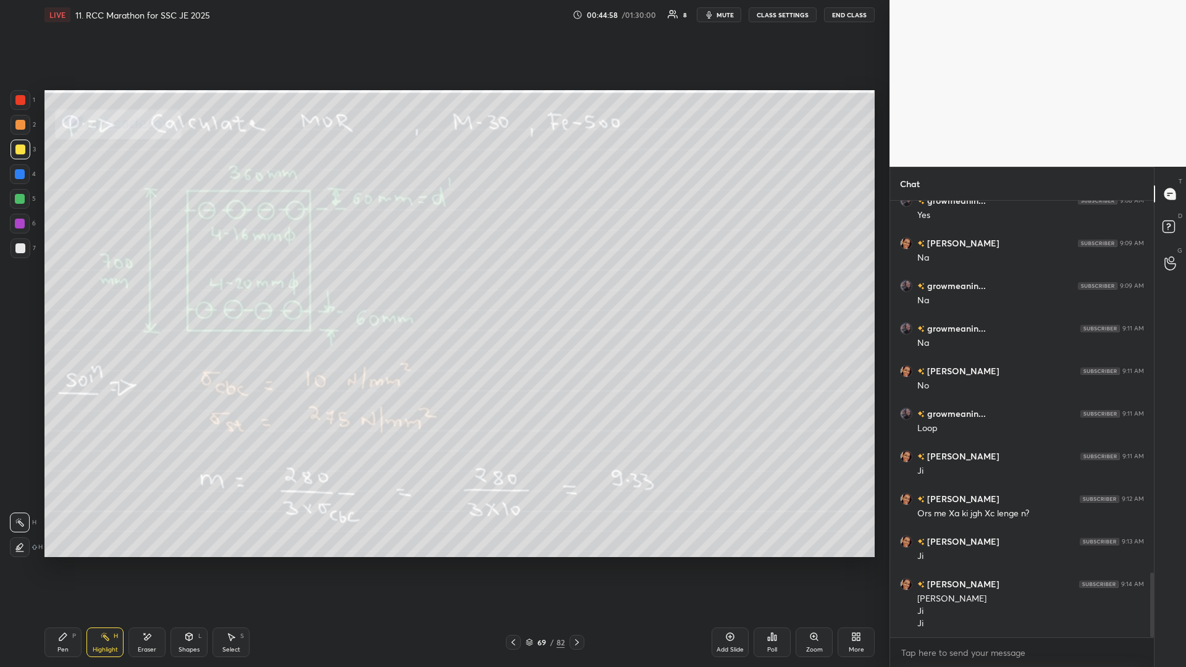
click at [443, 290] on icon at bounding box center [577, 643] width 10 height 10
click at [19, 245] on div at bounding box center [20, 248] width 10 height 10
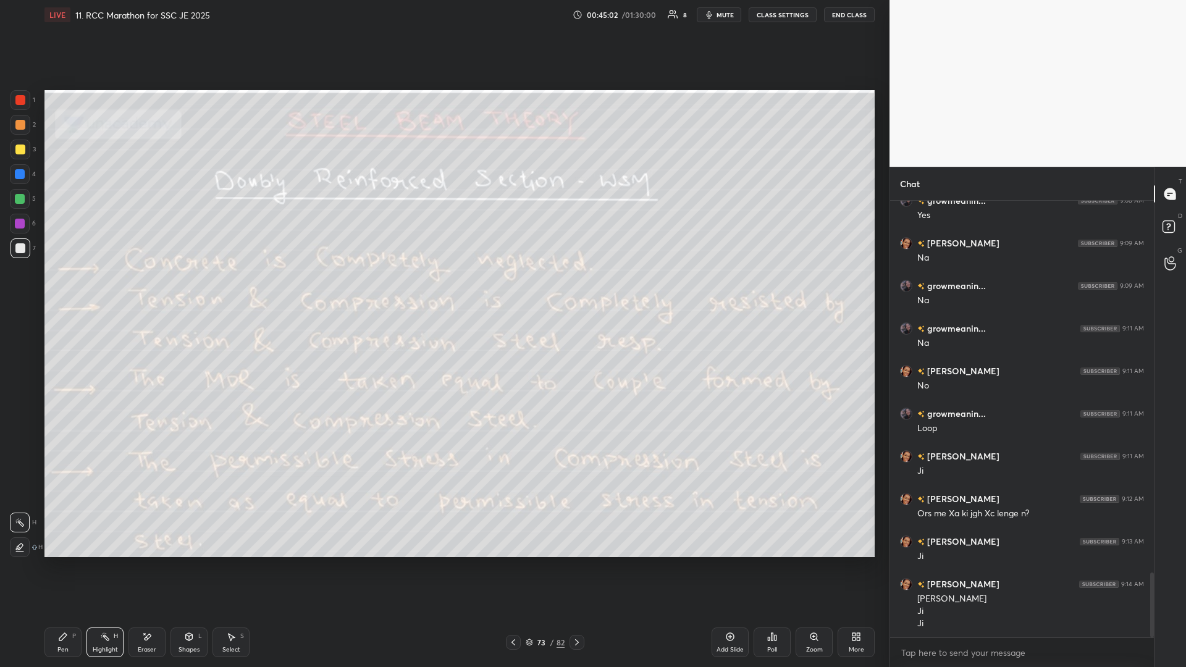
click at [20, 221] on div at bounding box center [20, 224] width 10 height 10
click at [19, 249] on div at bounding box center [20, 248] width 10 height 10
click at [78, 290] on div "Pen P" at bounding box center [62, 643] width 37 height 30
click at [119, 290] on div "Highlight H" at bounding box center [105, 643] width 37 height 30
click at [61, 290] on div "Pen" at bounding box center [62, 650] width 11 height 6
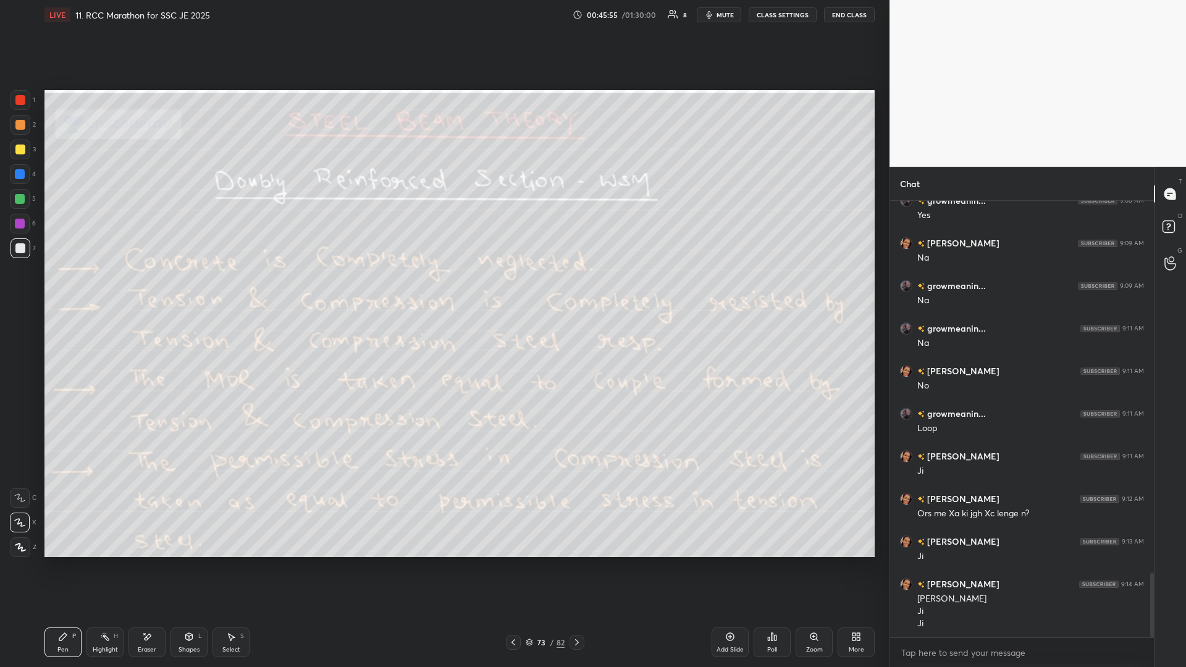
click at [111, 290] on div "Highlight H" at bounding box center [105, 643] width 37 height 30
click at [59, 290] on icon at bounding box center [62, 636] width 7 height 7
click at [22, 201] on div at bounding box center [20, 199] width 10 height 10
click at [443, 290] on icon at bounding box center [577, 643] width 10 height 10
click at [100, 290] on div "Highlight" at bounding box center [105, 650] width 25 height 6
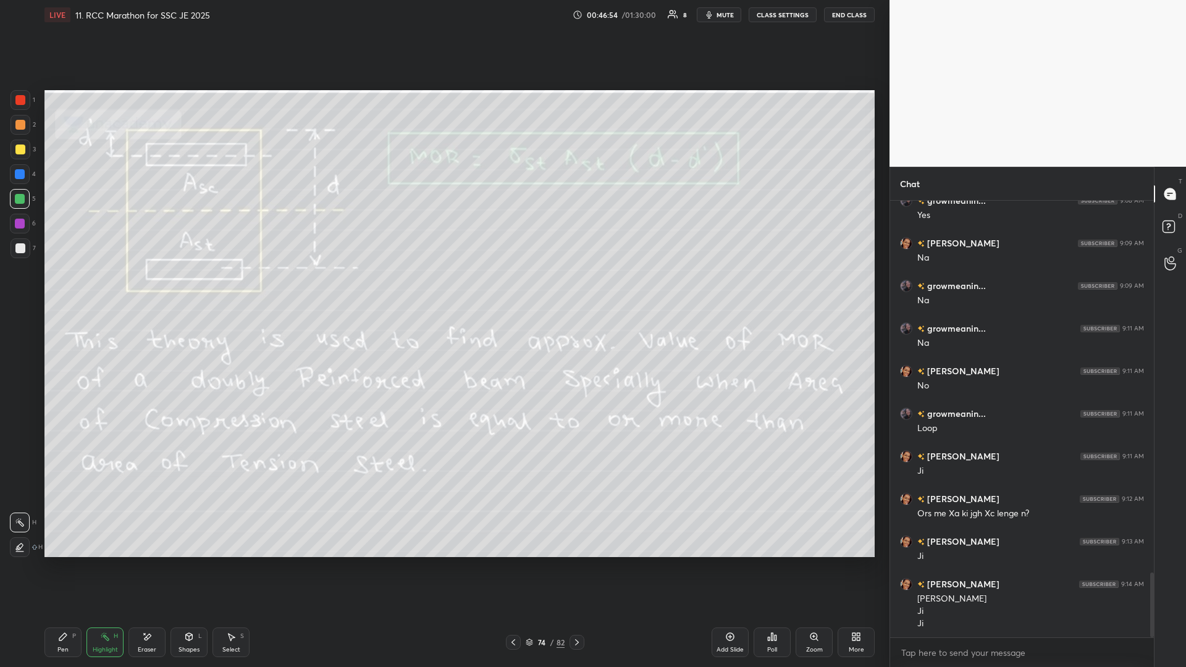
click at [68, 290] on div "Pen P" at bounding box center [62, 643] width 37 height 30
click at [17, 230] on div at bounding box center [20, 224] width 20 height 20
click at [108, 290] on div "Highlight" at bounding box center [105, 650] width 25 height 6
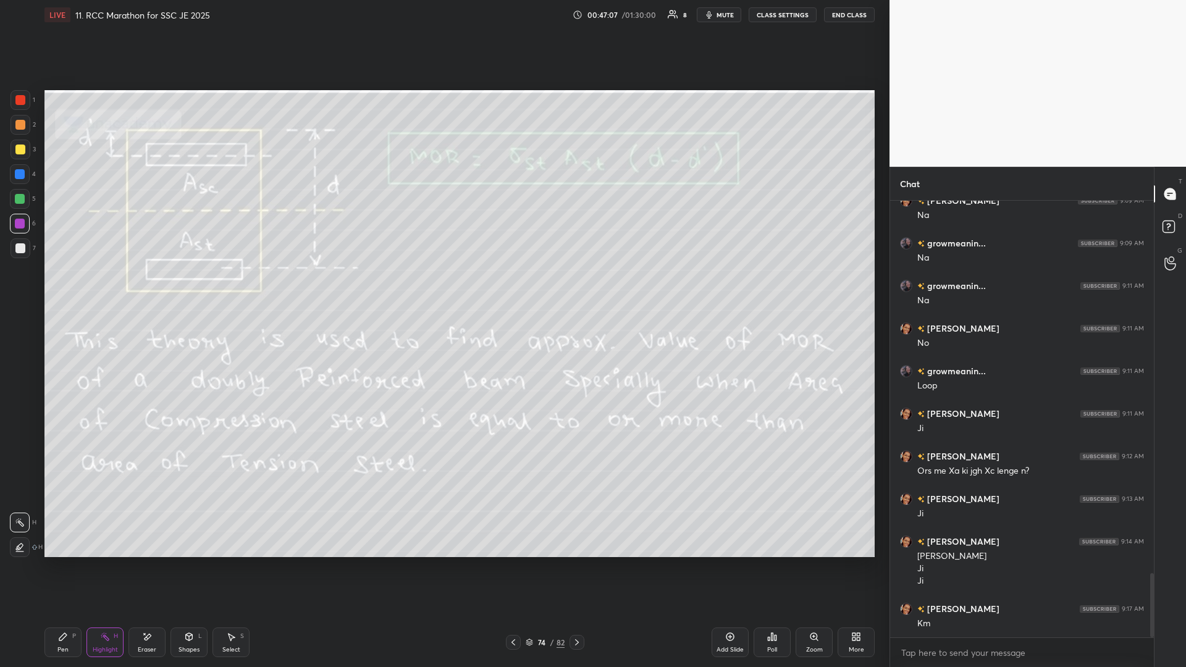
click at [64, 290] on icon at bounding box center [62, 636] width 7 height 7
click at [107, 290] on rect at bounding box center [106, 638] width 6 height 6
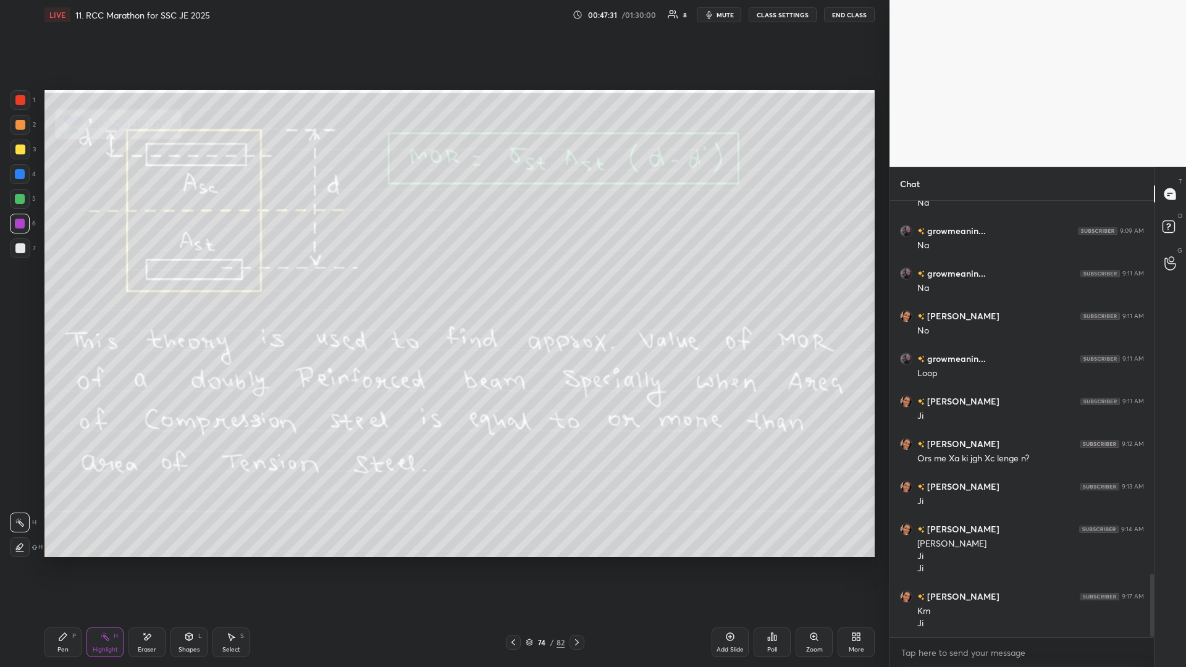
scroll to position [2598, 0]
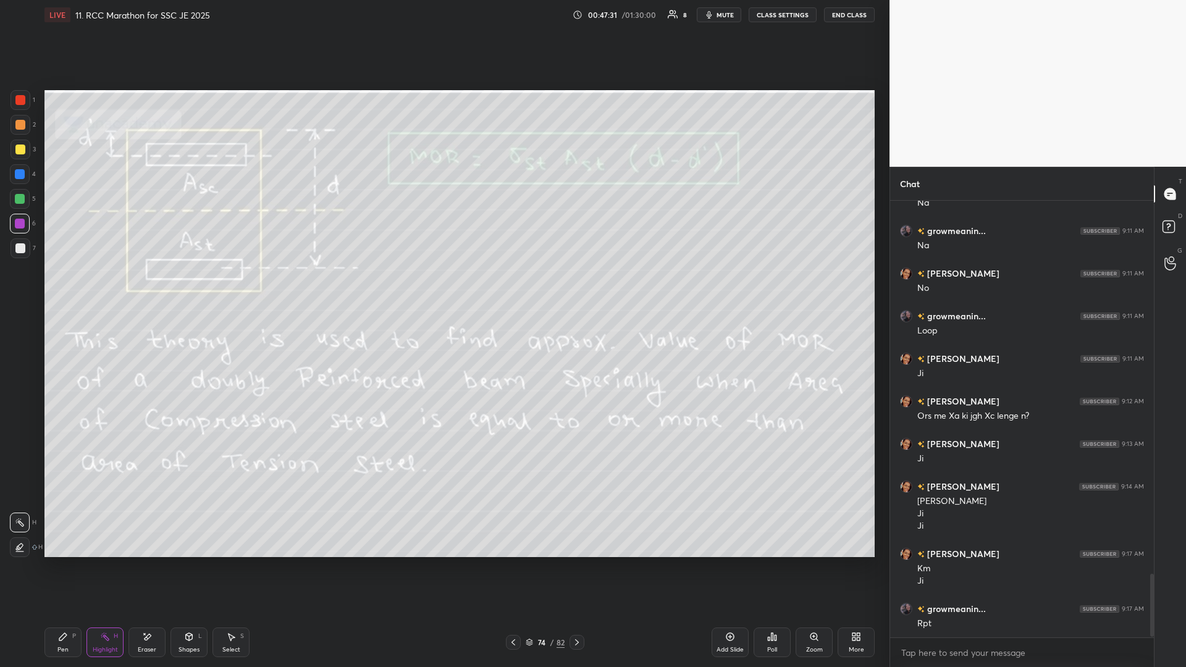
click at [70, 290] on div "Pen P" at bounding box center [62, 643] width 37 height 30
click at [20, 251] on div at bounding box center [20, 248] width 10 height 10
click at [108, 290] on icon at bounding box center [105, 637] width 10 height 10
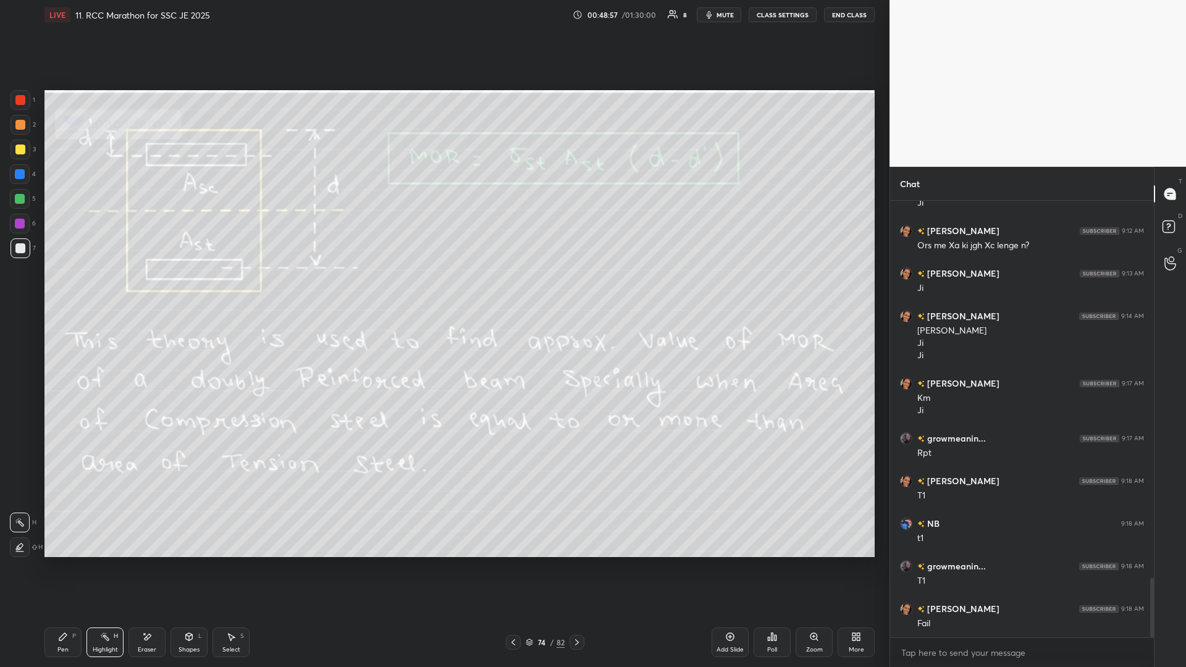
scroll to position [2811, 0]
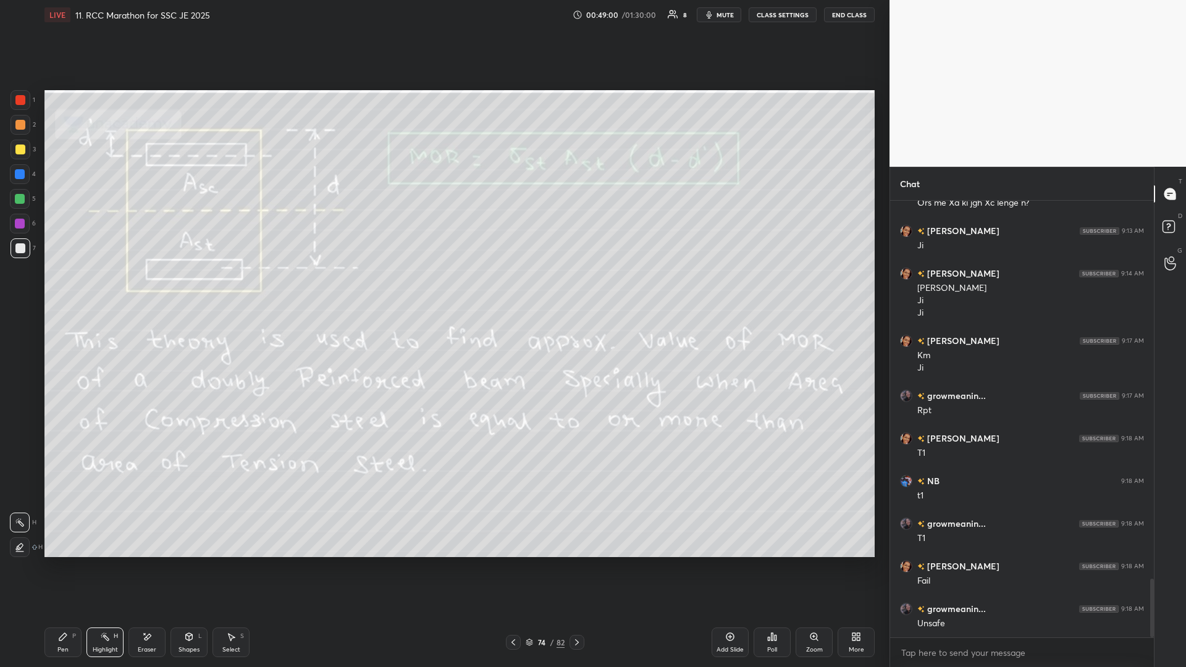
click at [232, 290] on div "Select" at bounding box center [231, 650] width 18 height 6
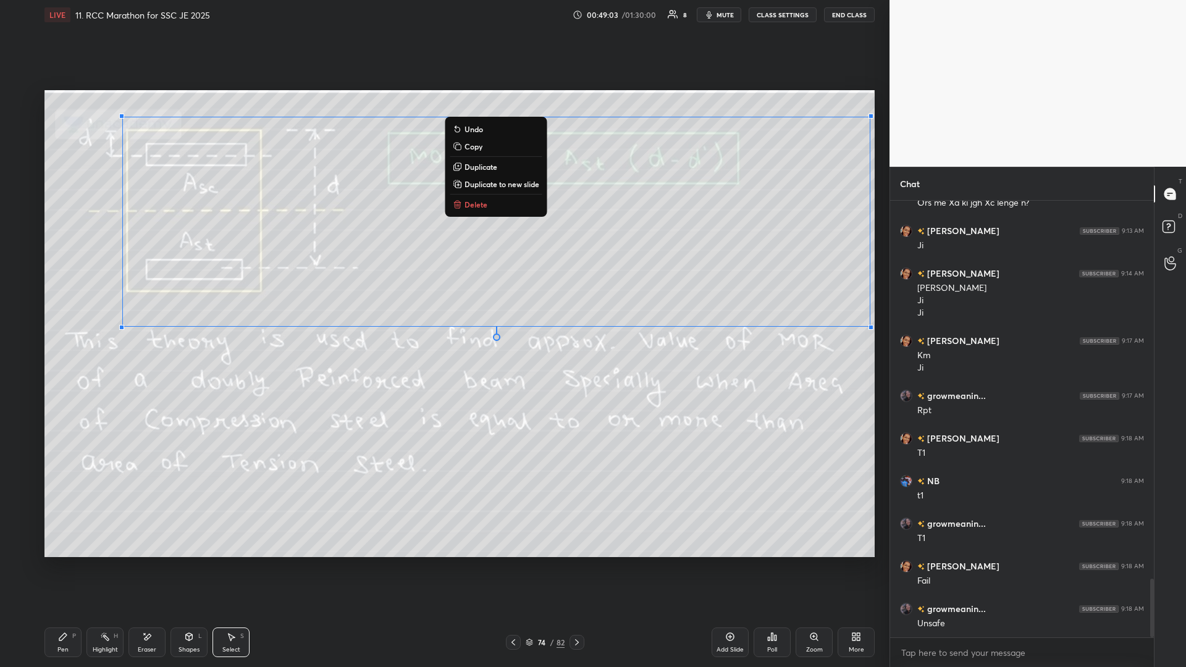
click at [443, 208] on p "Delete" at bounding box center [476, 205] width 23 height 10
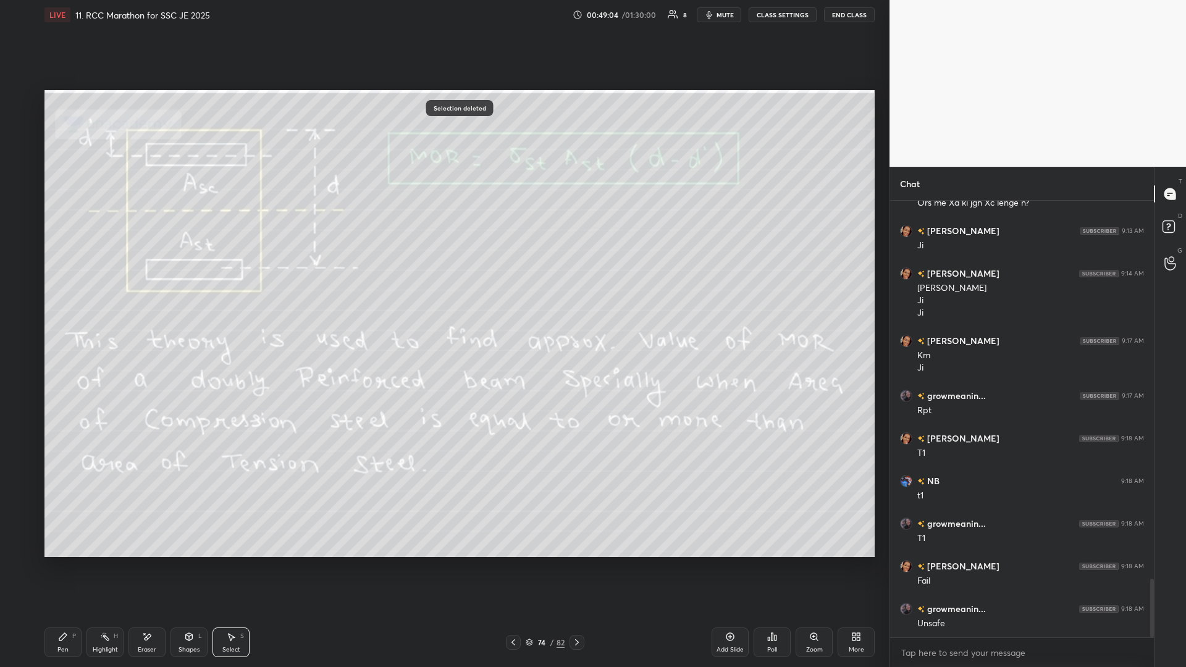
click at [91, 290] on div "Highlight H" at bounding box center [105, 643] width 37 height 30
click at [64, 290] on div "Pen P" at bounding box center [62, 643] width 37 height 30
click at [443, 290] on icon at bounding box center [577, 643] width 10 height 10
click at [85, 290] on div "Pen P Highlight H Eraser Shapes L Select S" at bounding box center [211, 643] width 334 height 30
click at [98, 290] on div "Highlight" at bounding box center [105, 650] width 25 height 6
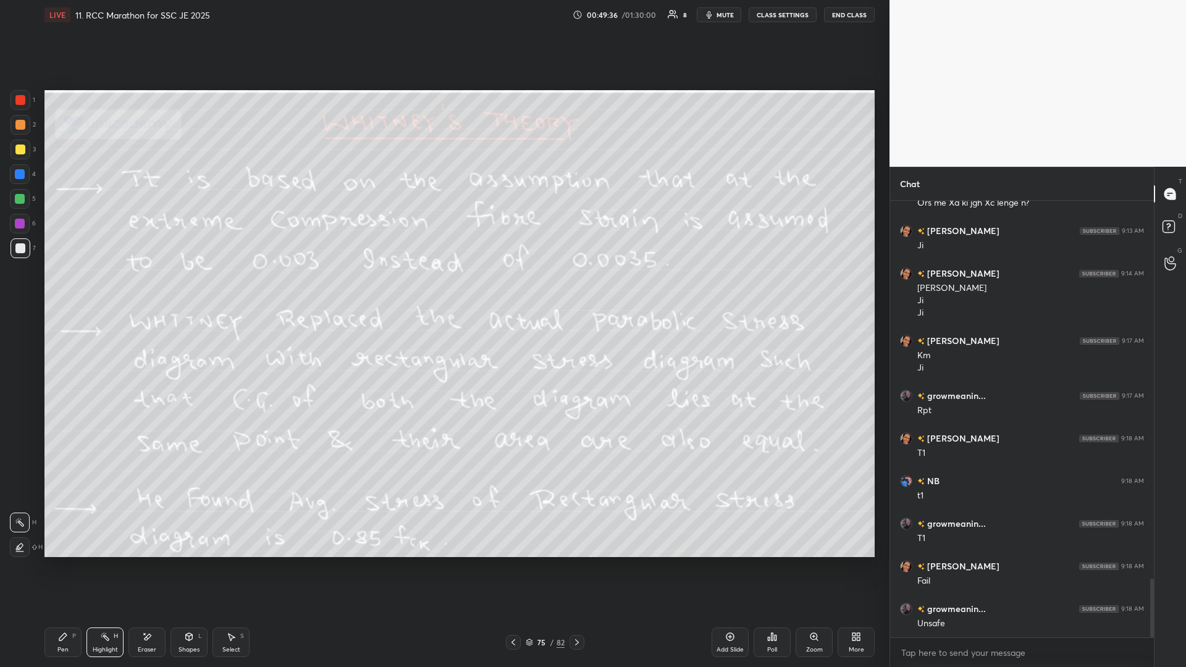
click at [443, 290] on icon at bounding box center [577, 643] width 10 height 10
click at [75, 290] on div "Pen P" at bounding box center [62, 643] width 37 height 30
click at [72, 290] on div "Pen P" at bounding box center [62, 643] width 37 height 30
click at [106, 290] on div "Highlight H" at bounding box center [105, 643] width 37 height 30
click at [443, 290] on icon at bounding box center [514, 643] width 10 height 10
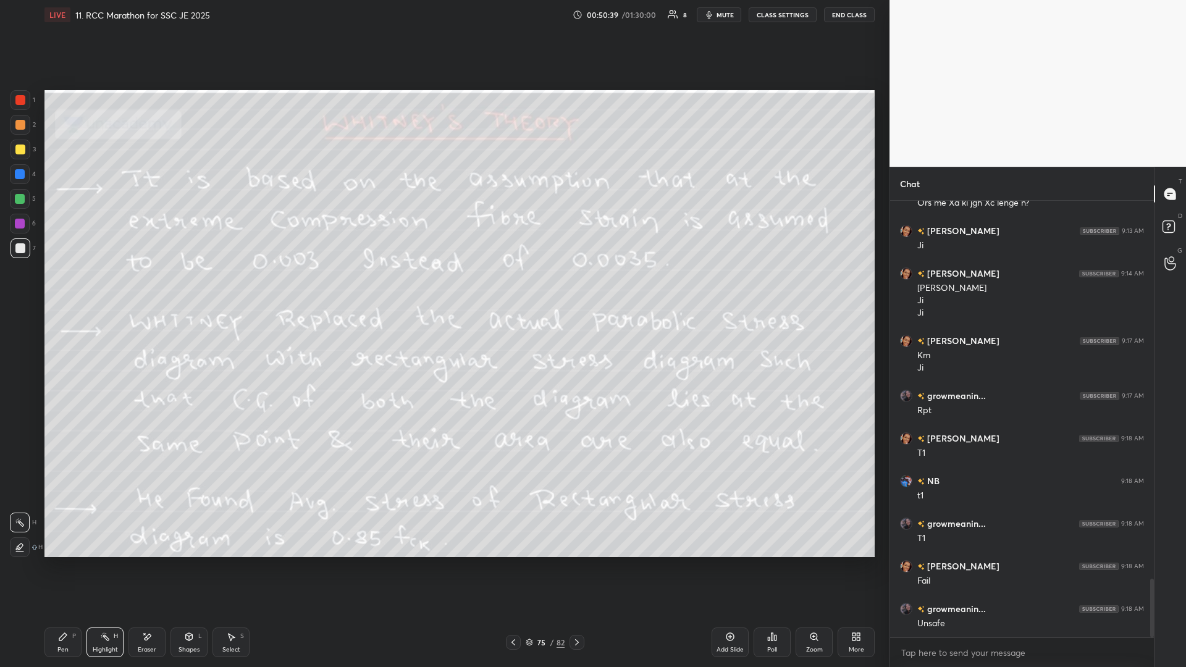
click at [443, 290] on icon at bounding box center [577, 643] width 10 height 10
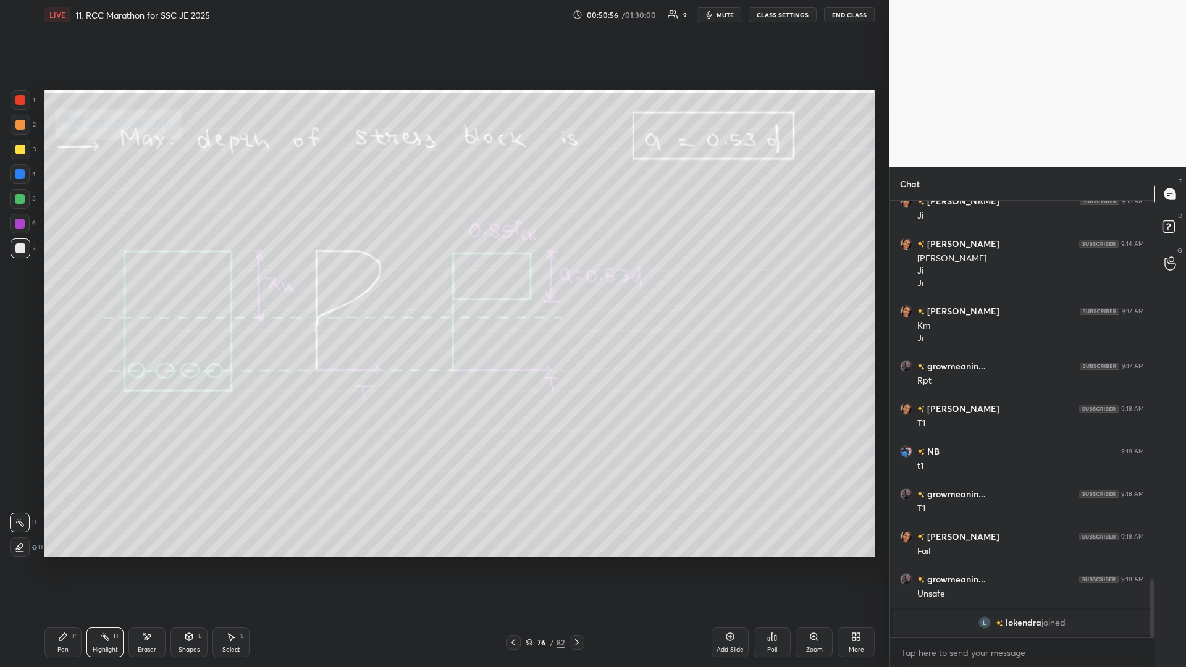
click at [228, 290] on icon at bounding box center [231, 637] width 10 height 10
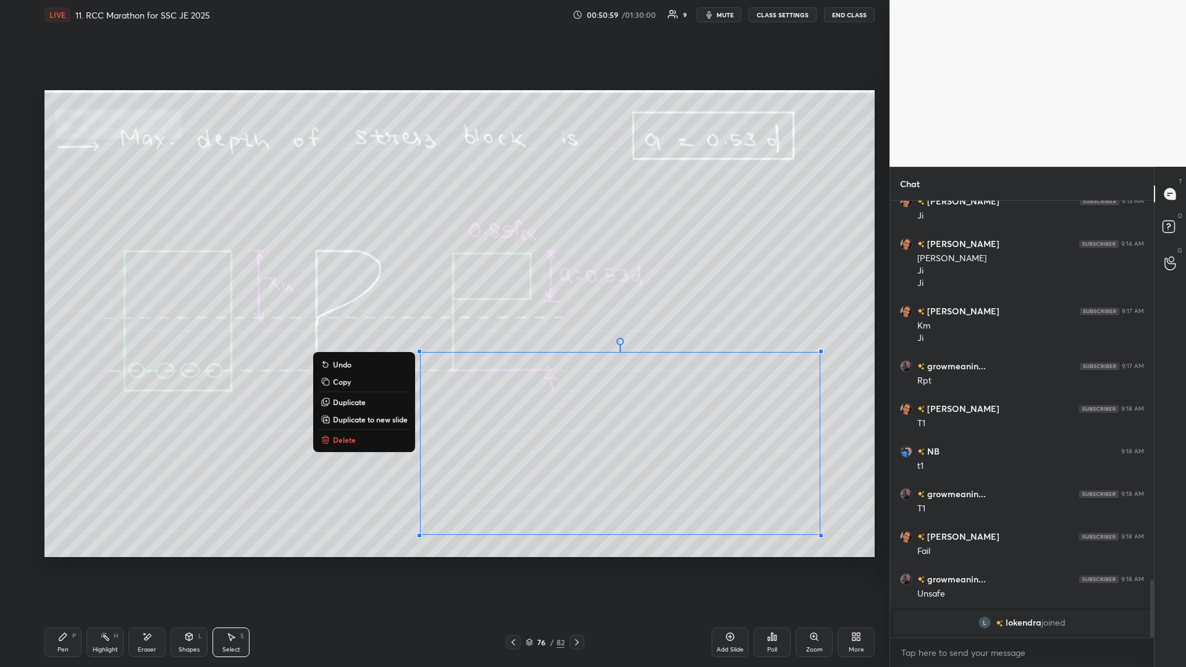
click at [375, 290] on button "Delete" at bounding box center [364, 440] width 92 height 15
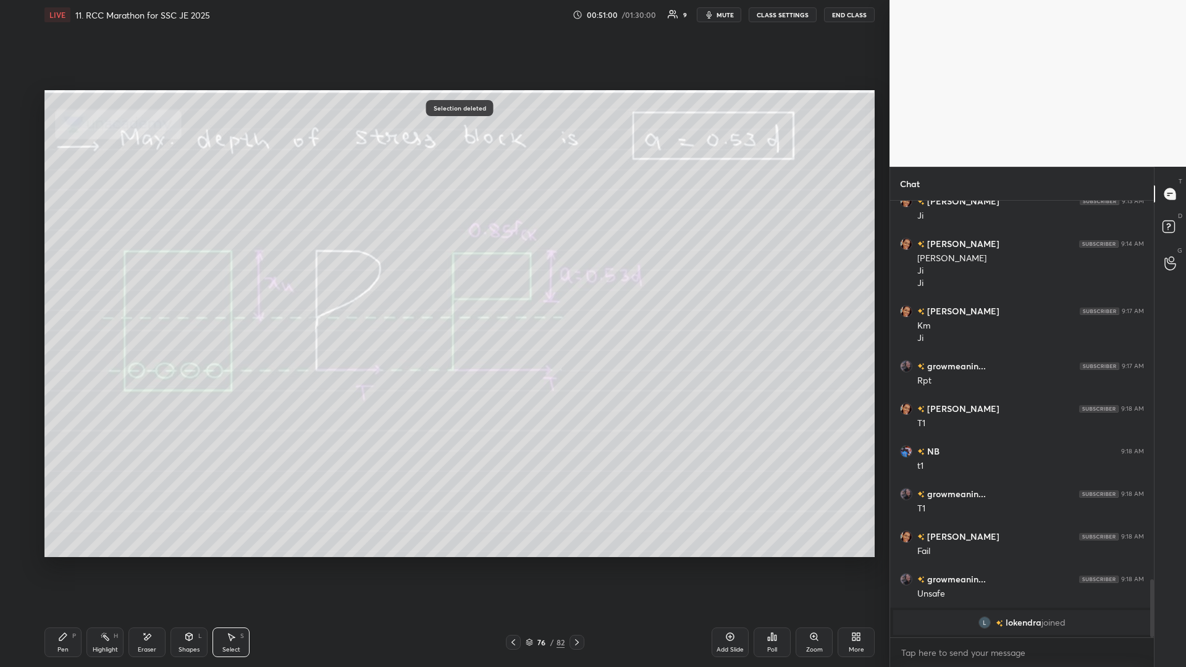
click at [64, 290] on icon at bounding box center [63, 637] width 10 height 10
click at [106, 290] on div "Highlight H" at bounding box center [105, 643] width 37 height 30
click at [443, 290] on icon at bounding box center [577, 643] width 10 height 10
click at [62, 290] on icon at bounding box center [63, 637] width 10 height 10
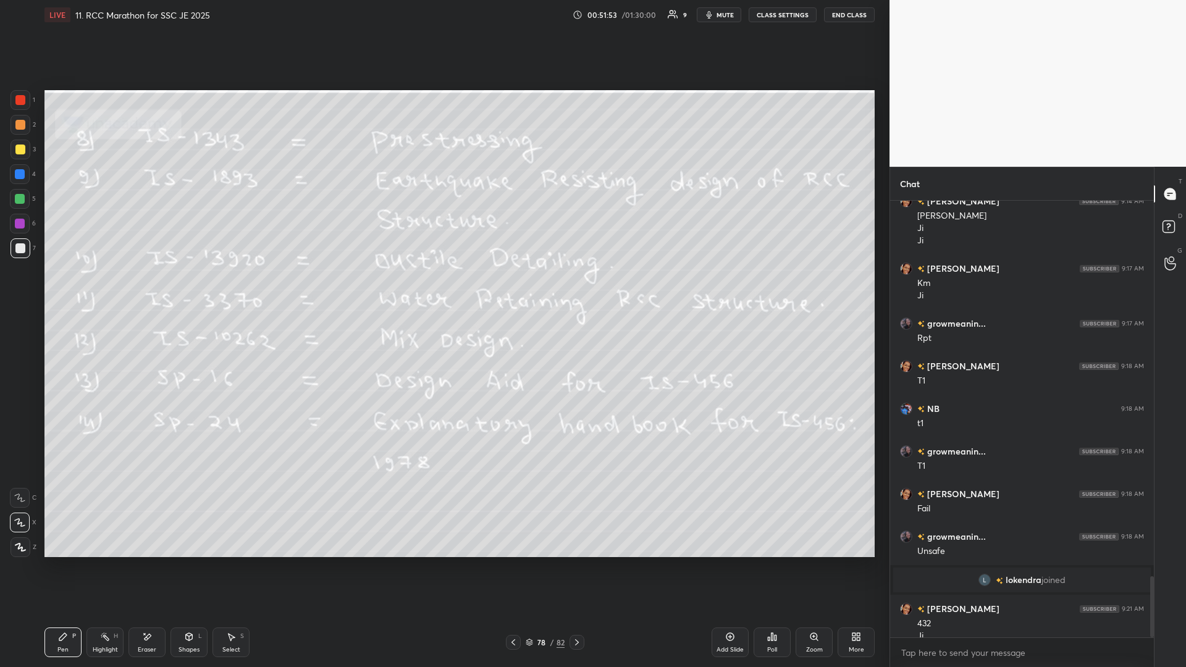
scroll to position [2687, 0]
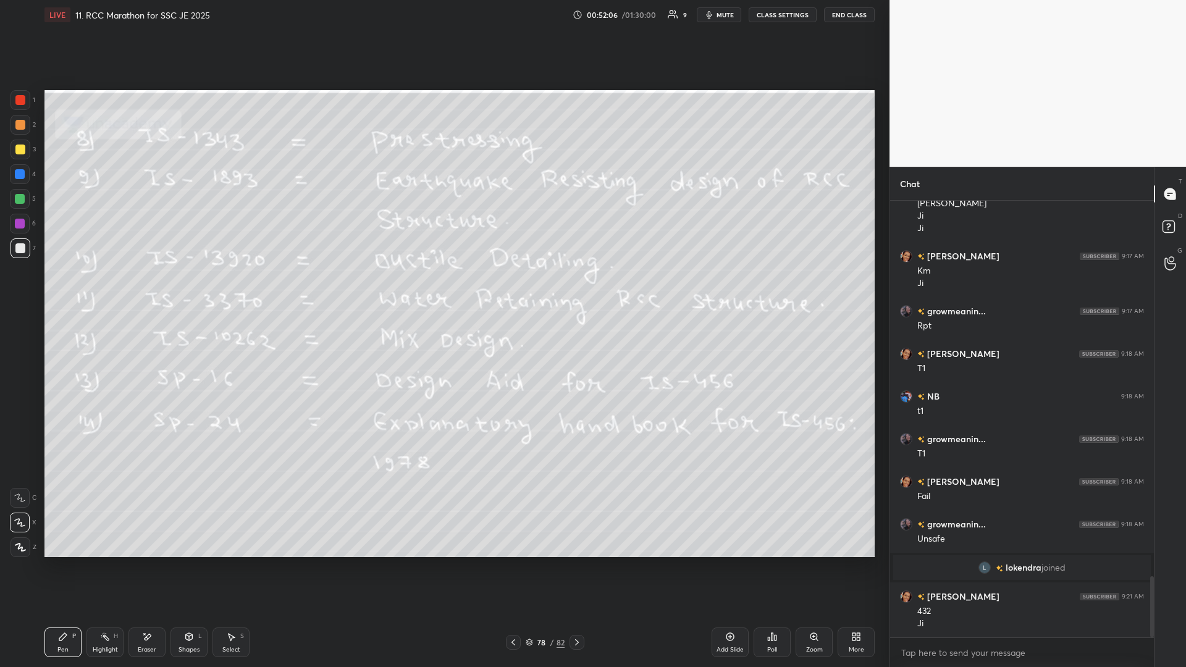
click at [443, 290] on icon at bounding box center [577, 643] width 10 height 10
click at [103, 290] on div "Highlight H" at bounding box center [105, 643] width 37 height 30
click at [67, 290] on icon at bounding box center [63, 637] width 10 height 10
click at [105, 290] on icon at bounding box center [105, 637] width 10 height 10
click at [231, 290] on div "Select S" at bounding box center [231, 643] width 37 height 30
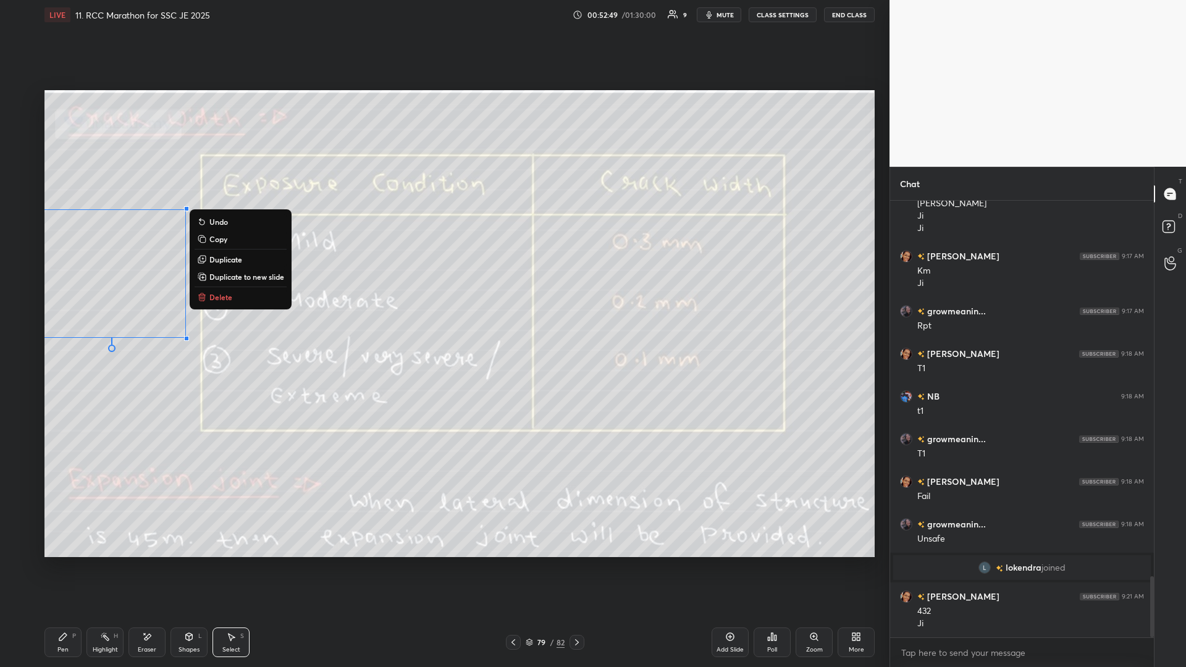
click at [236, 290] on button "Delete" at bounding box center [241, 297] width 92 height 15
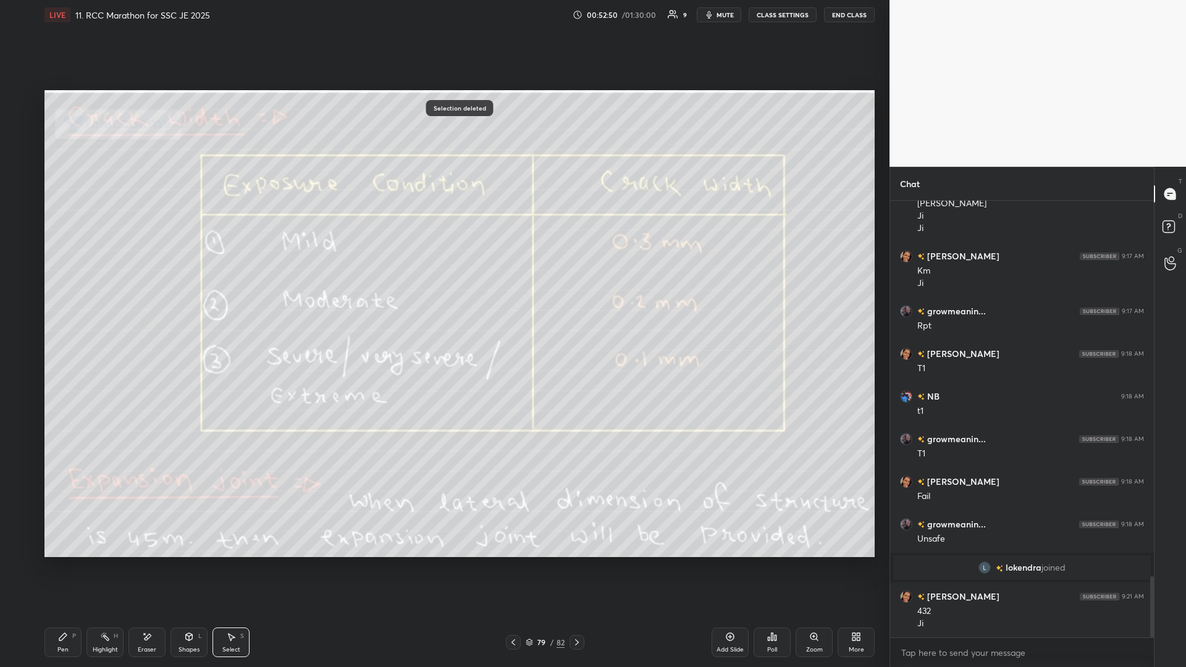
click at [87, 290] on div "Highlight H" at bounding box center [105, 643] width 37 height 30
click at [90, 290] on div "Highlight H" at bounding box center [105, 643] width 37 height 30
click at [443, 290] on div at bounding box center [577, 642] width 15 height 15
click at [443, 290] on icon at bounding box center [577, 643] width 10 height 10
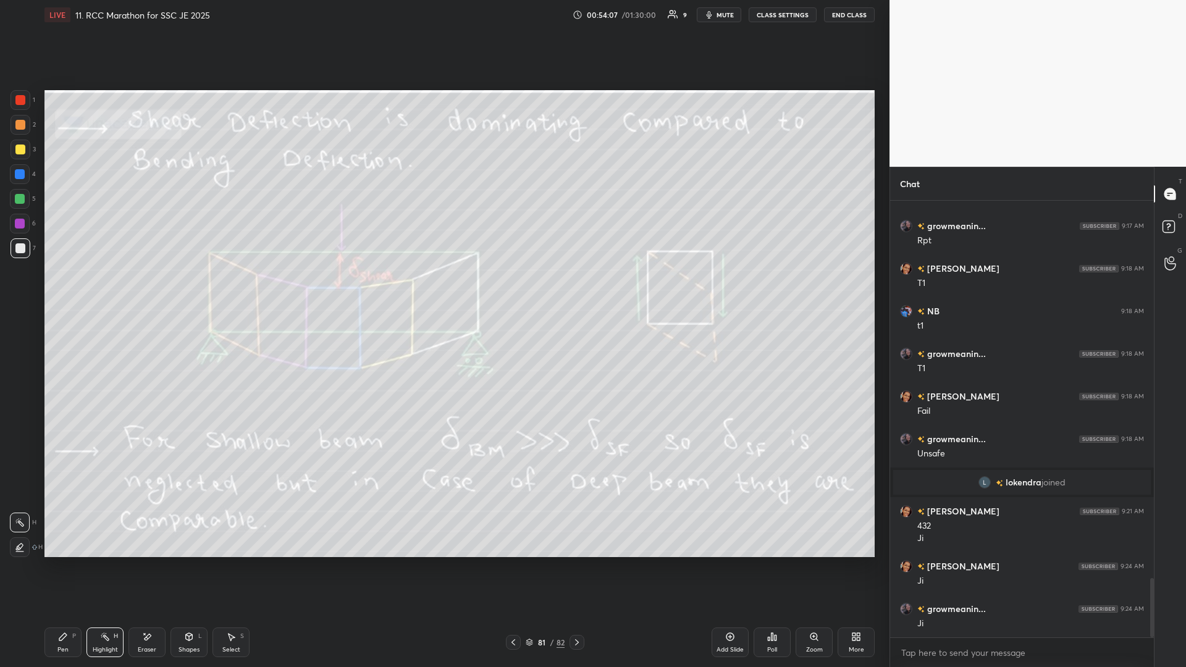
scroll to position [2815, 0]
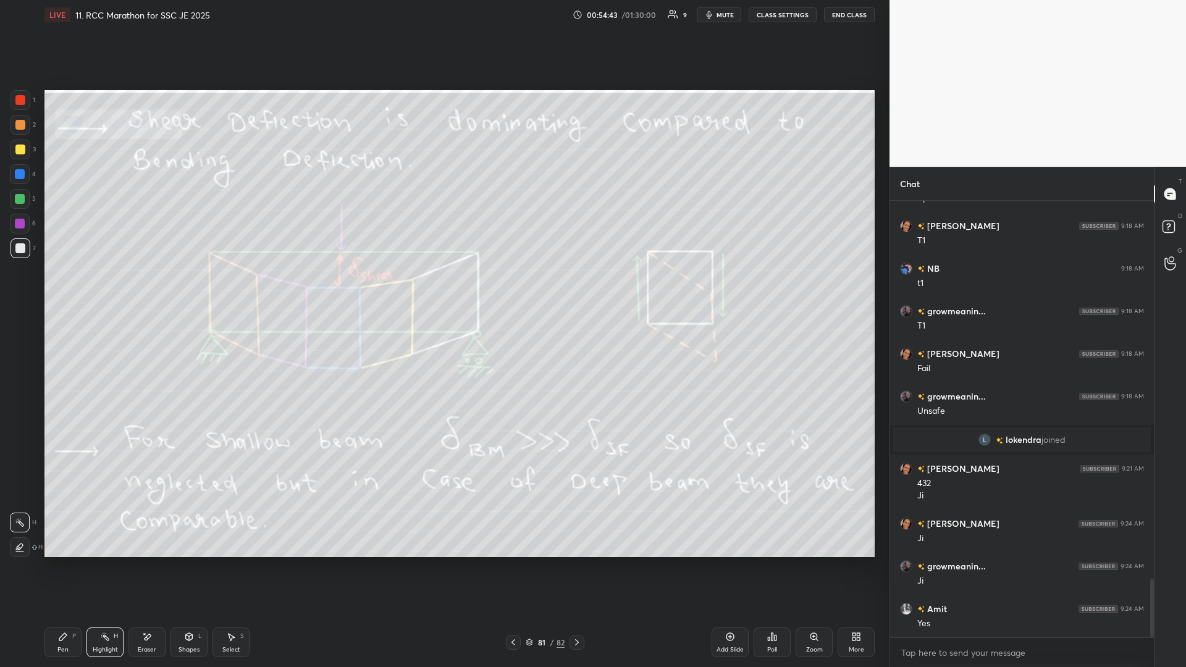
click at [443, 290] on icon at bounding box center [577, 643] width 10 height 10
click at [59, 290] on div "Pen" at bounding box center [62, 650] width 11 height 6
click at [232, 290] on div "Select S" at bounding box center [231, 643] width 37 height 30
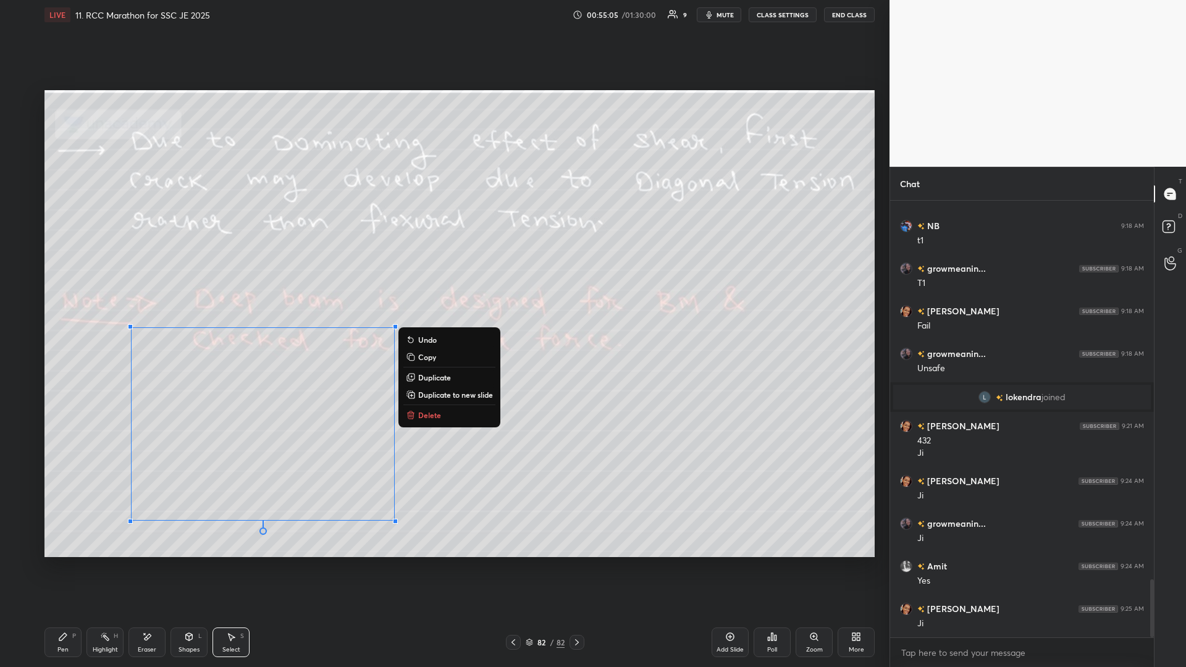
click at [62, 290] on icon at bounding box center [62, 636] width 7 height 7
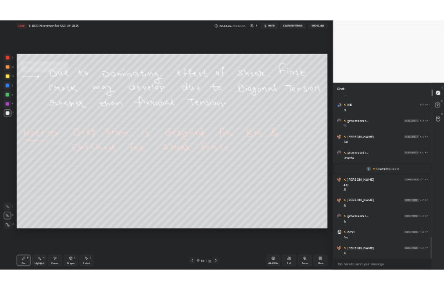
scroll to position [2900, 0]
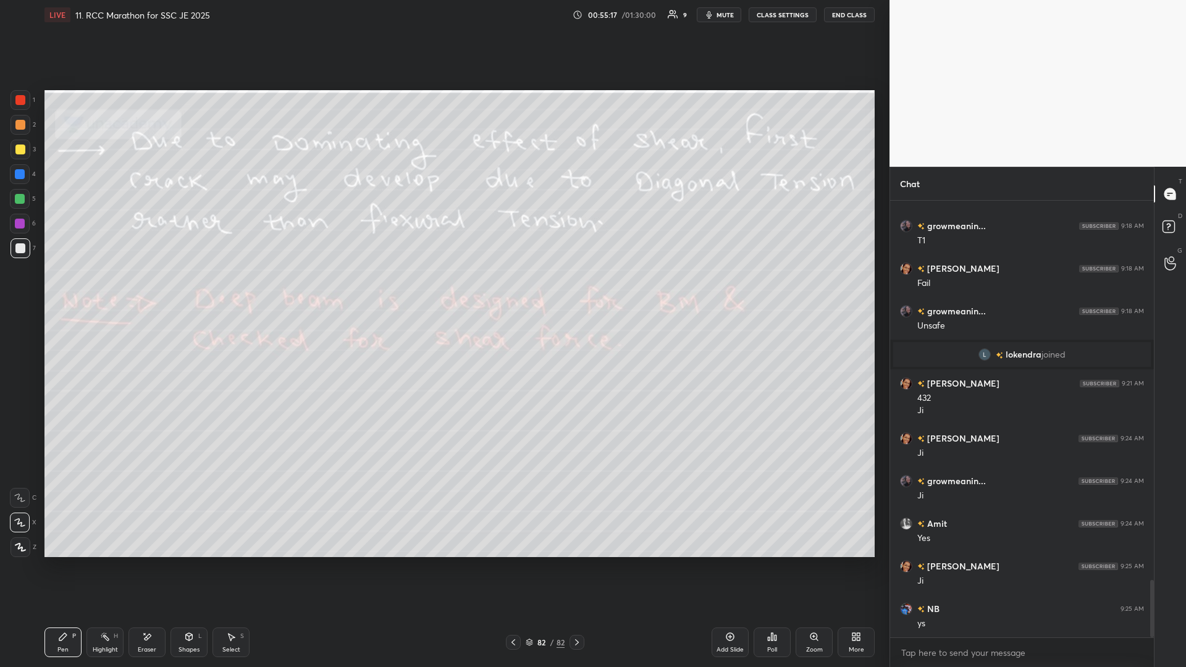
click at [102, 290] on circle at bounding box center [102, 634] width 1 height 1
click at [443, 290] on icon at bounding box center [577, 643] width 10 height 10
click at [443, 290] on icon at bounding box center [858, 639] width 3 height 3
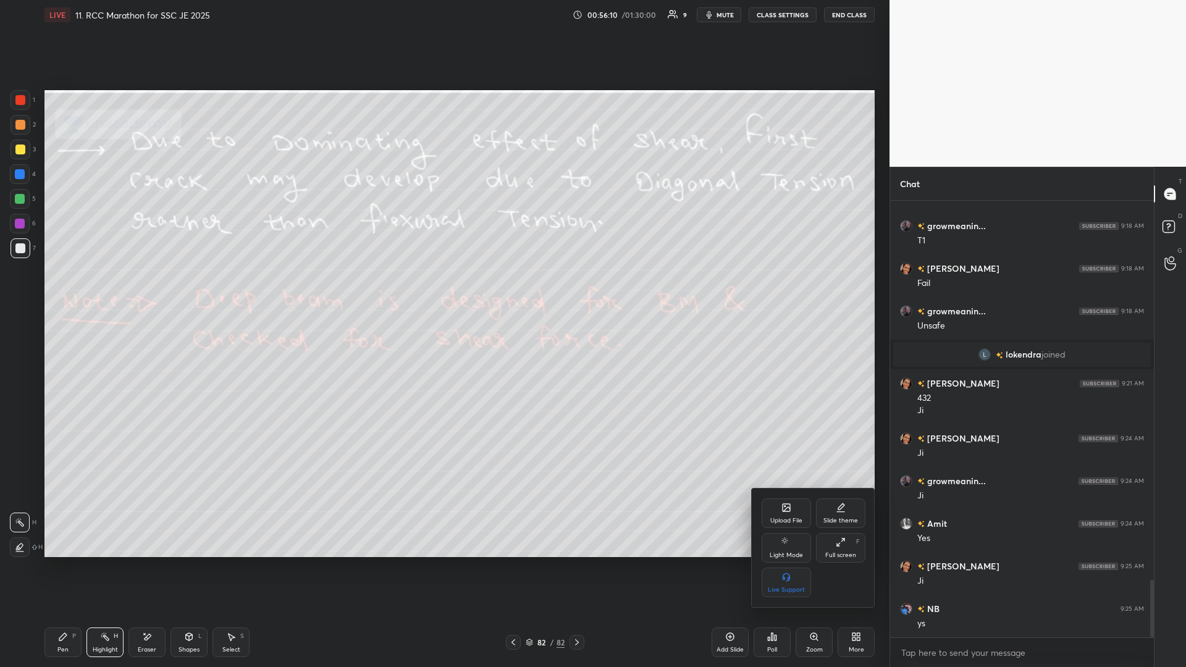
click at [443, 290] on div "Upload File" at bounding box center [786, 514] width 49 height 30
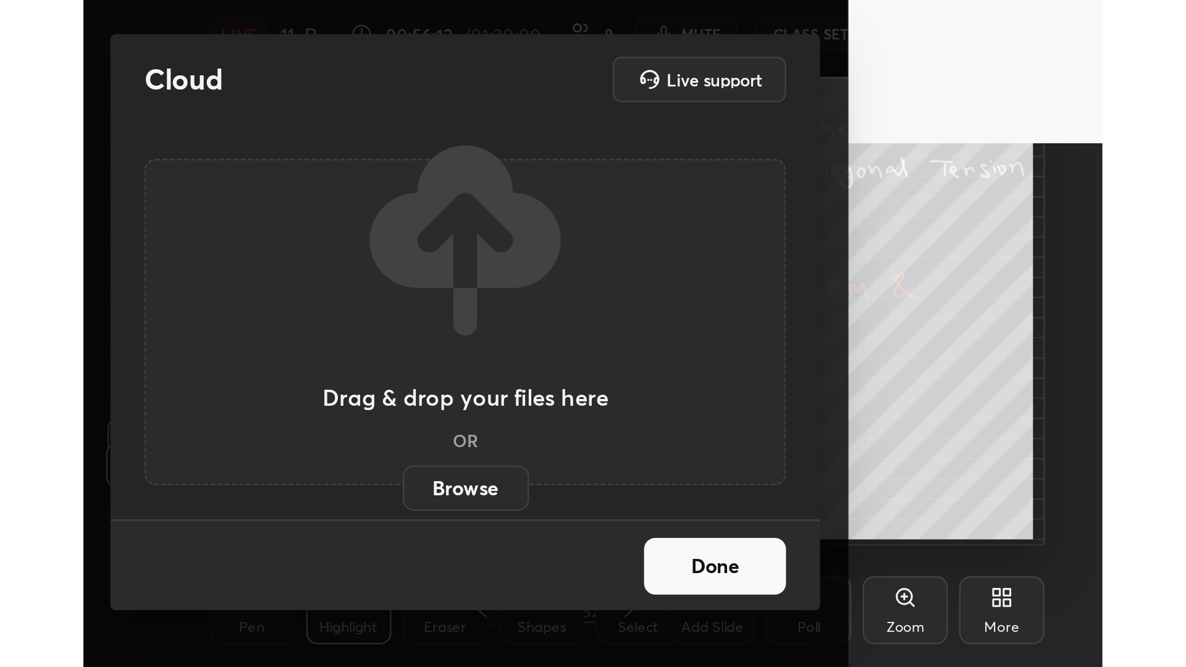
scroll to position [61577, 61395]
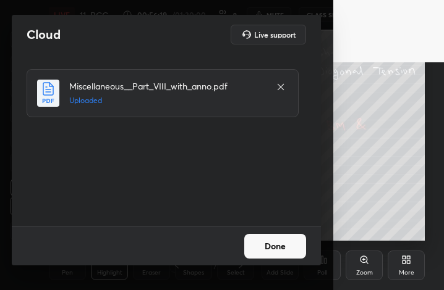
click at [279, 248] on button "Done" at bounding box center [275, 246] width 62 height 25
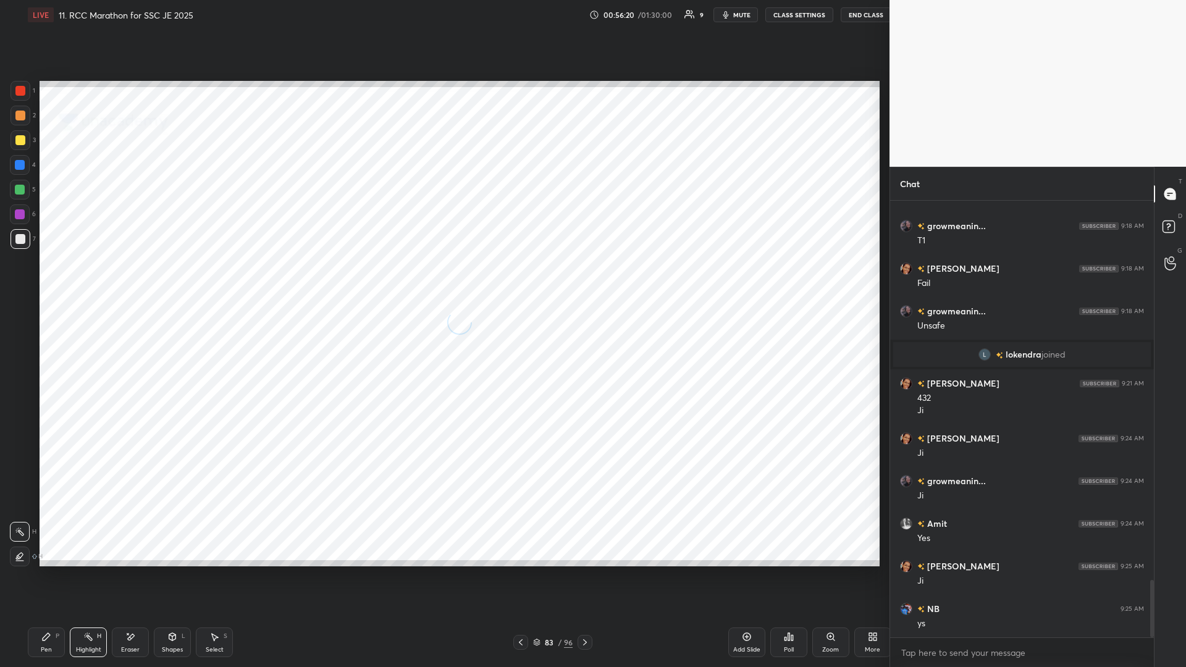
scroll to position [61200, 60948]
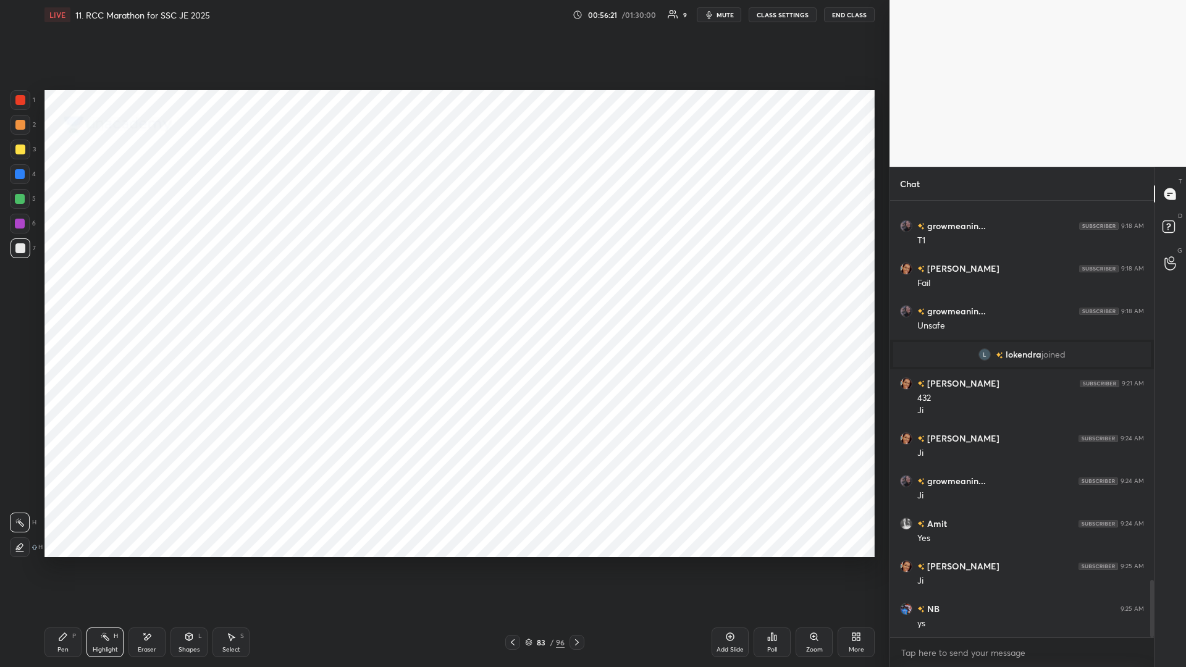
click at [443, 290] on div "83 / 96" at bounding box center [545, 642] width 334 height 15
click at [443, 290] on div at bounding box center [577, 642] width 15 height 15
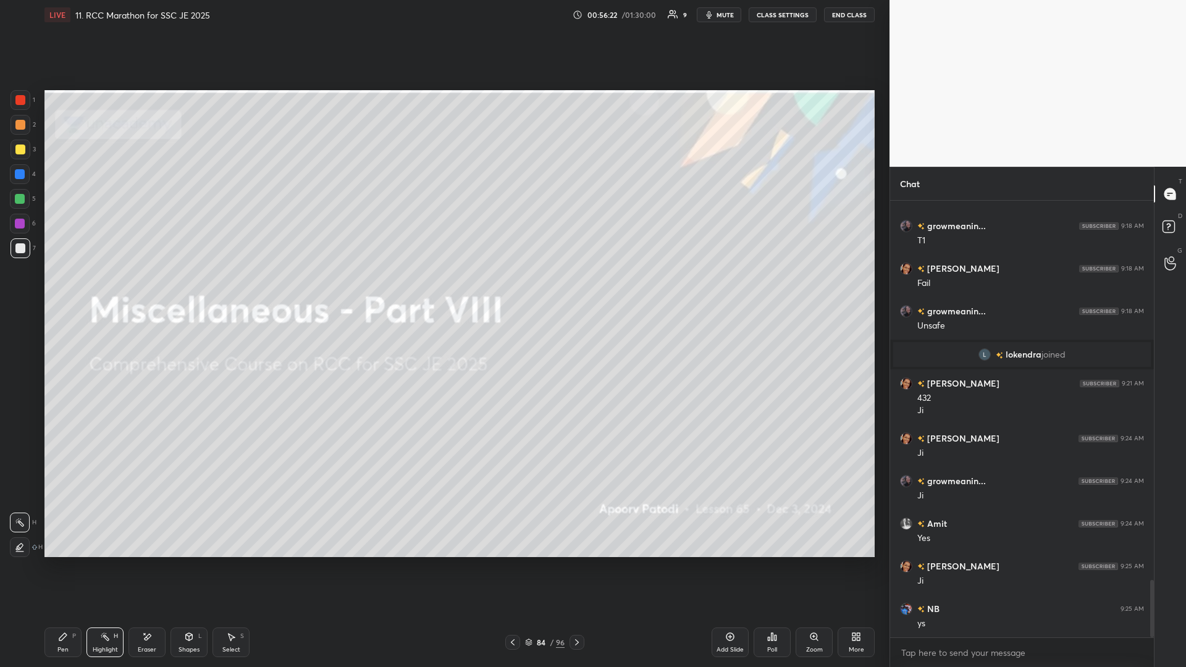
click at [443, 290] on icon at bounding box center [577, 643] width 10 height 10
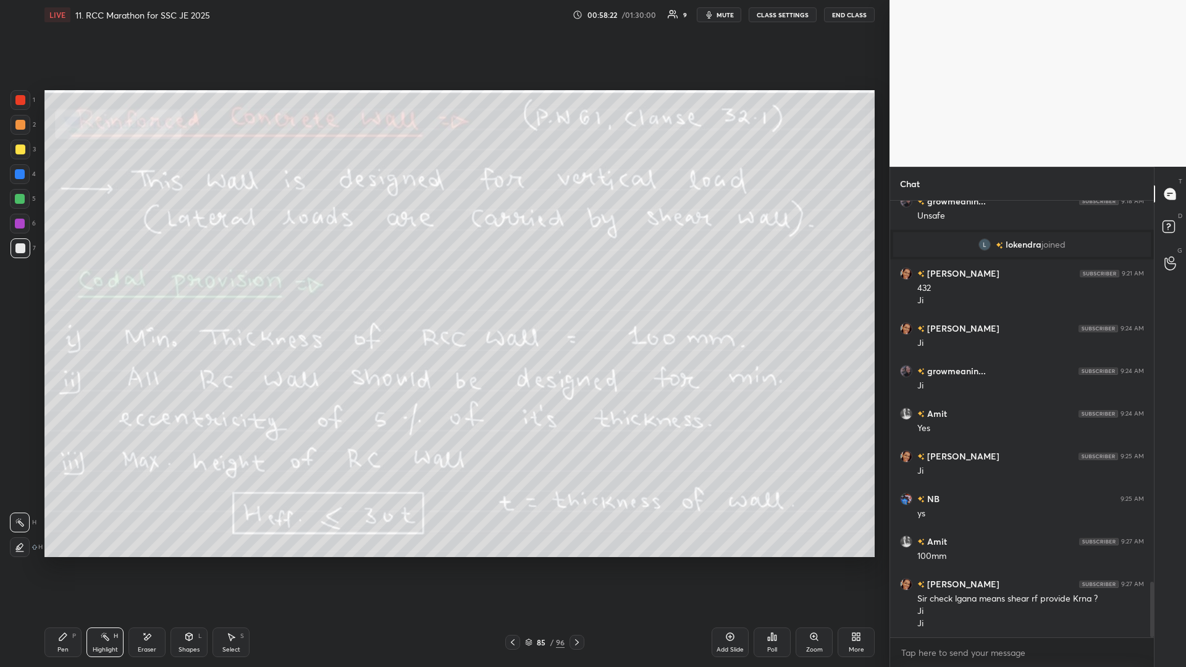
scroll to position [3053, 0]
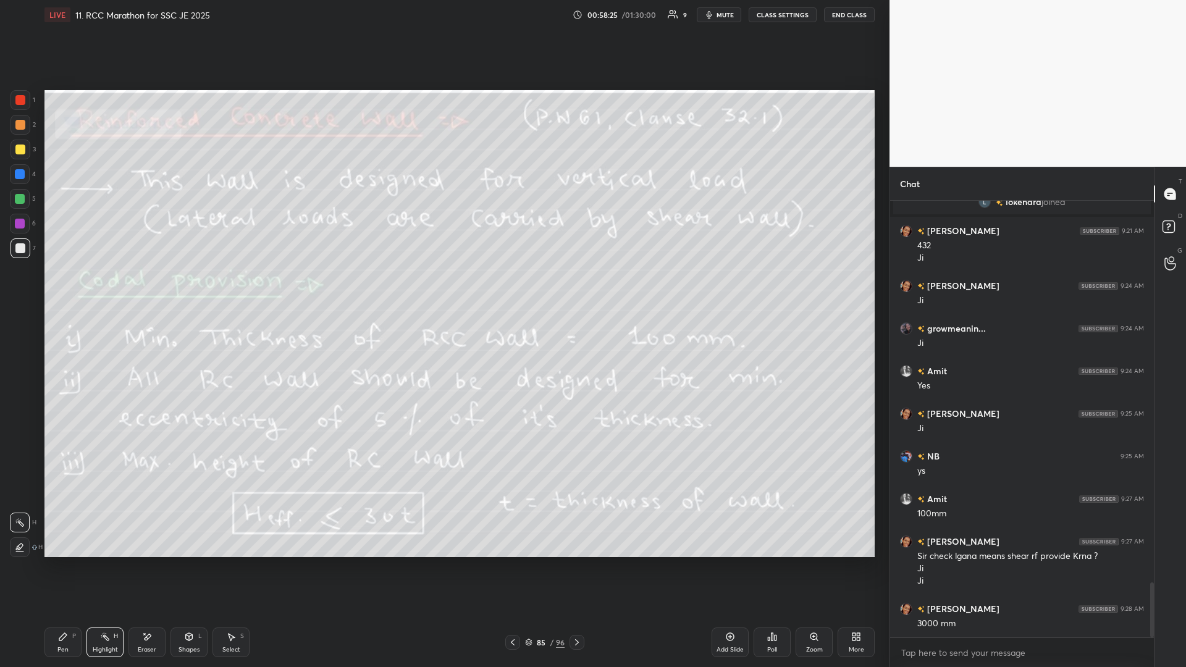
click at [443, 290] on icon at bounding box center [577, 643] width 10 height 10
click at [62, 290] on icon at bounding box center [62, 636] width 7 height 7
click at [443, 290] on icon at bounding box center [577, 643] width 10 height 10
click at [106, 290] on div "Highlight H" at bounding box center [105, 643] width 37 height 30
click at [443, 290] on icon at bounding box center [513, 643] width 10 height 10
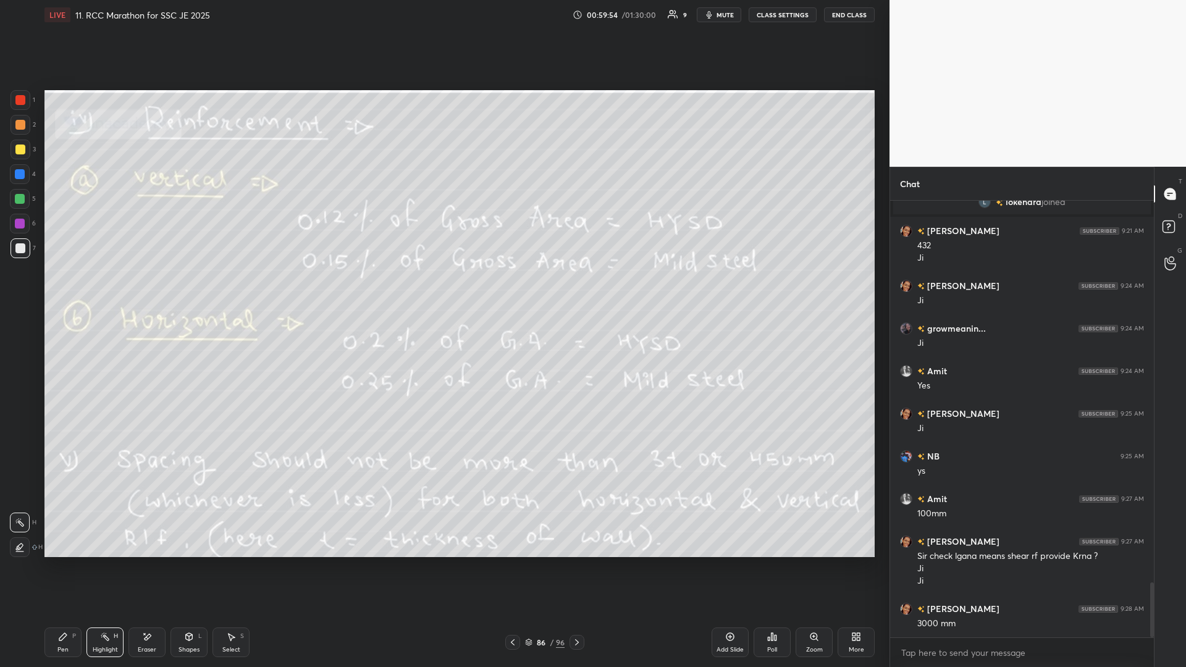
click at [76, 290] on div "Pen P" at bounding box center [62, 643] width 37 height 30
click at [443, 290] on icon at bounding box center [577, 643] width 4 height 6
click at [443, 290] on icon at bounding box center [577, 643] width 10 height 10
click at [98, 290] on div "Highlight H" at bounding box center [105, 643] width 37 height 30
click at [9, 198] on div "1 2 3 4 5 6 7 C X Z E E Erase all H H" at bounding box center [20, 323] width 40 height 467
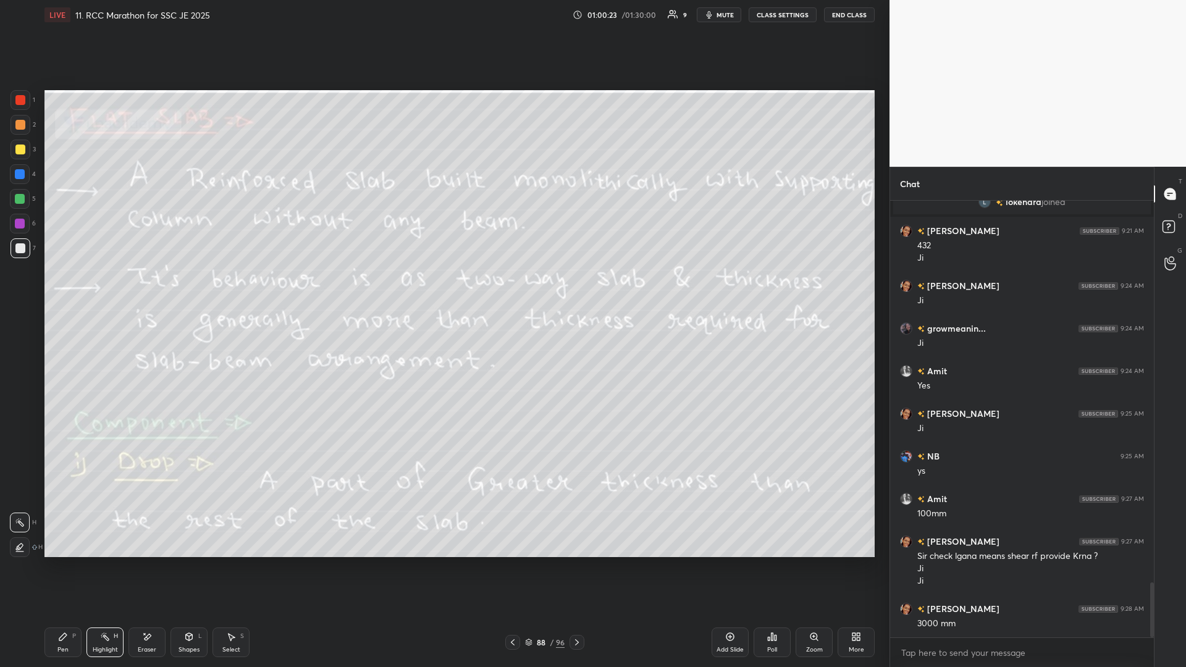
click at [25, 200] on div at bounding box center [20, 199] width 10 height 10
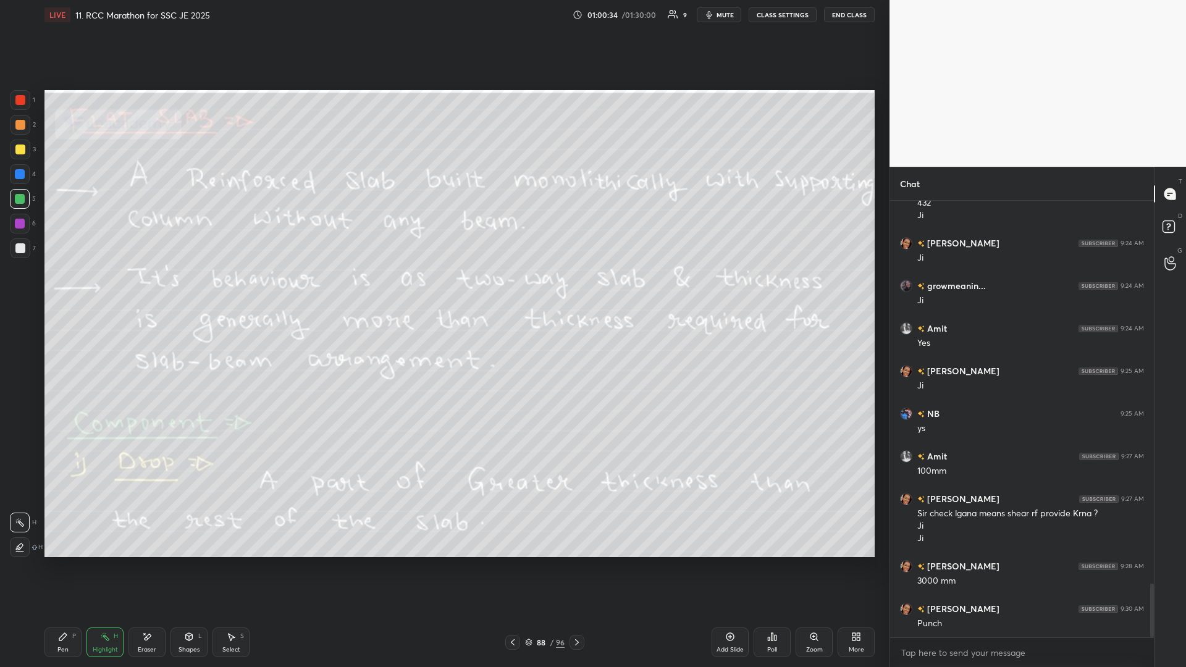
click at [27, 247] on div at bounding box center [21, 249] width 20 height 20
click at [57, 290] on div "Pen P" at bounding box center [62, 643] width 37 height 30
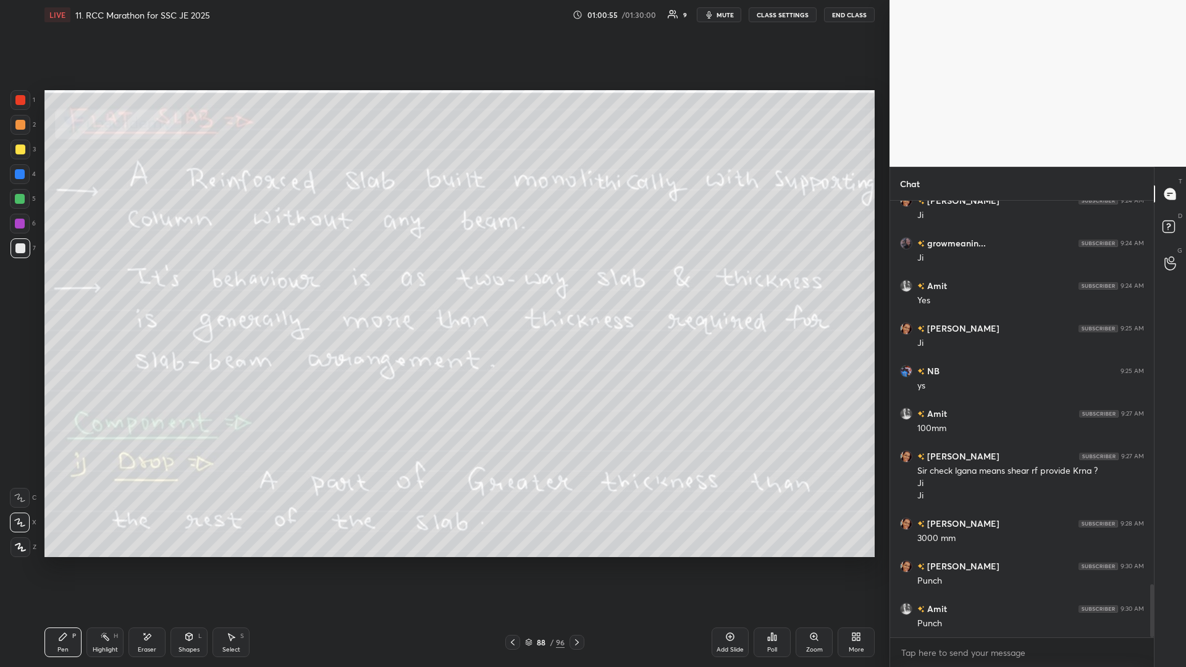
click at [104, 290] on icon at bounding box center [105, 637] width 10 height 10
click at [219, 290] on div "Select S" at bounding box center [231, 643] width 37 height 30
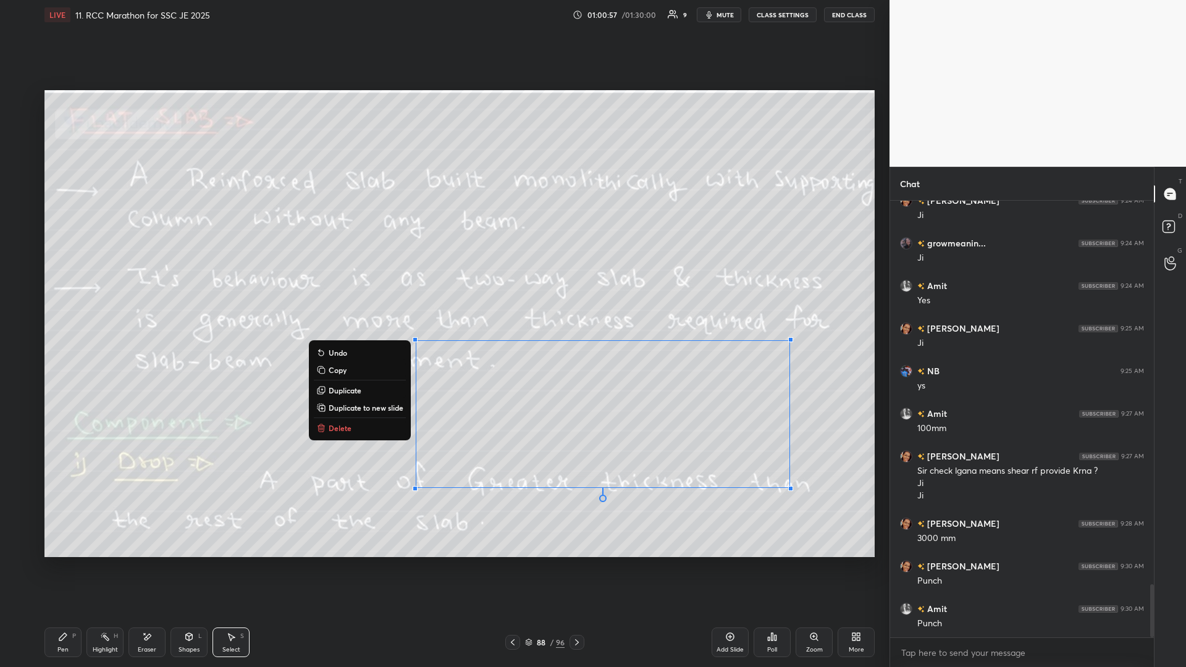
click at [345, 290] on div "0 ° Undo Copy Duplicate Duplicate to new slide Delete" at bounding box center [459, 323] width 830 height 467
click at [348, 290] on button "Delete" at bounding box center [360, 428] width 92 height 15
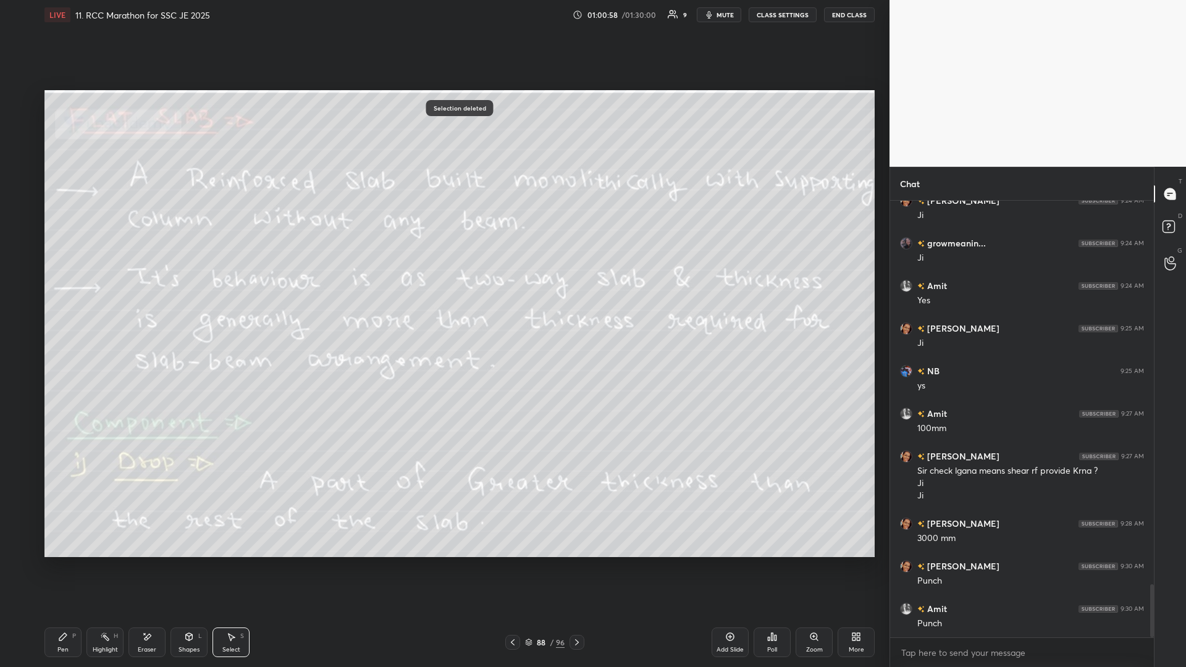
click at [98, 290] on div "Highlight" at bounding box center [105, 650] width 25 height 6
click at [443, 290] on icon at bounding box center [577, 643] width 10 height 10
click at [443, 290] on div at bounding box center [577, 642] width 15 height 15
click at [443, 290] on icon at bounding box center [577, 643] width 10 height 10
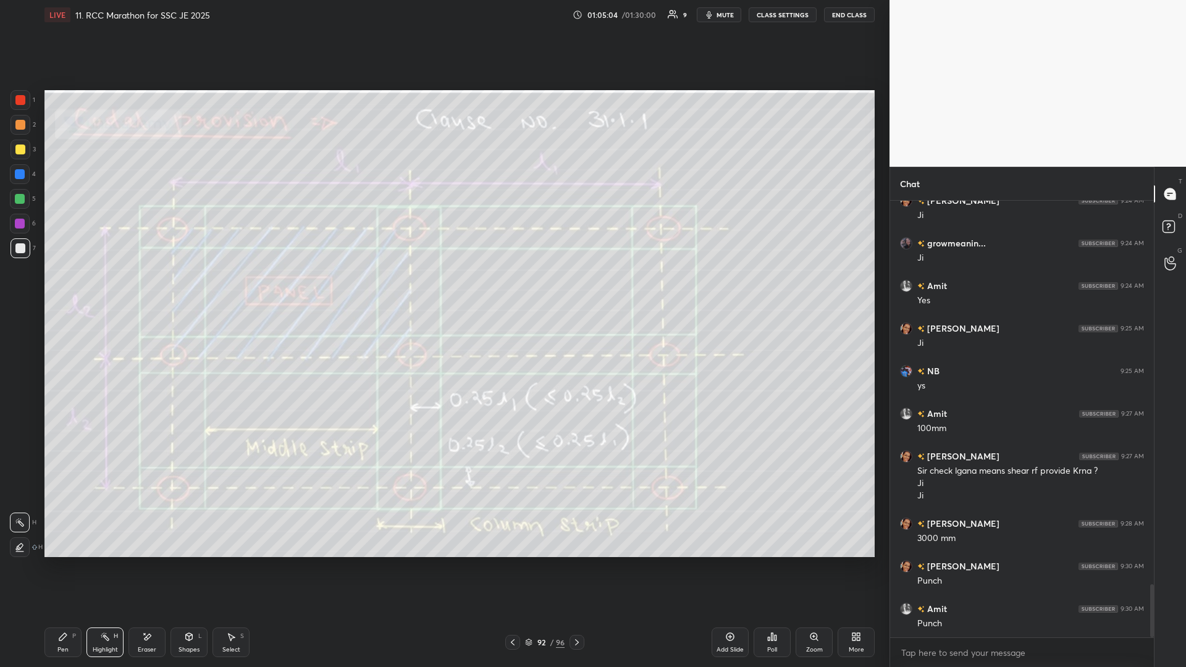
click at [443, 290] on icon at bounding box center [577, 643] width 10 height 10
click at [69, 290] on div "Pen P" at bounding box center [62, 643] width 37 height 30
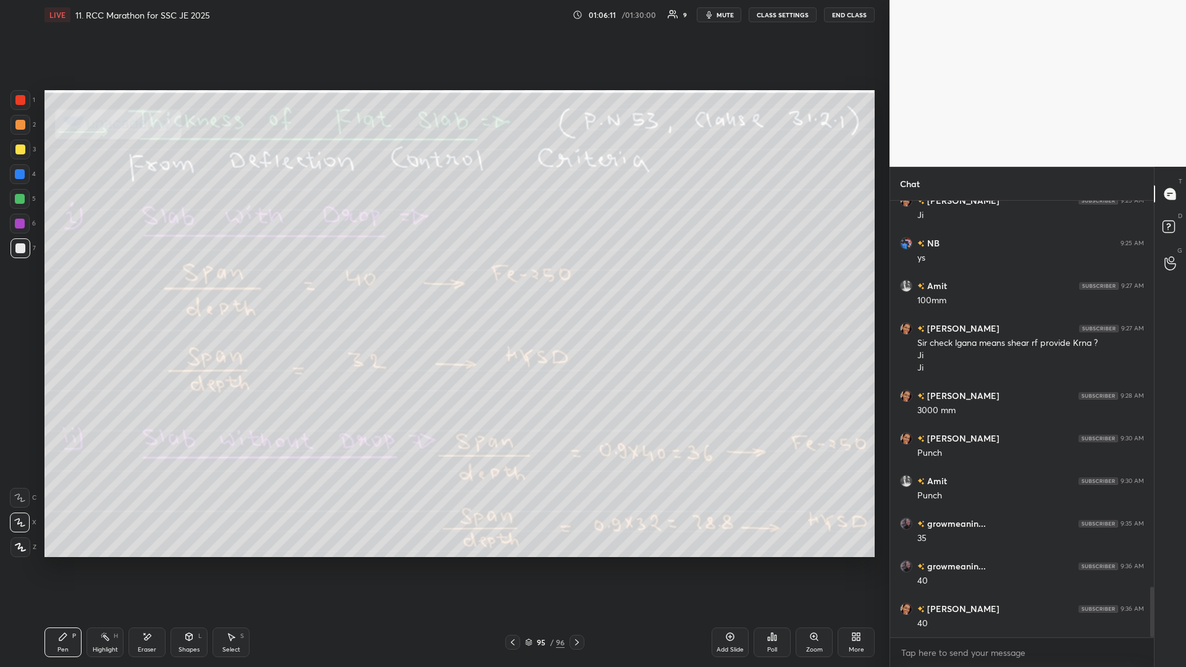
scroll to position [3309, 0]
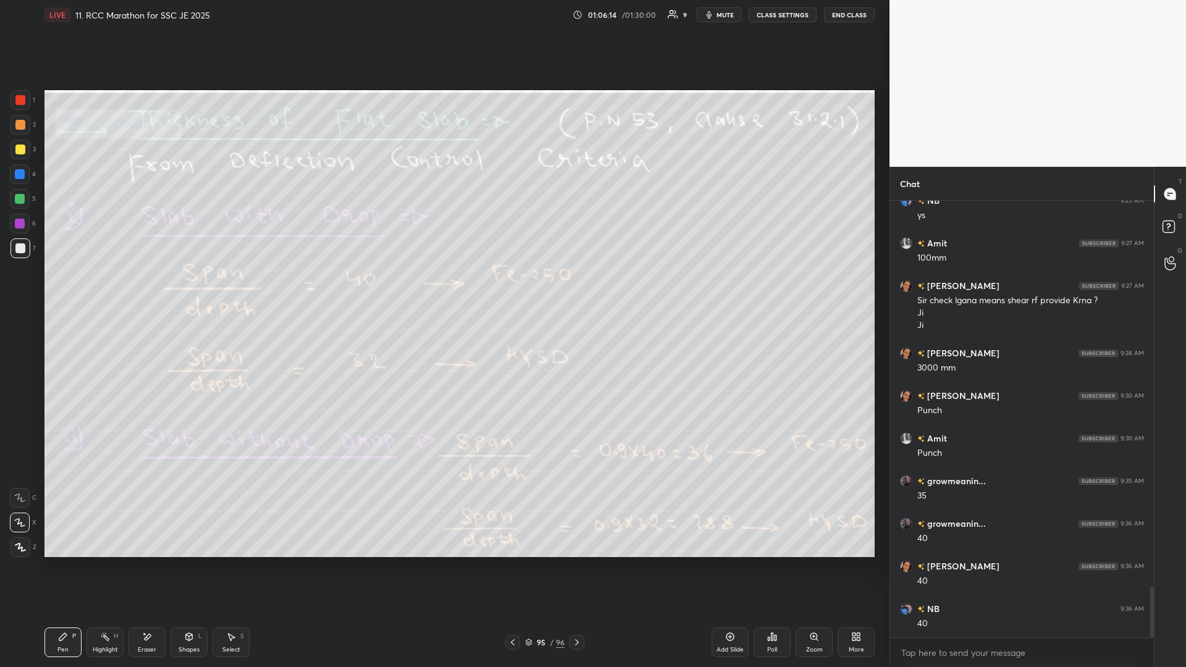
click at [107, 290] on div "Highlight H" at bounding box center [105, 643] width 37 height 30
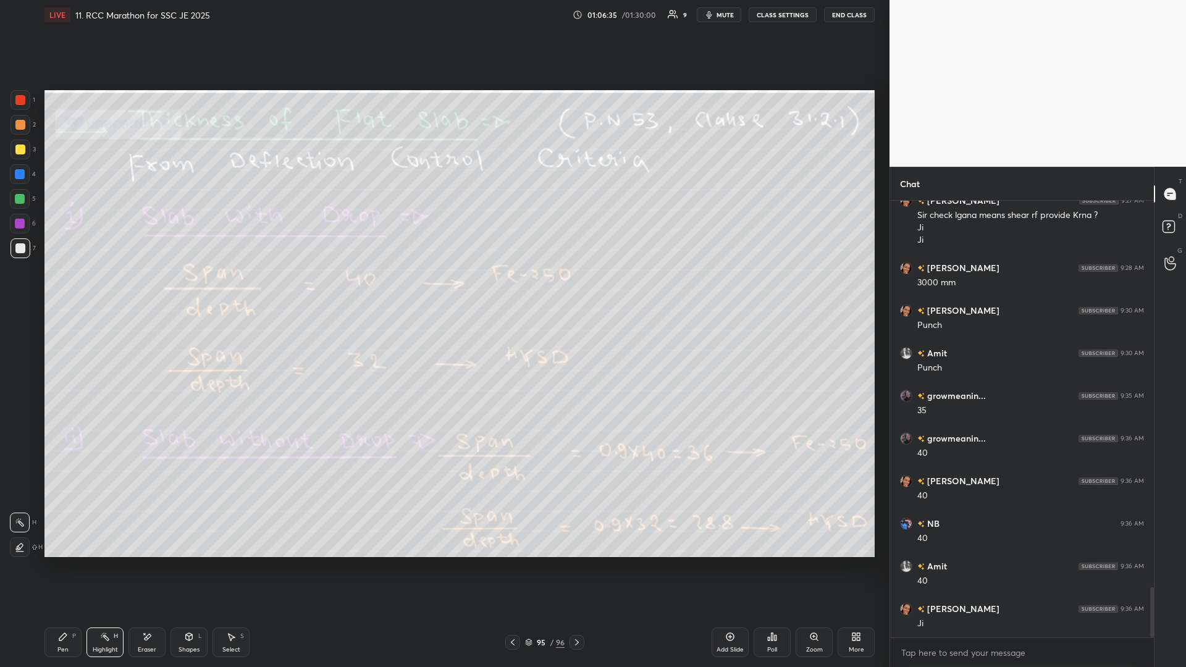
scroll to position [3437, 0]
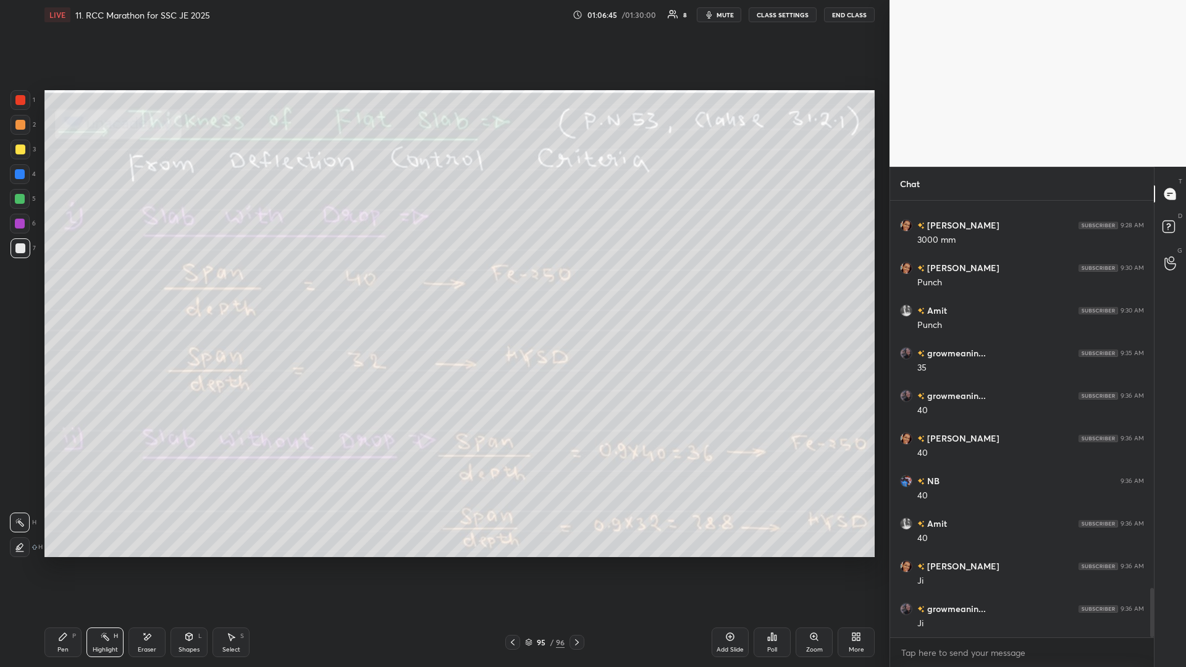
click at [443, 290] on icon at bounding box center [577, 643] width 10 height 10
click at [443, 290] on div at bounding box center [512, 642] width 15 height 15
click at [443, 290] on icon at bounding box center [513, 643] width 10 height 10
click at [443, 290] on icon at bounding box center [577, 643] width 10 height 10
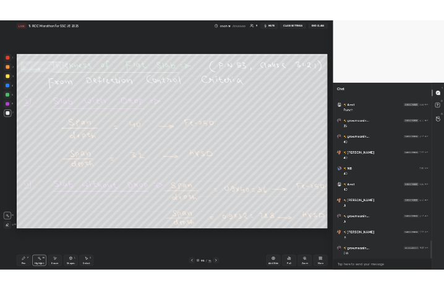
scroll to position [3534, 0]
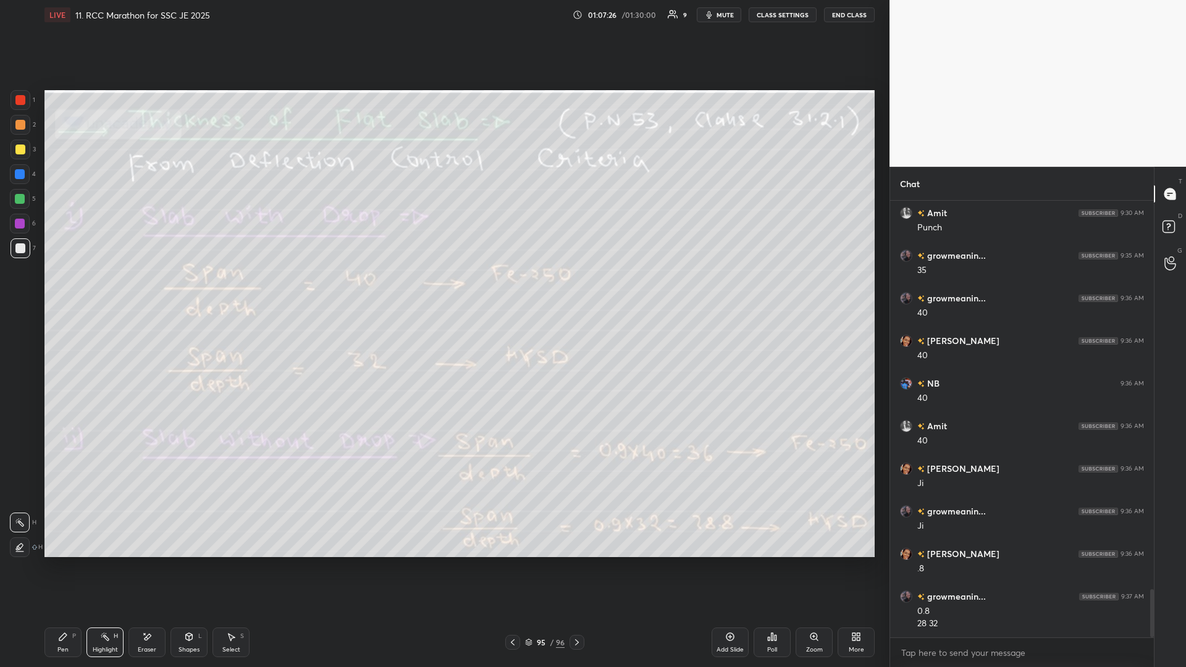
click at [443, 290] on div at bounding box center [577, 642] width 15 height 15
click at [59, 290] on icon at bounding box center [62, 636] width 7 height 7
click at [106, 290] on div "Highlight" at bounding box center [105, 650] width 25 height 6
click at [106, 290] on div "Highlight H" at bounding box center [105, 643] width 37 height 30
click at [443, 290] on icon at bounding box center [577, 643] width 10 height 10
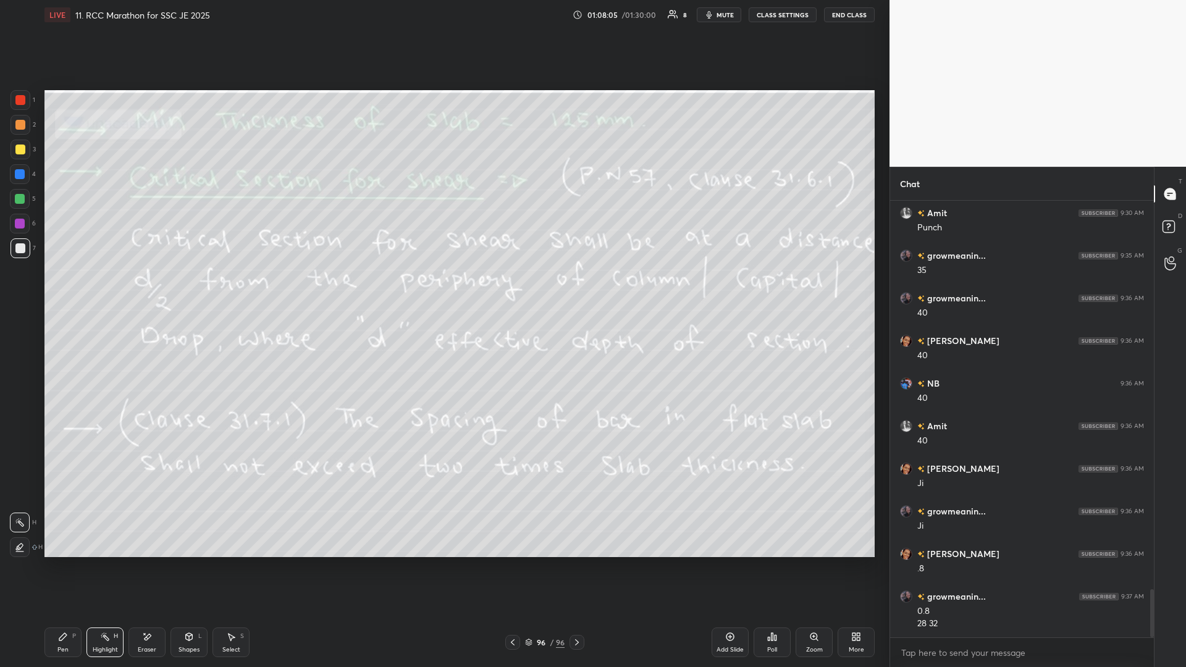
click at [443, 290] on icon at bounding box center [577, 643] width 4 height 6
click at [443, 290] on icon at bounding box center [577, 643] width 10 height 10
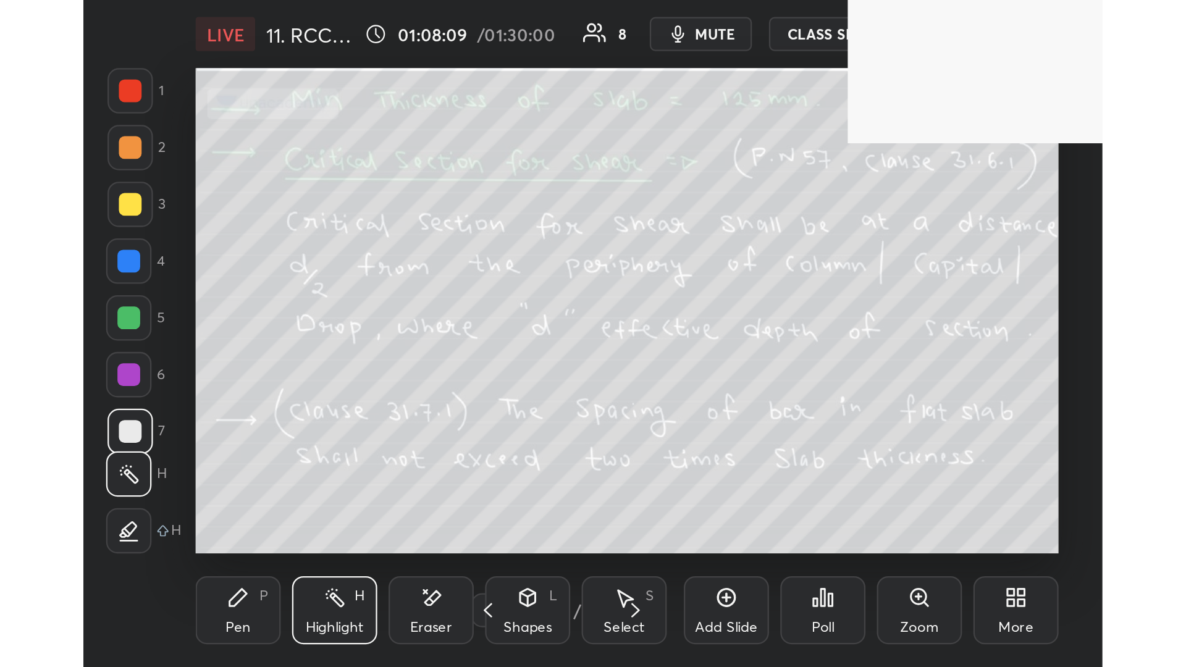
scroll to position [211, 394]
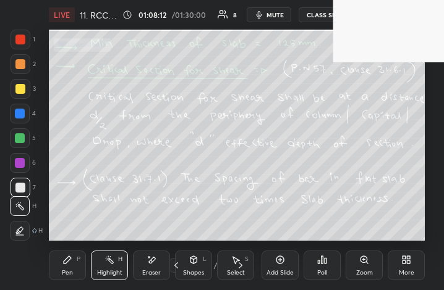
click at [405, 267] on div "More" at bounding box center [405, 266] width 37 height 30
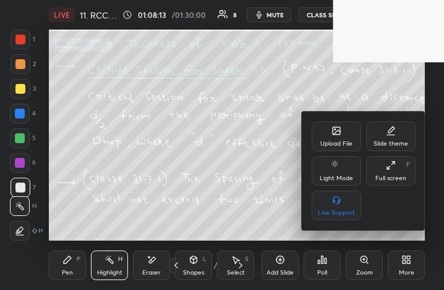
click at [328, 138] on div "Upload File" at bounding box center [335, 137] width 49 height 30
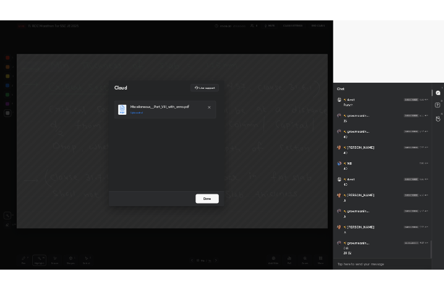
scroll to position [61200, 60948]
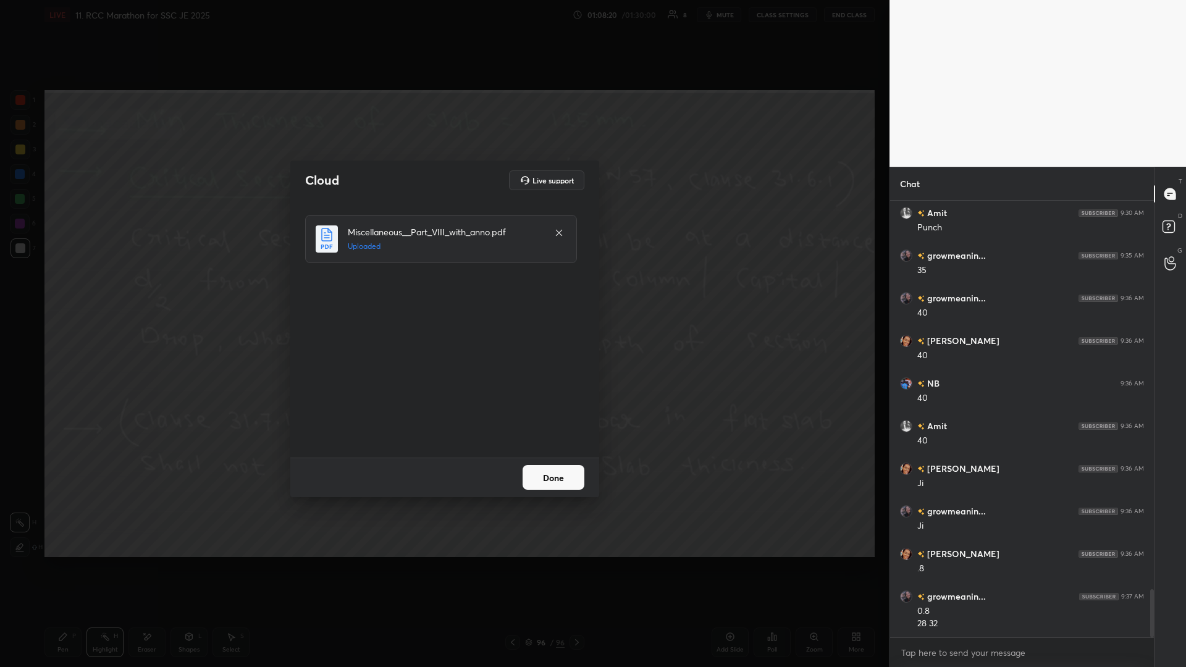
click at [443, 290] on button "Done" at bounding box center [554, 477] width 62 height 25
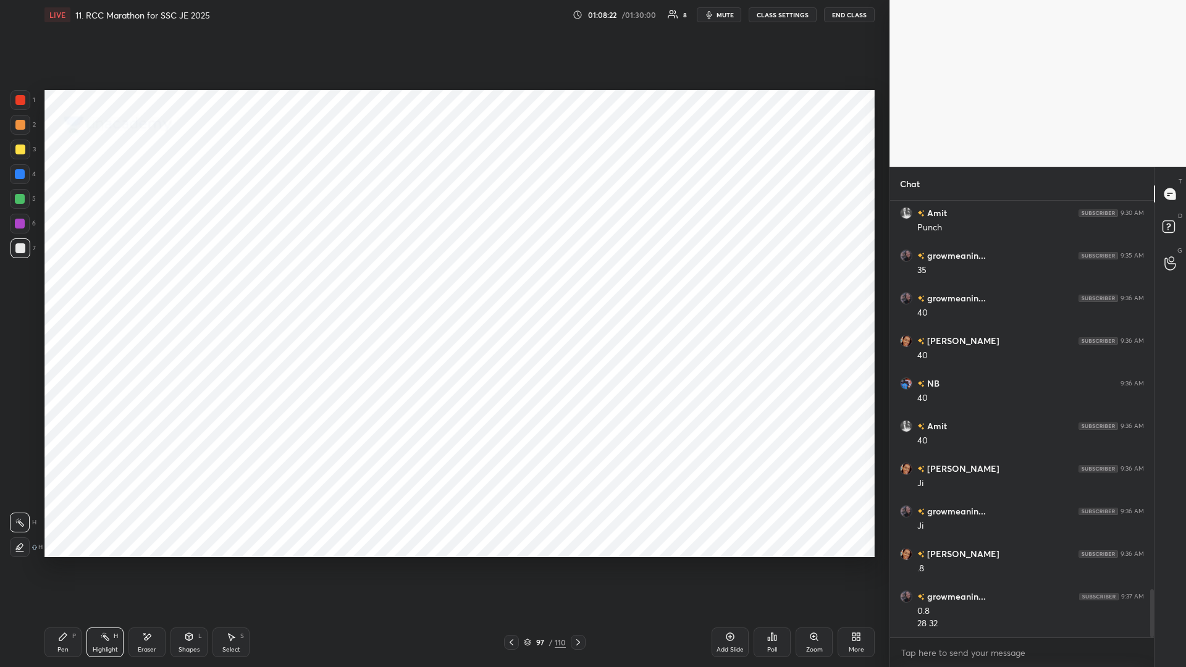
click at [443, 290] on div at bounding box center [578, 642] width 15 height 15
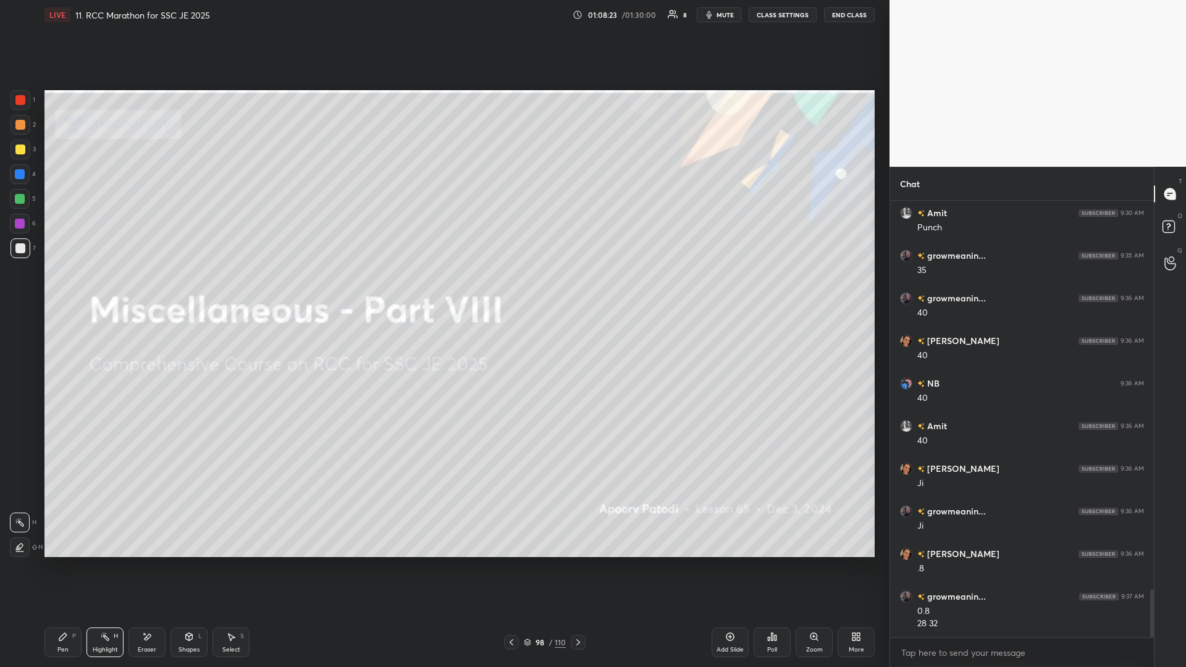
click at [443, 290] on icon at bounding box center [578, 643] width 10 height 10
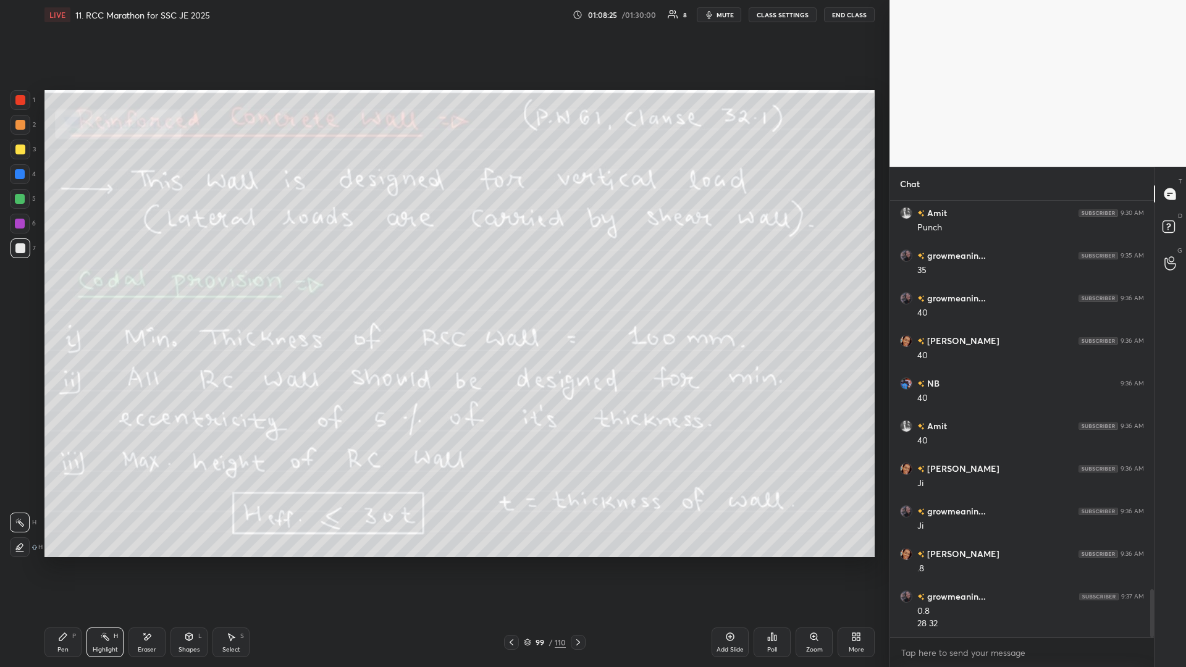
click at [443, 290] on icon at bounding box center [578, 643] width 10 height 10
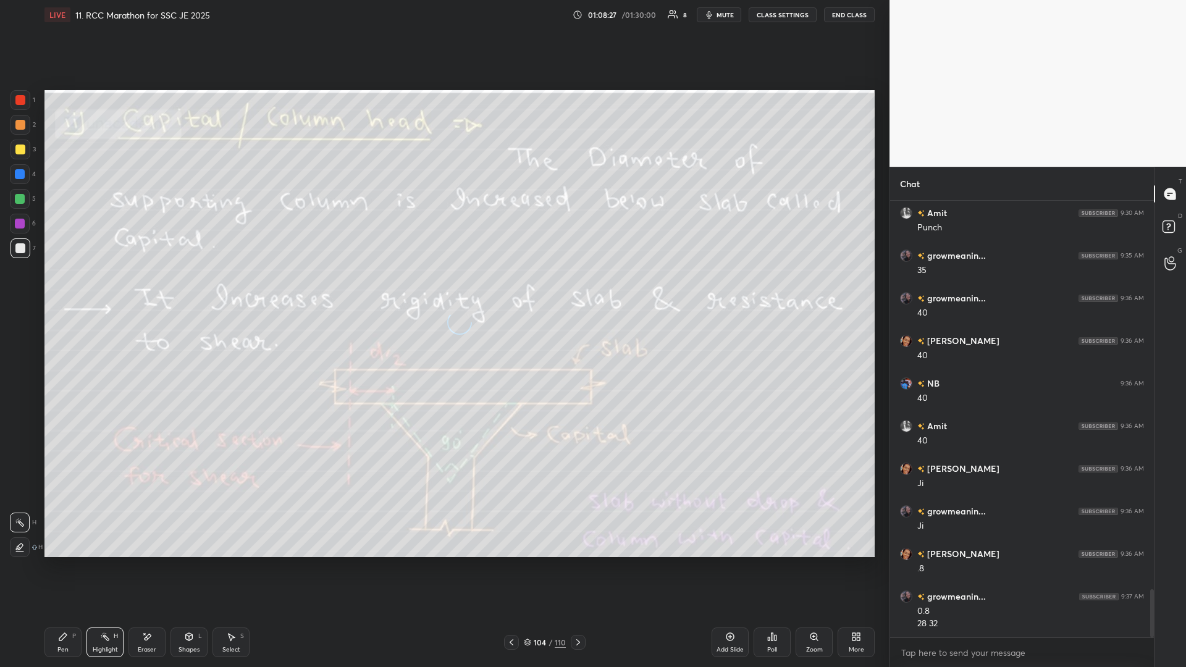
click at [443, 290] on icon at bounding box center [578, 643] width 10 height 10
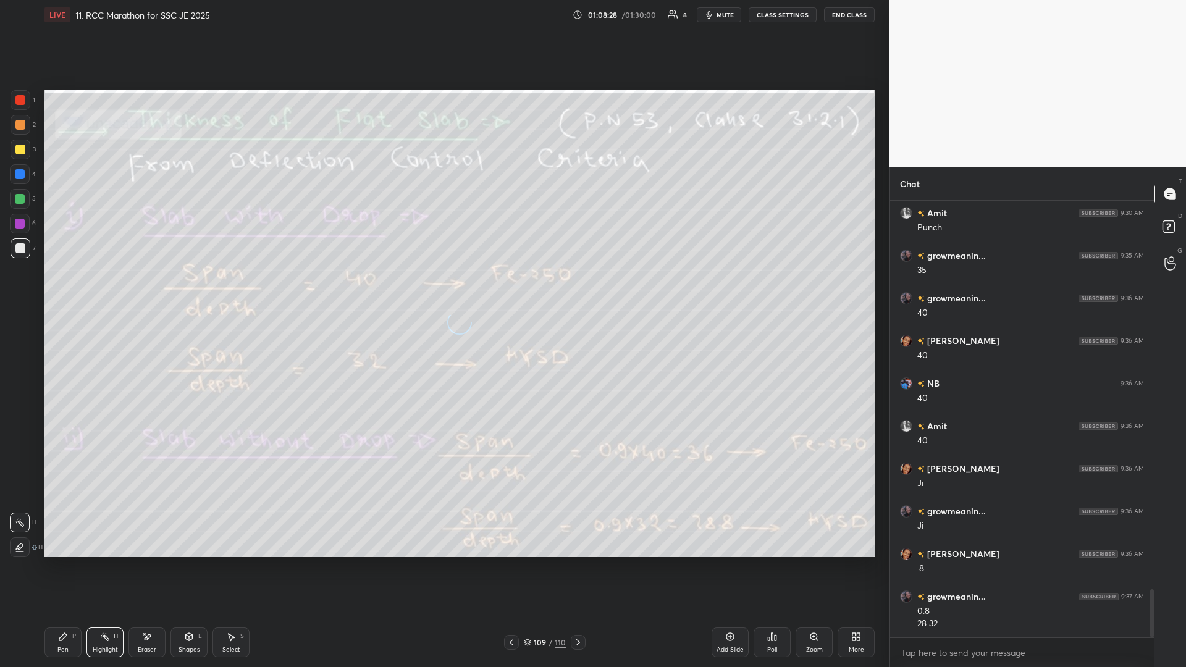
click at [443, 290] on icon at bounding box center [578, 643] width 10 height 10
click at [443, 290] on div "More" at bounding box center [856, 643] width 37 height 30
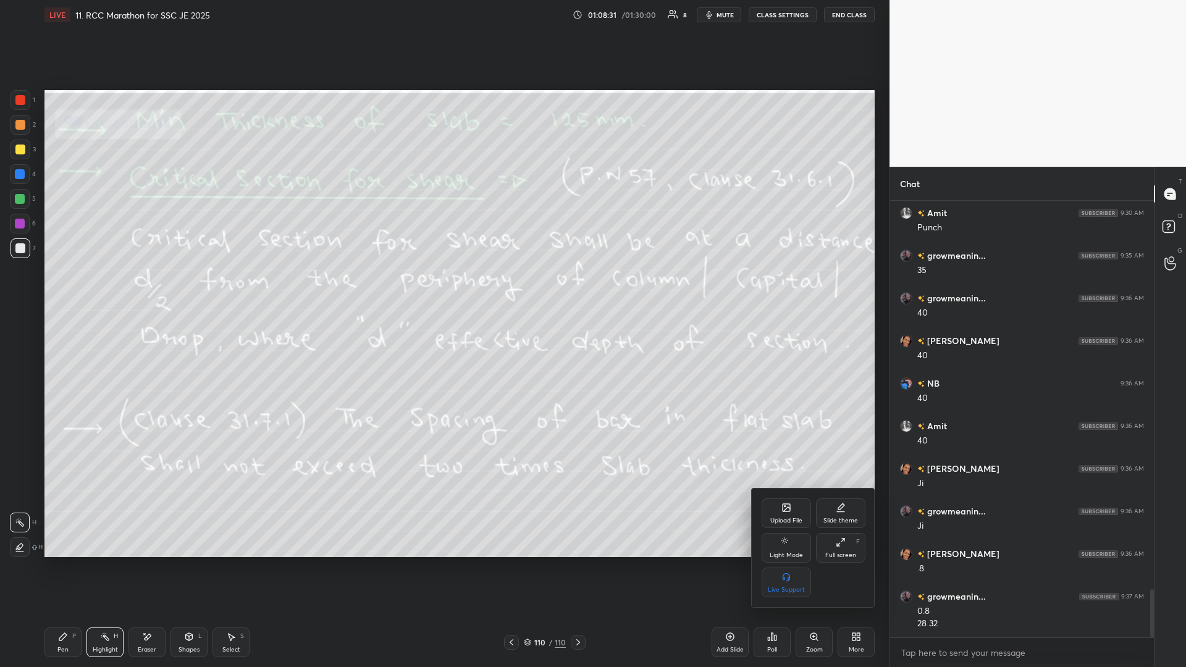
click at [443, 290] on icon at bounding box center [785, 506] width 1 height 1
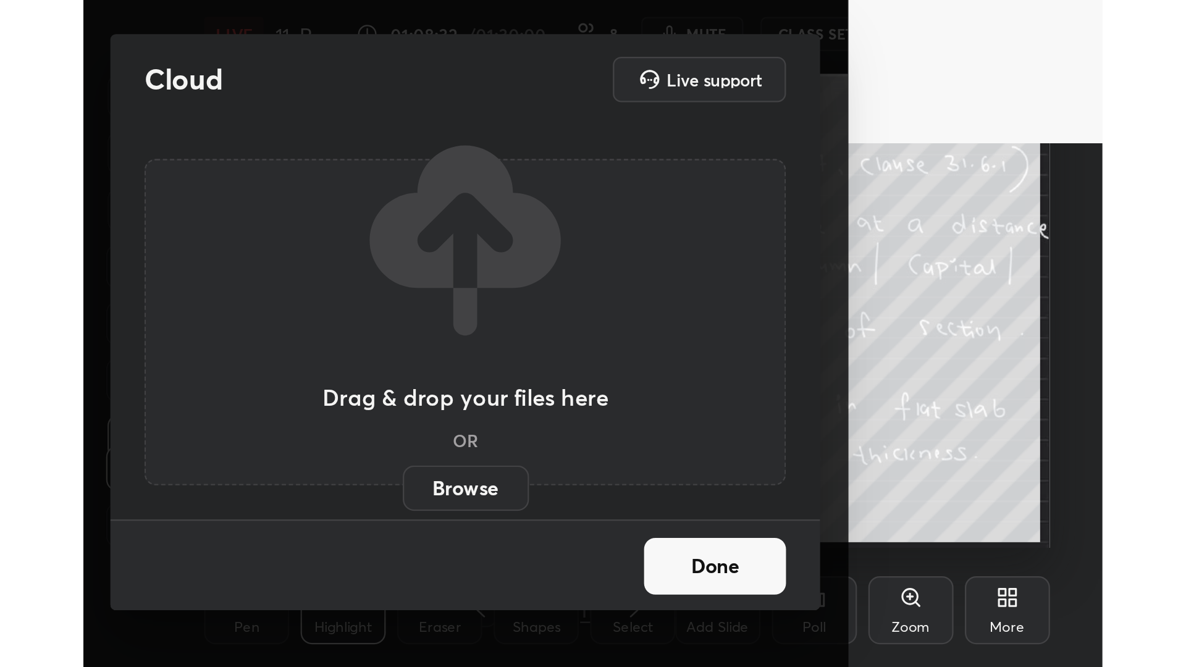
scroll to position [211, 394]
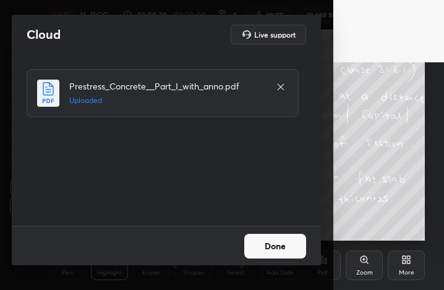
click at [280, 248] on button "Done" at bounding box center [275, 246] width 62 height 25
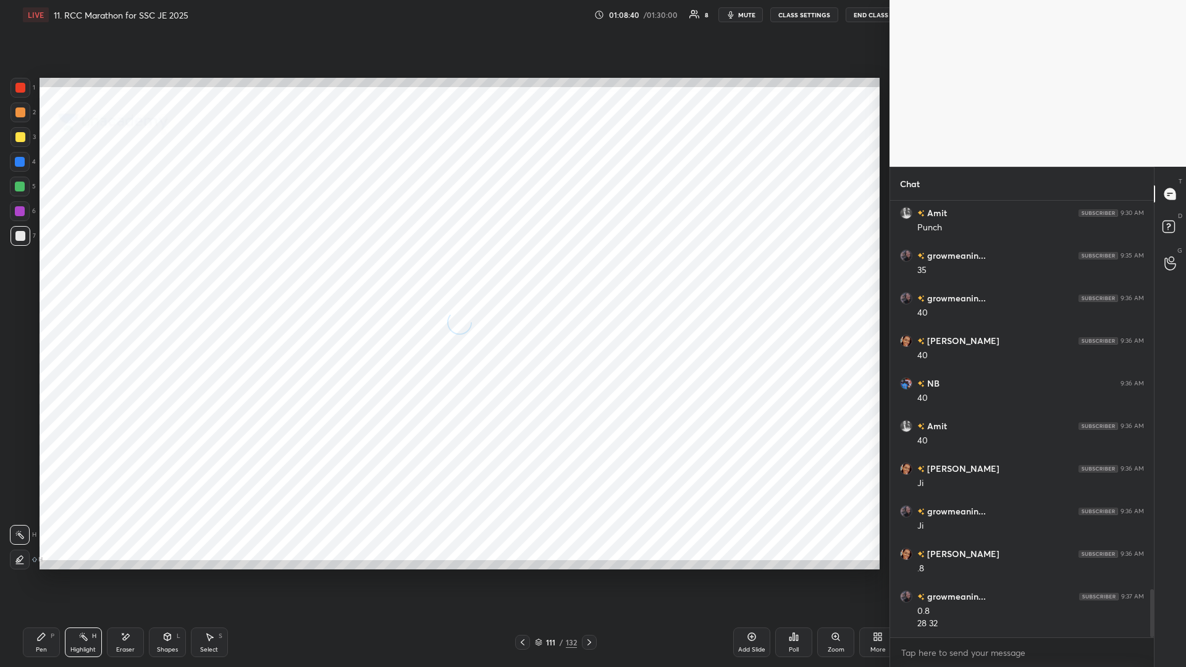
scroll to position [61200, 60948]
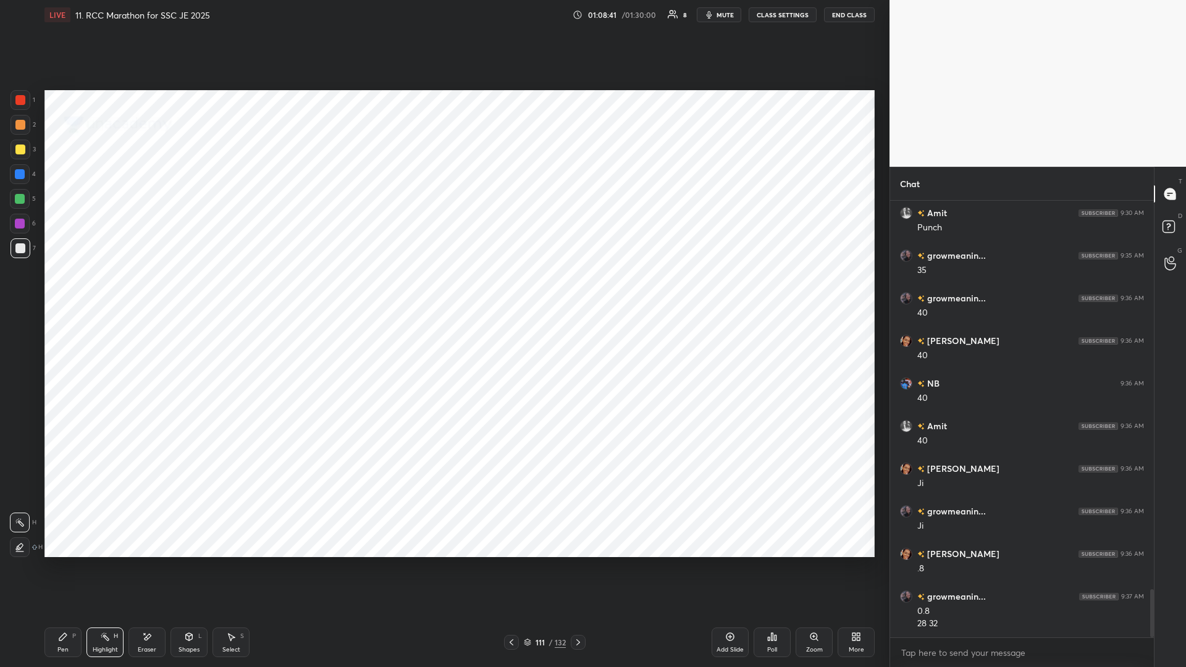
click at [443, 290] on icon at bounding box center [578, 643] width 10 height 10
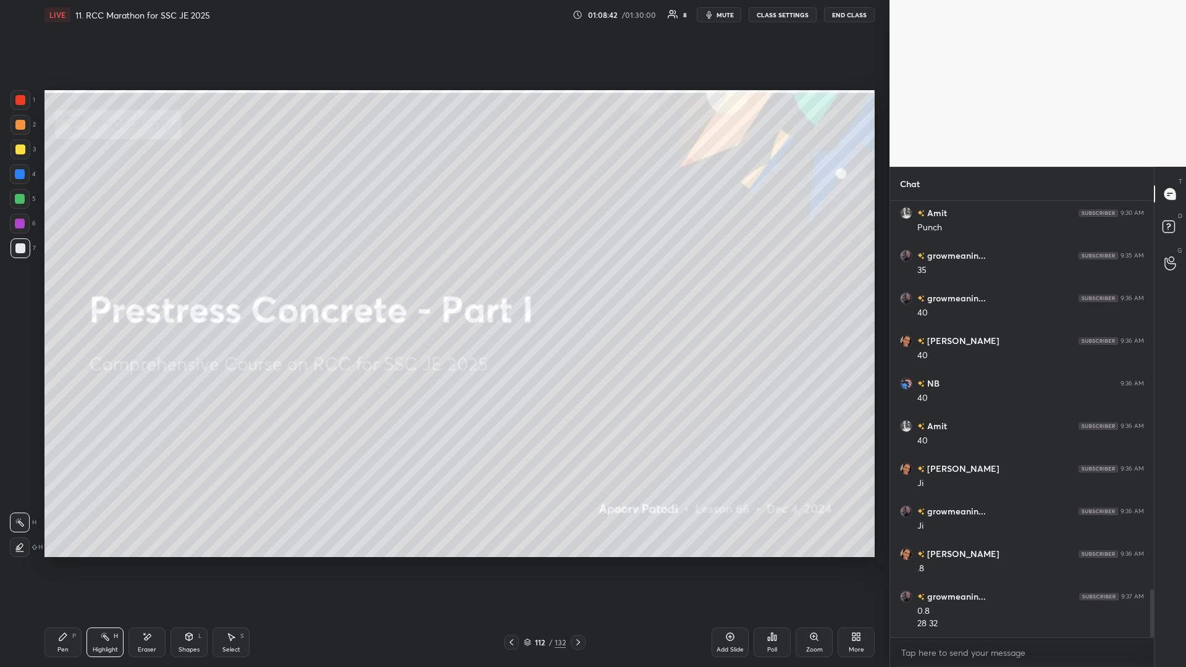
click at [443, 290] on icon at bounding box center [578, 643] width 10 height 10
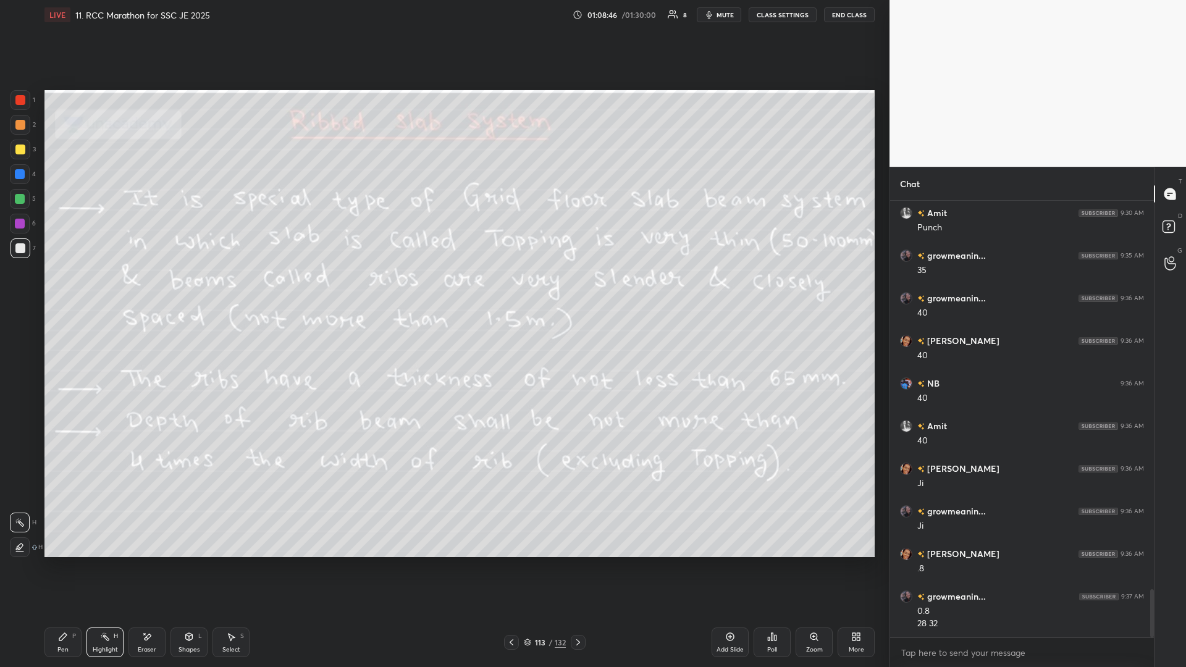
click at [20, 211] on div "5" at bounding box center [23, 201] width 26 height 25
click at [443, 290] on icon at bounding box center [578, 643] width 4 height 6
click at [443, 290] on icon at bounding box center [578, 643] width 10 height 10
click at [443, 290] on div at bounding box center [578, 642] width 15 height 15
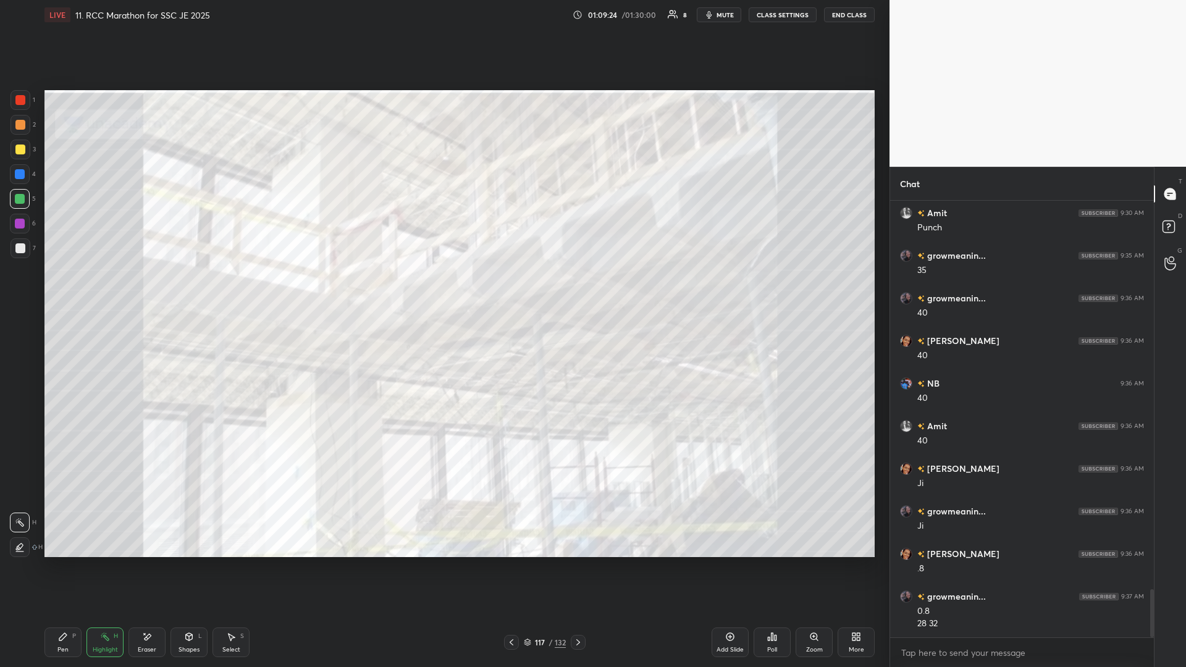
click at [443, 290] on icon at bounding box center [578, 643] width 10 height 10
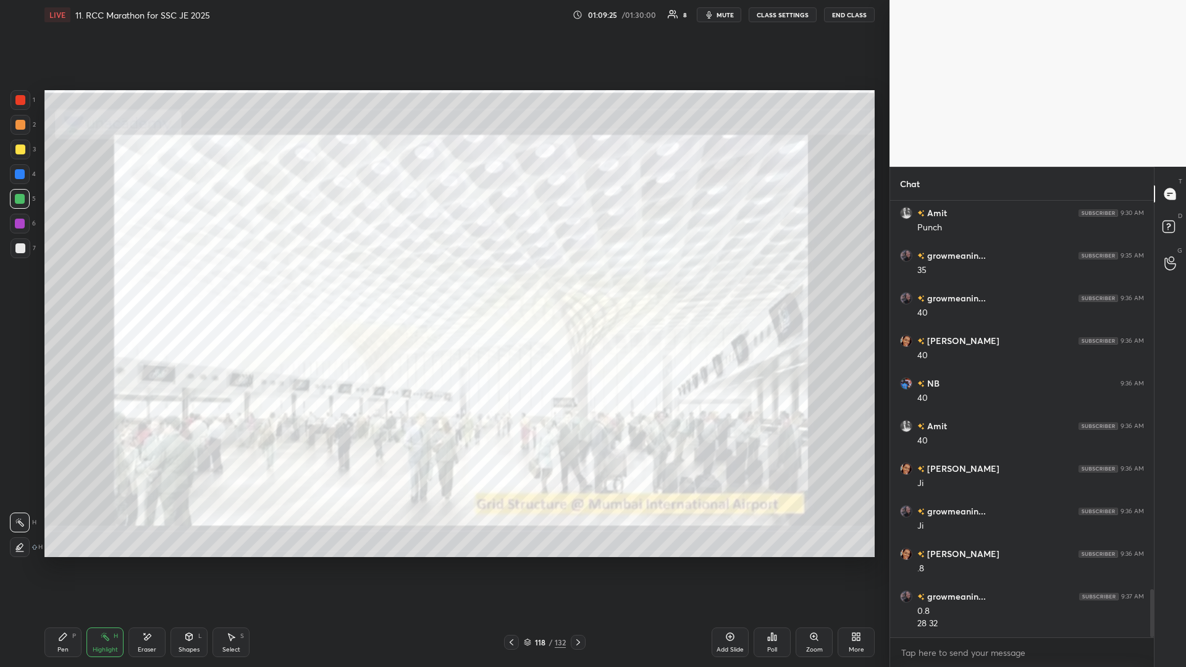
click at [443, 290] on div at bounding box center [511, 642] width 15 height 15
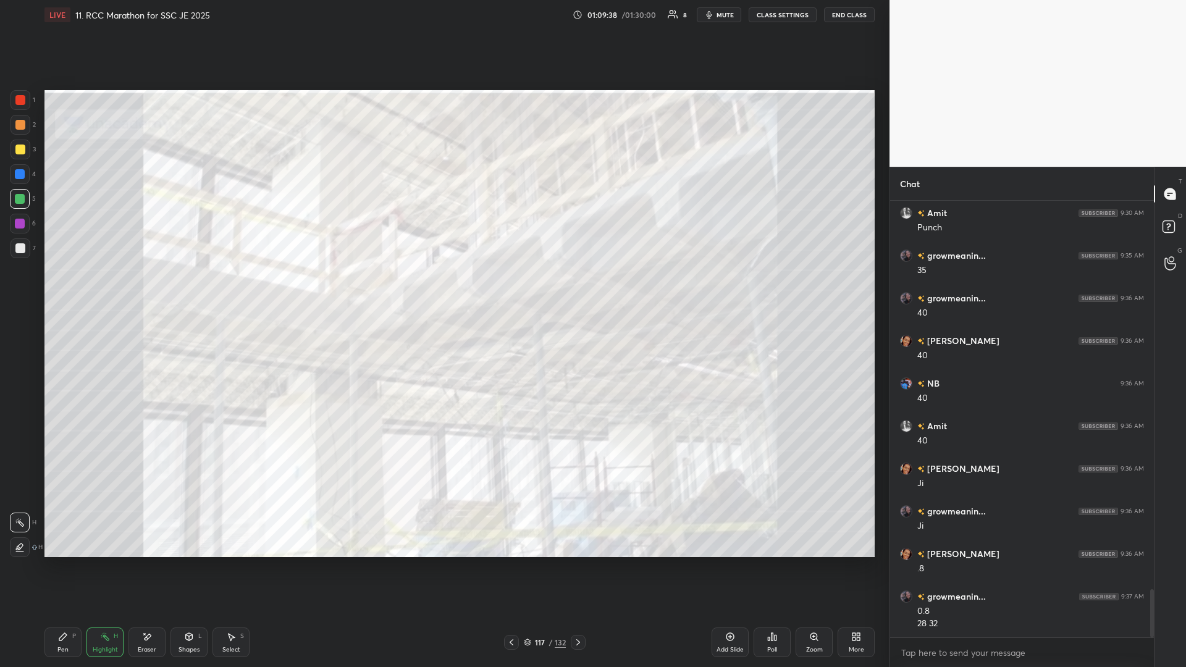
click at [443, 290] on icon at bounding box center [512, 643] width 10 height 10
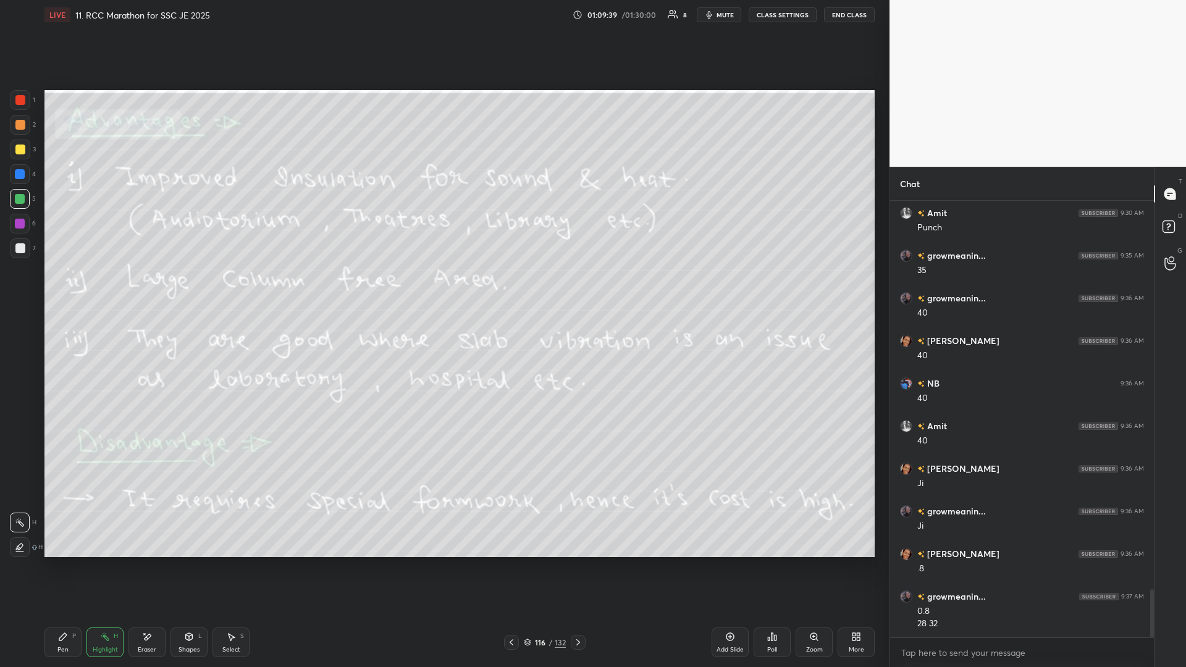
click at [443, 290] on icon at bounding box center [512, 643] width 10 height 10
click at [443, 290] on div at bounding box center [511, 642] width 15 height 15
click at [443, 290] on icon at bounding box center [578, 643] width 10 height 10
click at [443, 290] on div at bounding box center [578, 642] width 15 height 15
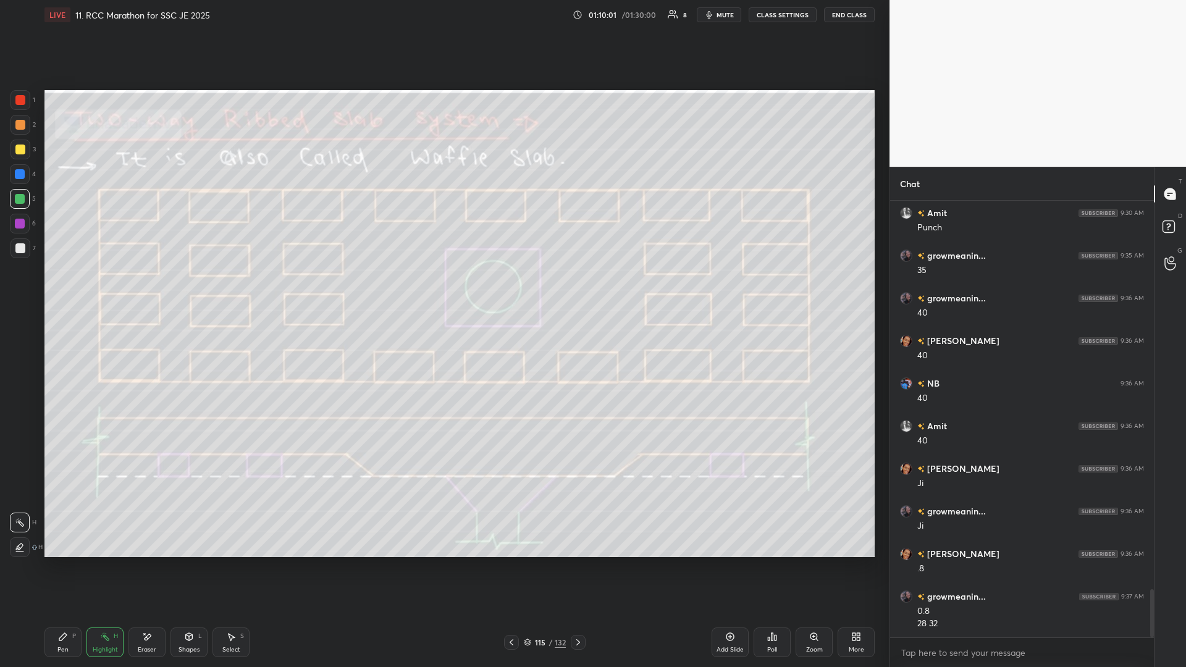
click at [443, 290] on icon at bounding box center [578, 643] width 10 height 10
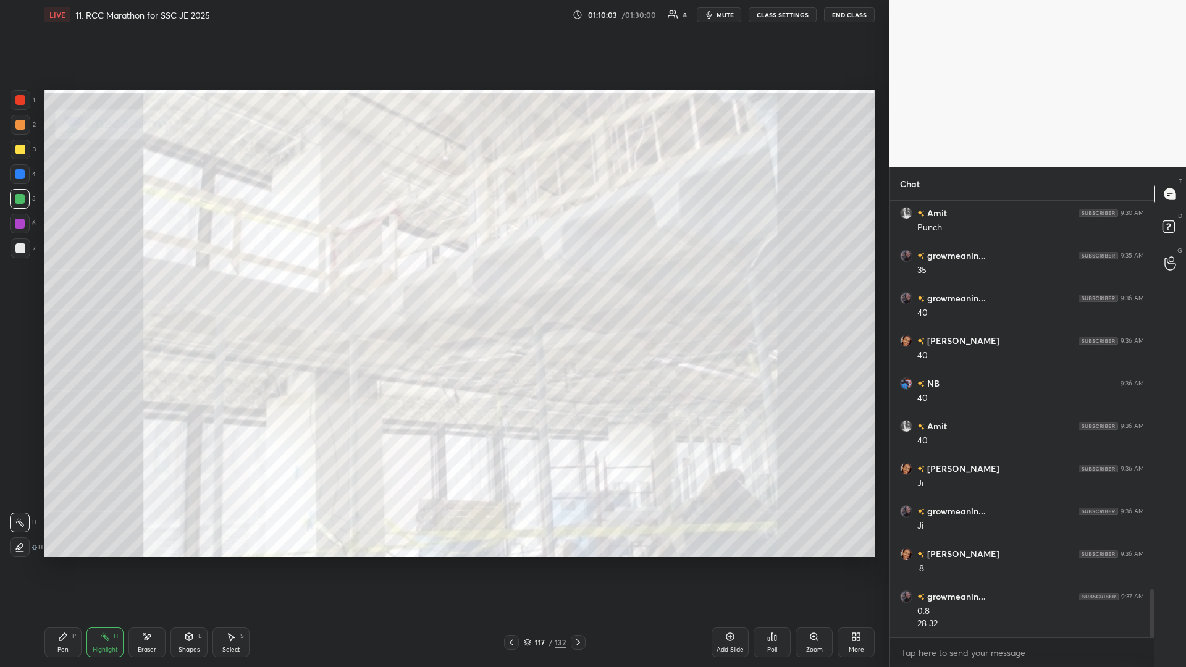
click at [443, 290] on icon at bounding box center [578, 643] width 10 height 10
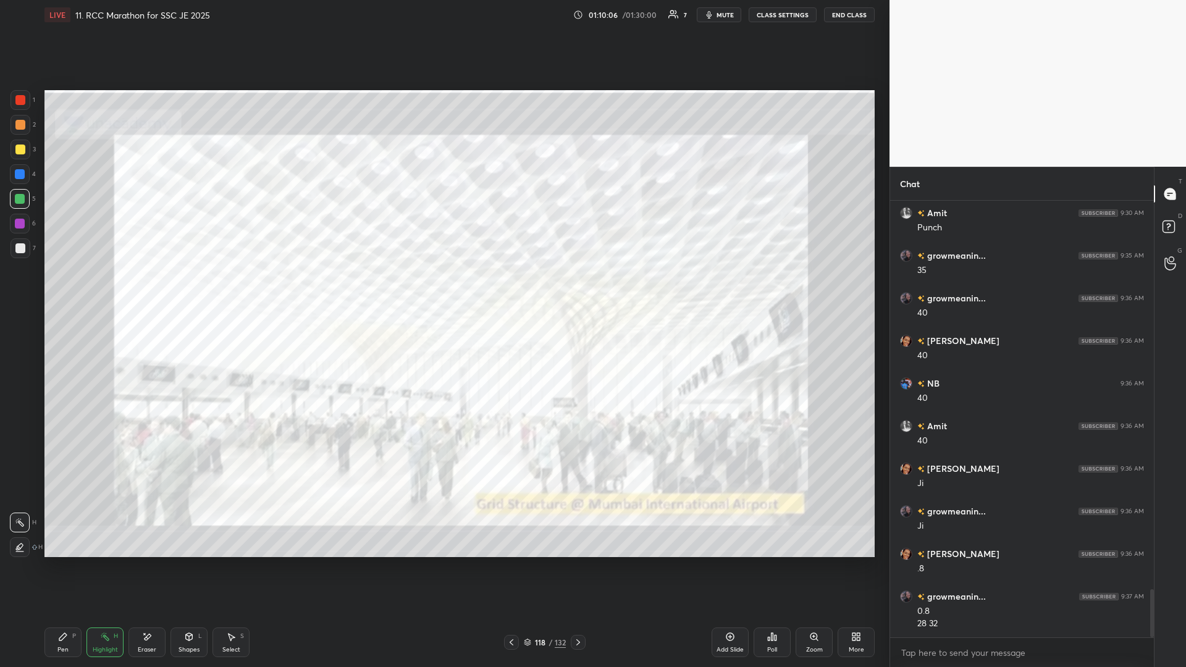
click at [443, 290] on div at bounding box center [578, 642] width 15 height 15
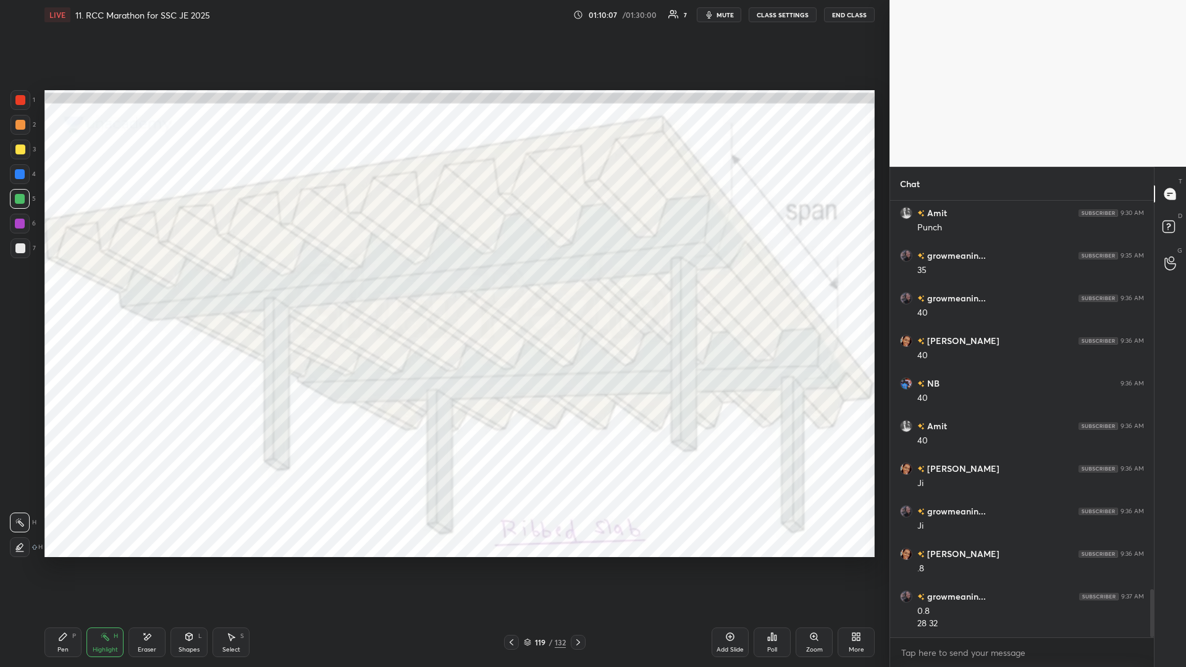
click at [443, 290] on div "119 / 132" at bounding box center [545, 642] width 334 height 15
click at [443, 290] on icon at bounding box center [578, 643] width 10 height 10
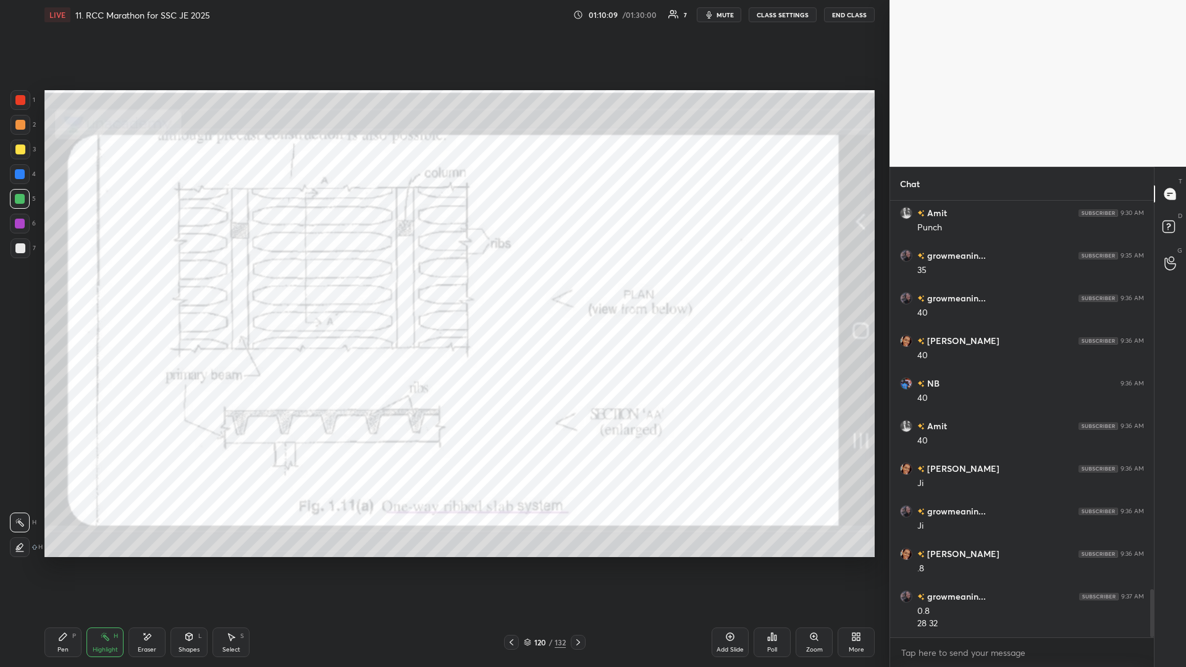
click at [443, 290] on icon at bounding box center [578, 643] width 10 height 10
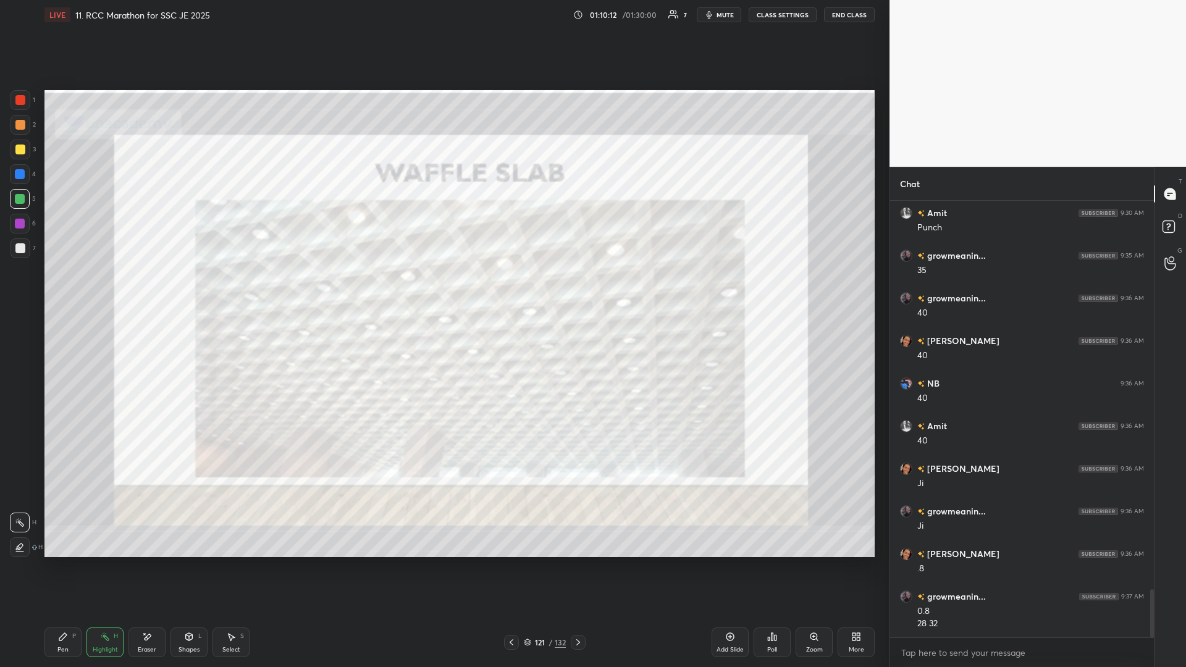
click at [443, 290] on div at bounding box center [511, 642] width 15 height 15
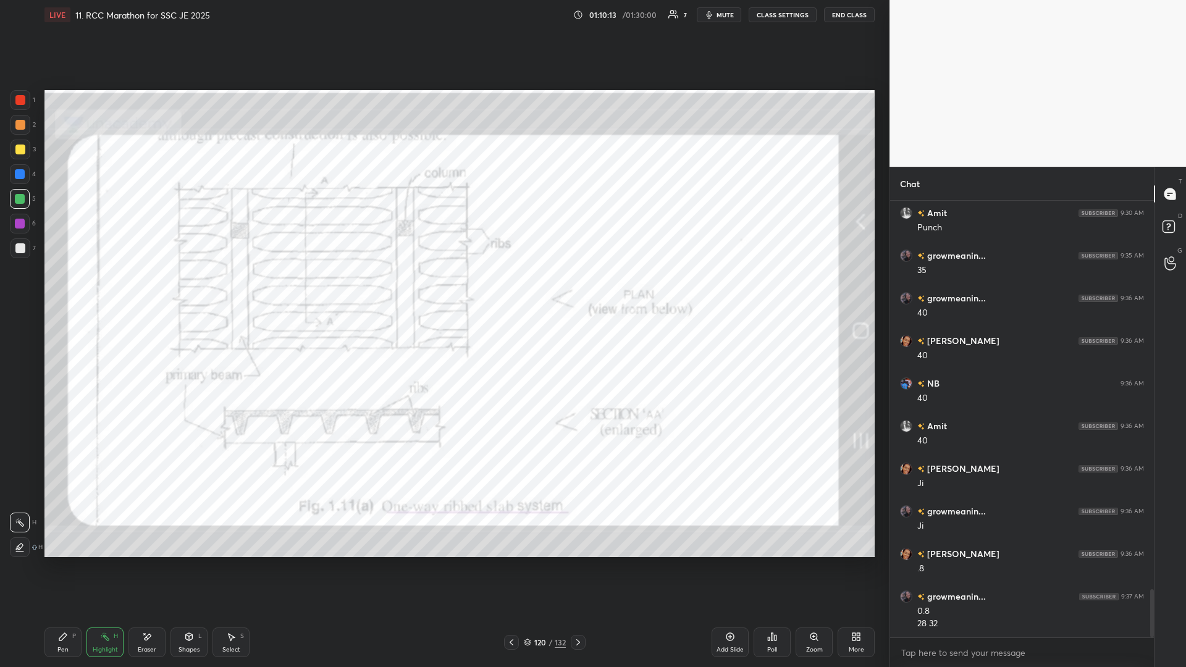
click at [443, 290] on div at bounding box center [511, 642] width 15 height 15
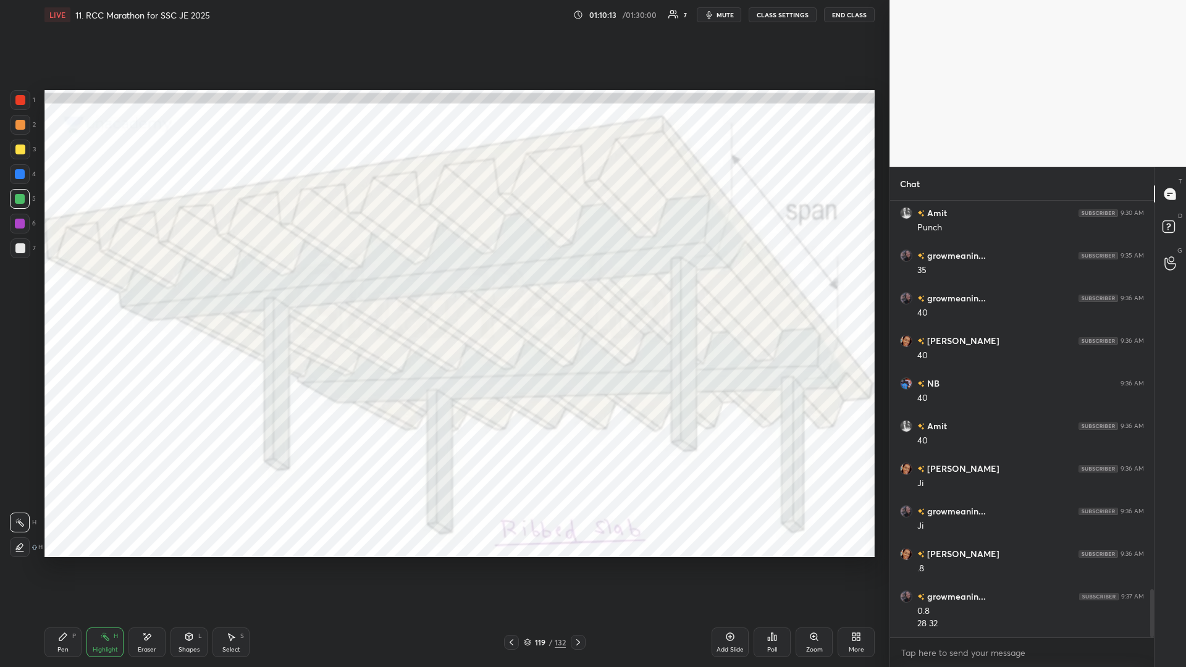
click at [443, 290] on icon at bounding box center [512, 643] width 10 height 10
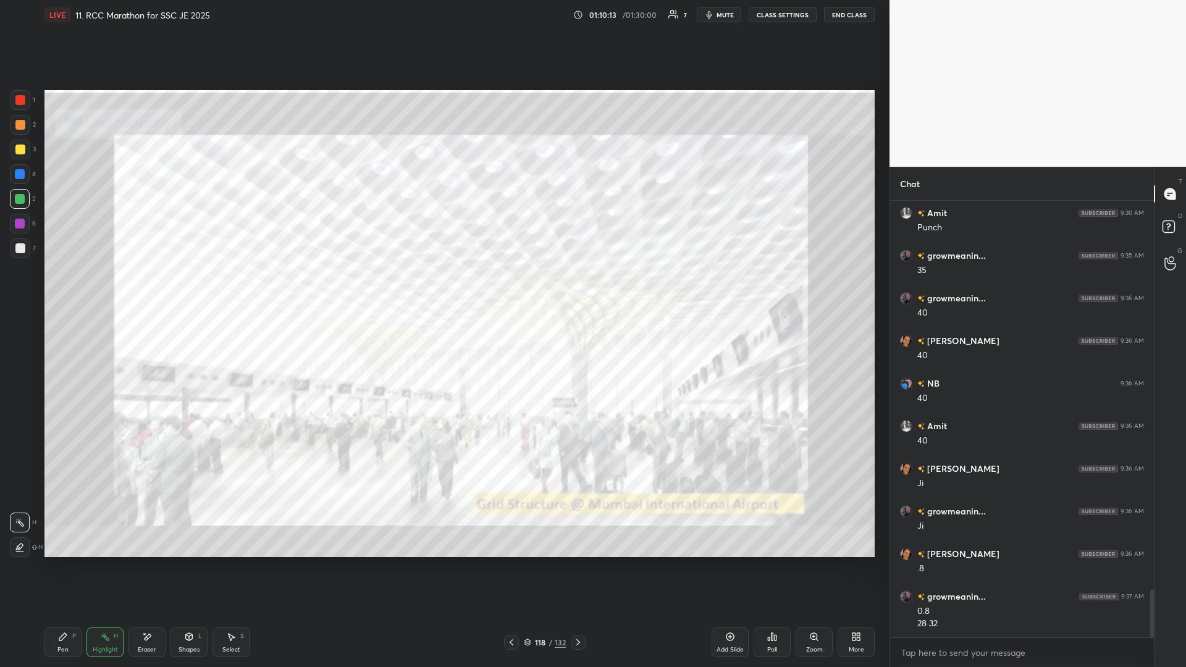
click at [443, 290] on div at bounding box center [511, 642] width 15 height 15
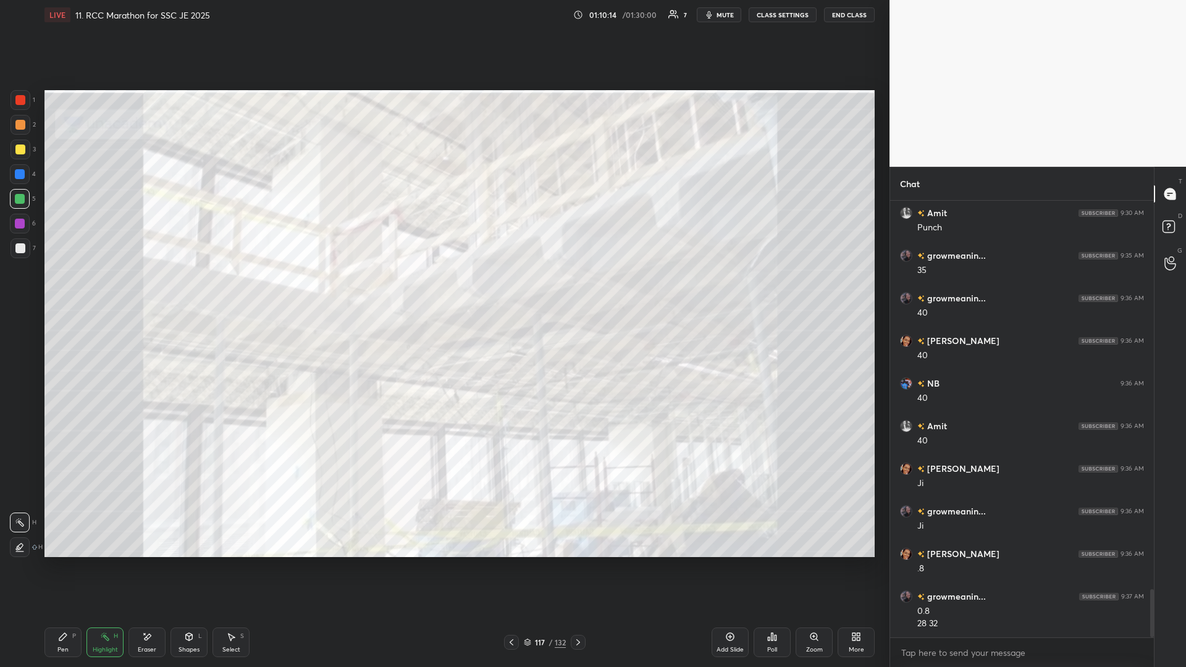
click at [443, 290] on div at bounding box center [511, 642] width 15 height 15
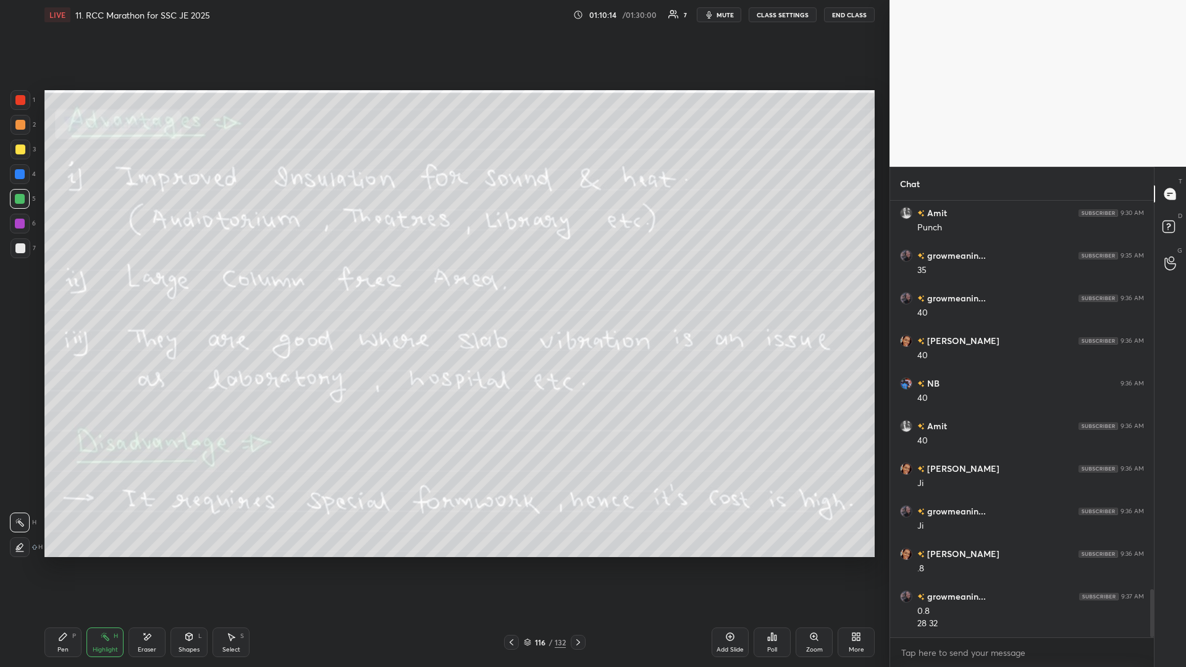
click at [443, 290] on div "116 / 132" at bounding box center [545, 642] width 82 height 15
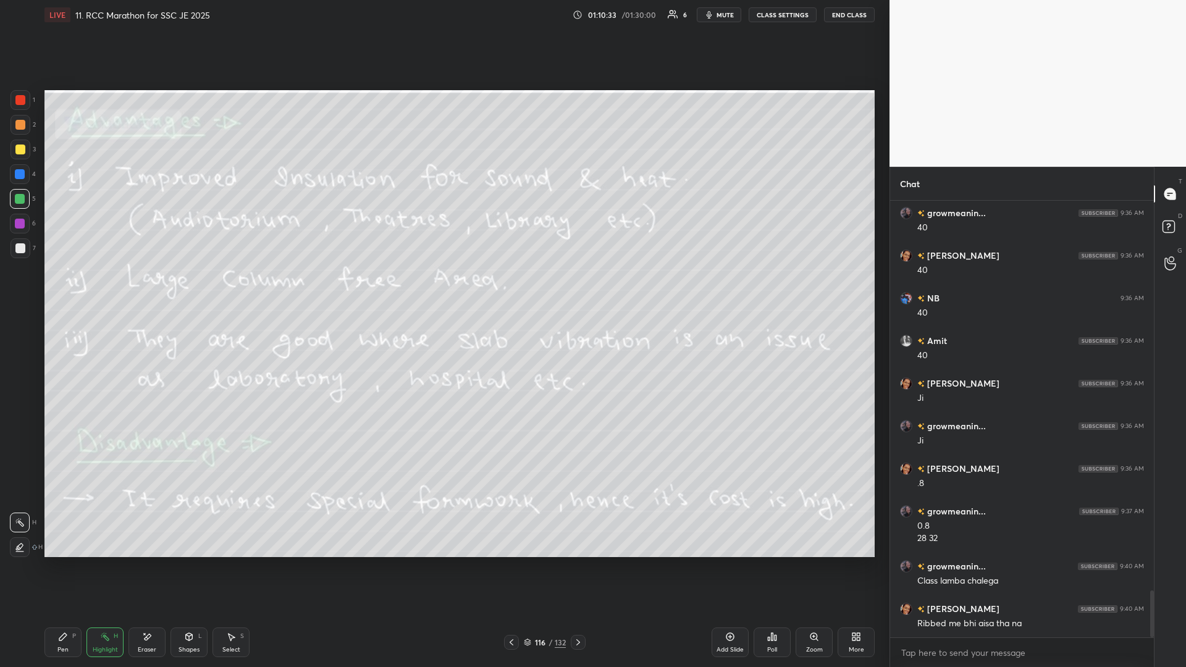
click at [443, 290] on icon at bounding box center [512, 643] width 4 height 6
click at [443, 290] on icon at bounding box center [512, 643] width 10 height 10
click at [443, 290] on icon at bounding box center [578, 643] width 10 height 10
click at [443, 290] on icon at bounding box center [578, 643] width 4 height 6
click at [443, 290] on icon at bounding box center [578, 643] width 10 height 10
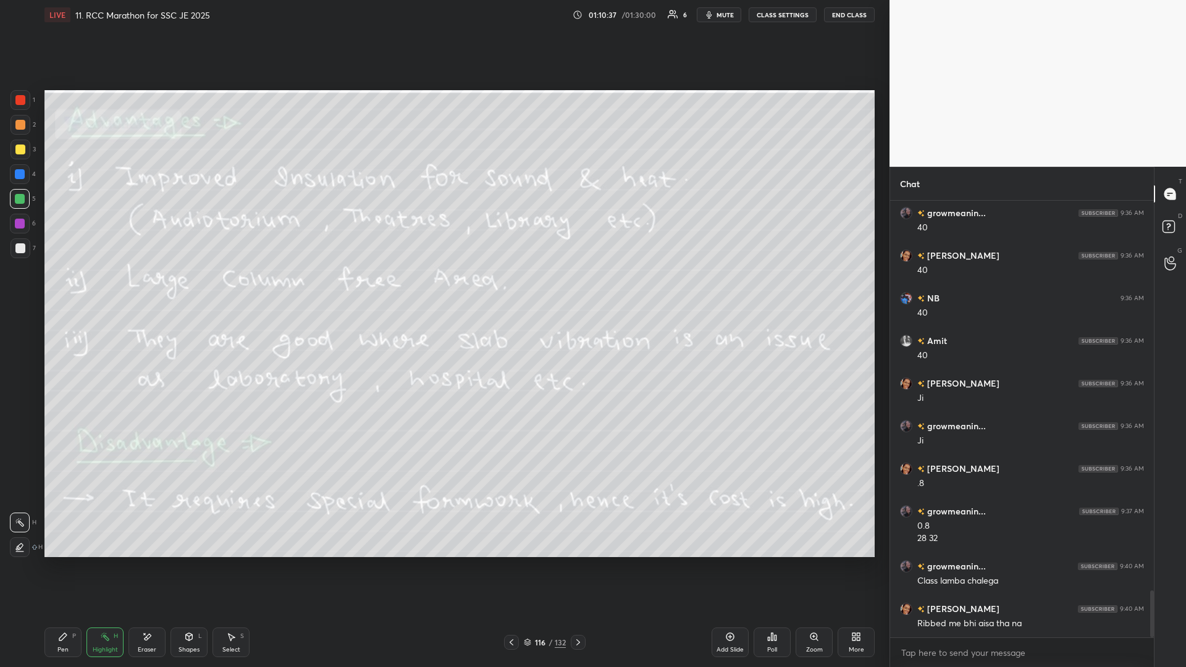
click at [443, 290] on icon at bounding box center [578, 643] width 10 height 10
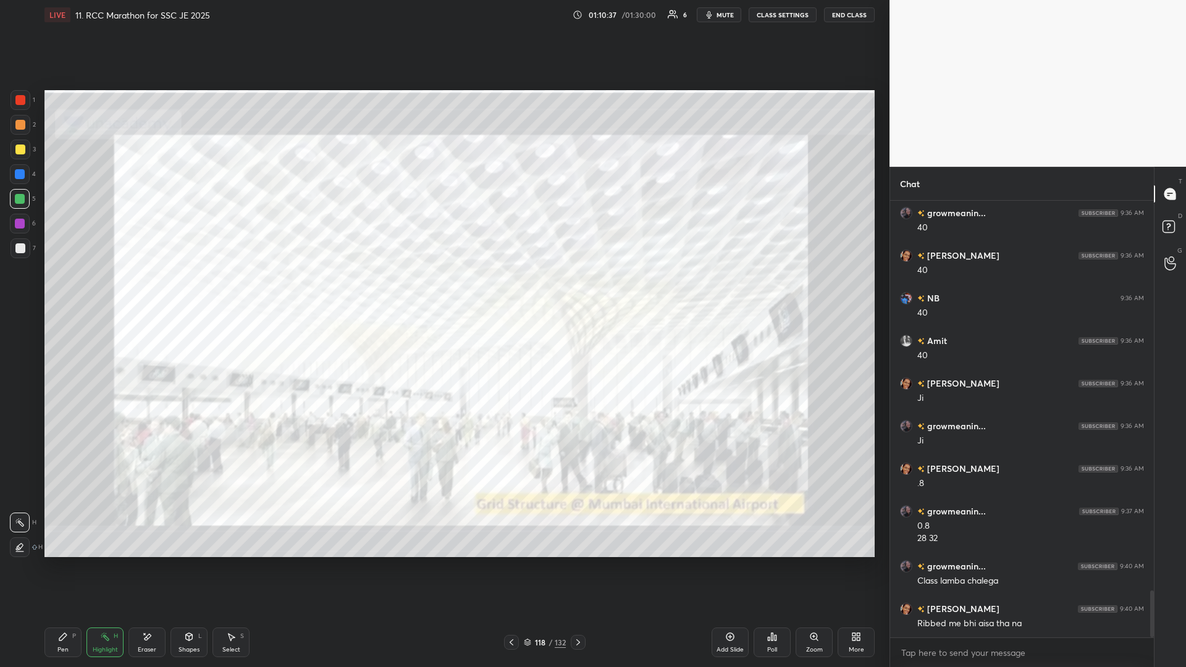
click at [443, 290] on icon at bounding box center [578, 643] width 10 height 10
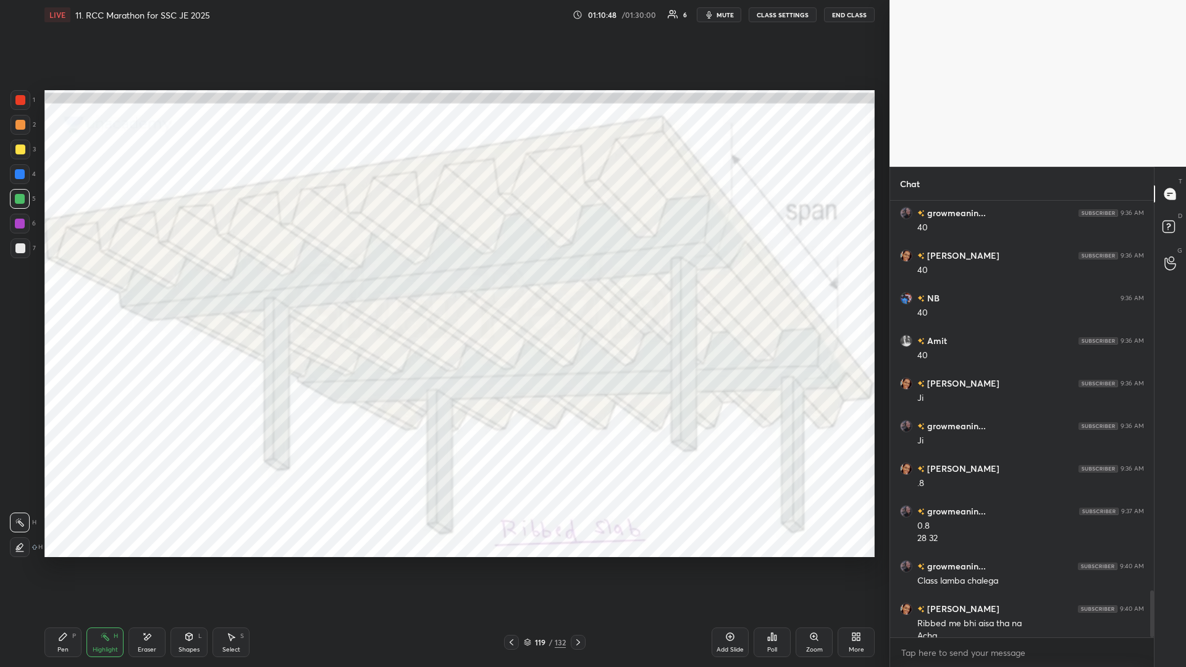
scroll to position [3632, 0]
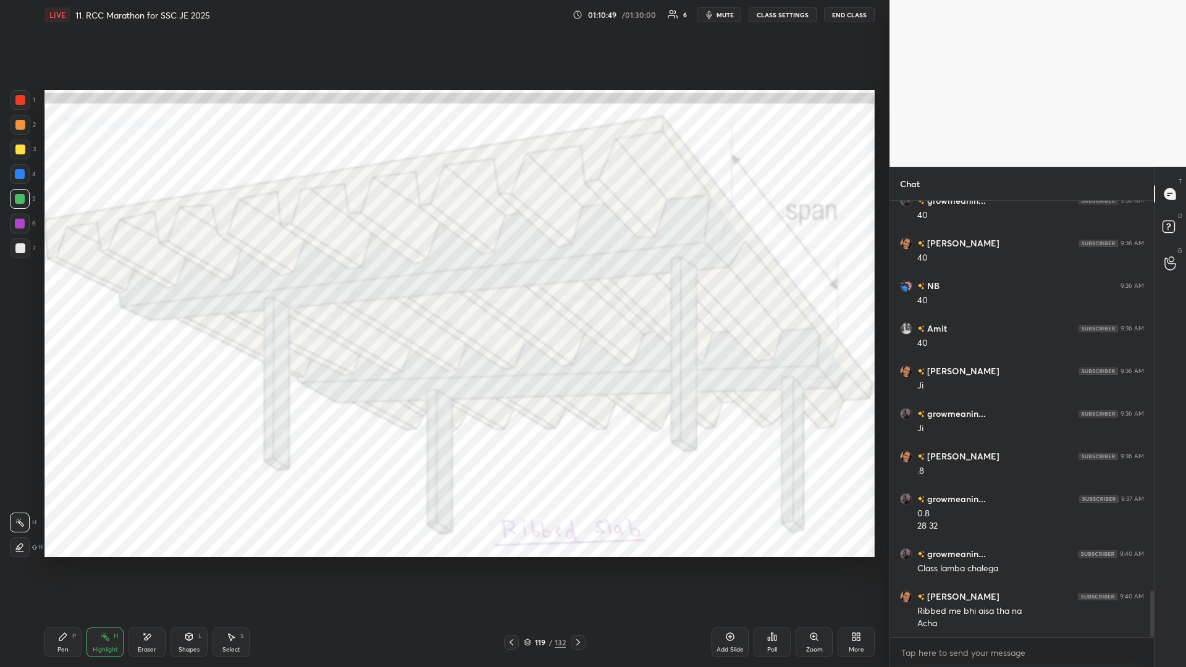
click at [443, 290] on icon at bounding box center [578, 643] width 4 height 6
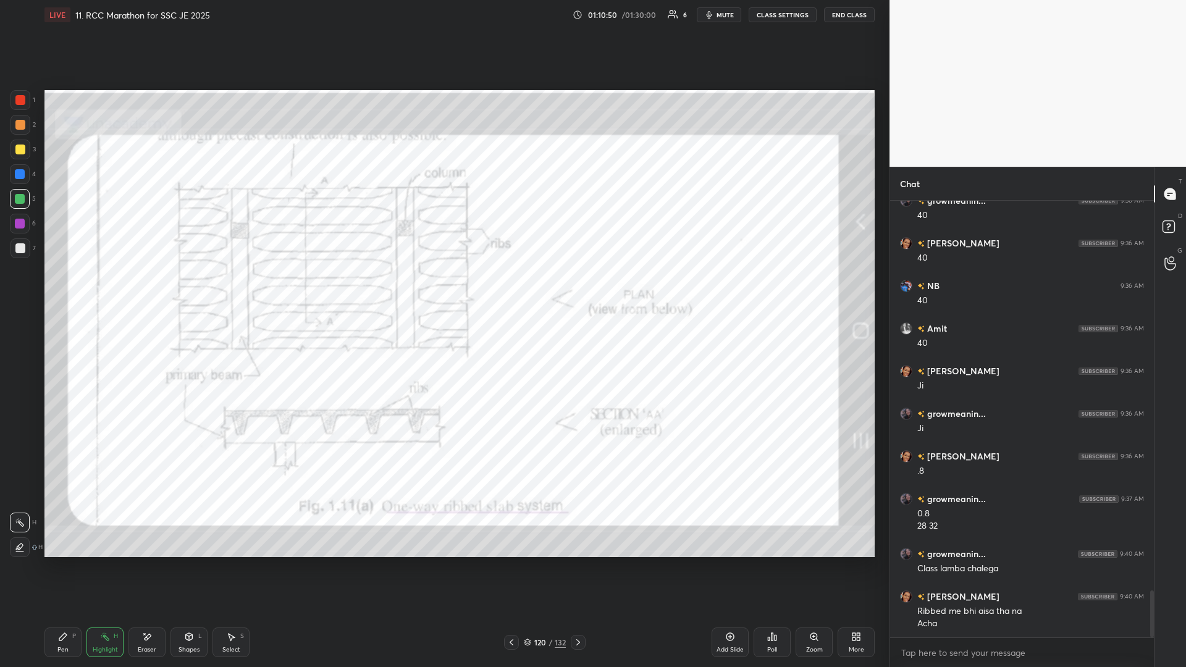
click at [443, 290] on icon at bounding box center [578, 643] width 10 height 10
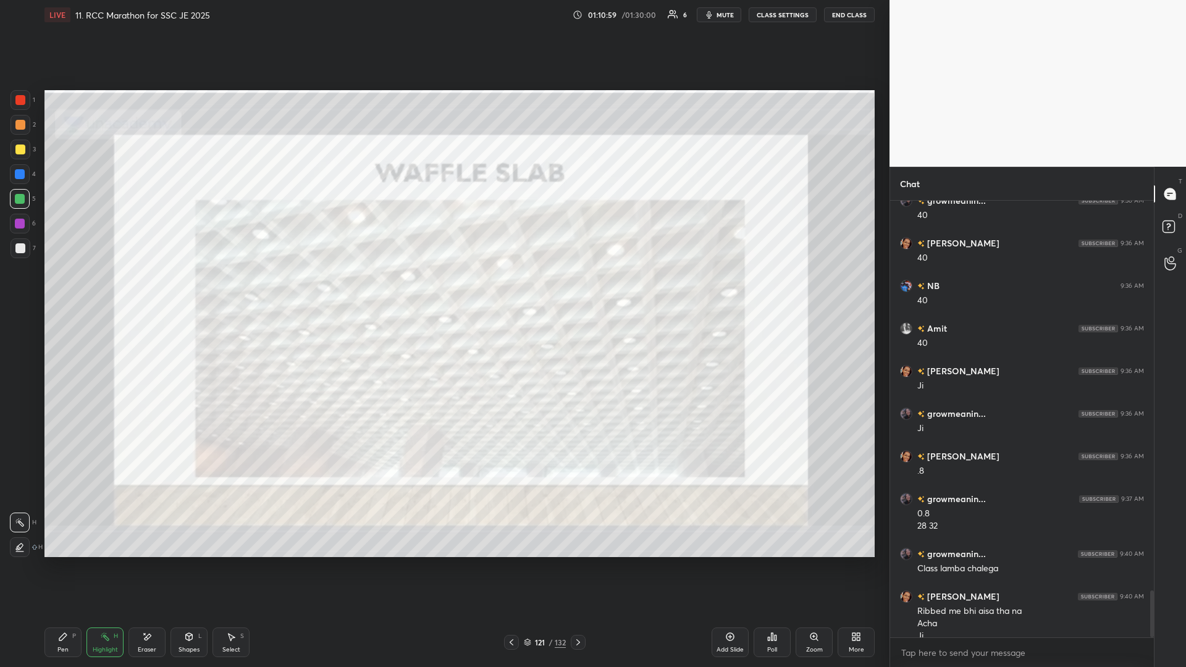
scroll to position [3644, 0]
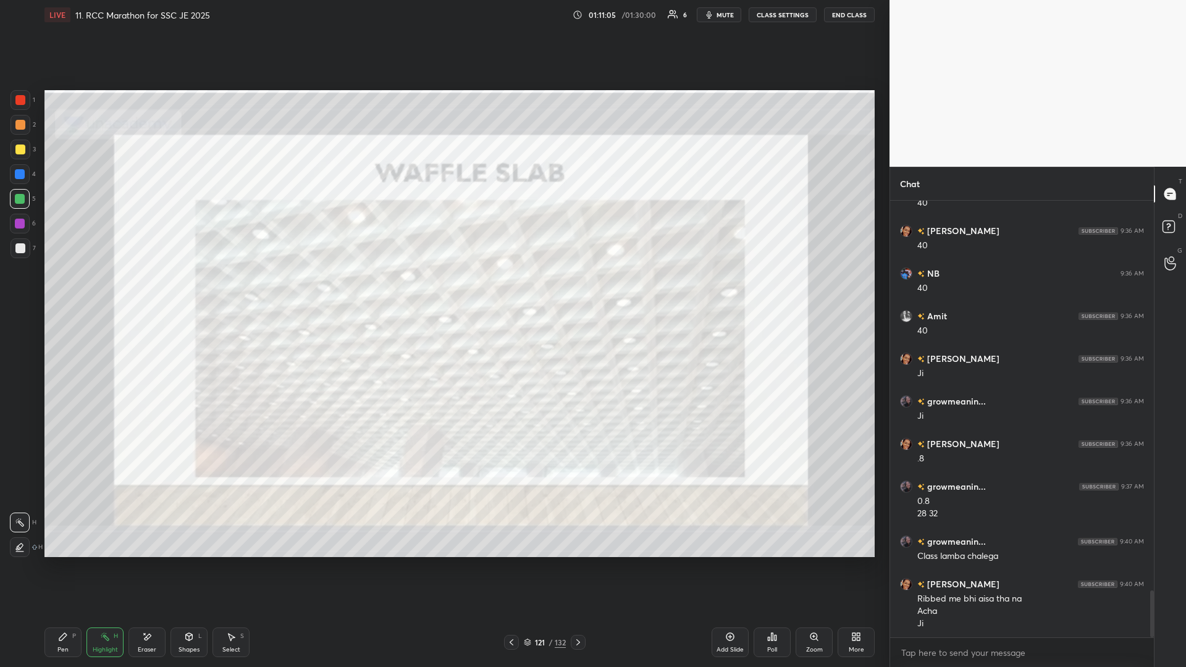
click at [443, 290] on icon at bounding box center [578, 643] width 10 height 10
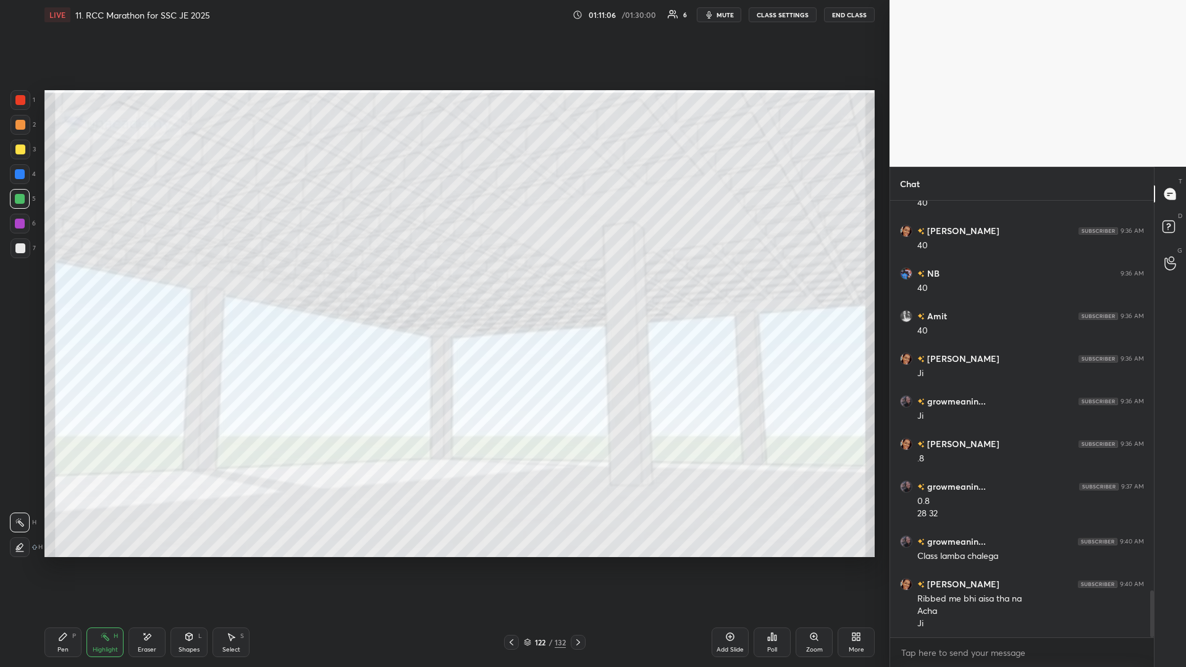
click at [443, 290] on icon at bounding box center [512, 643] width 10 height 10
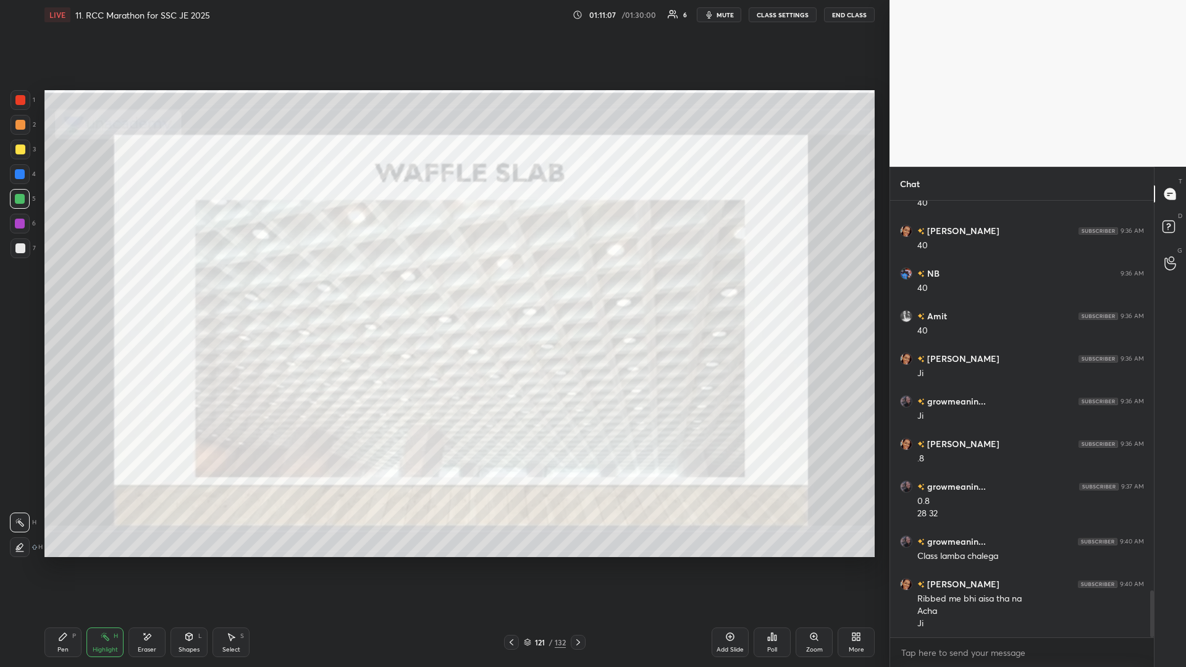
click at [443, 290] on icon at bounding box center [512, 643] width 10 height 10
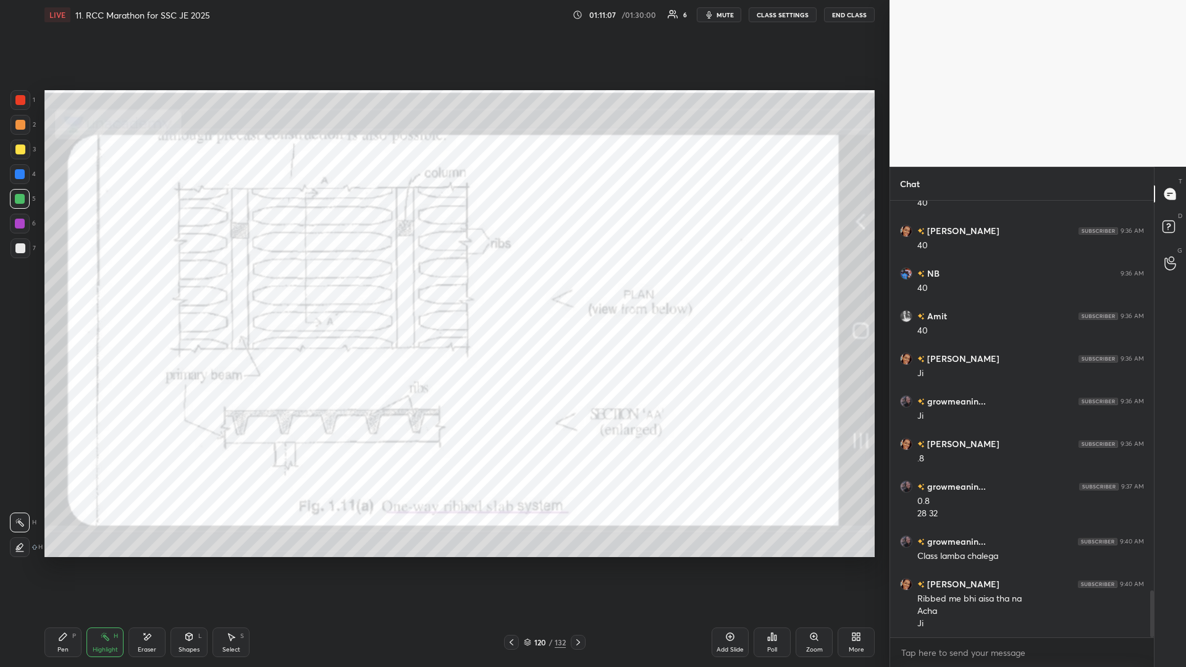
click at [443, 290] on icon at bounding box center [512, 643] width 10 height 10
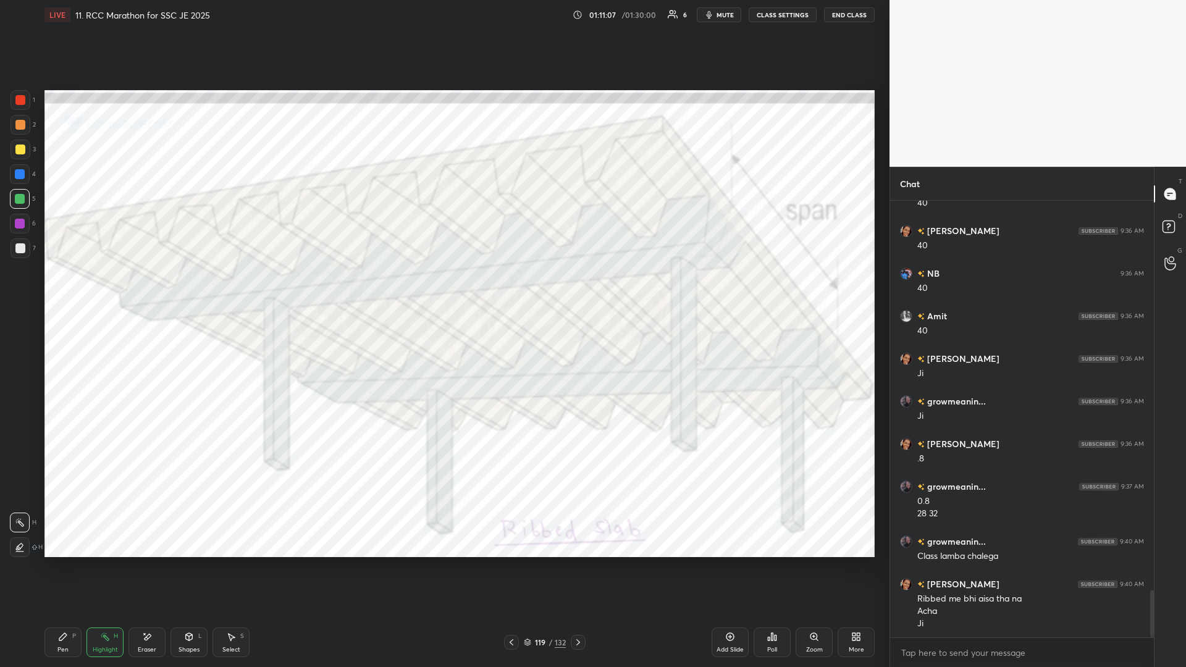
click at [443, 290] on icon at bounding box center [512, 643] width 4 height 6
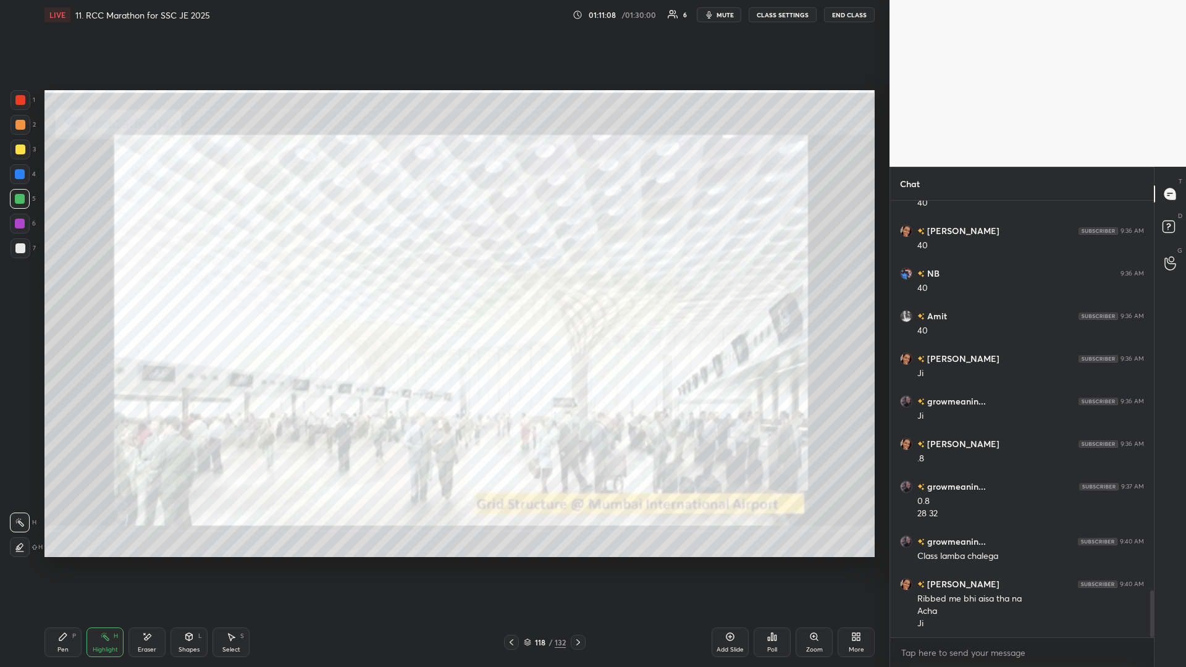
click at [443, 290] on icon at bounding box center [512, 643] width 10 height 10
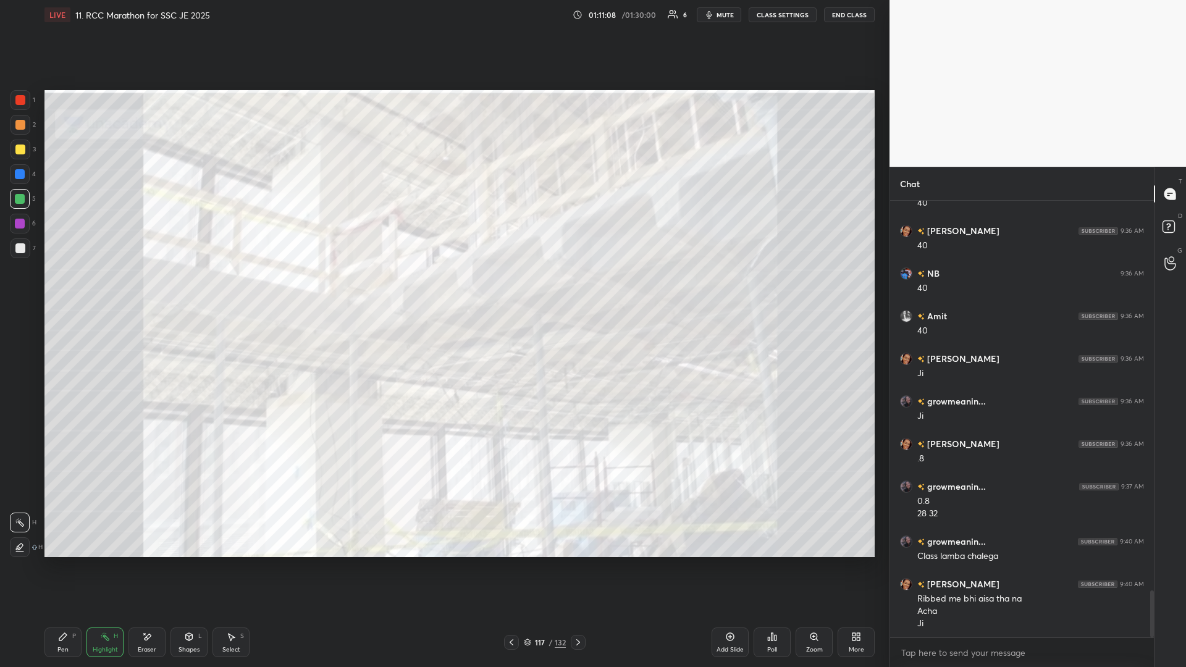
click at [443, 290] on icon at bounding box center [512, 643] width 10 height 10
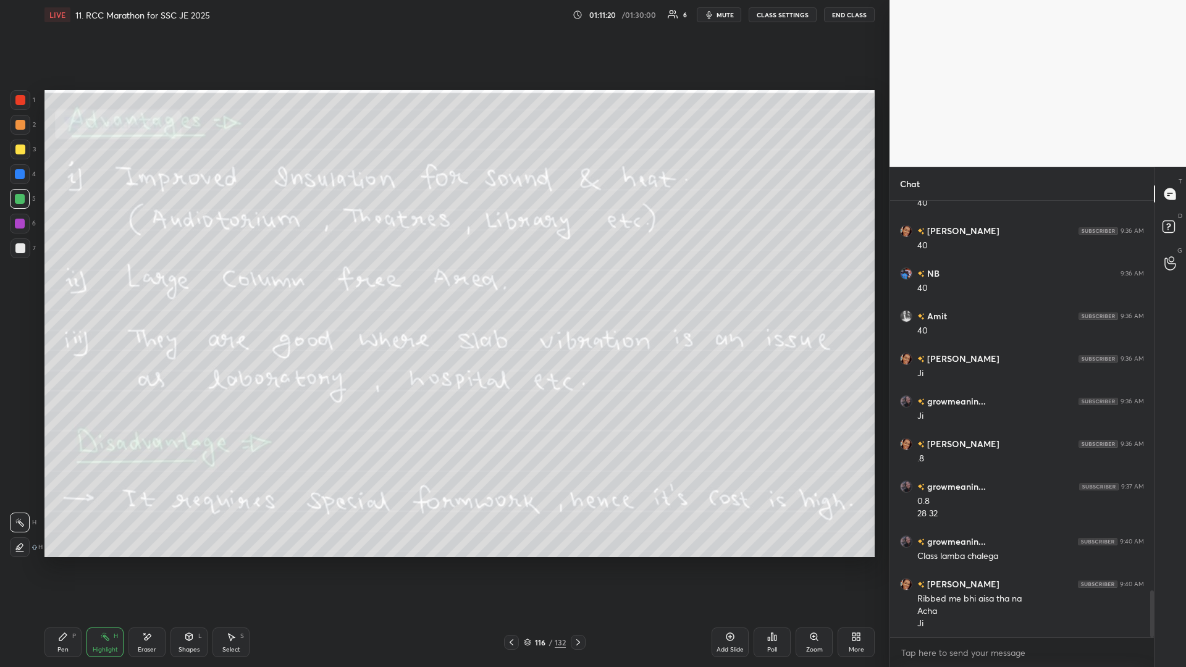
click at [443, 290] on icon at bounding box center [578, 643] width 10 height 10
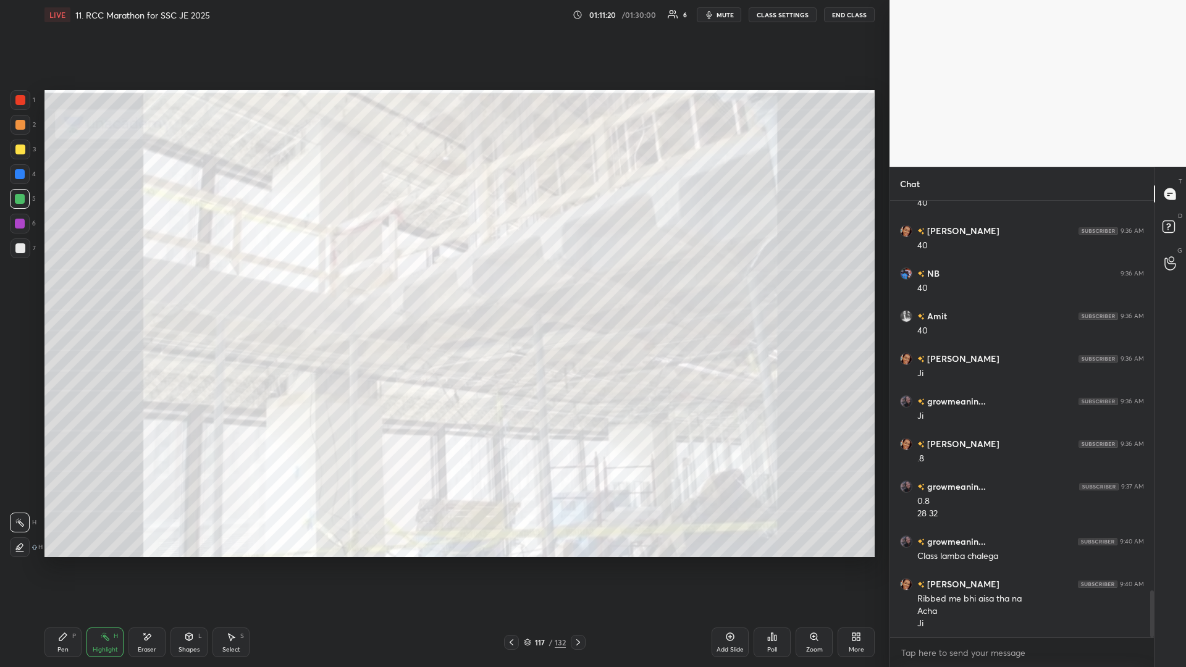
click at [443, 290] on icon at bounding box center [578, 643] width 10 height 10
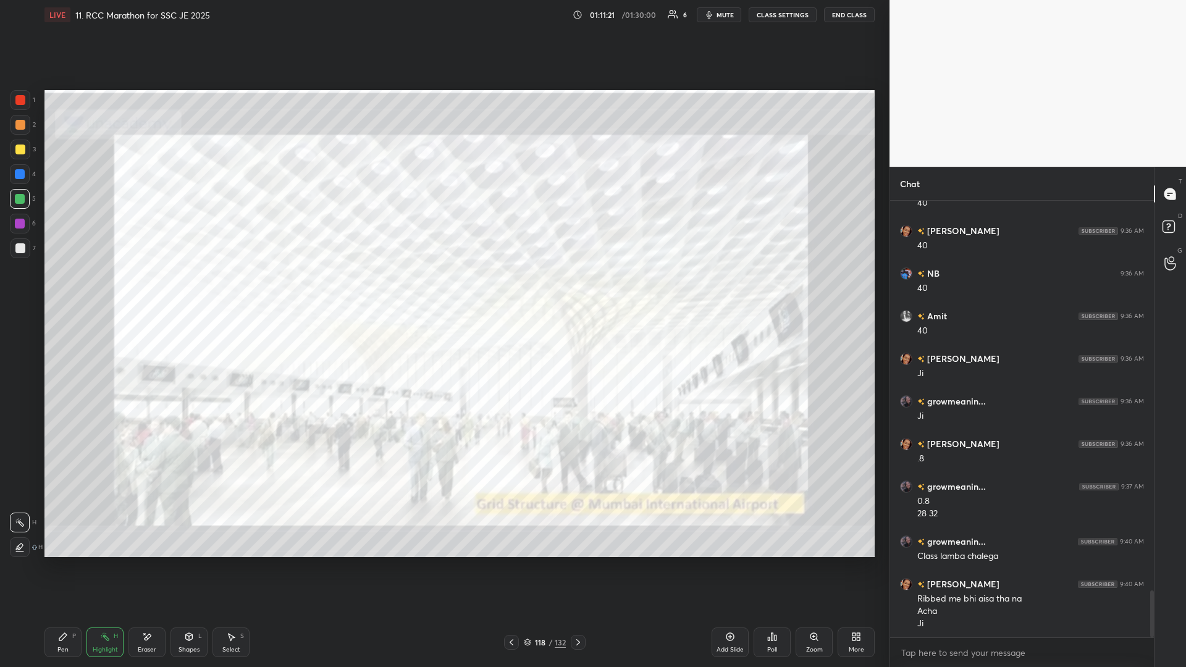
click at [443, 290] on icon at bounding box center [578, 643] width 10 height 10
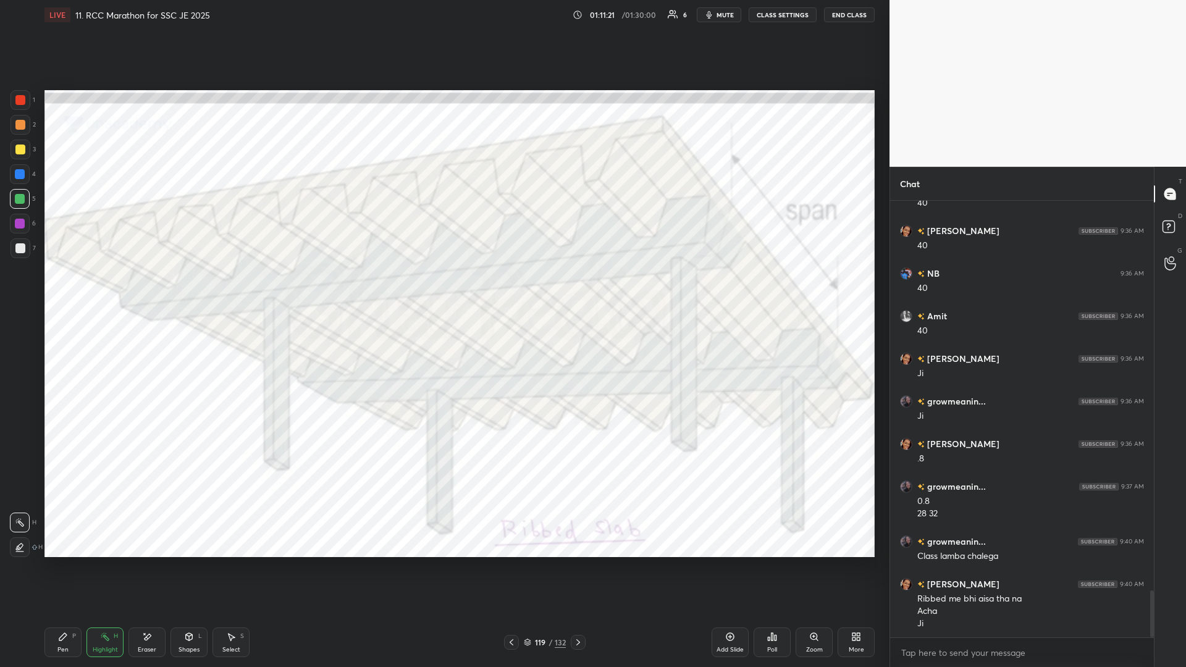
click at [443, 290] on icon at bounding box center [578, 643] width 10 height 10
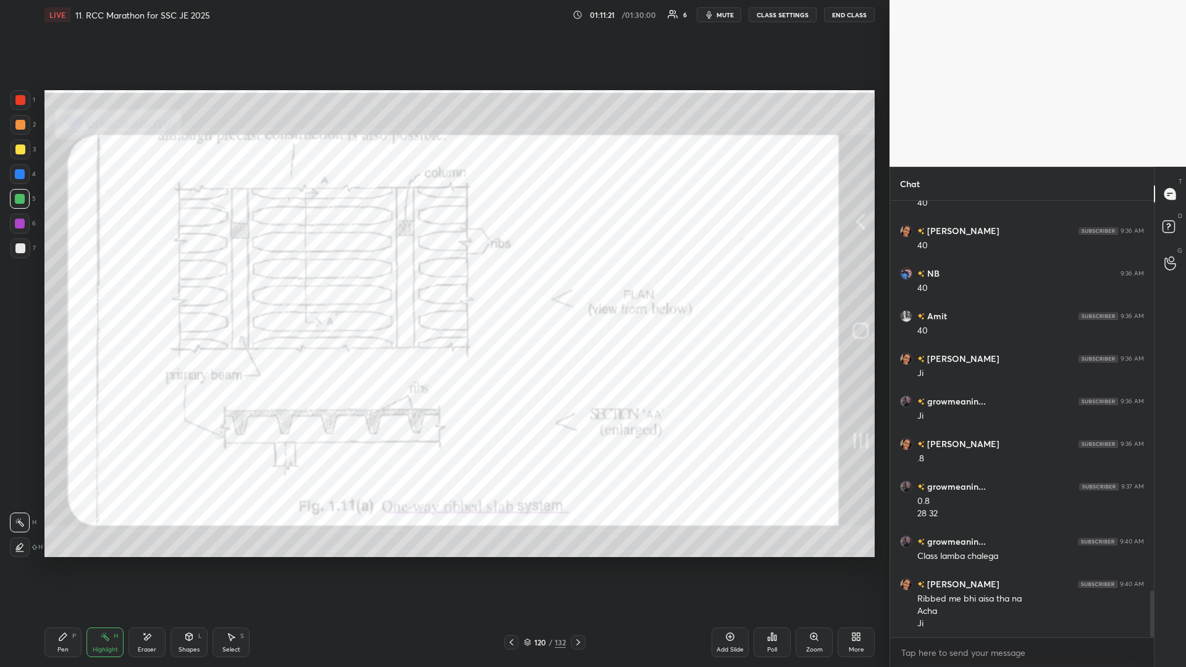
click at [443, 290] on icon at bounding box center [578, 643] width 10 height 10
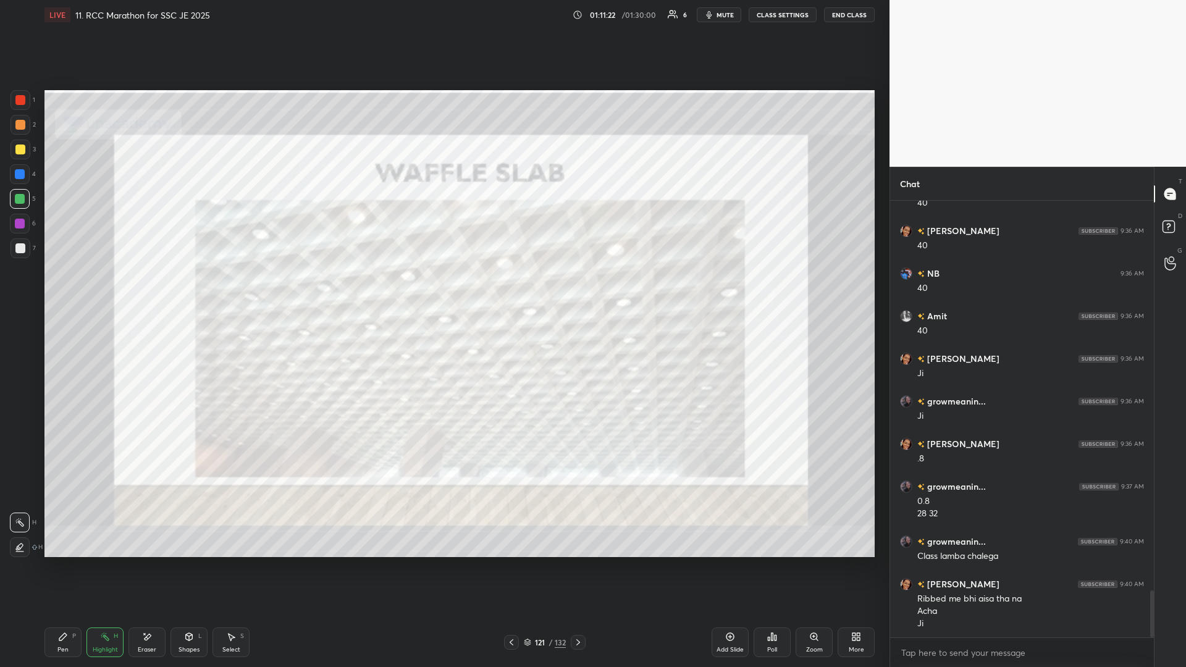
click at [443, 290] on icon at bounding box center [578, 643] width 10 height 10
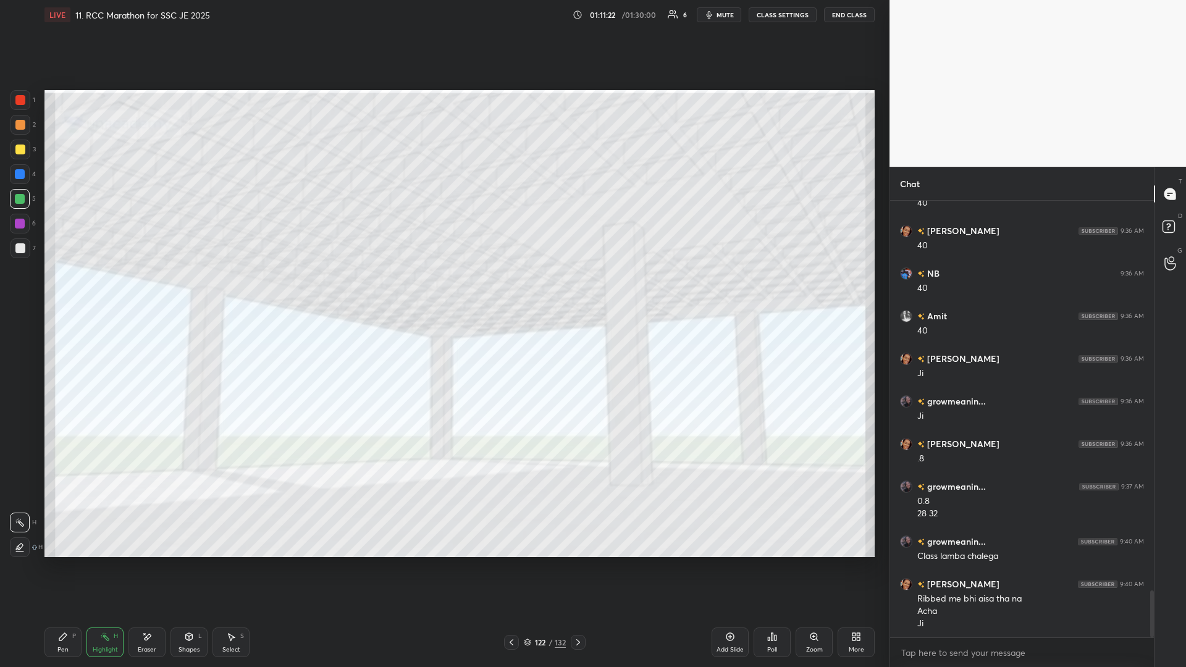
click at [443, 290] on icon at bounding box center [578, 643] width 10 height 10
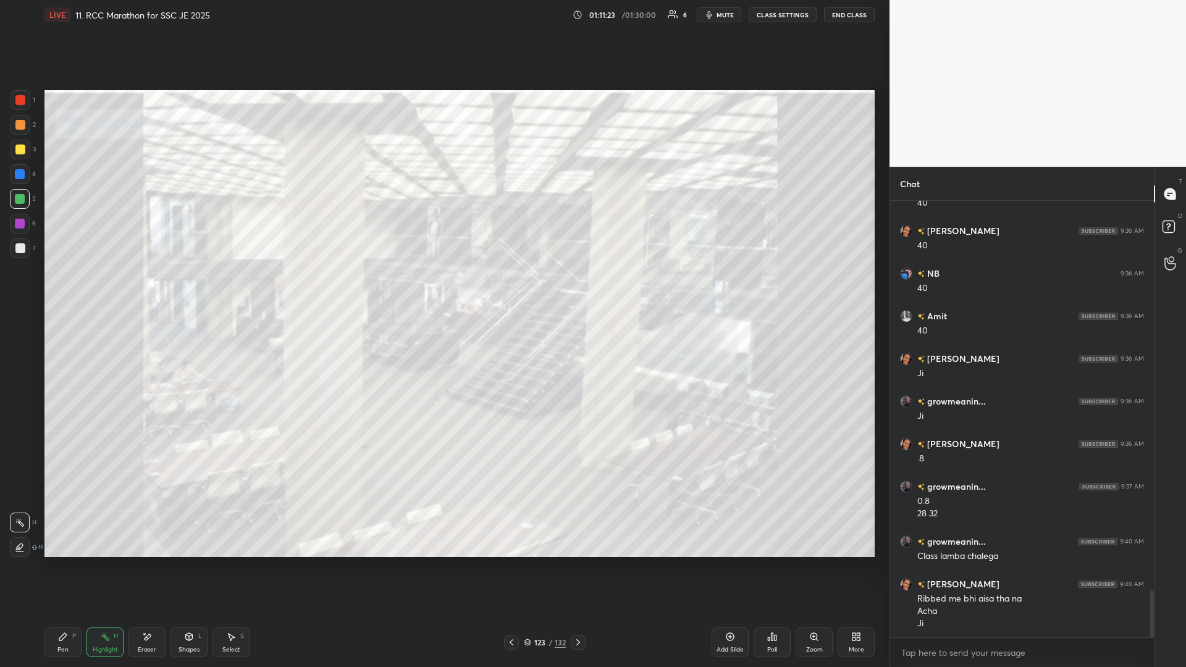
click at [443, 290] on icon at bounding box center [578, 643] width 10 height 10
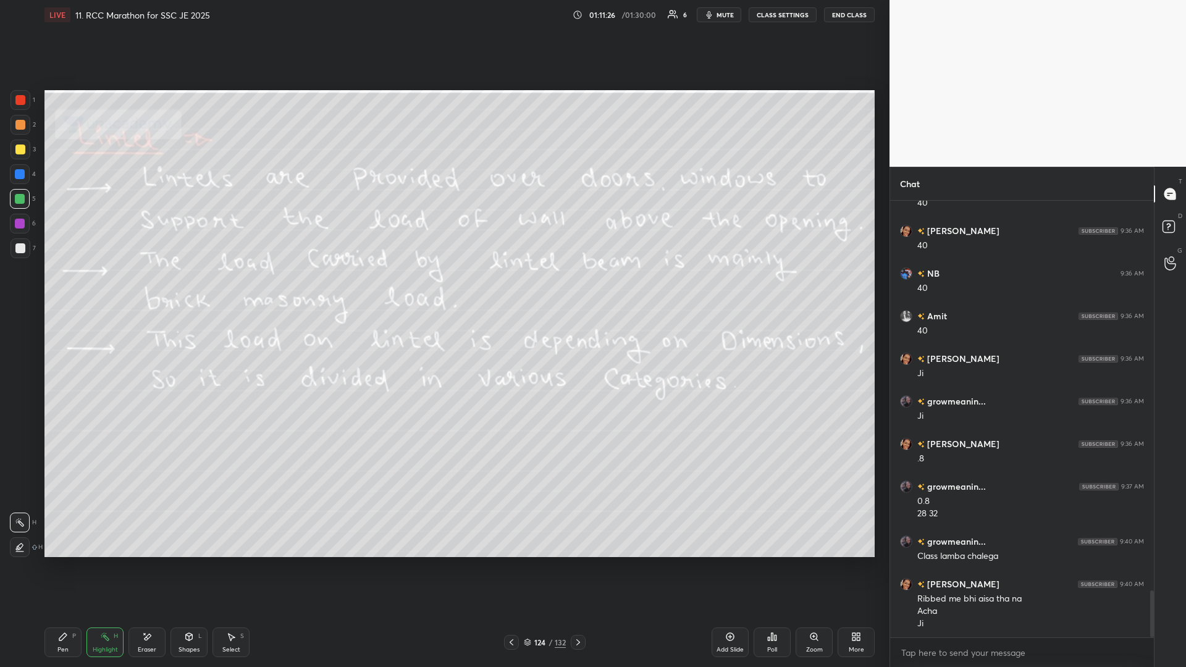
click at [443, 290] on icon at bounding box center [578, 643] width 10 height 10
click at [443, 290] on icon at bounding box center [512, 643] width 10 height 10
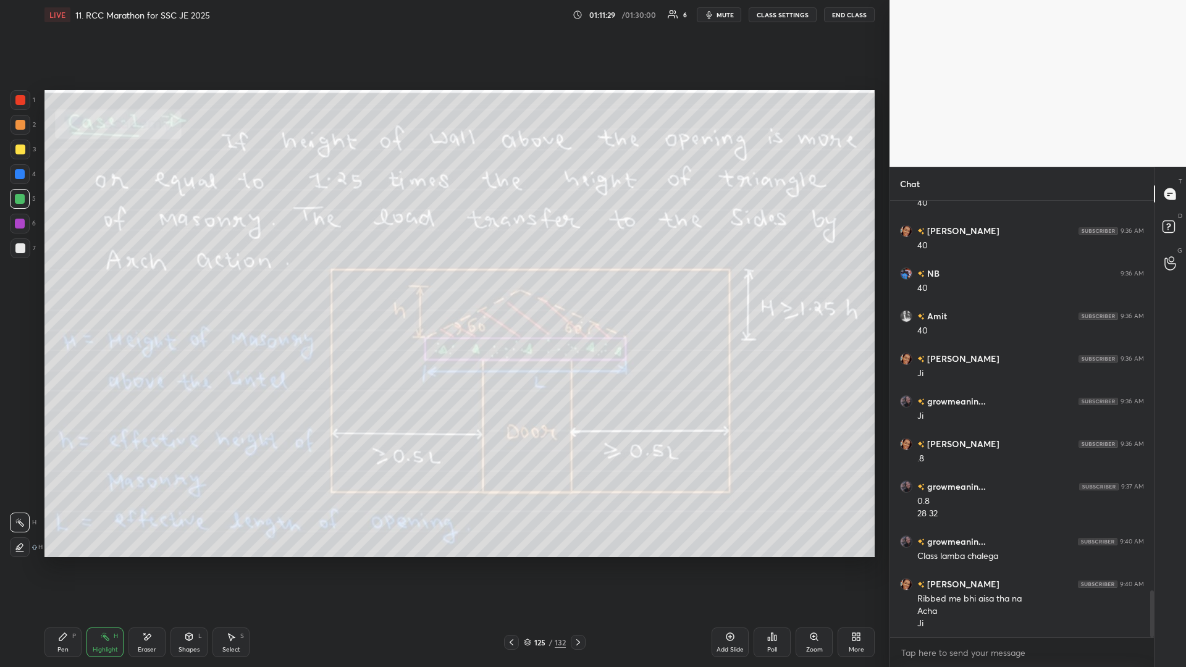
click at [443, 290] on icon at bounding box center [512, 643] width 10 height 10
click at [443, 290] on icon at bounding box center [578, 643] width 10 height 10
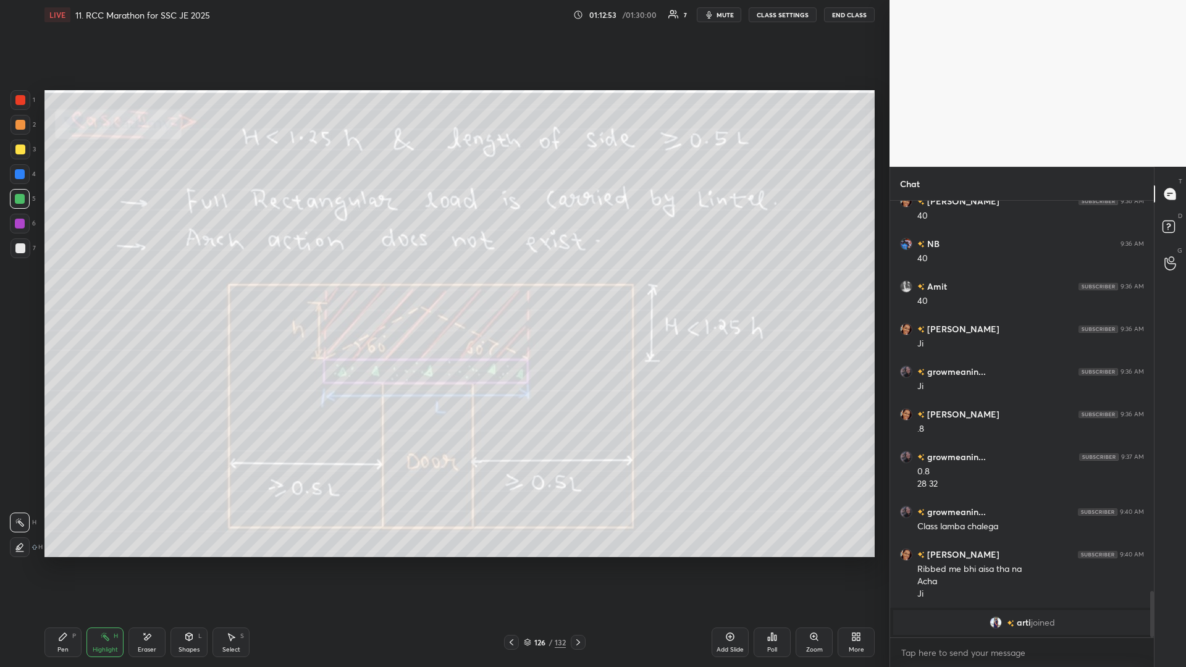
click at [443, 290] on icon at bounding box center [578, 643] width 10 height 10
click at [443, 290] on div at bounding box center [578, 642] width 15 height 15
click at [443, 290] on icon at bounding box center [578, 643] width 10 height 10
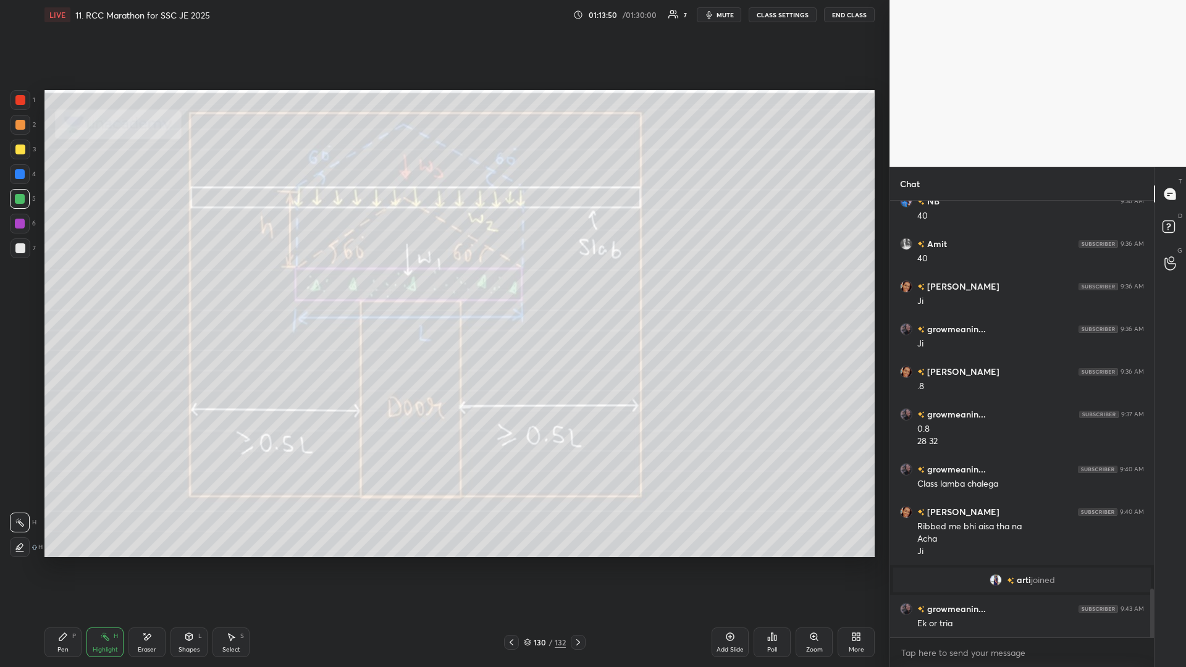
scroll to position [3459, 0]
click at [443, 290] on icon at bounding box center [578, 643] width 10 height 10
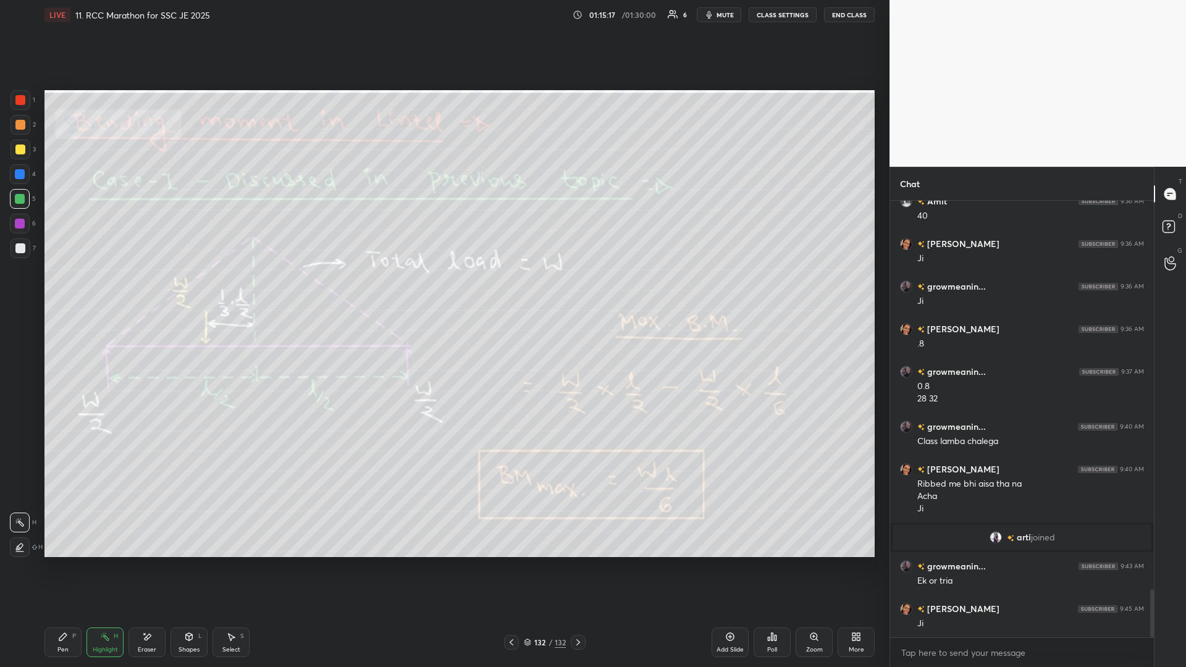
scroll to position [3544, 0]
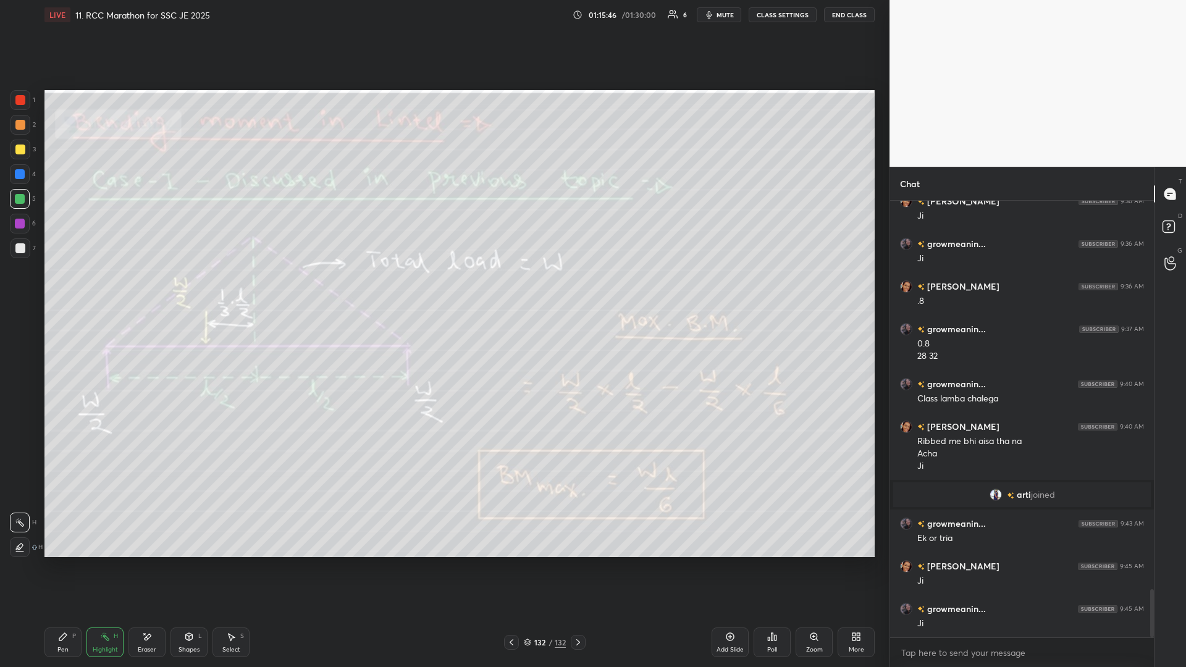
click at [443, 290] on icon at bounding box center [578, 643] width 10 height 10
click at [99, 290] on div "Highlight" at bounding box center [105, 650] width 25 height 6
click at [13, 132] on div at bounding box center [21, 125] width 20 height 20
click at [19, 124] on div at bounding box center [20, 125] width 10 height 10
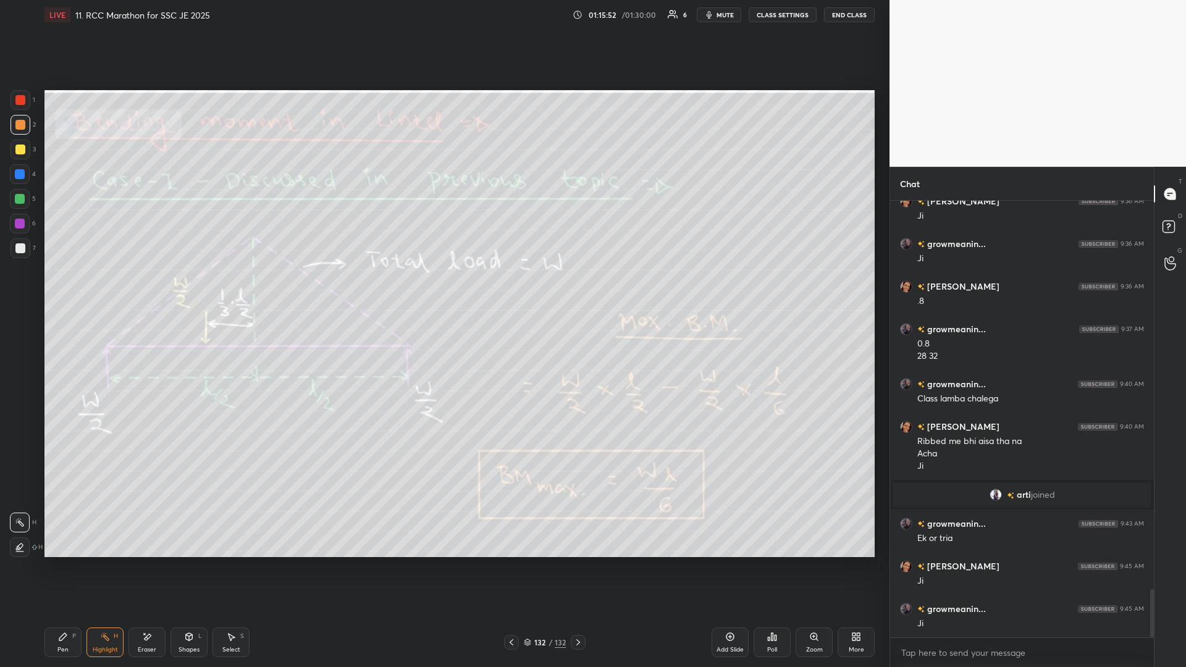
click at [25, 125] on div at bounding box center [21, 125] width 20 height 20
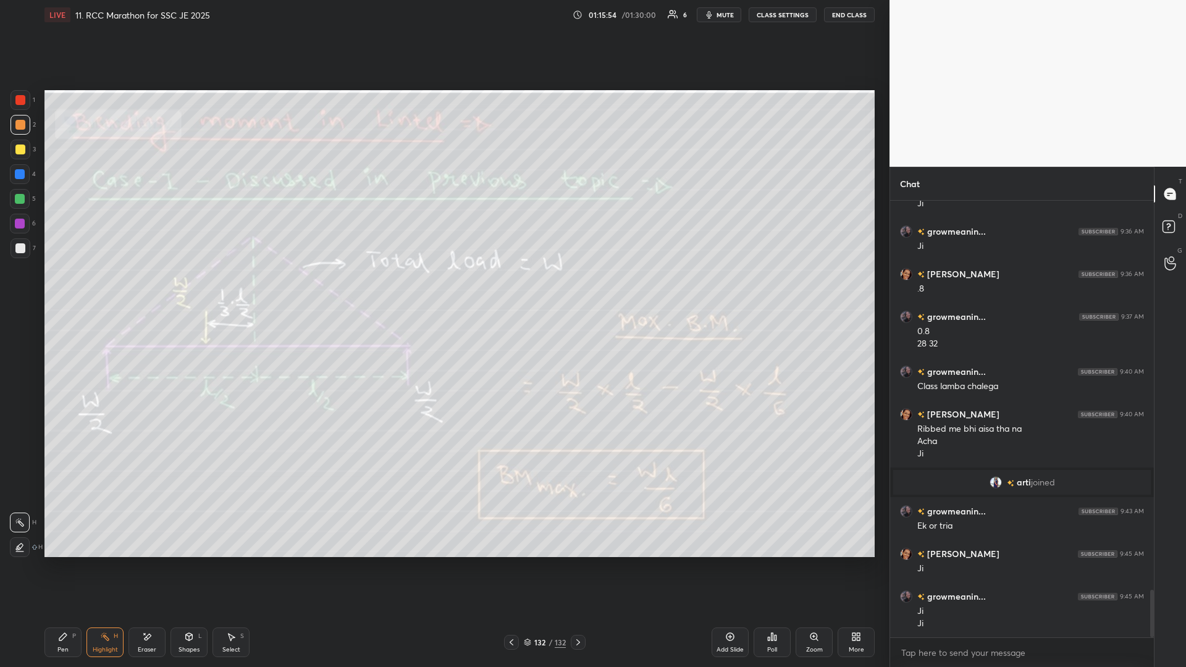
scroll to position [3599, 0]
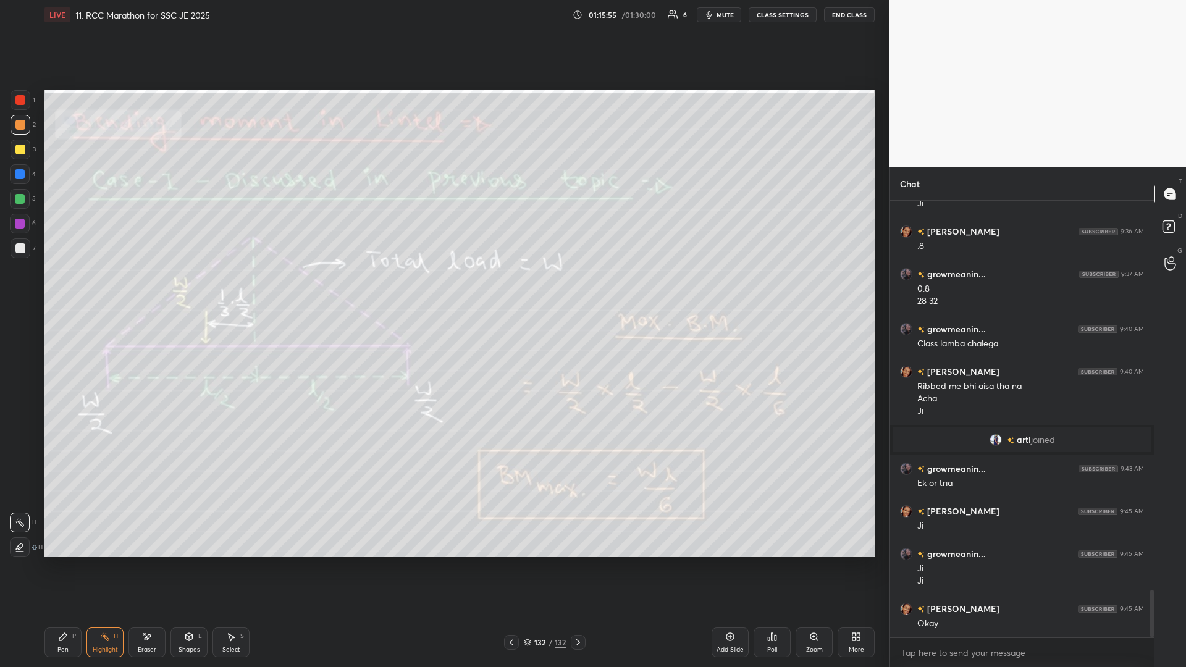
click at [20, 106] on div at bounding box center [21, 100] width 20 height 20
click at [22, 103] on div at bounding box center [20, 100] width 10 height 10
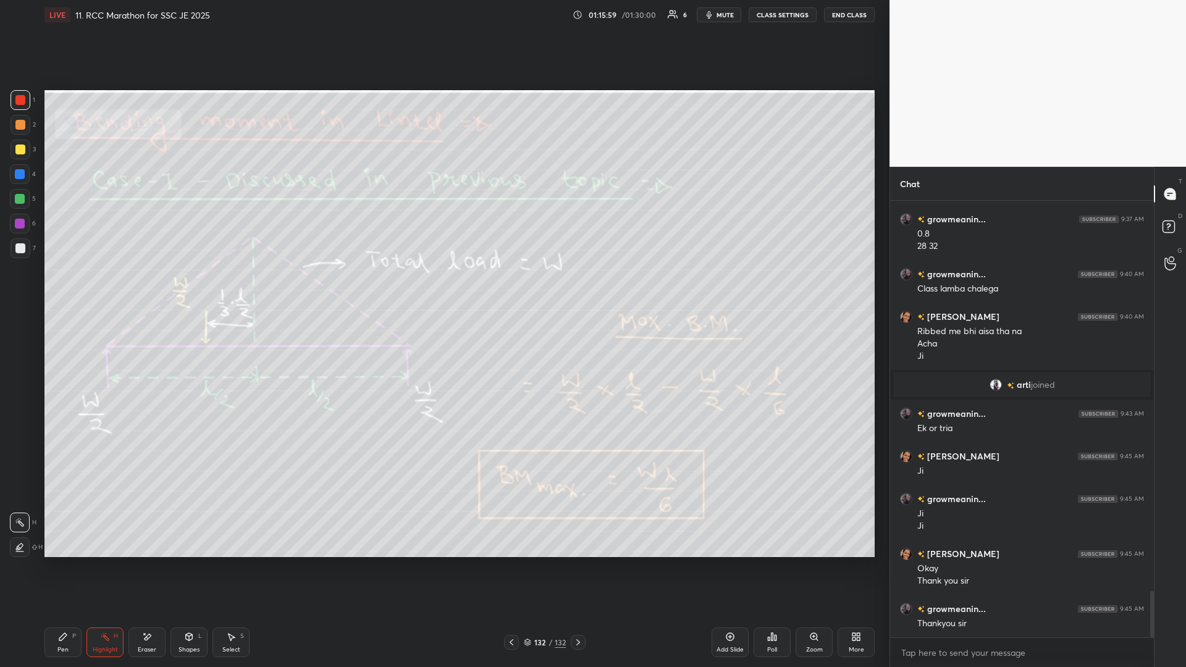
scroll to position [3697, 0]
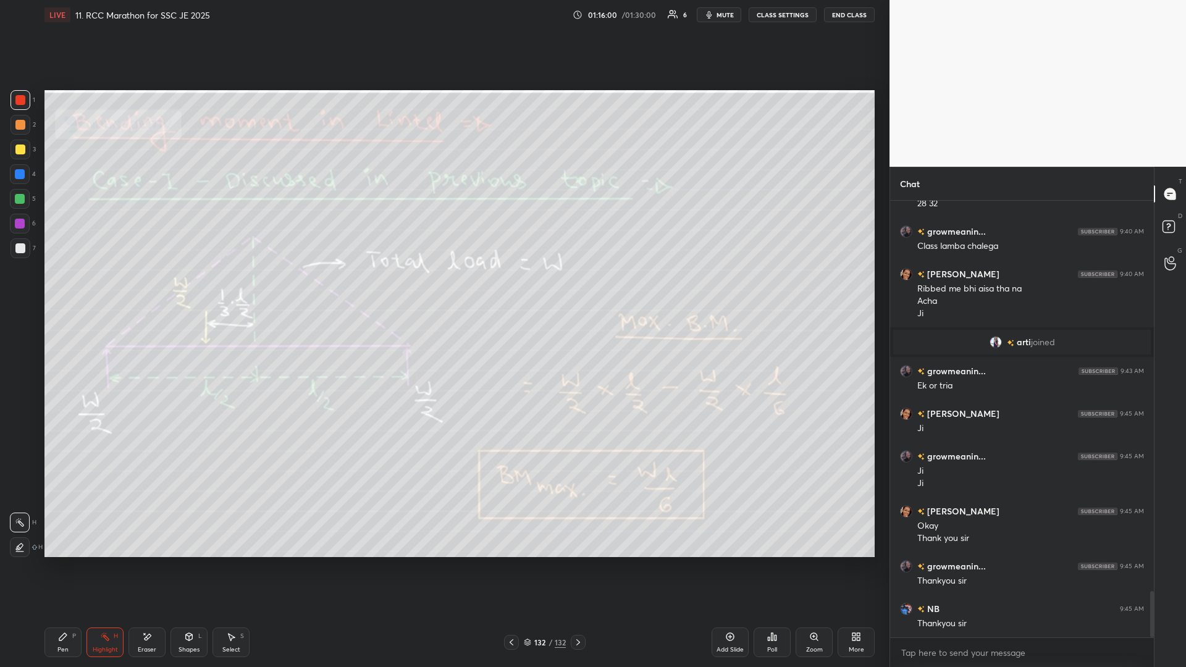
click at [443, 12] on button "End Class" at bounding box center [849, 14] width 51 height 15
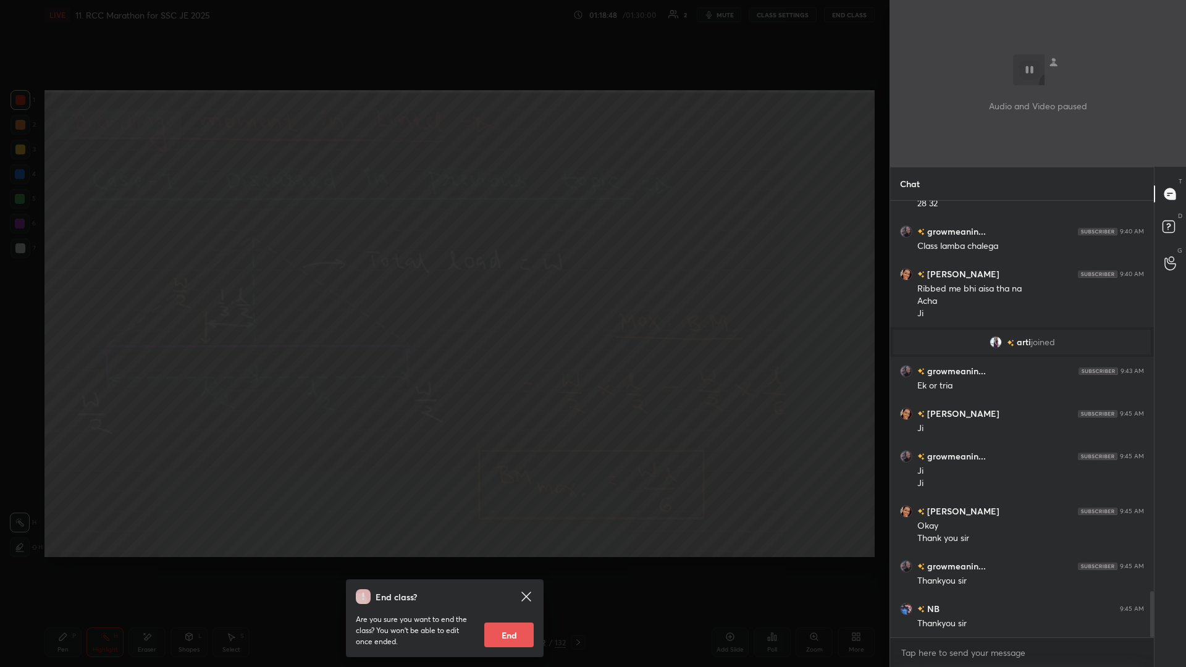
click at [443, 290] on button "End" at bounding box center [508, 635] width 49 height 25
type textarea "x"
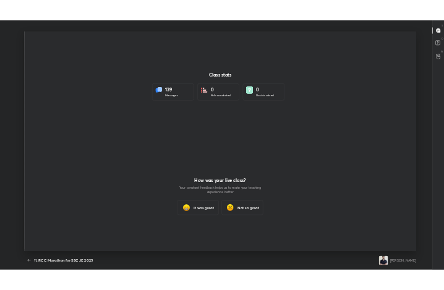
scroll to position [588, 1176]
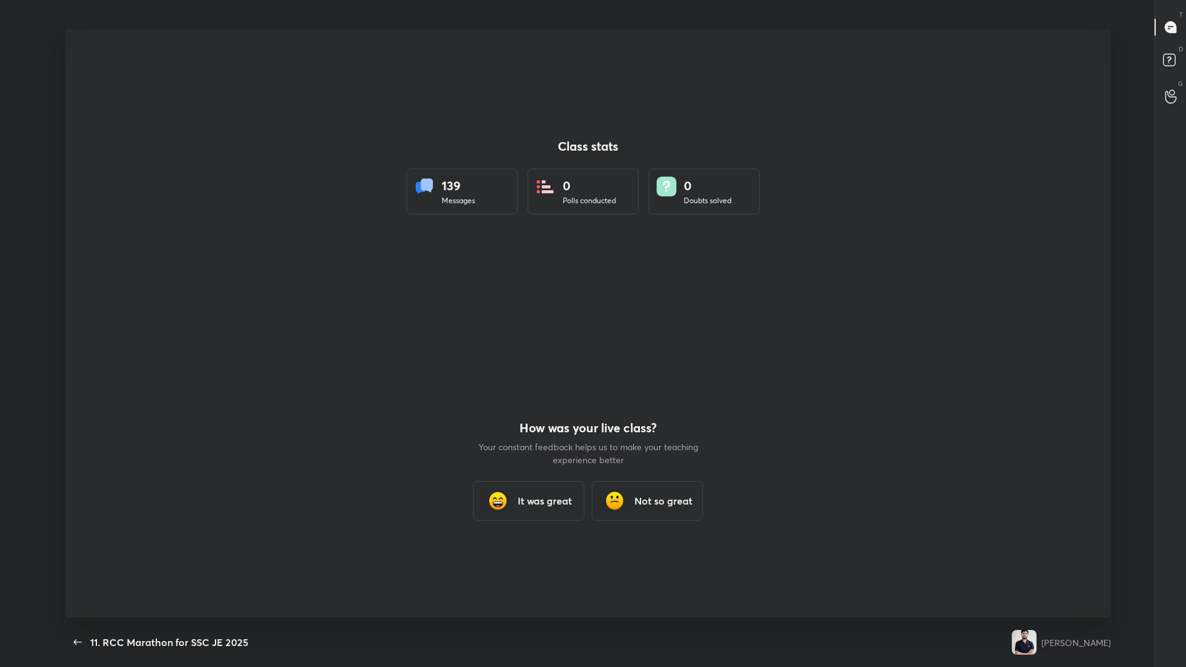
click at [443, 290] on h3 "It was great" at bounding box center [545, 501] width 54 height 15
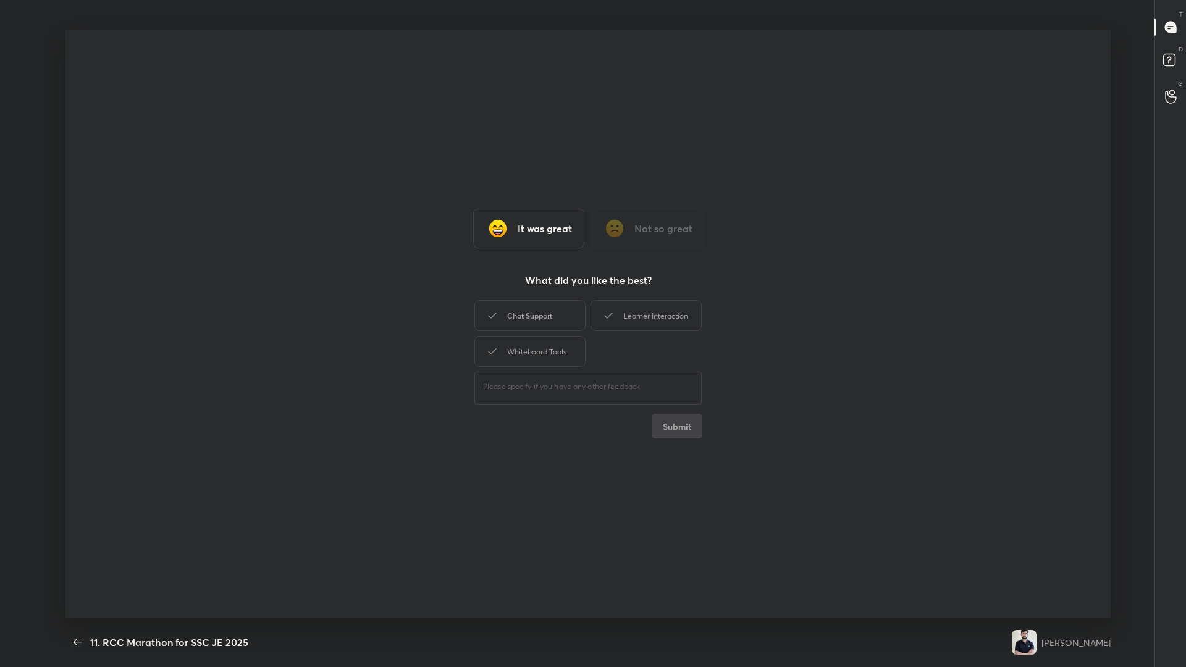
click at [443, 290] on div "Chat Support" at bounding box center [530, 315] width 111 height 31
click at [443, 290] on div "Learner Interaction" at bounding box center [646, 315] width 111 height 31
click at [443, 290] on div "Chat Support Learner Interaction Whiteboard Tools" at bounding box center [588, 334] width 227 height 72
click at [443, 290] on div "Whiteboard Tools" at bounding box center [530, 351] width 111 height 31
click at [443, 290] on button "Submit" at bounding box center [676, 426] width 49 height 25
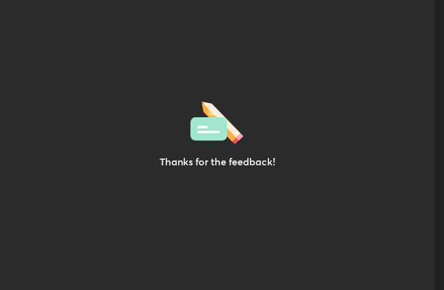
scroll to position [61577, 61355]
